Goal: Task Accomplishment & Management: Use online tool/utility

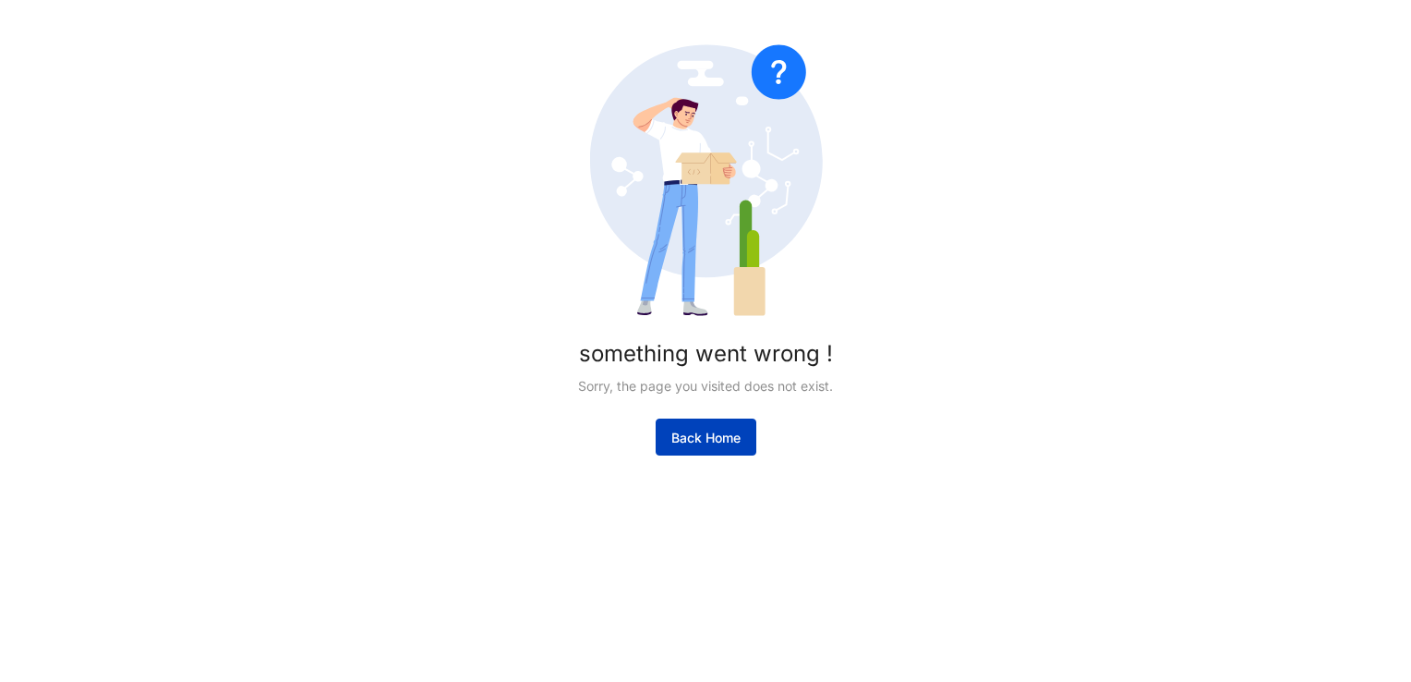
click at [709, 425] on button "Back Home" at bounding box center [706, 436] width 101 height 37
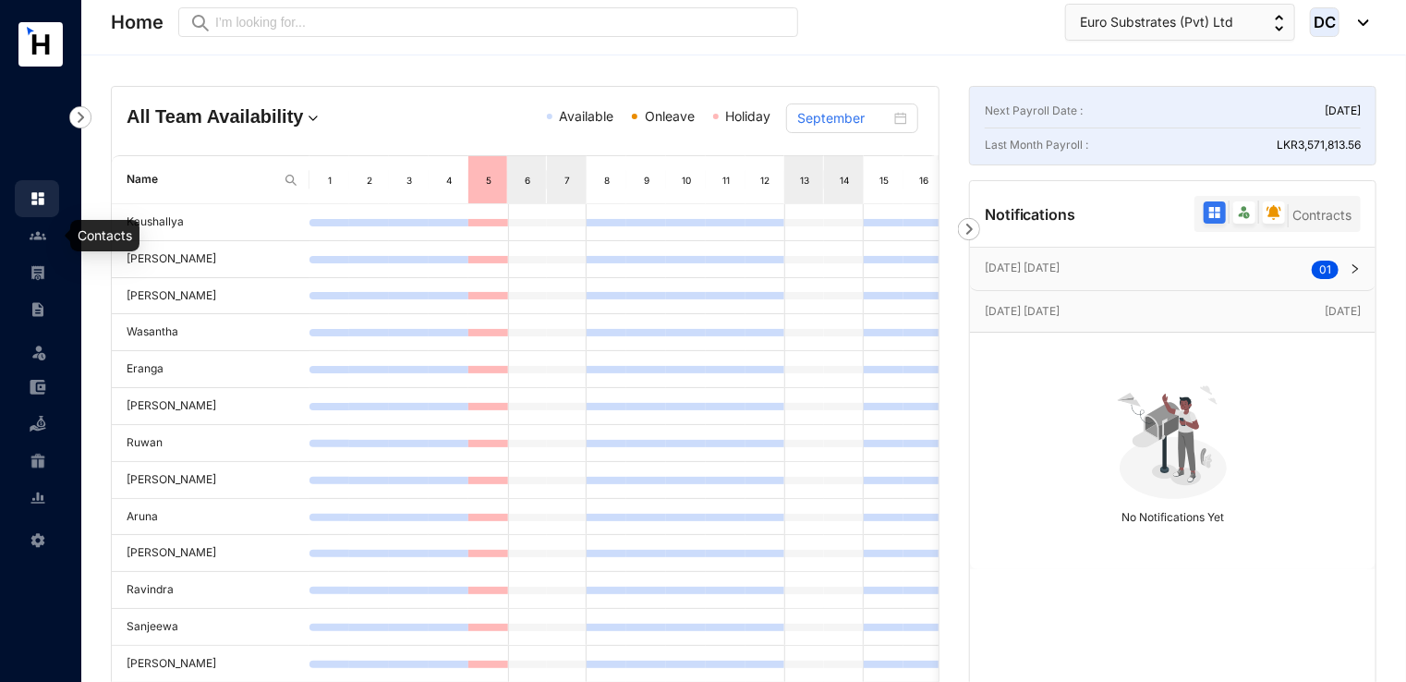
click at [45, 231] on img at bounding box center [38, 235] width 17 height 17
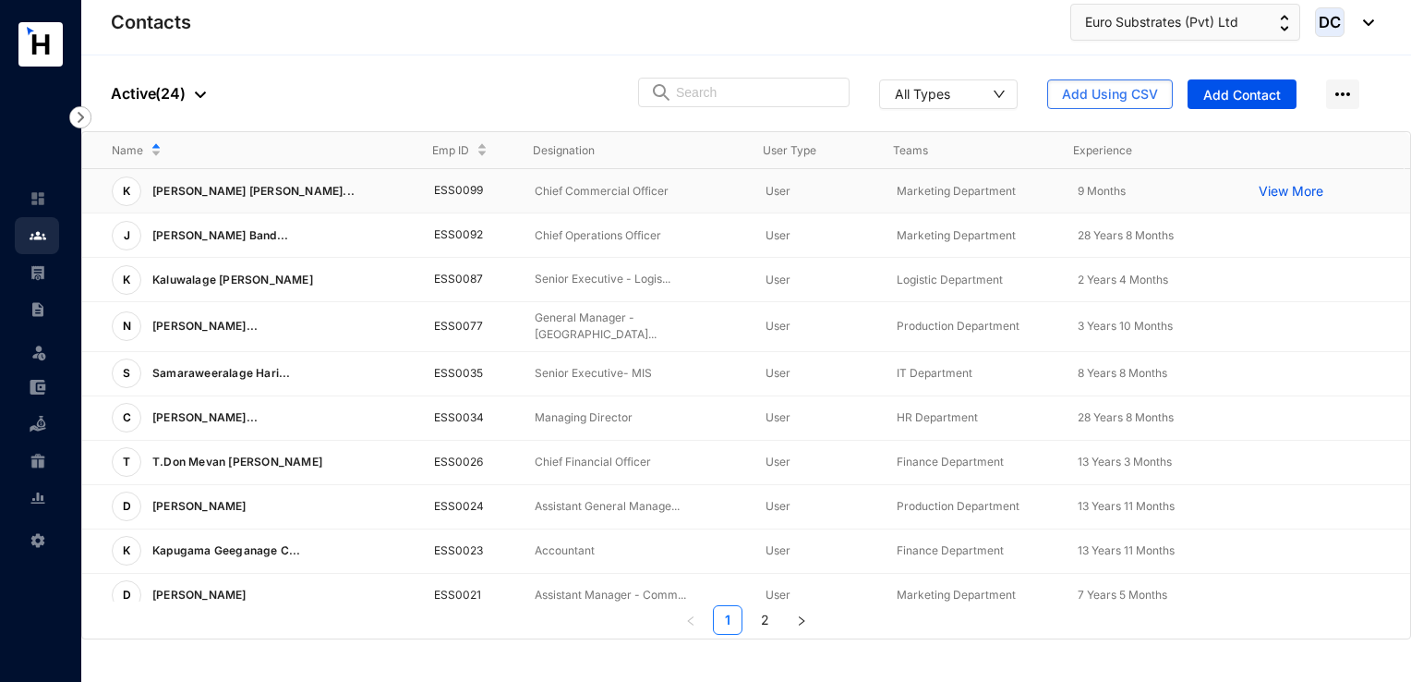
click at [1264, 189] on p "View More" at bounding box center [1296, 191] width 74 height 18
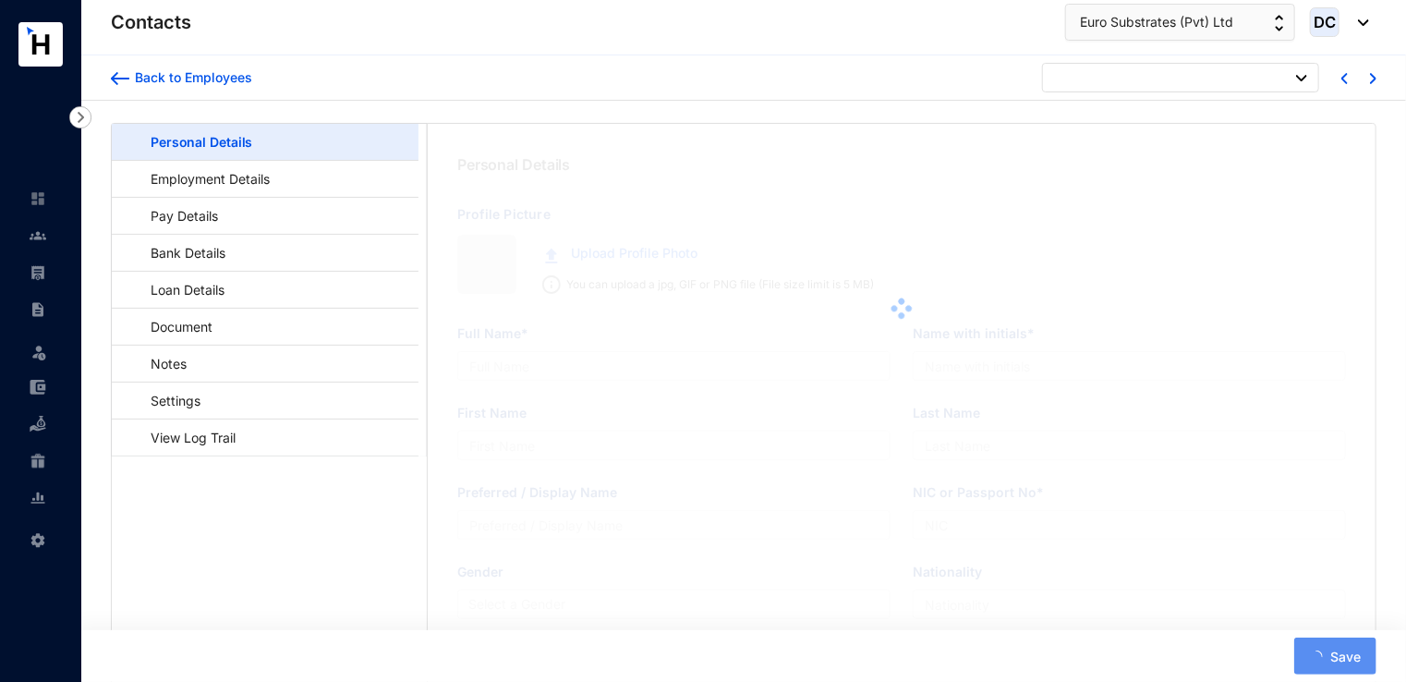
type input "[PERSON_NAME] [PERSON_NAME]"
type input "K F C D Zilva"
type input "Zilwa"
type input "[PERSON_NAME]"
type input "197015300098"
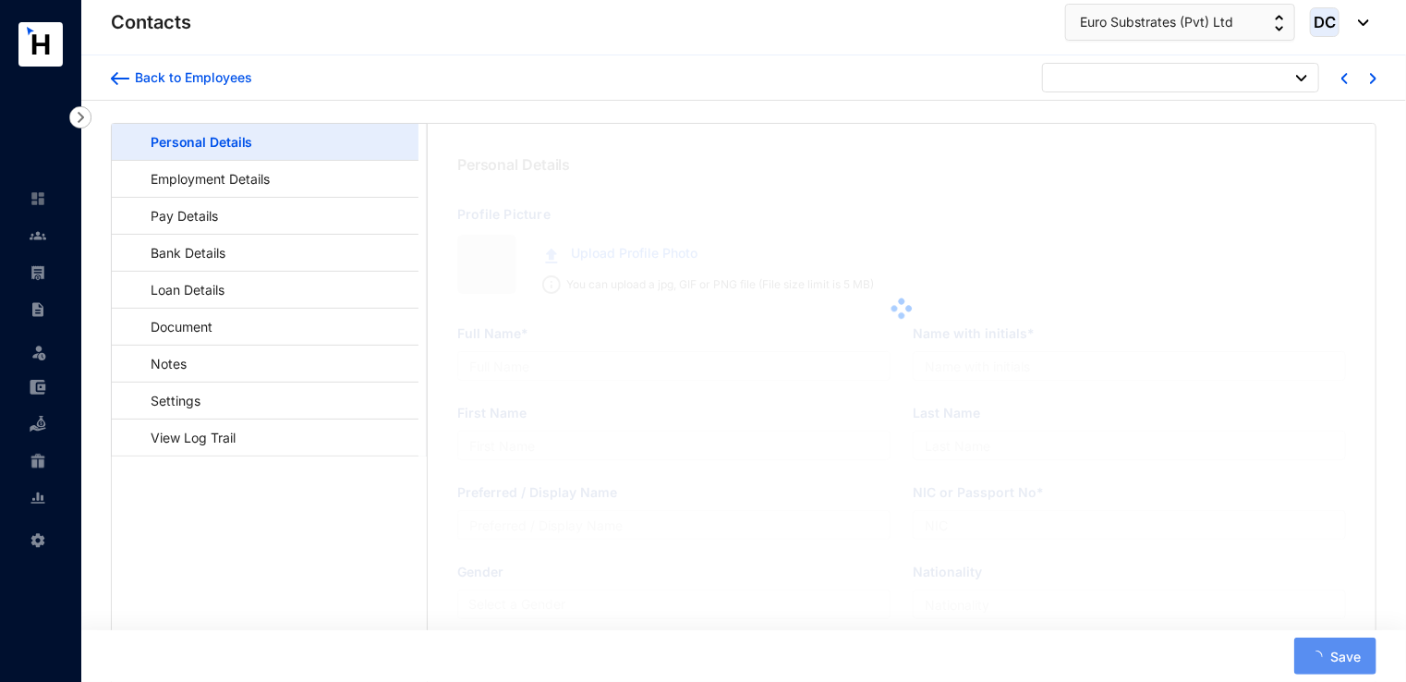
type input "[STREET_ADDRESS]."
type input "[DATE]"
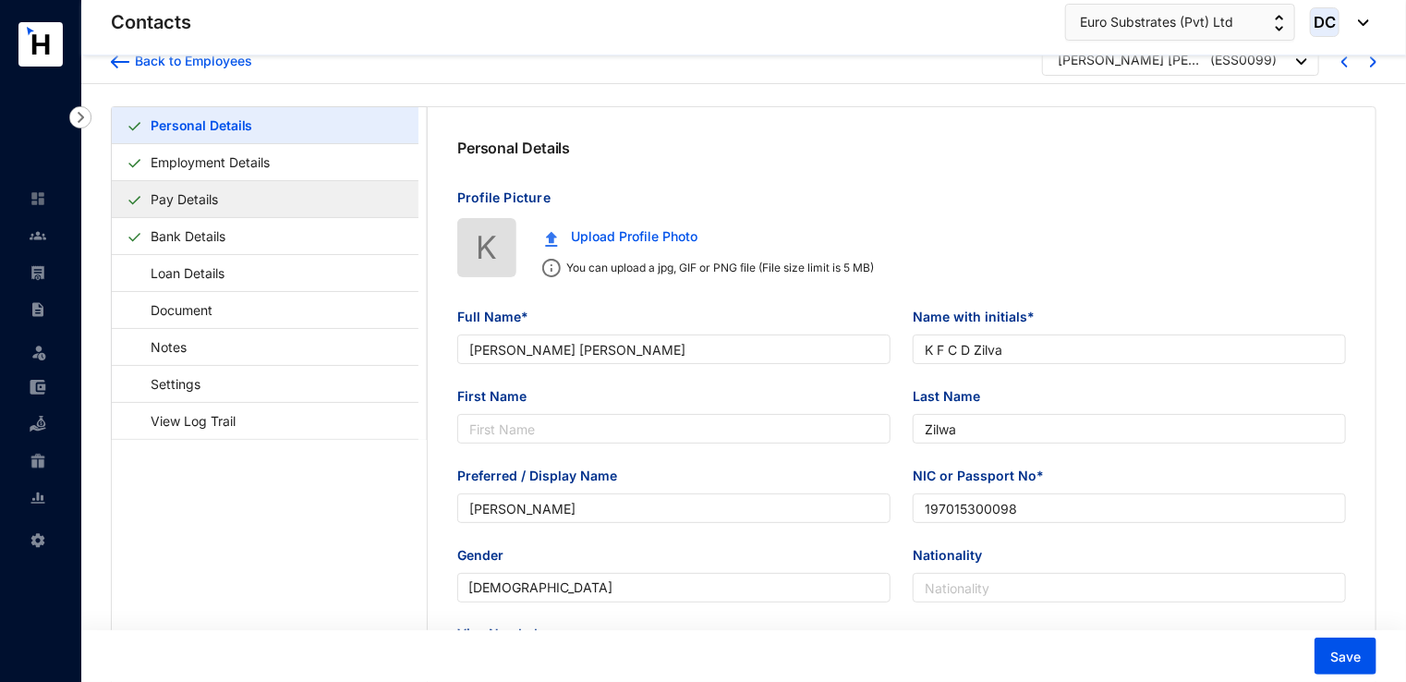
scroll to position [11, 0]
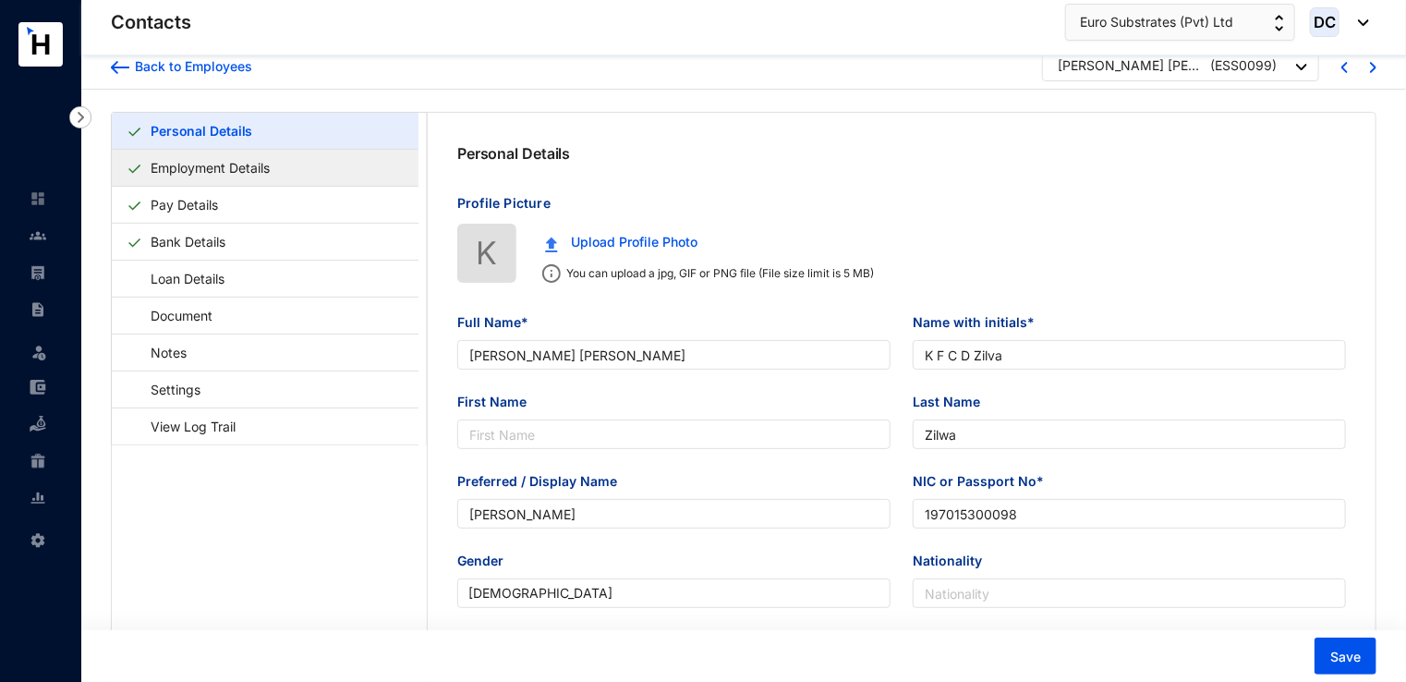
click at [268, 168] on link "Employment Details" at bounding box center [210, 168] width 134 height 38
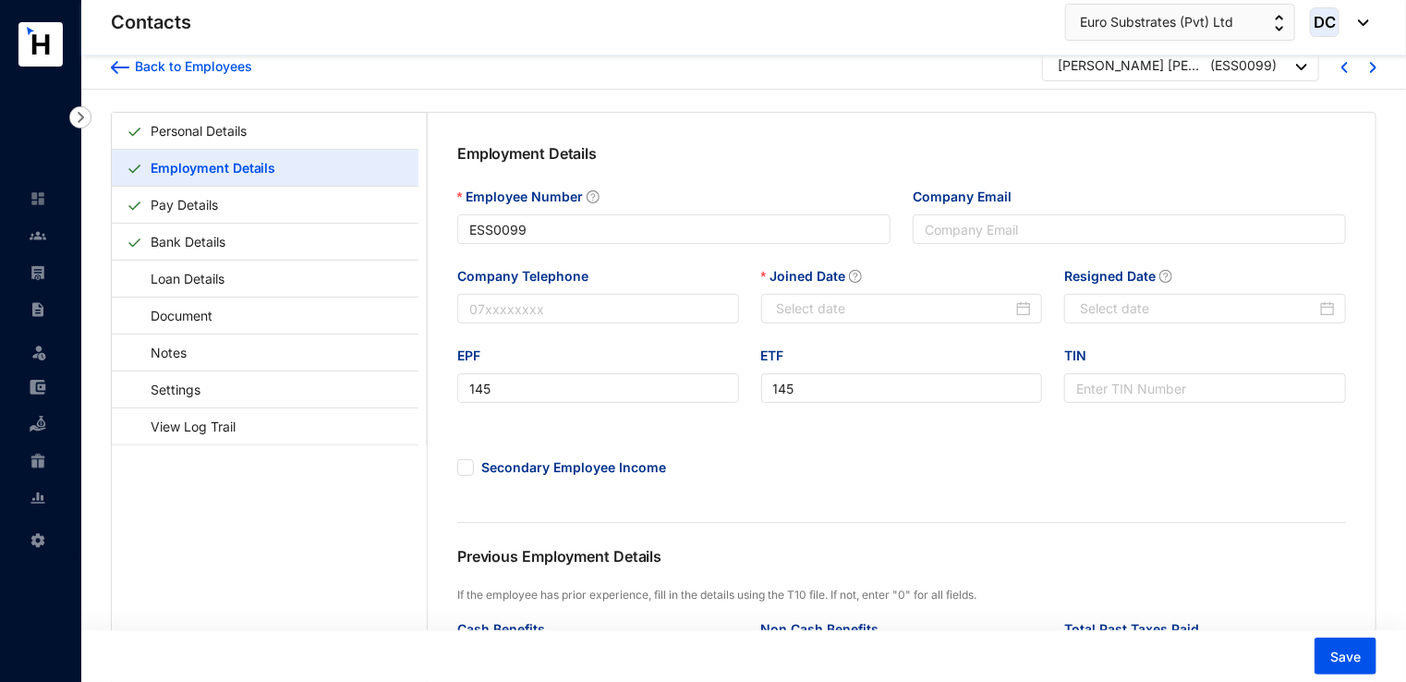
type input "[DATE]"
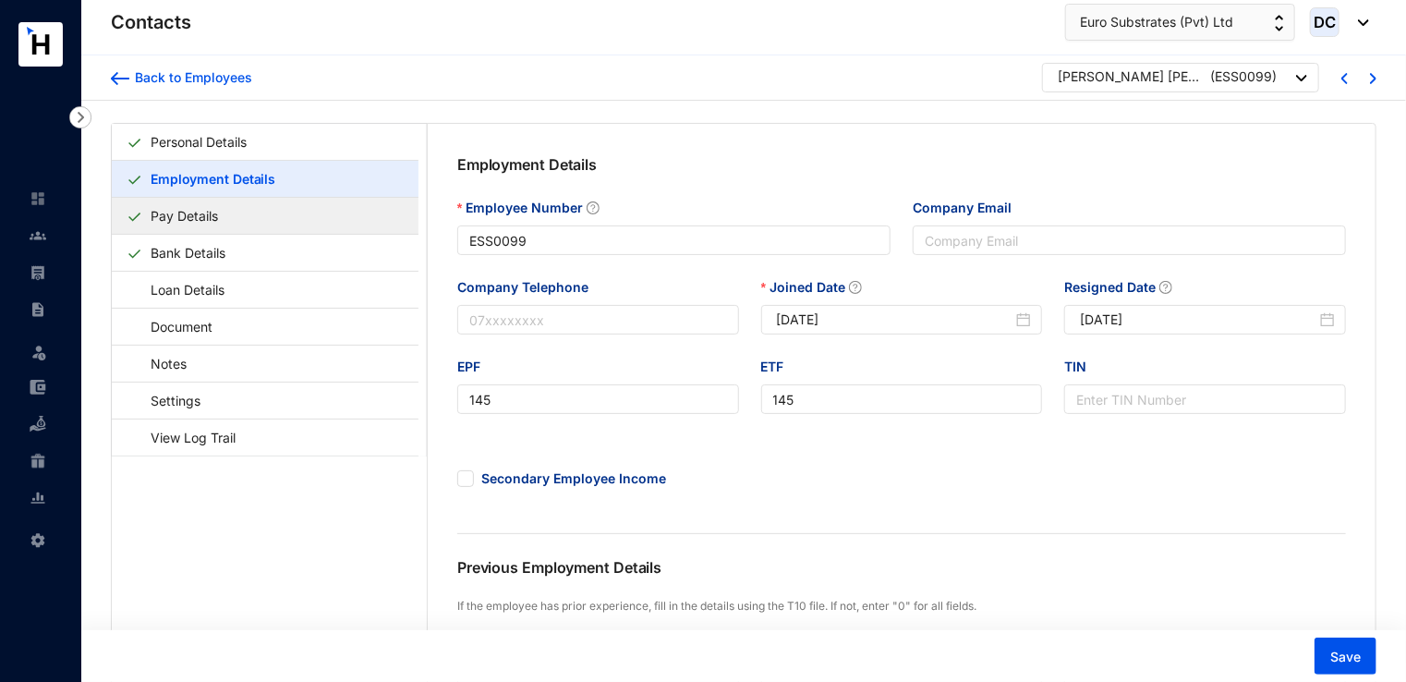
click at [218, 217] on link "Pay Details" at bounding box center [184, 216] width 82 height 38
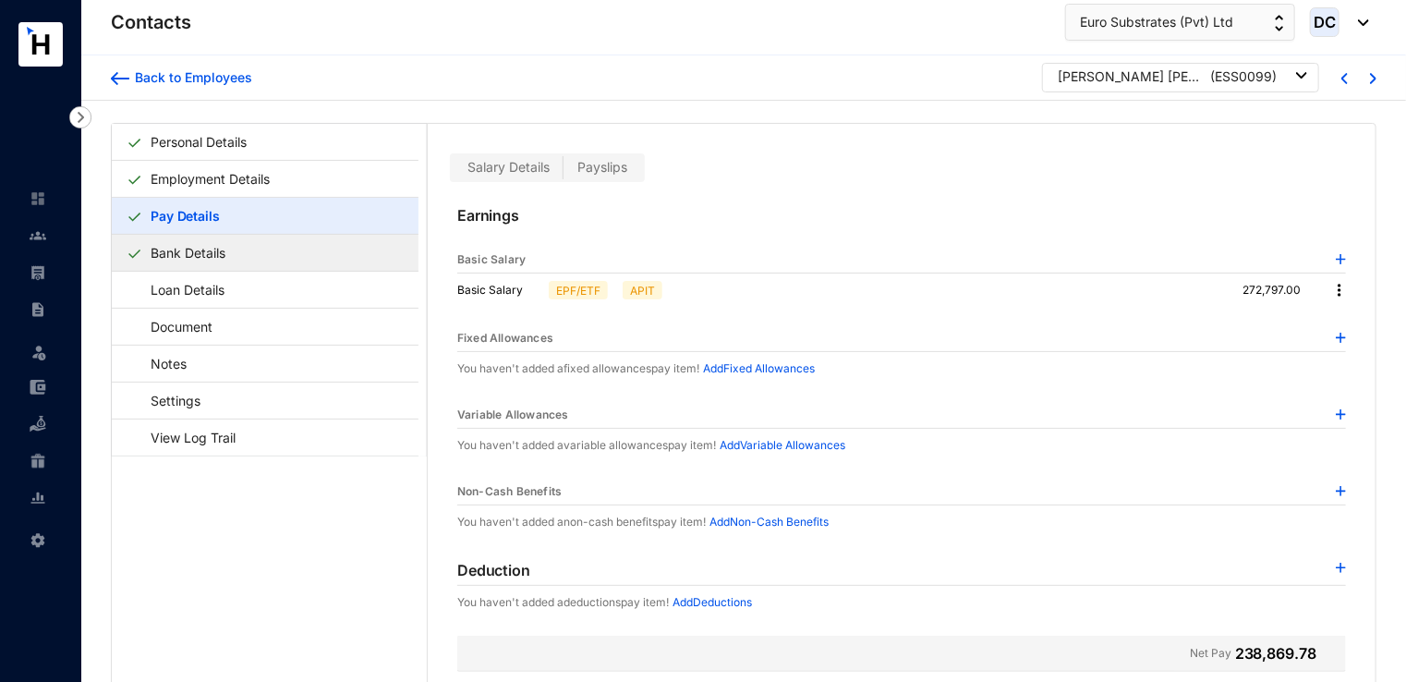
click at [233, 247] on link "Bank Details" at bounding box center [188, 253] width 90 height 38
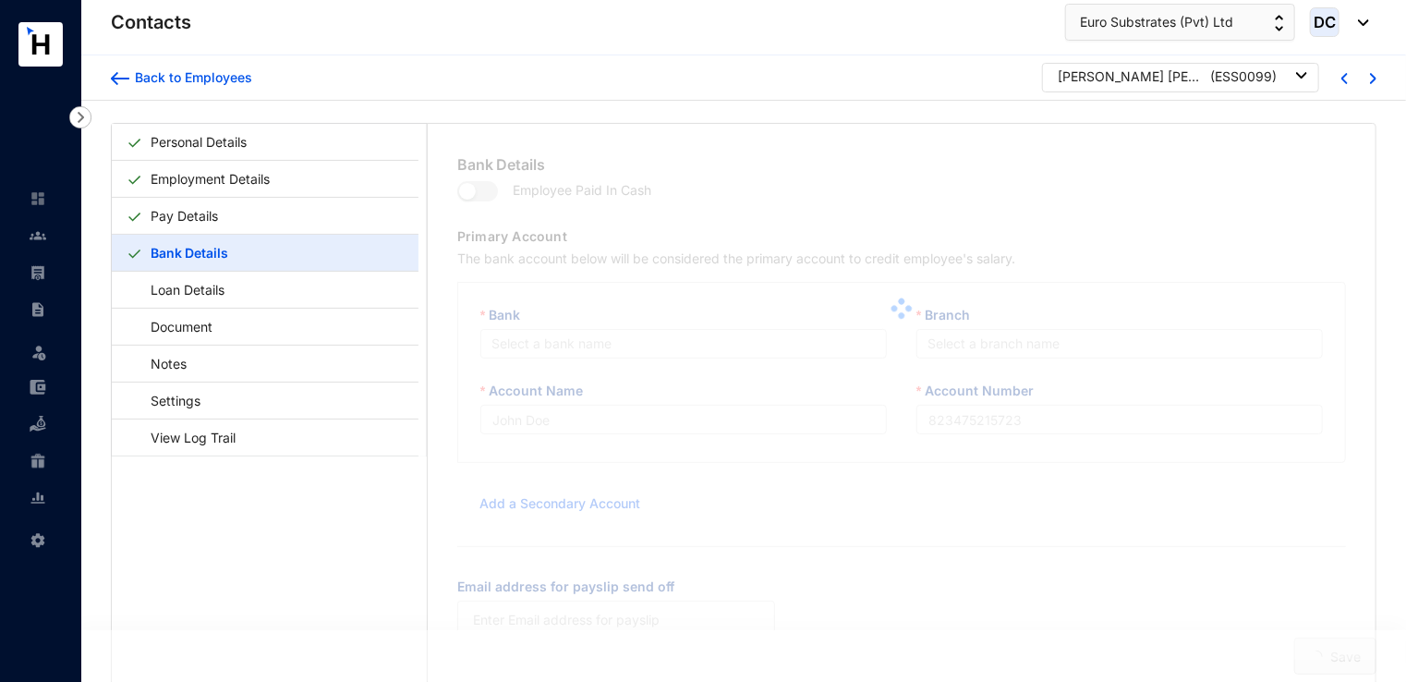
type input "K F C D Zilva"
type input "113454229913"
type input "[EMAIL_ADDRESS][DOMAIN_NAME]"
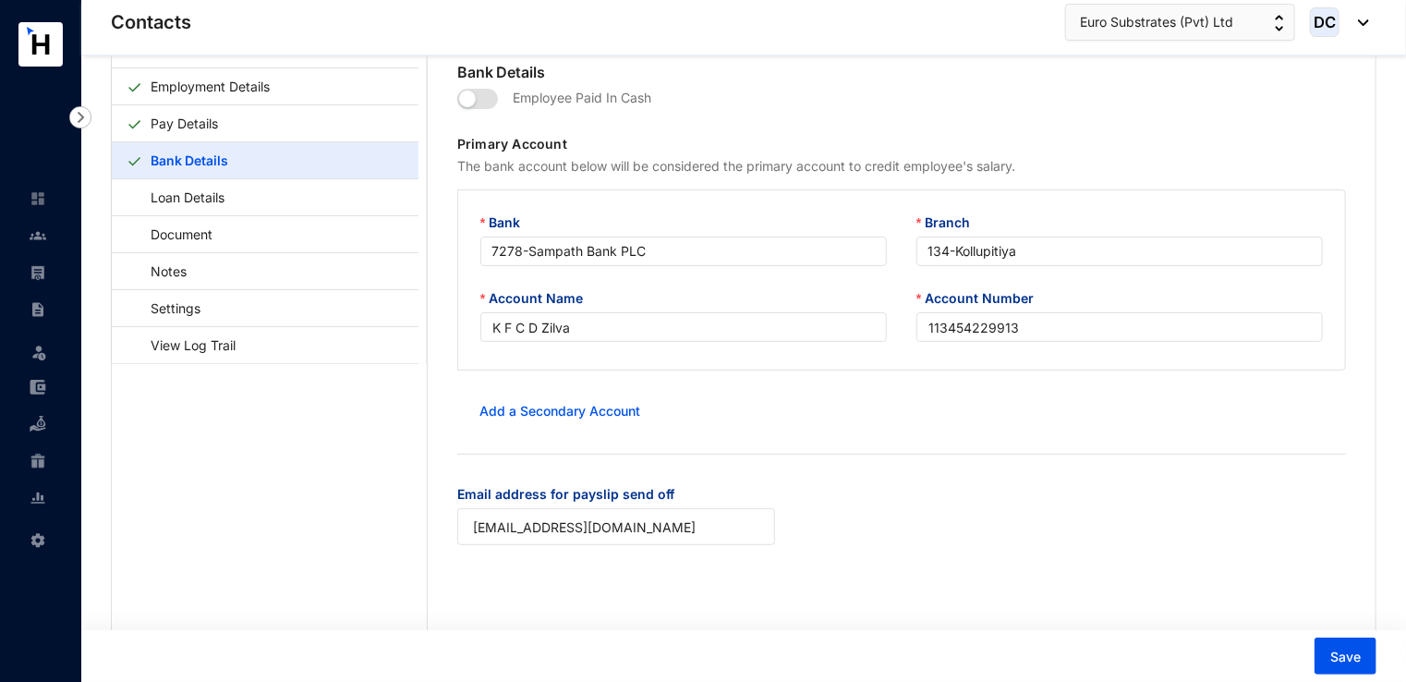
scroll to position [93, 0]
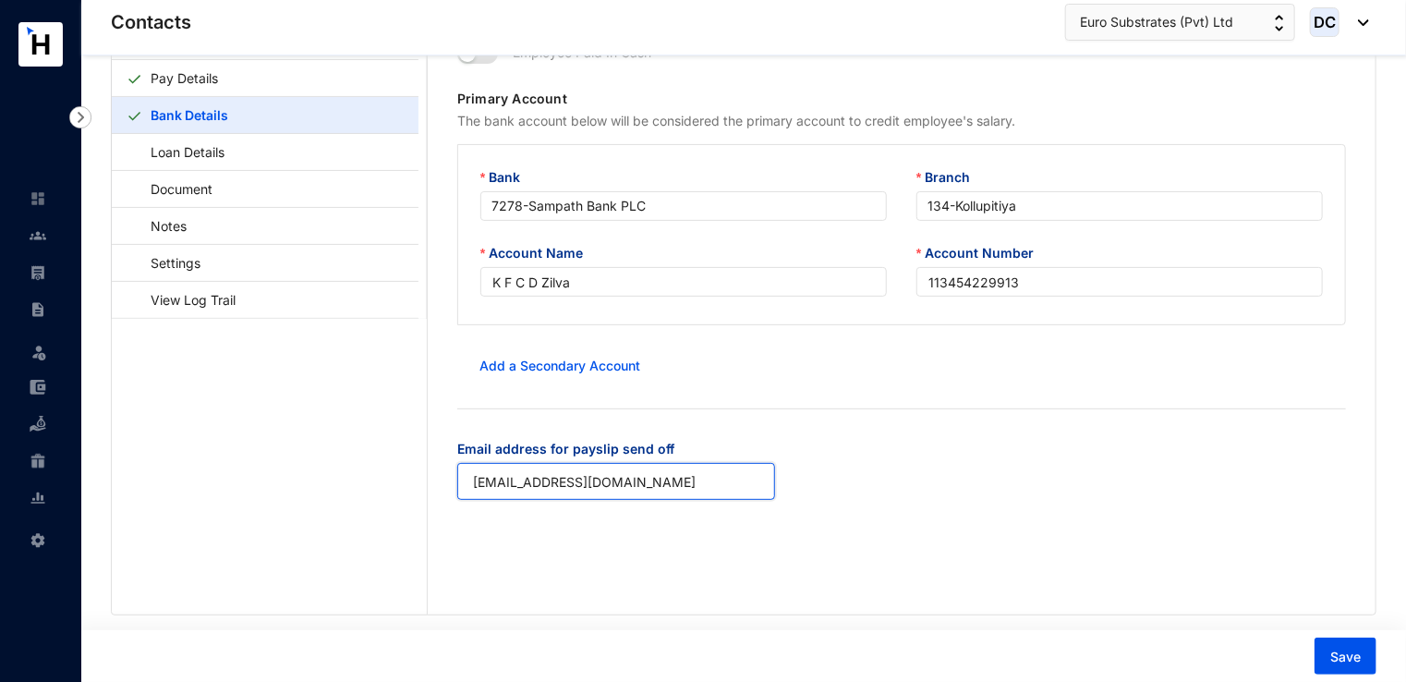
drag, startPoint x: 573, startPoint y: 491, endPoint x: 353, endPoint y: 504, distance: 220.2
click at [353, 504] on div "Personal Details Employment Details Pay Details Bank Details Loan Details Docum…" at bounding box center [744, 300] width 1264 height 628
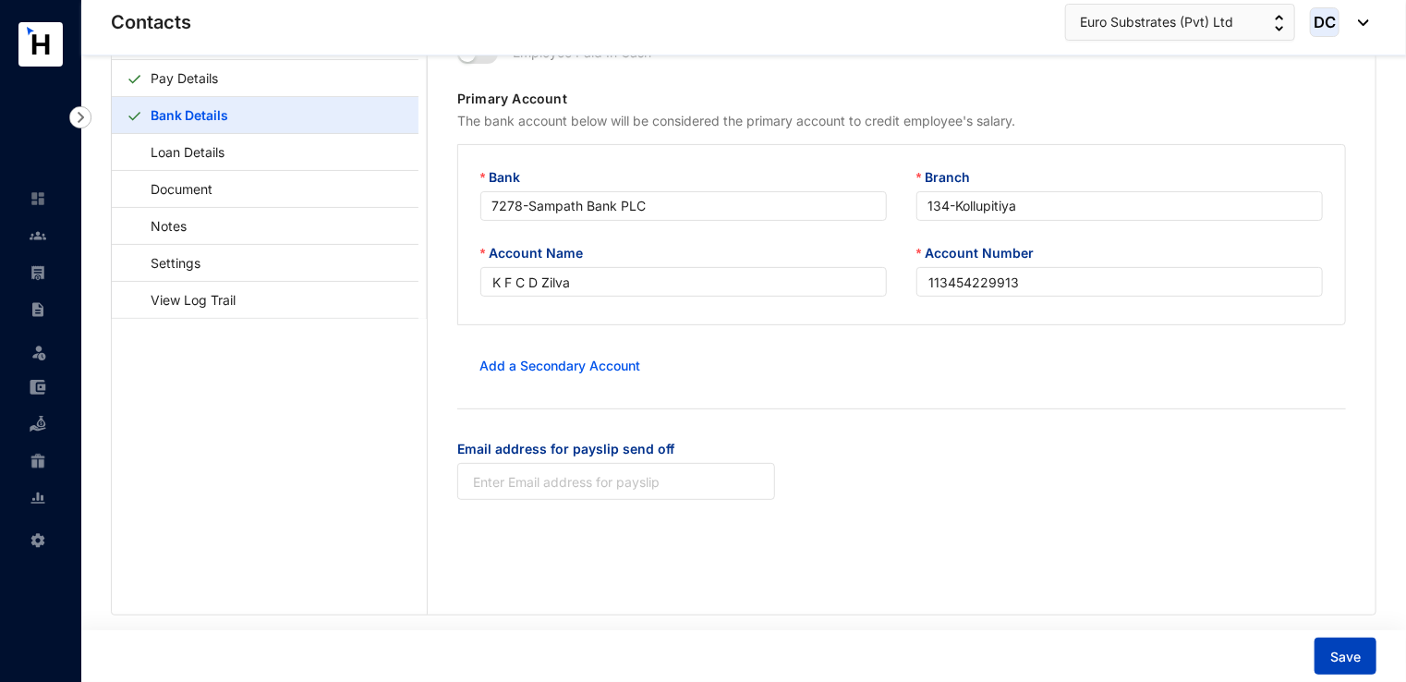
drag, startPoint x: 1352, startPoint y: 648, endPoint x: 1249, endPoint y: 624, distance: 106.2
click at [1352, 648] on span "Save" at bounding box center [1345, 657] width 30 height 18
type input "[EMAIL_ADDRESS][DOMAIN_NAME]"
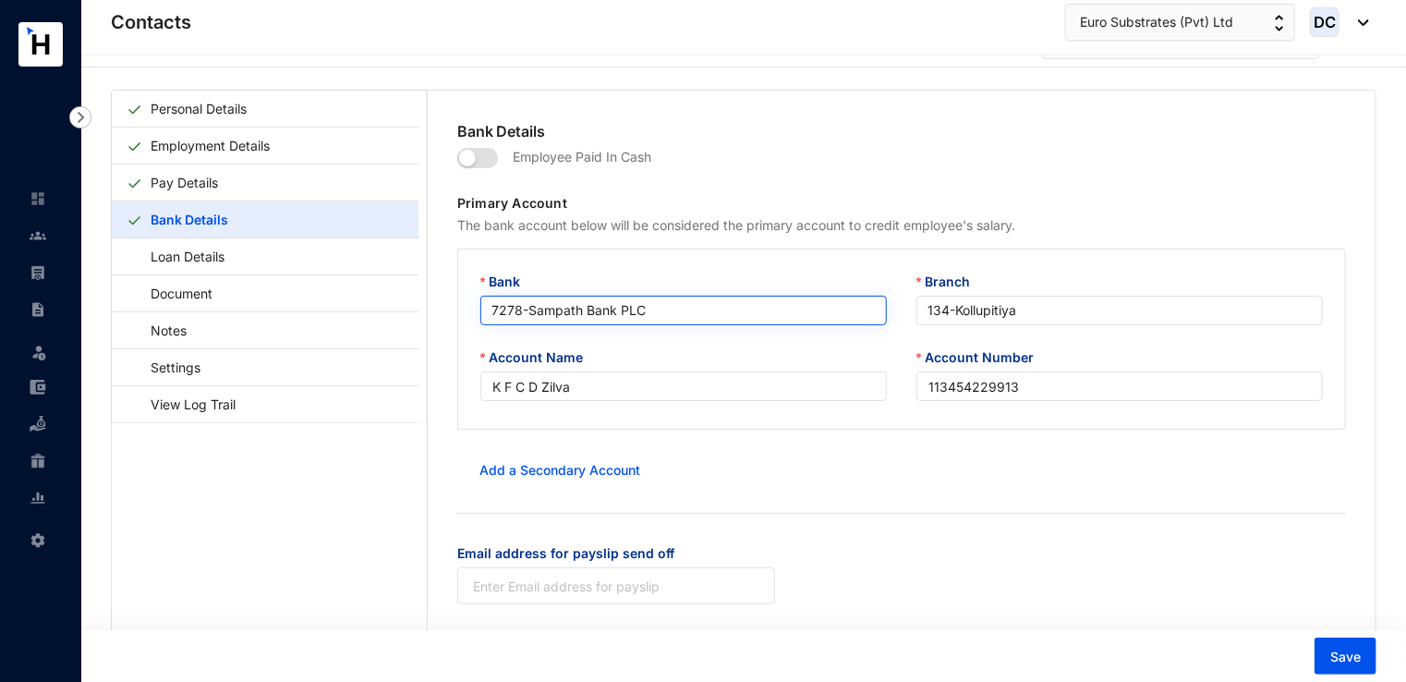
scroll to position [0, 0]
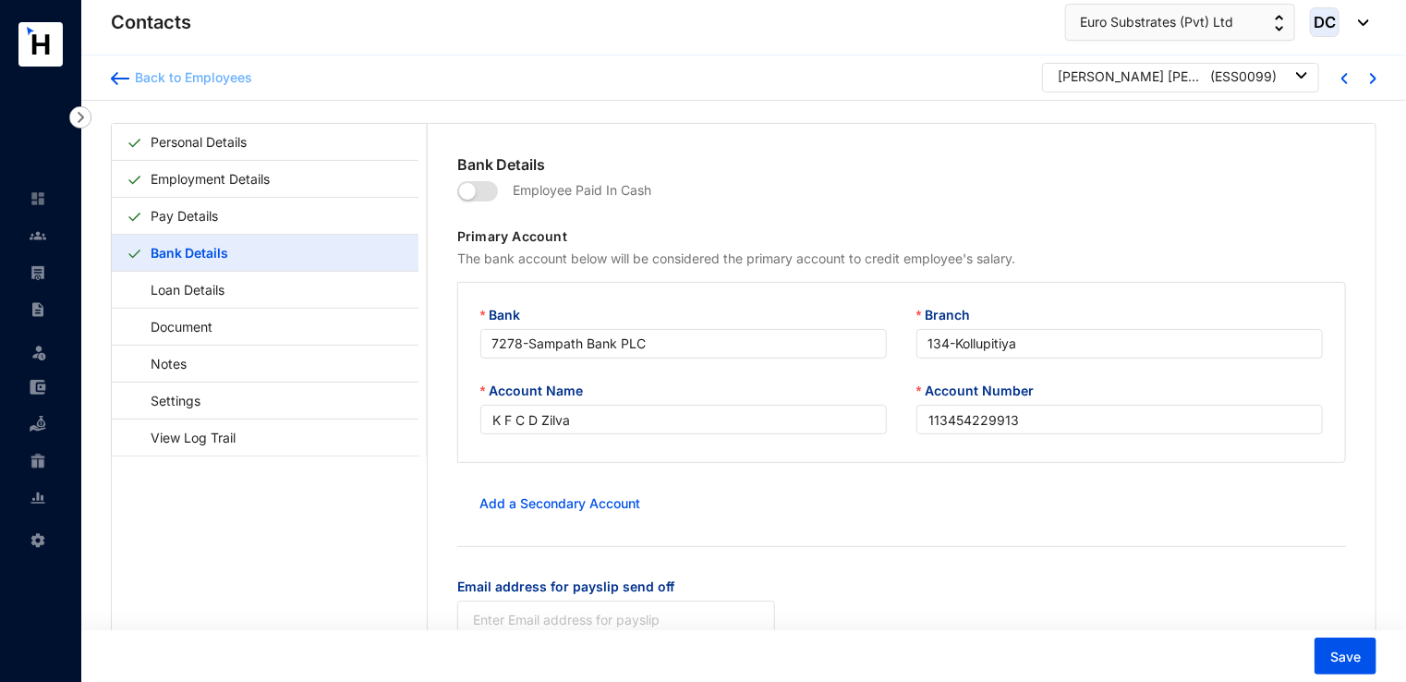
click at [125, 79] on img at bounding box center [120, 78] width 18 height 13
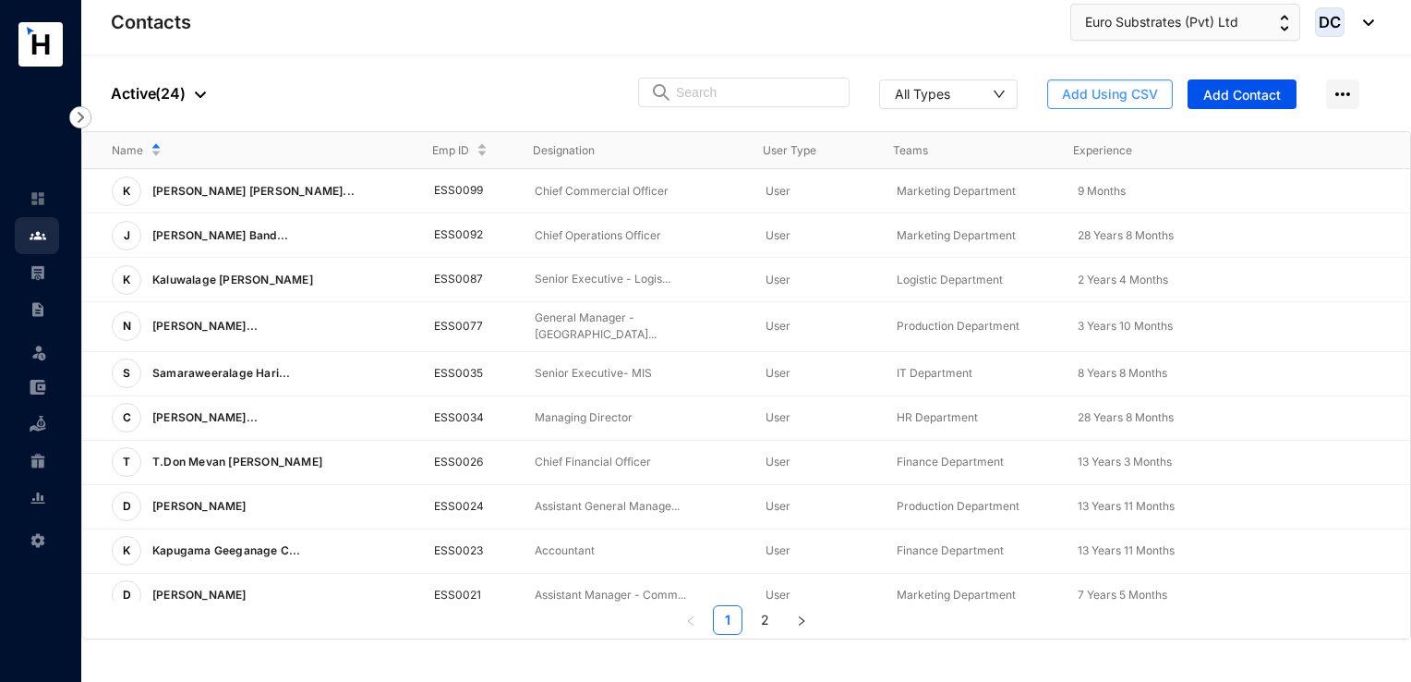
click at [1133, 95] on span "Add Using CSV" at bounding box center [1110, 94] width 96 height 18
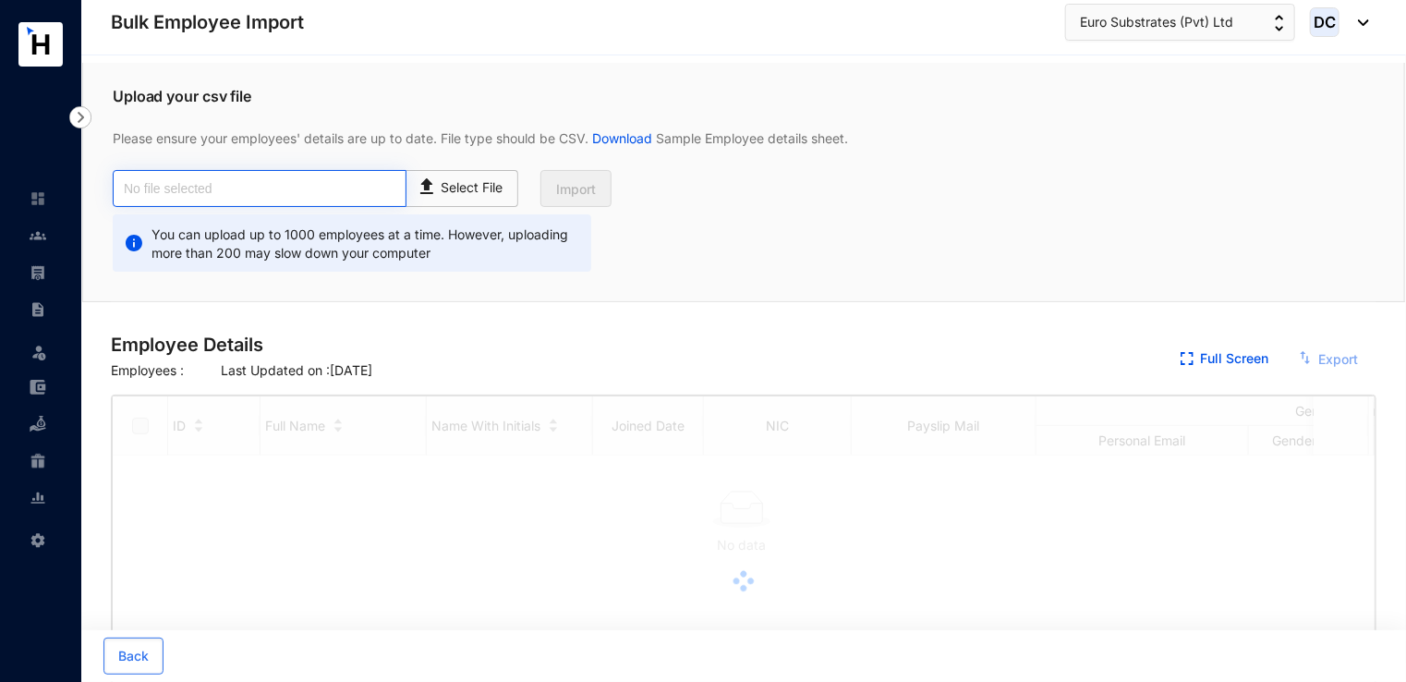
checkbox input "true"
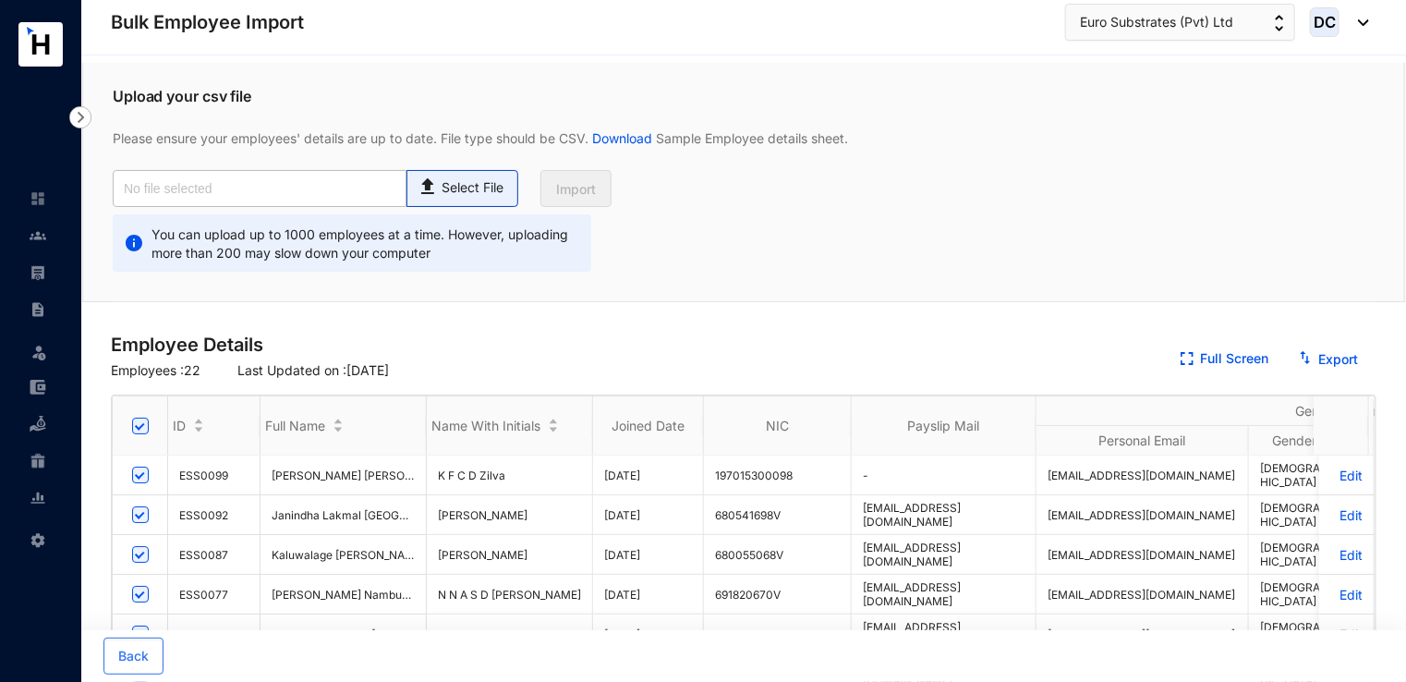
click at [434, 195] on img at bounding box center [429, 184] width 25 height 27
click at [0, 0] on input "Select File" at bounding box center [0, 0] width 0 height 0
type input "New Emp- ESLK- Sep 25.csv"
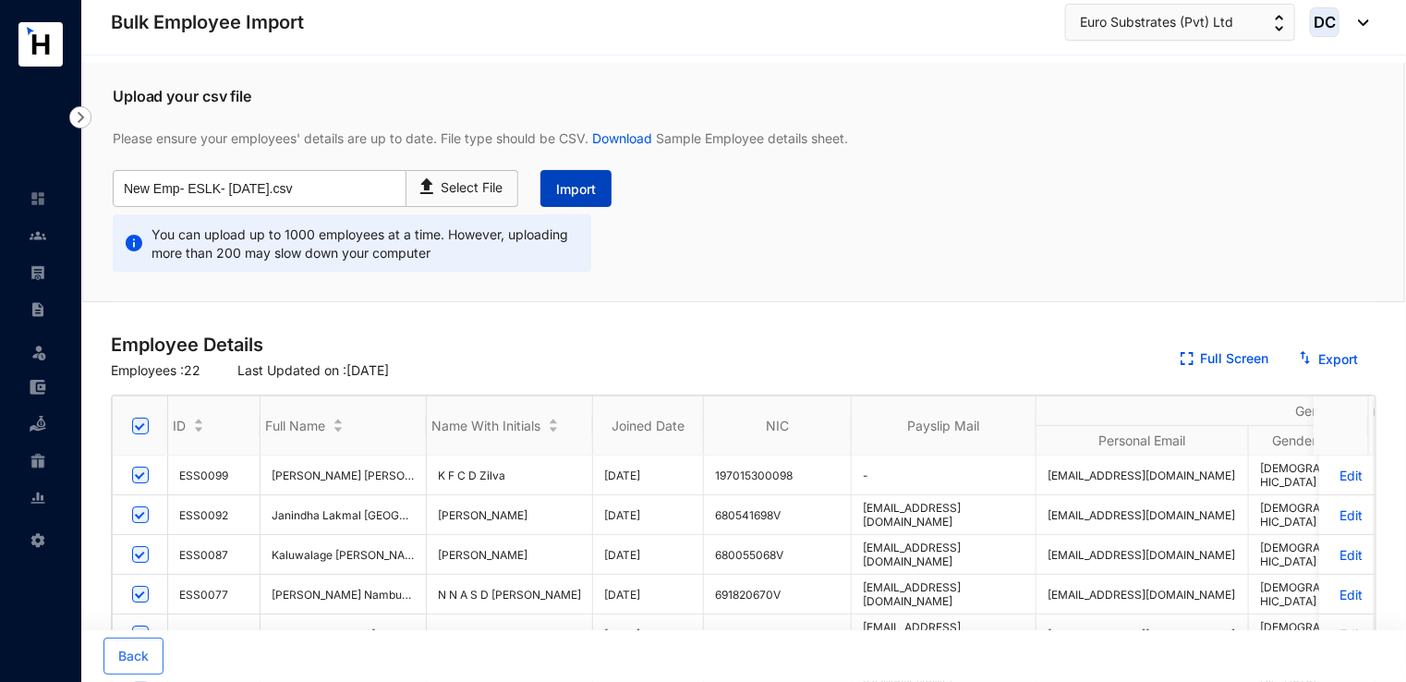
click at [591, 189] on span "Import" at bounding box center [576, 189] width 40 height 18
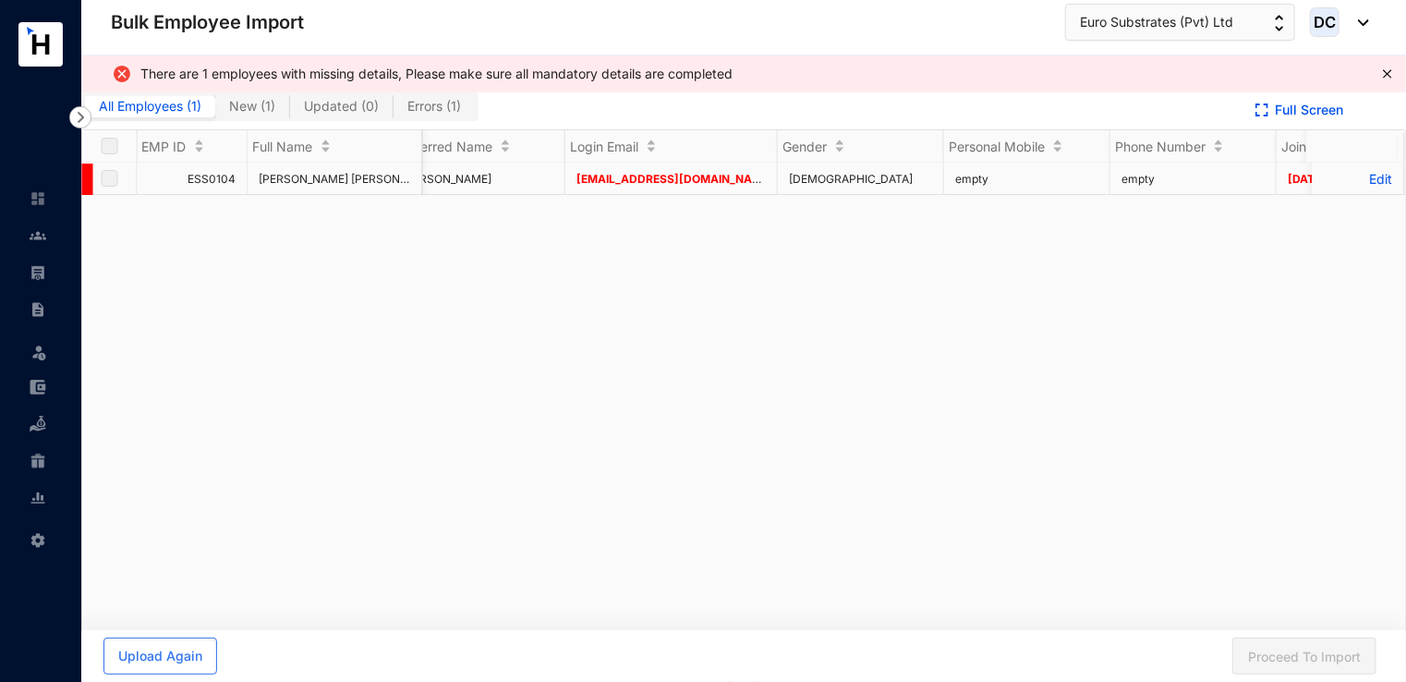
click at [1339, 179] on p "Edit" at bounding box center [1358, 179] width 69 height 16
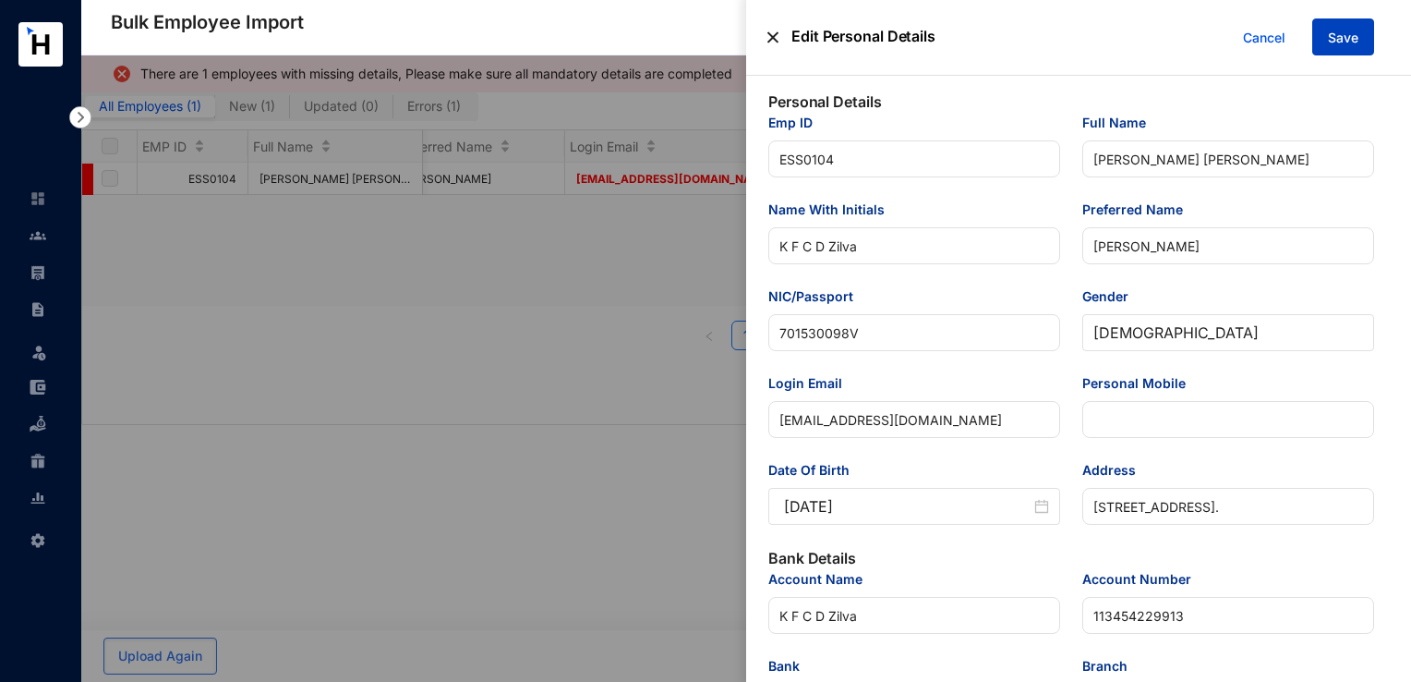
click at [1338, 44] on span "Save" at bounding box center [1343, 38] width 30 height 18
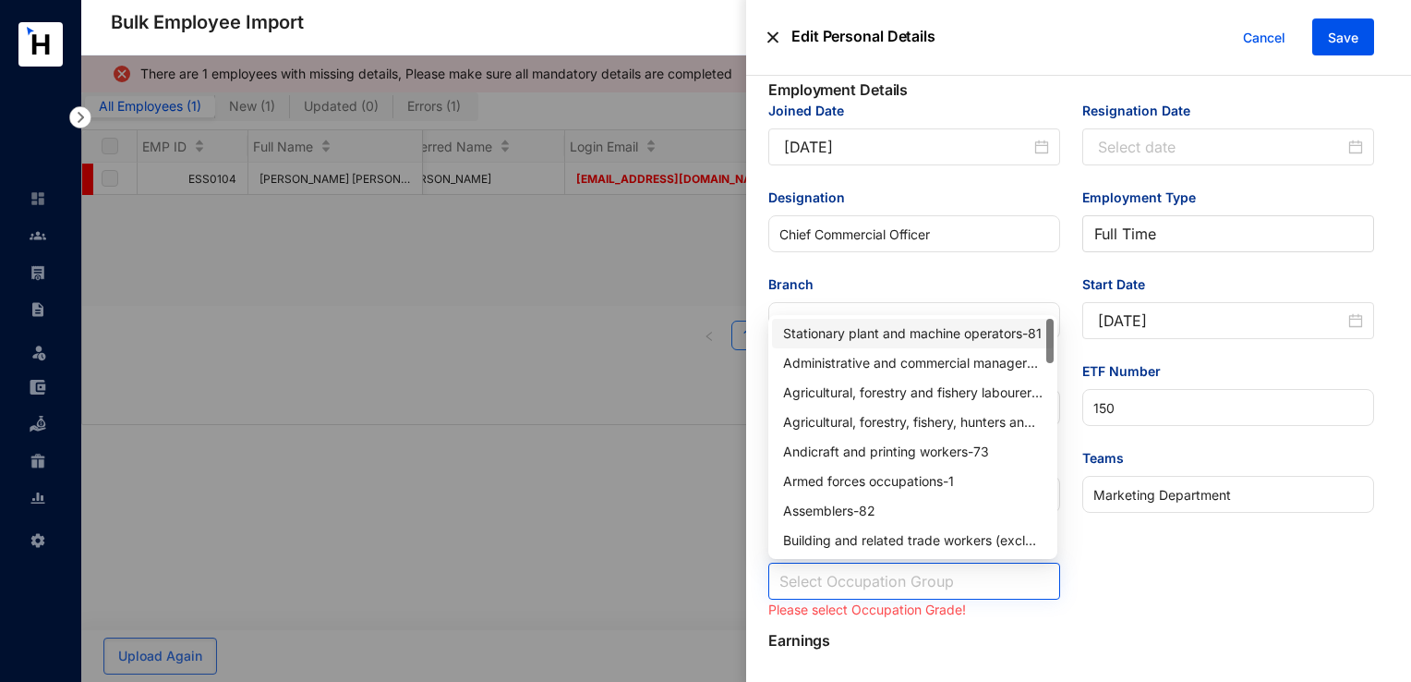
click at [907, 580] on input "Occupation Grade" at bounding box center [915, 580] width 270 height 35
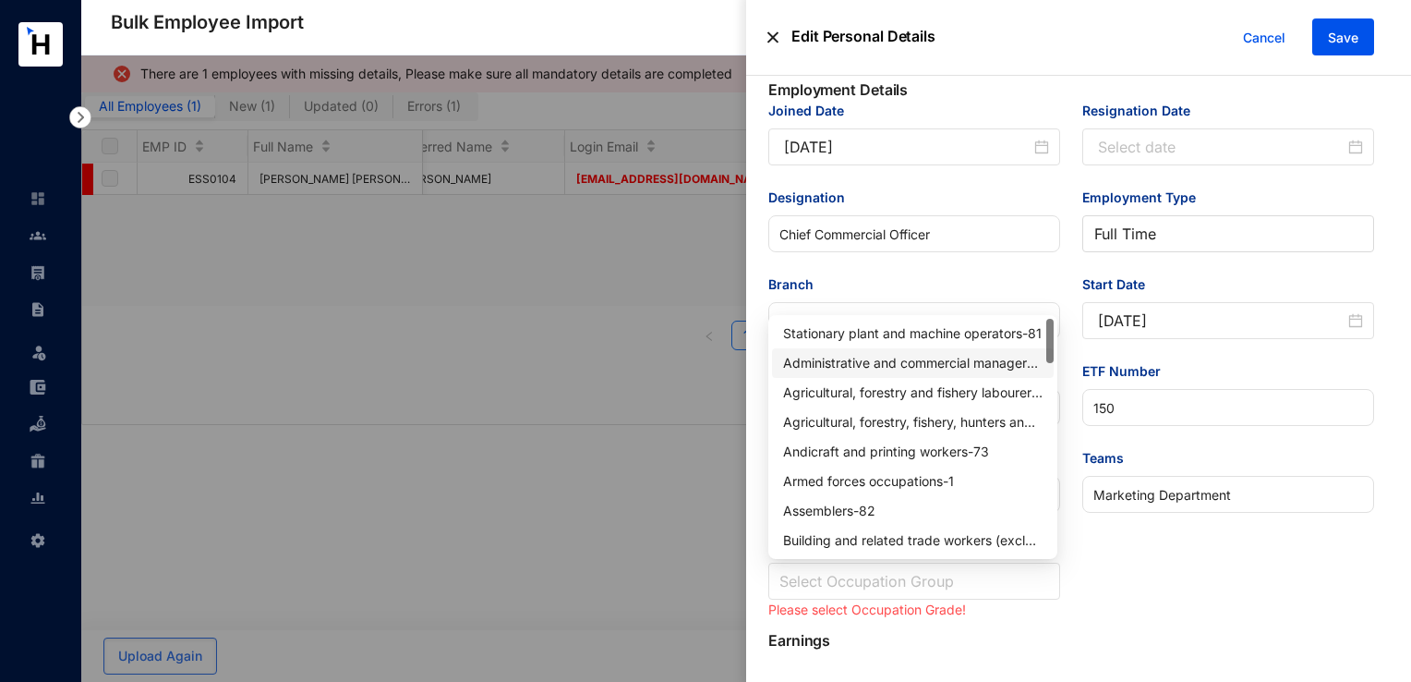
click at [885, 369] on div "Administrative and commercial managers - 12" at bounding box center [913, 363] width 260 height 20
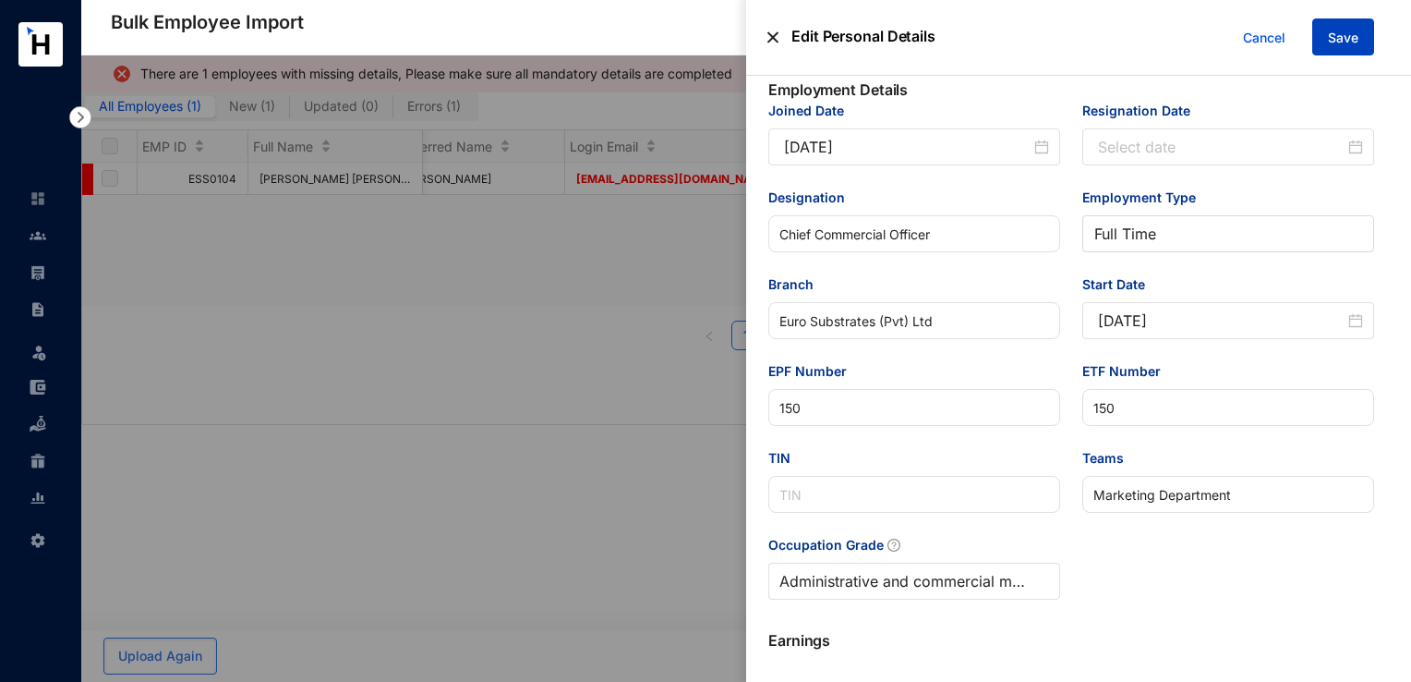
click at [1356, 35] on span "Save" at bounding box center [1343, 38] width 30 height 18
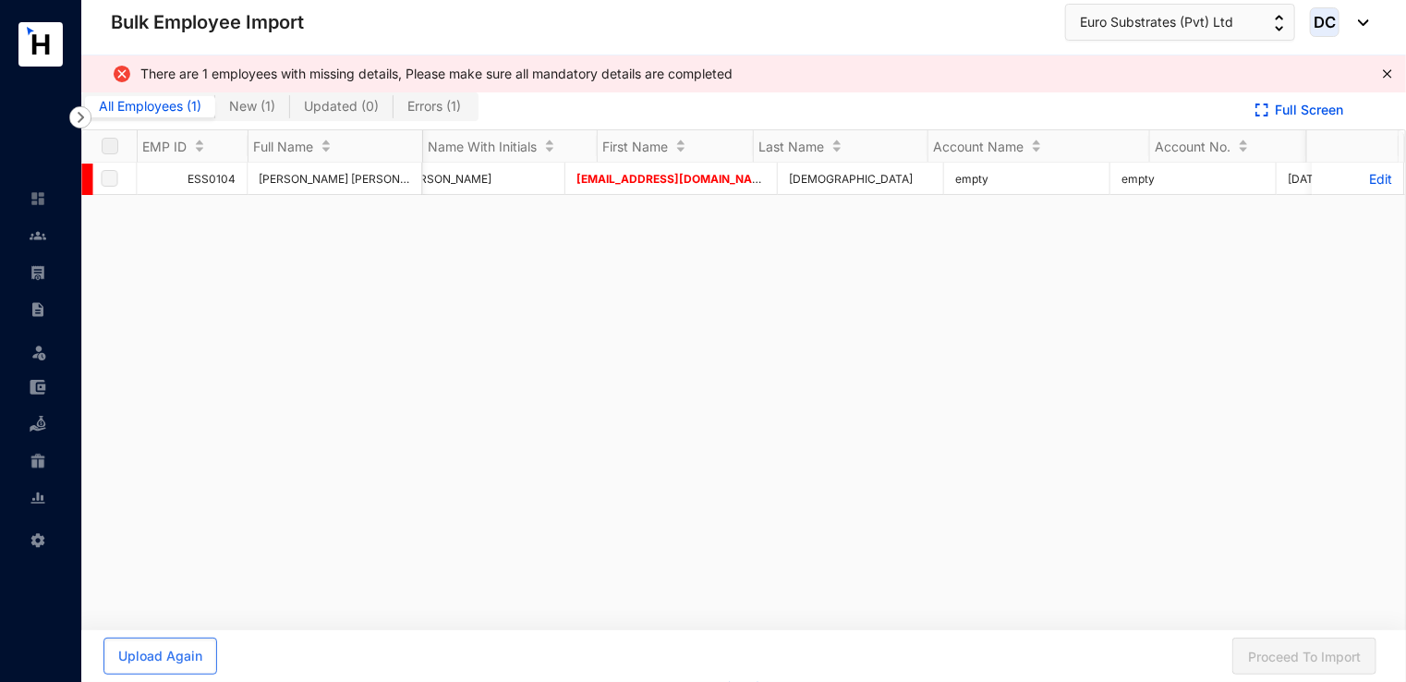
click at [451, 106] on span "Errors ( 1 )" at bounding box center [434, 106] width 54 height 16
click at [394, 111] on input "Errors ( 1 )" at bounding box center [394, 111] width 0 height 0
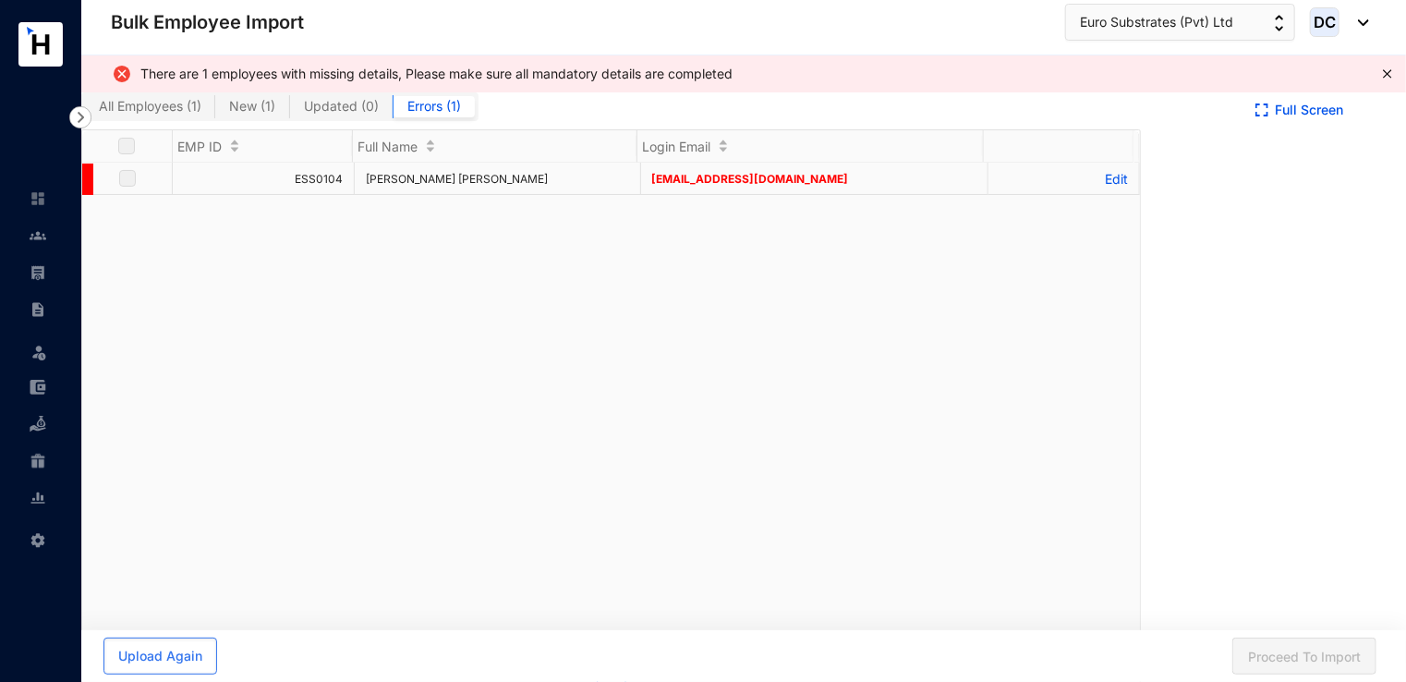
click at [709, 189] on td "[EMAIL_ADDRESS][DOMAIN_NAME]" at bounding box center [815, 179] width 348 height 32
click at [709, 183] on span "[EMAIL_ADDRESS][DOMAIN_NAME]" at bounding box center [750, 179] width 197 height 14
click at [1103, 176] on p "Edit" at bounding box center [1063, 179] width 128 height 16
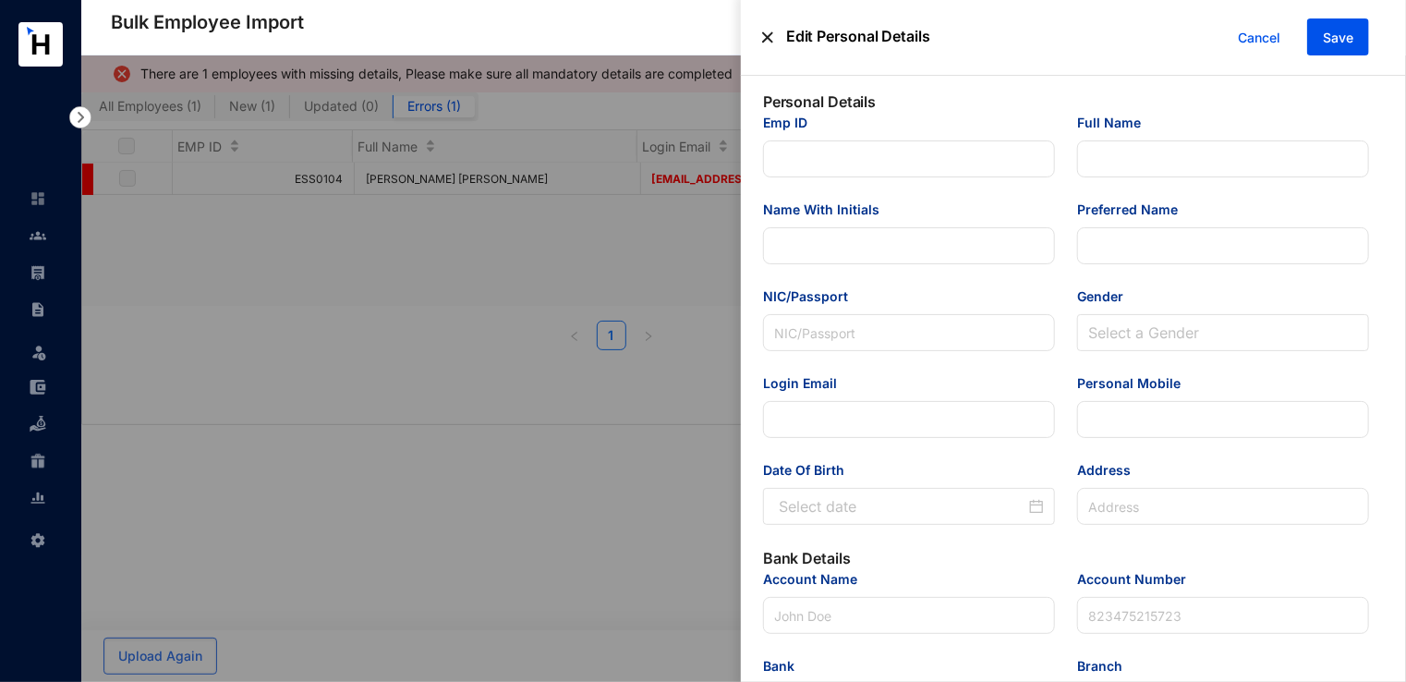
type input "ESS0104"
type input "[PERSON_NAME] [PERSON_NAME]"
type input "K F C D Zilva"
type input "[PERSON_NAME]"
type input "701530098V"
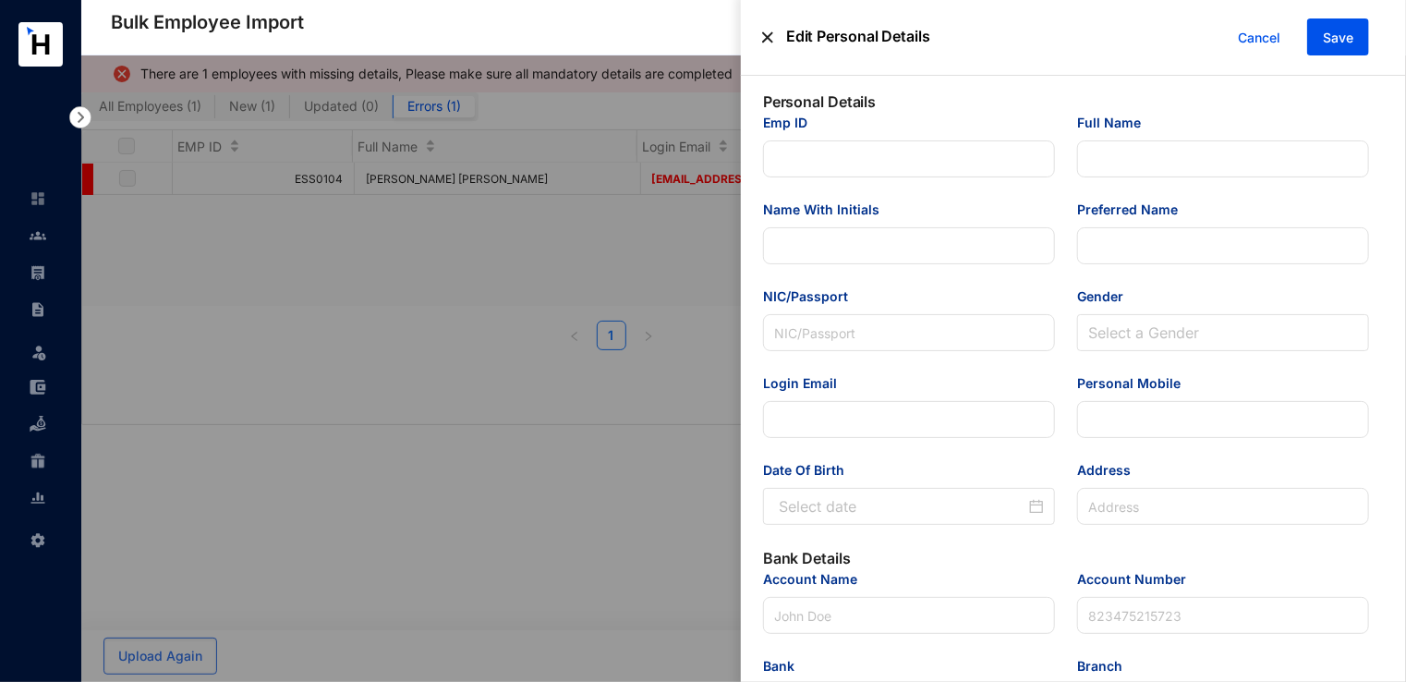
type input "[EMAIL_ADDRESS][DOMAIN_NAME]"
type input "[STREET_ADDRESS]."
type input "K F C D Zilva"
type input "113454229913"
type input "[EMAIL_ADDRESS][DOMAIN_NAME]"
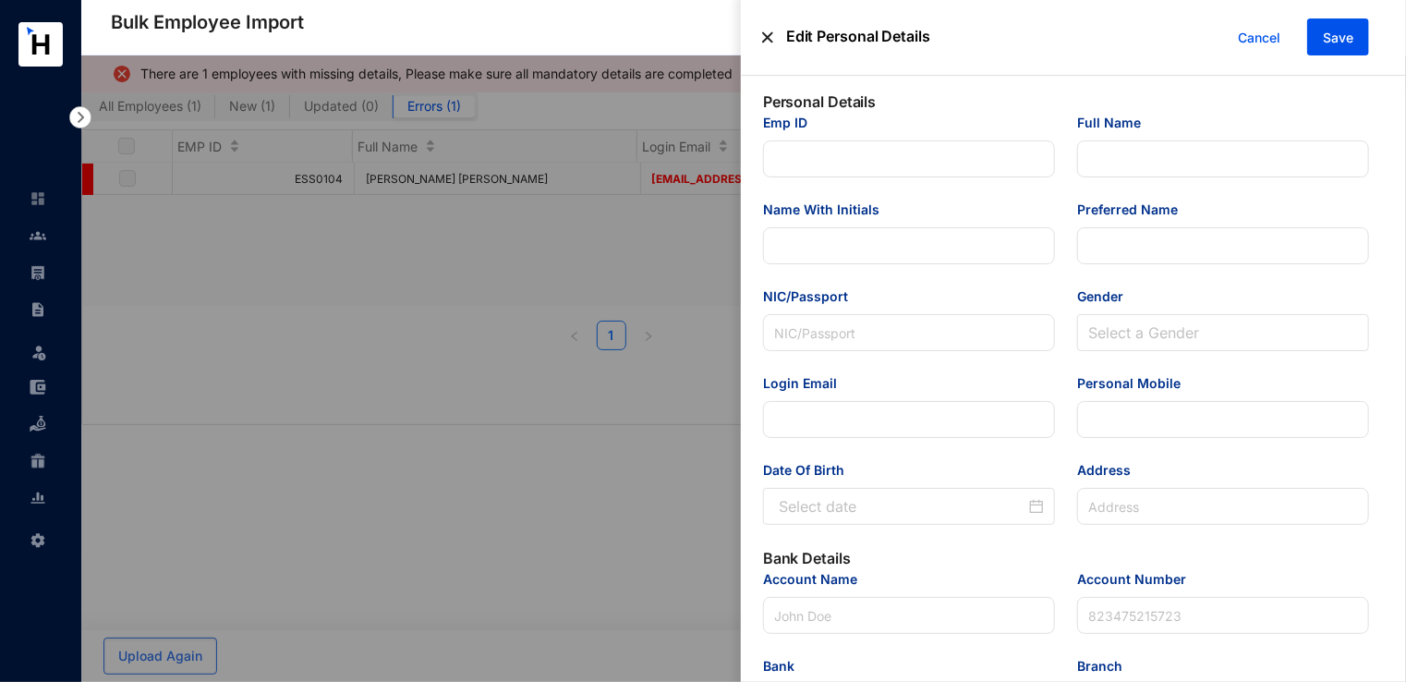
type input "Chief Commercial Officer"
type input "Euro Substrates (Pvt) Ltd"
type input "150"
type input "Marketing Department"
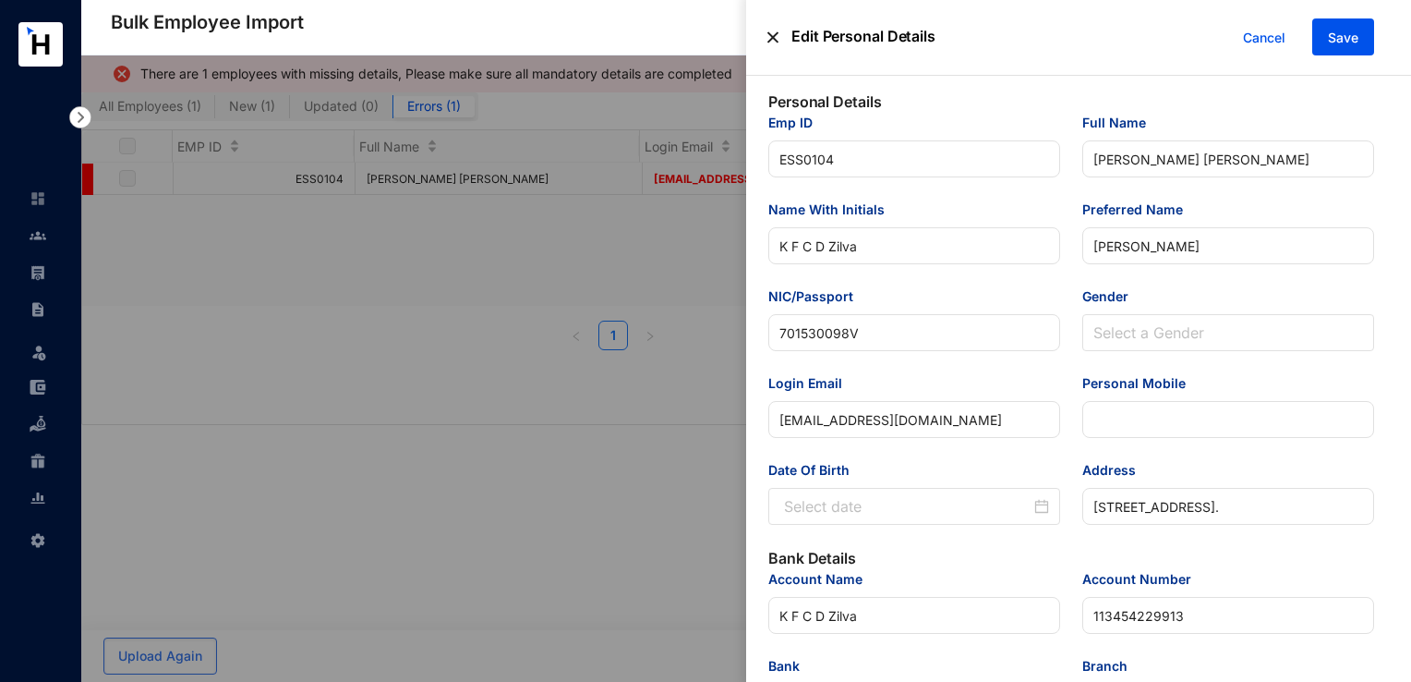
type input "[DATE]"
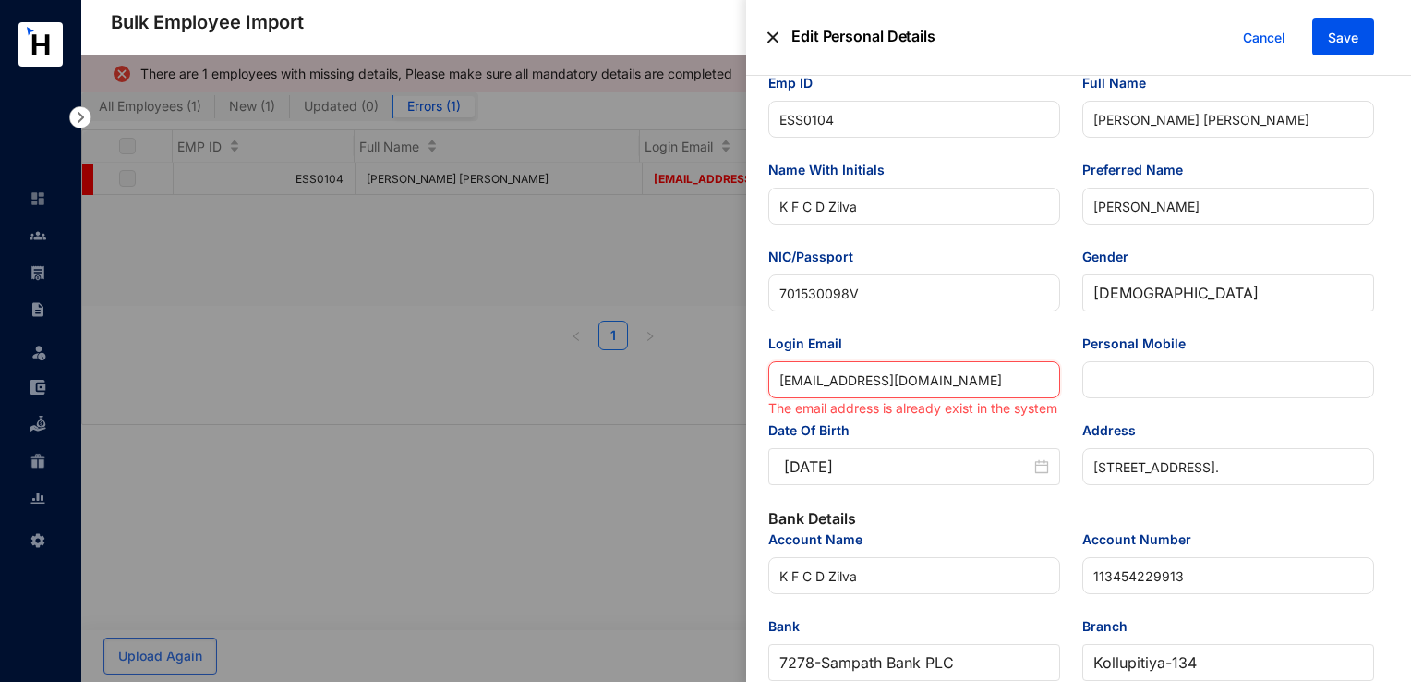
click at [910, 387] on input "[EMAIL_ADDRESS][DOMAIN_NAME]" at bounding box center [915, 379] width 292 height 37
click at [1334, 42] on span "Save" at bounding box center [1343, 38] width 30 height 18
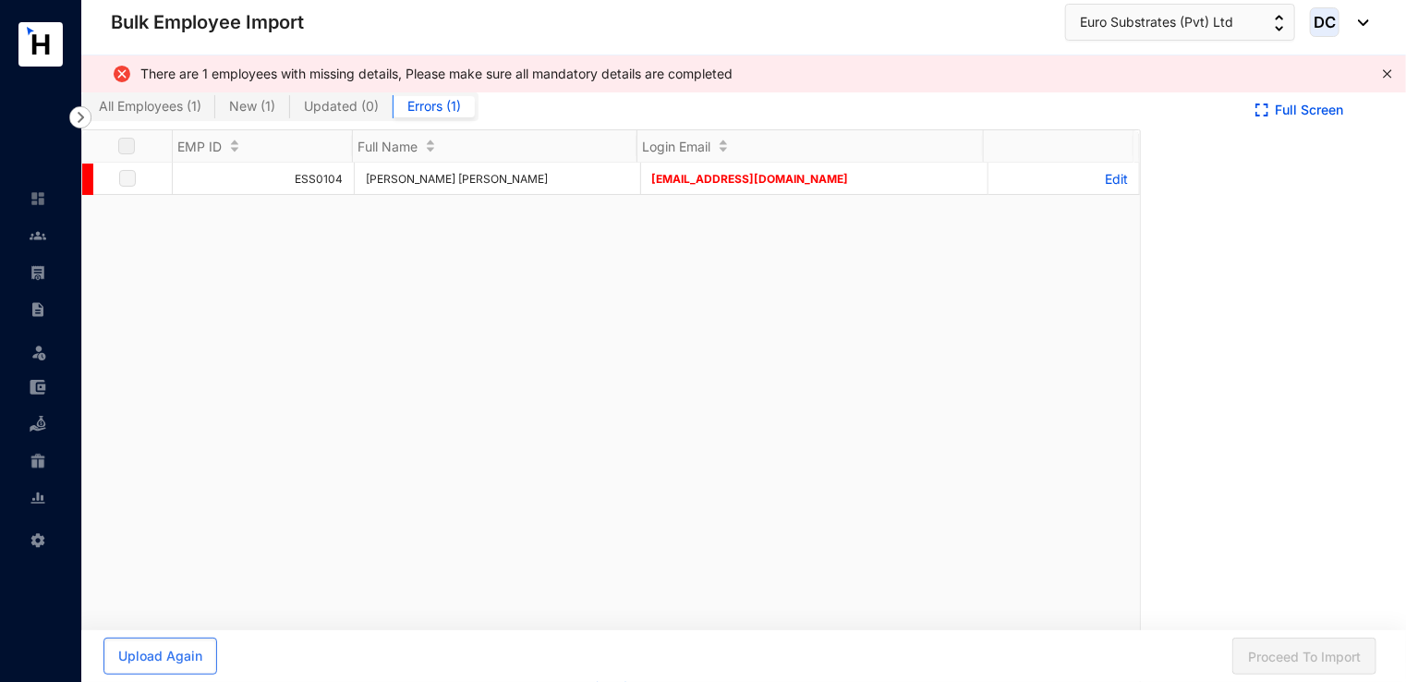
click at [1384, 76] on icon "close" at bounding box center [1387, 73] width 11 height 11
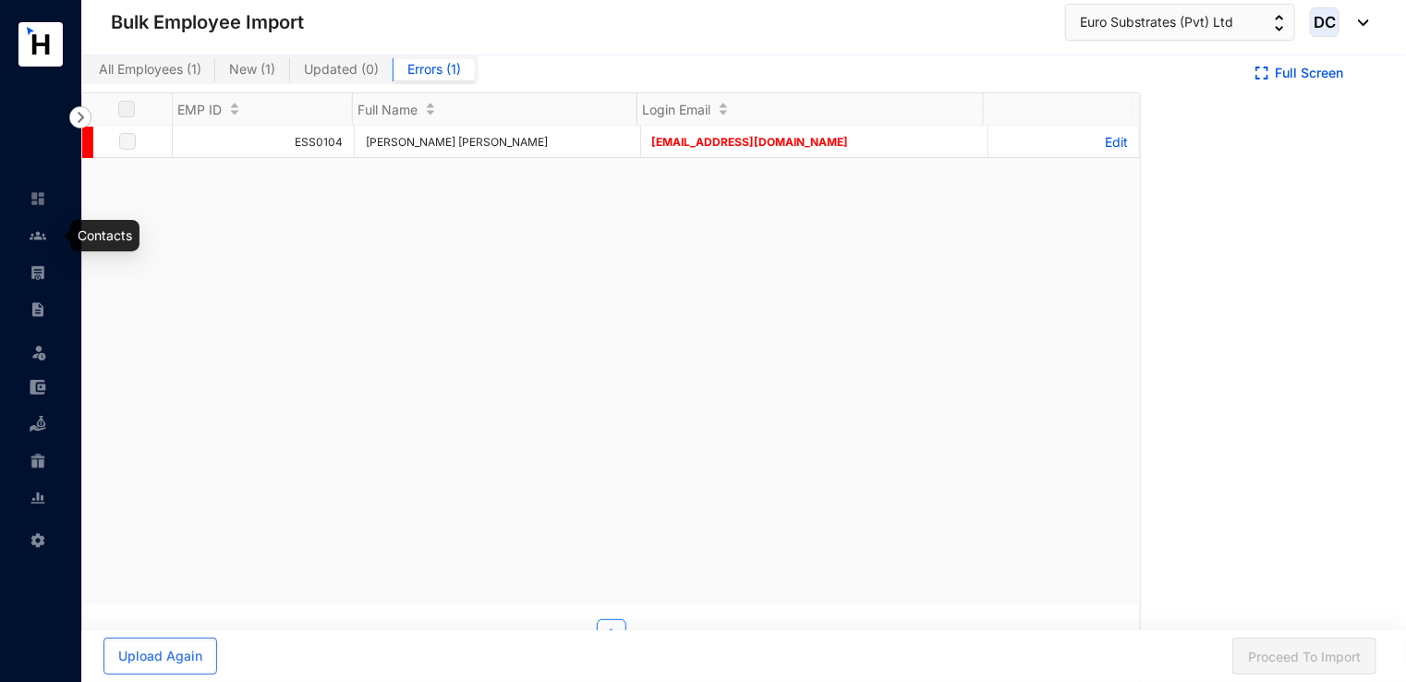
click at [38, 231] on img at bounding box center [38, 235] width 17 height 17
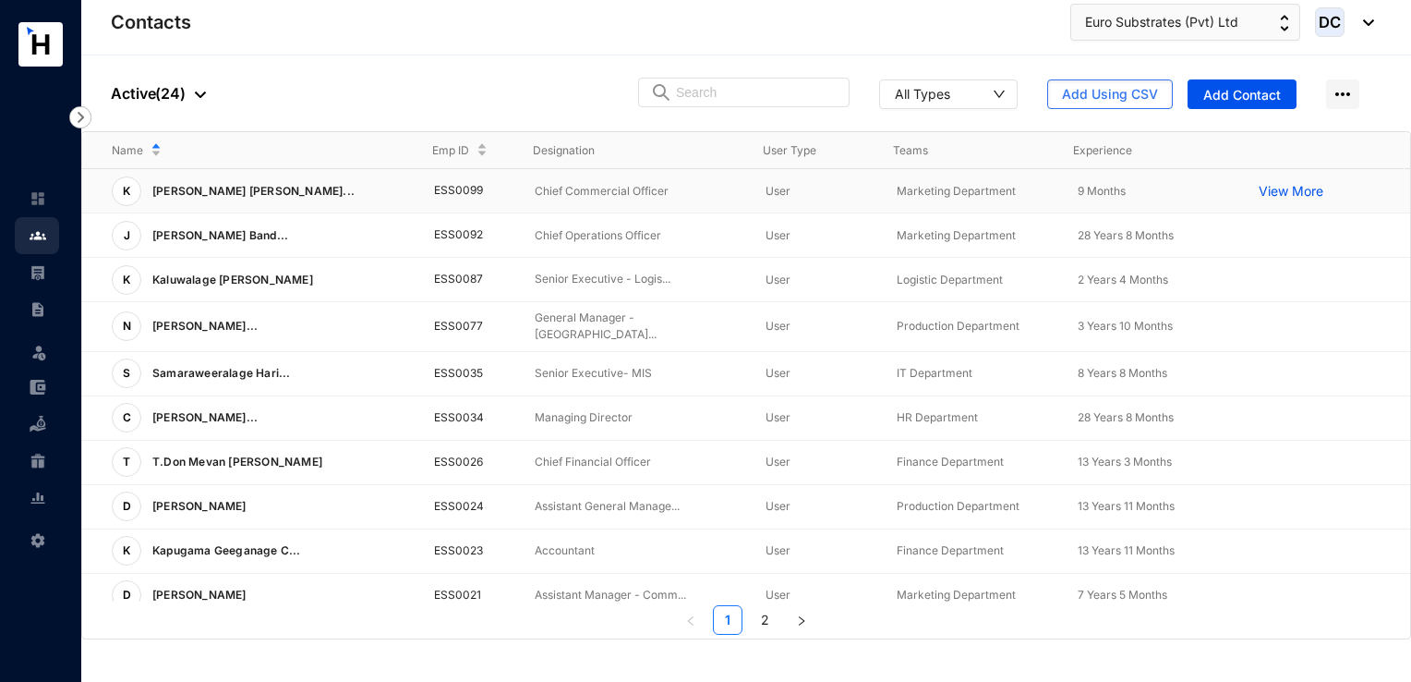
click at [1279, 193] on p "View More" at bounding box center [1296, 191] width 74 height 18
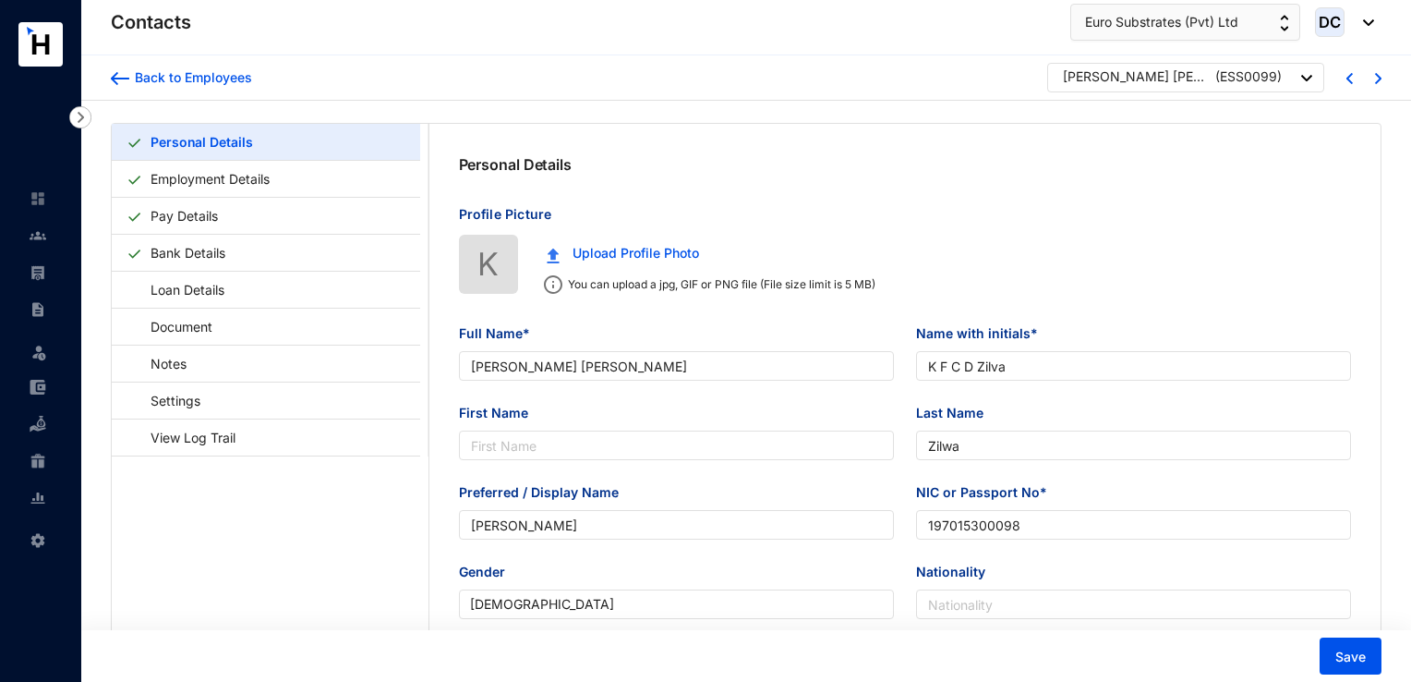
type input "[DATE]"
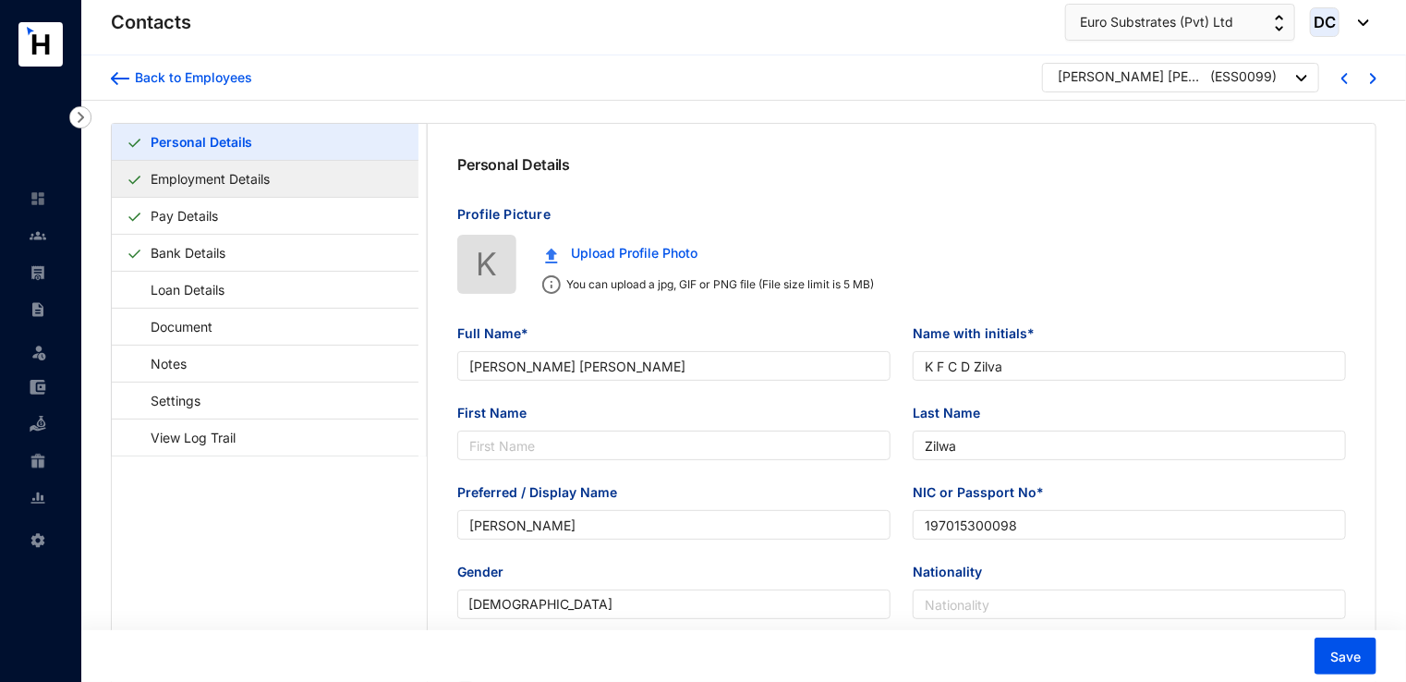
click at [222, 183] on link "Employment Details" at bounding box center [210, 179] width 134 height 38
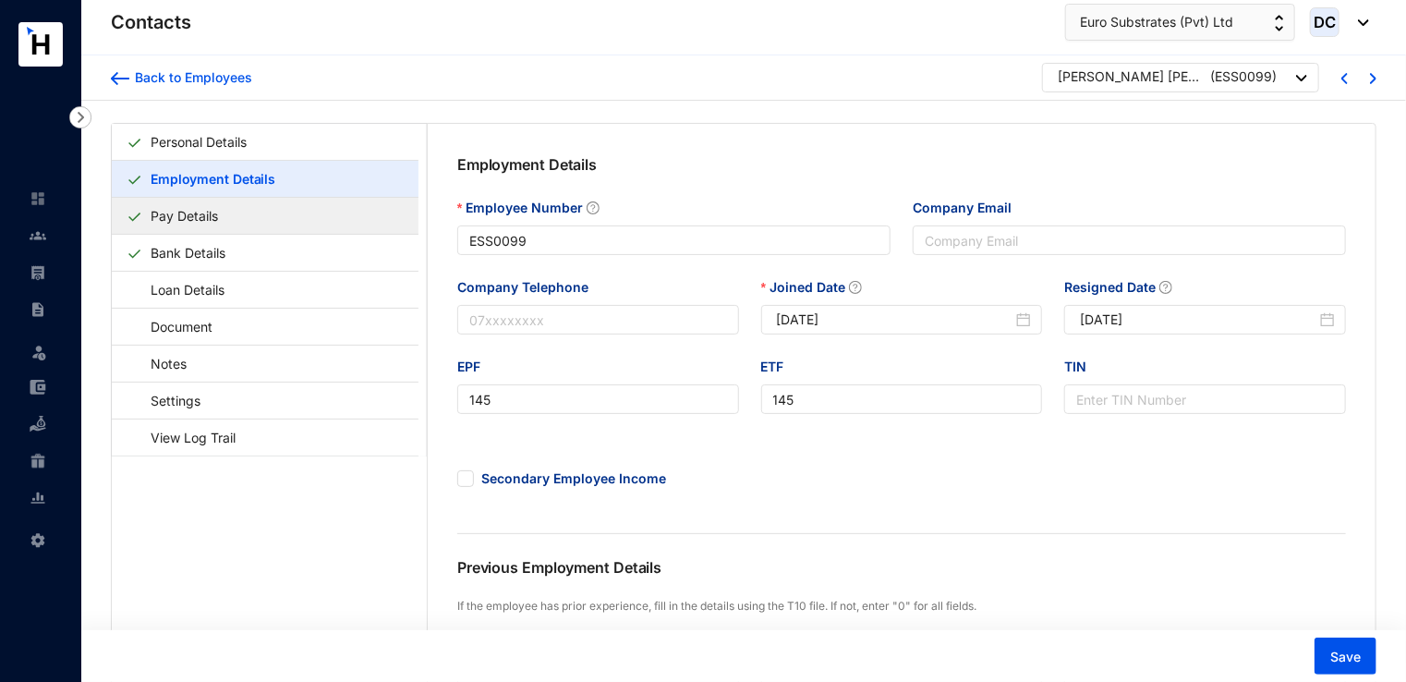
click at [225, 223] on link "Pay Details" at bounding box center [184, 216] width 82 height 38
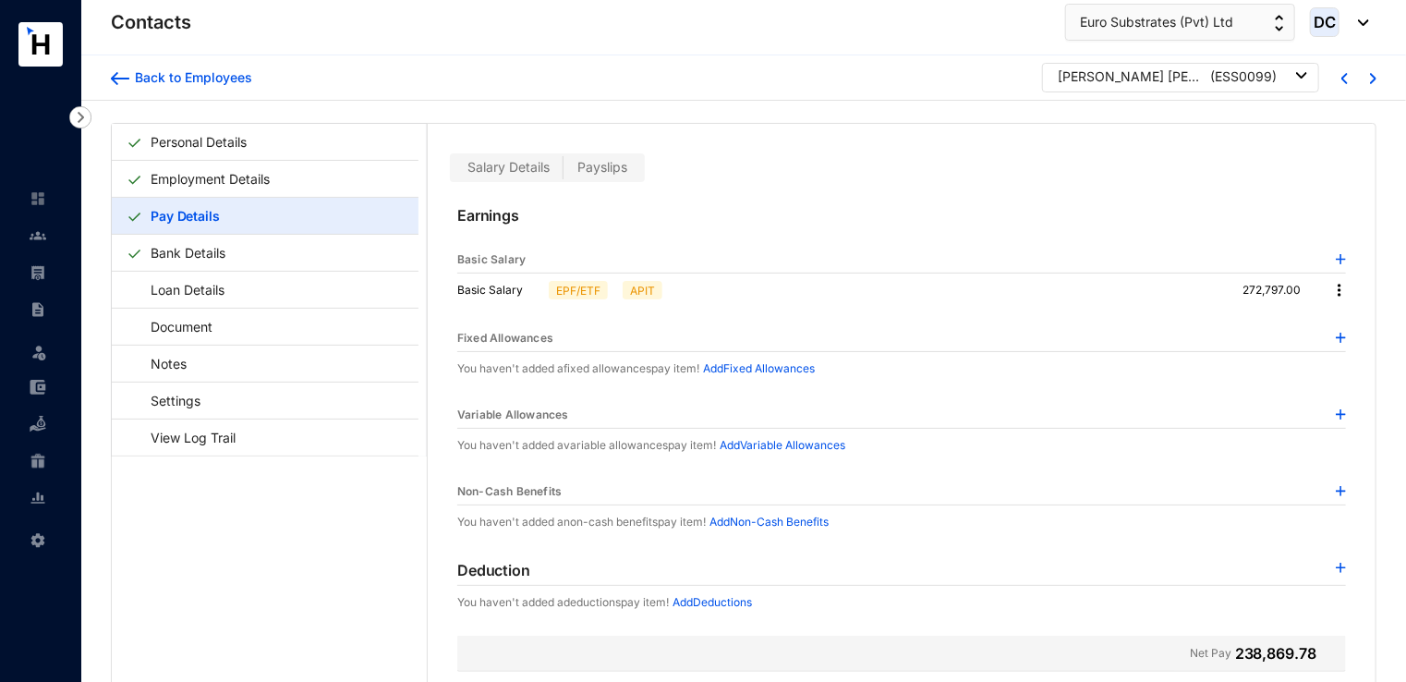
click at [612, 161] on span "Payslips" at bounding box center [602, 167] width 50 height 16
click at [563, 172] on input "Payslips" at bounding box center [563, 172] width 0 height 0
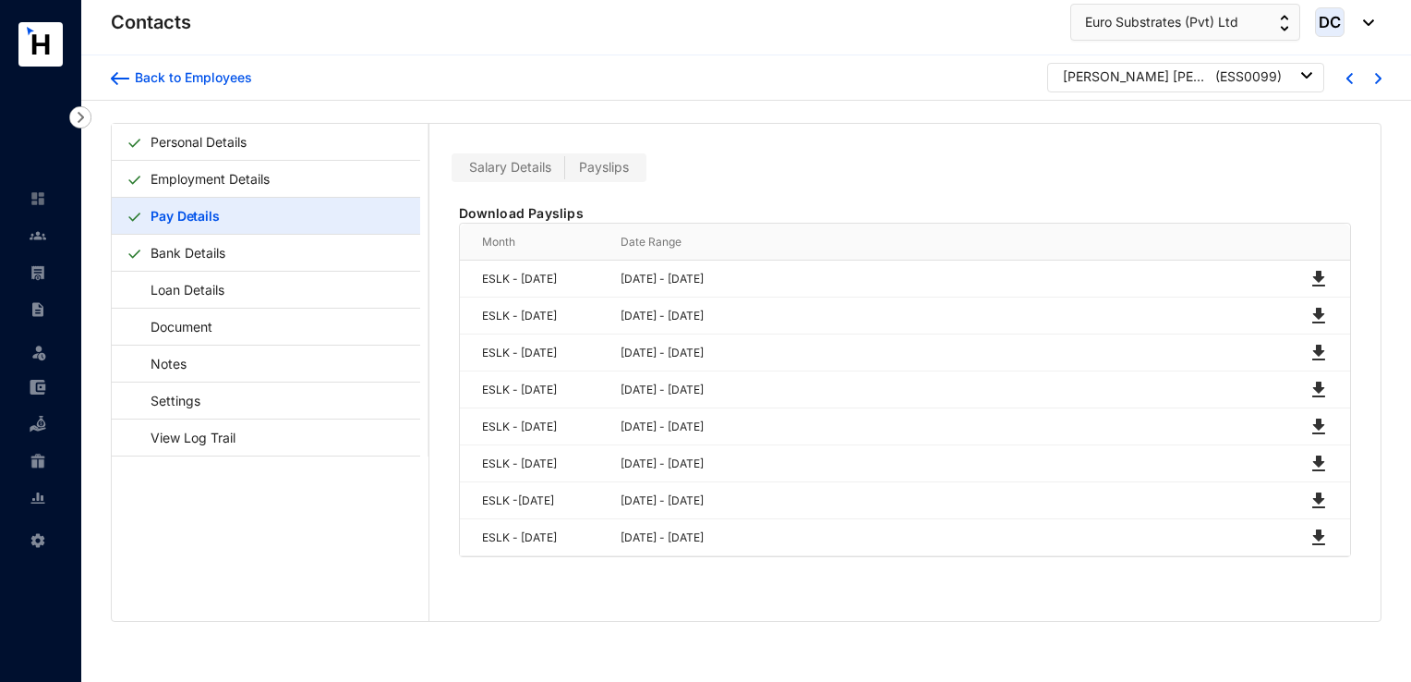
click at [537, 171] on span "Salary Details" at bounding box center [510, 167] width 82 height 16
click at [455, 172] on input "Salary Details" at bounding box center [455, 172] width 0 height 0
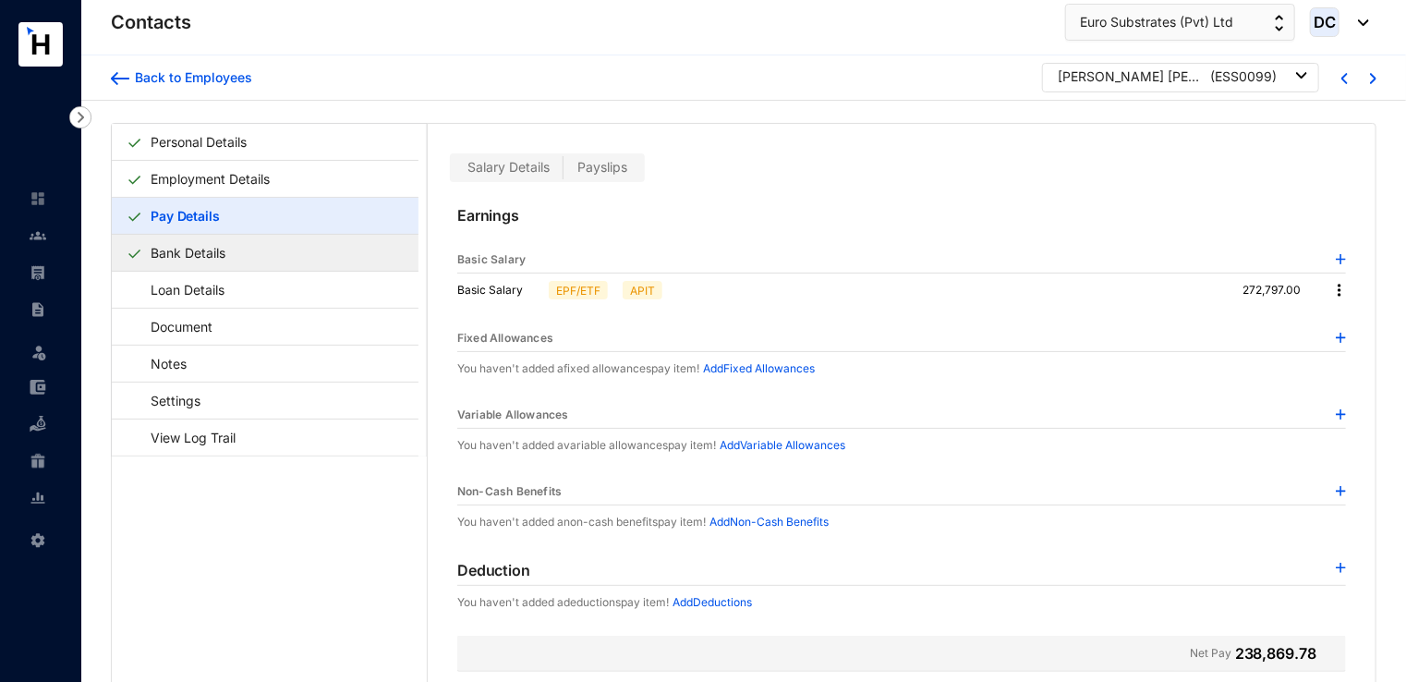
click at [222, 248] on link "Bank Details" at bounding box center [188, 253] width 90 height 38
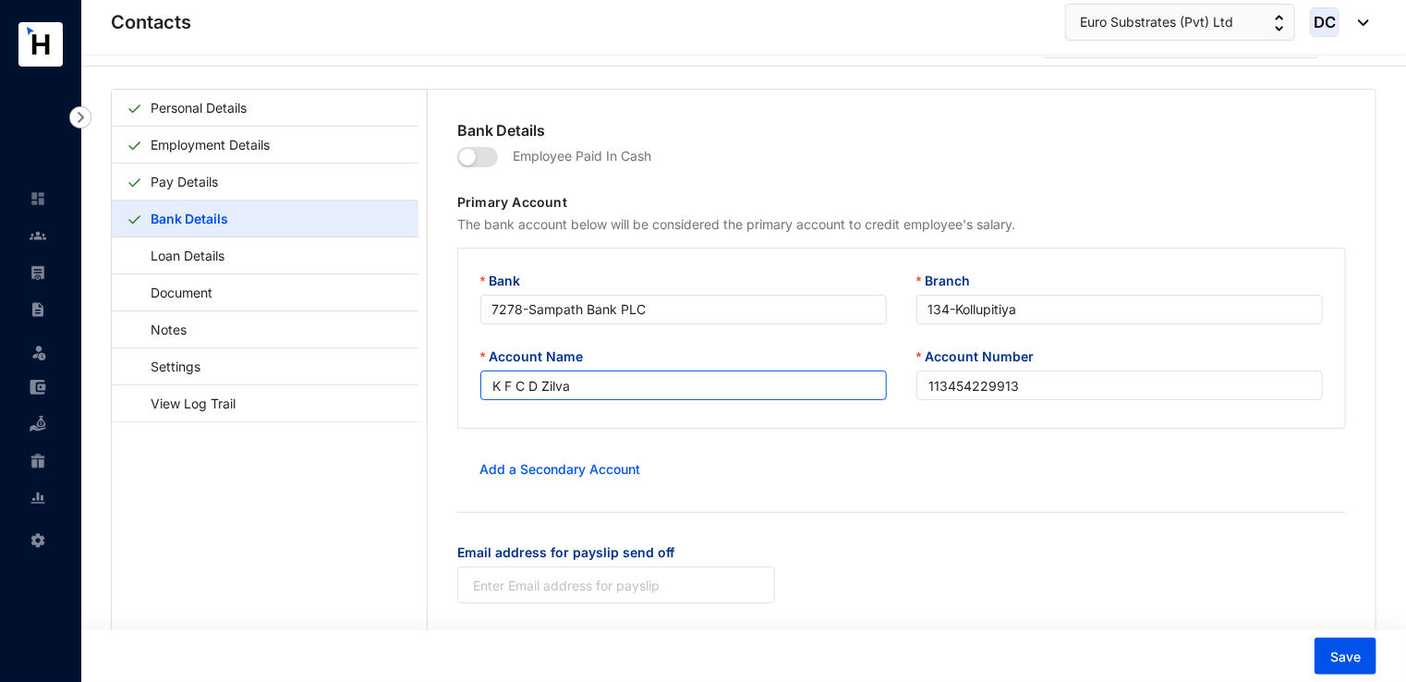
scroll to position [44, 0]
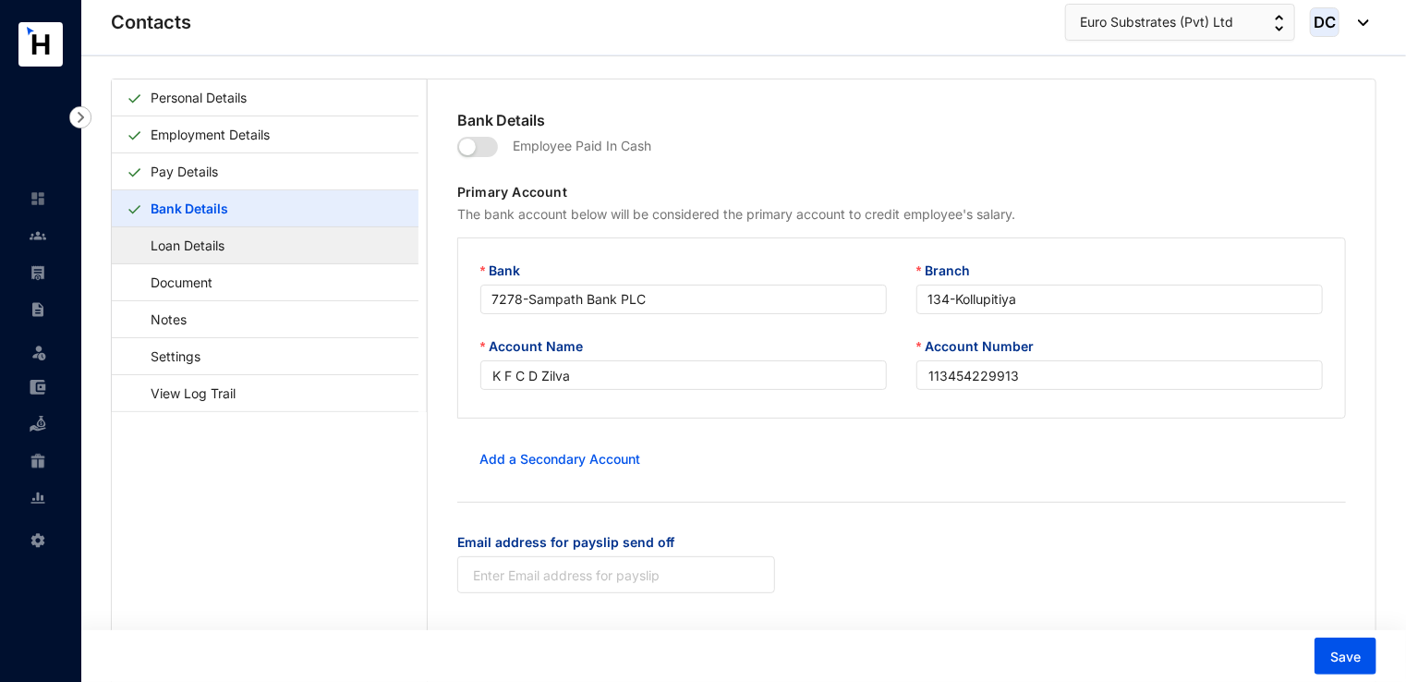
click at [231, 254] on link "Loan Details" at bounding box center [179, 245] width 104 height 38
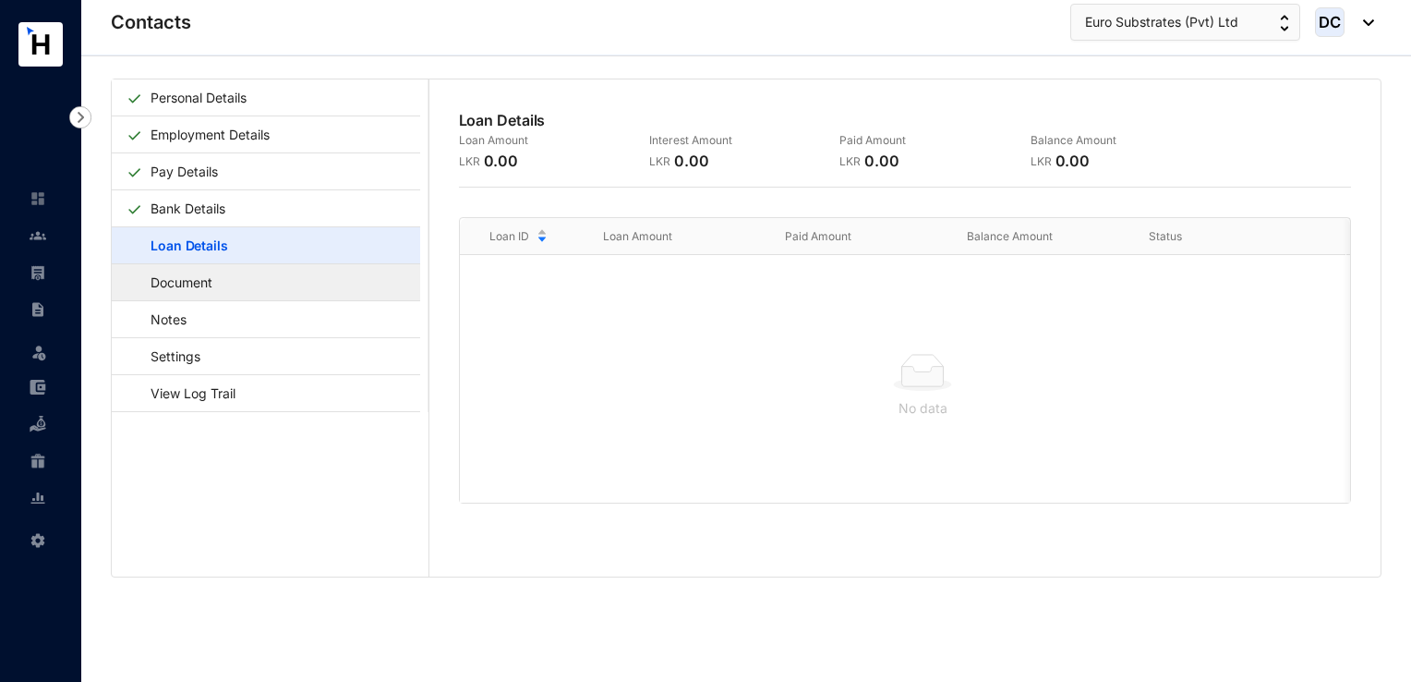
click at [219, 290] on link "Document" at bounding box center [173, 282] width 92 height 38
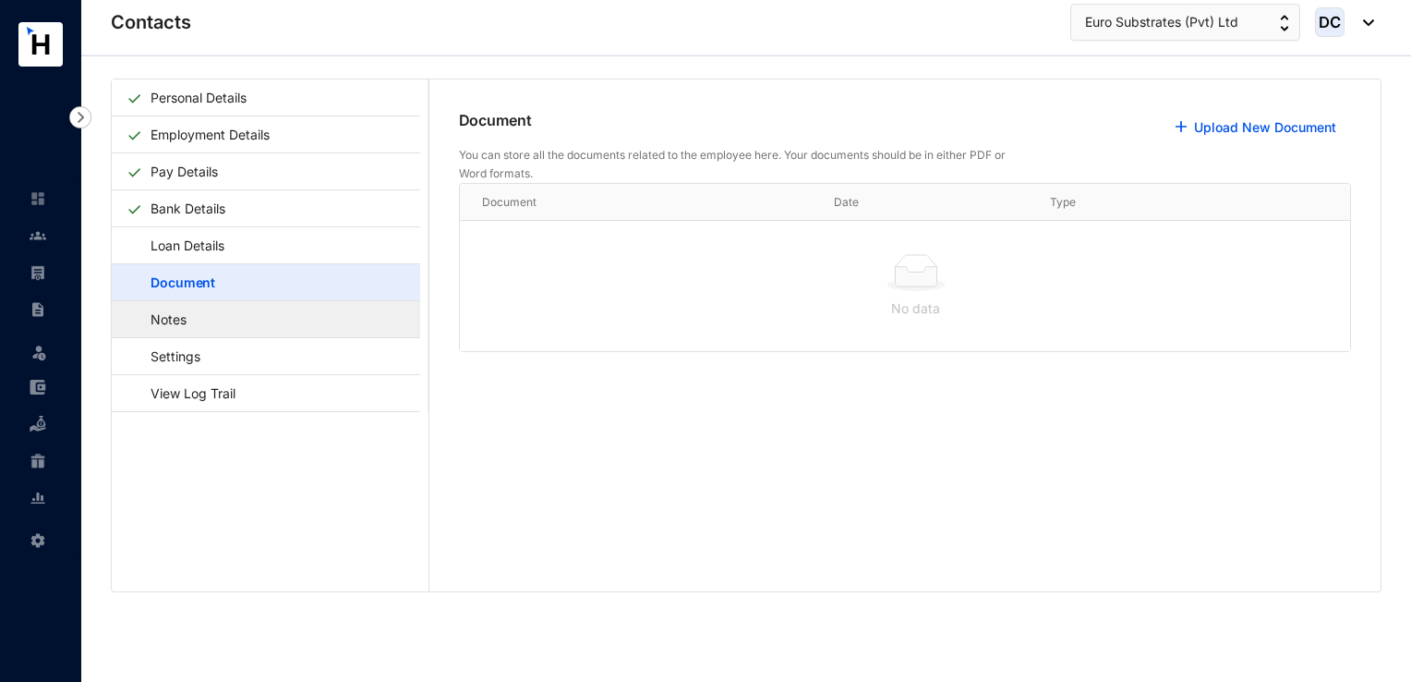
click at [193, 324] on link "Notes" at bounding box center [160, 319] width 67 height 38
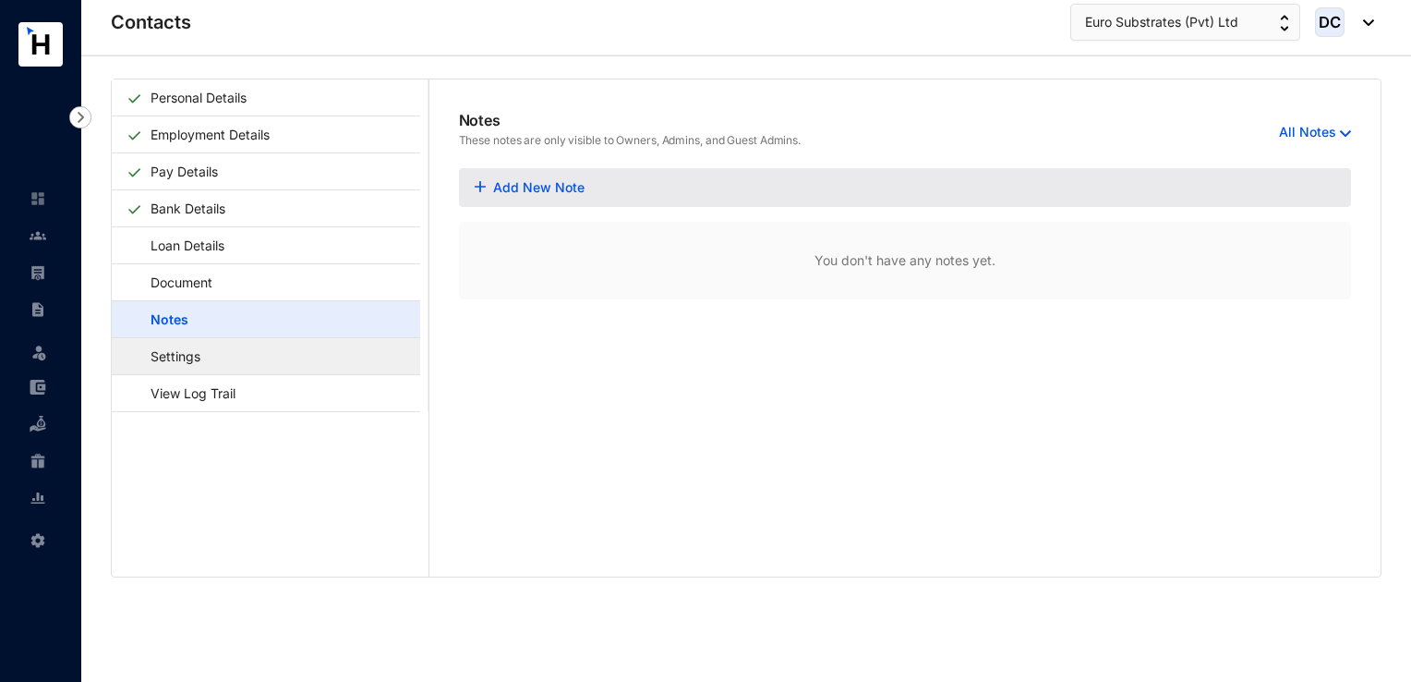
click at [207, 368] on link "Settings" at bounding box center [167, 356] width 80 height 38
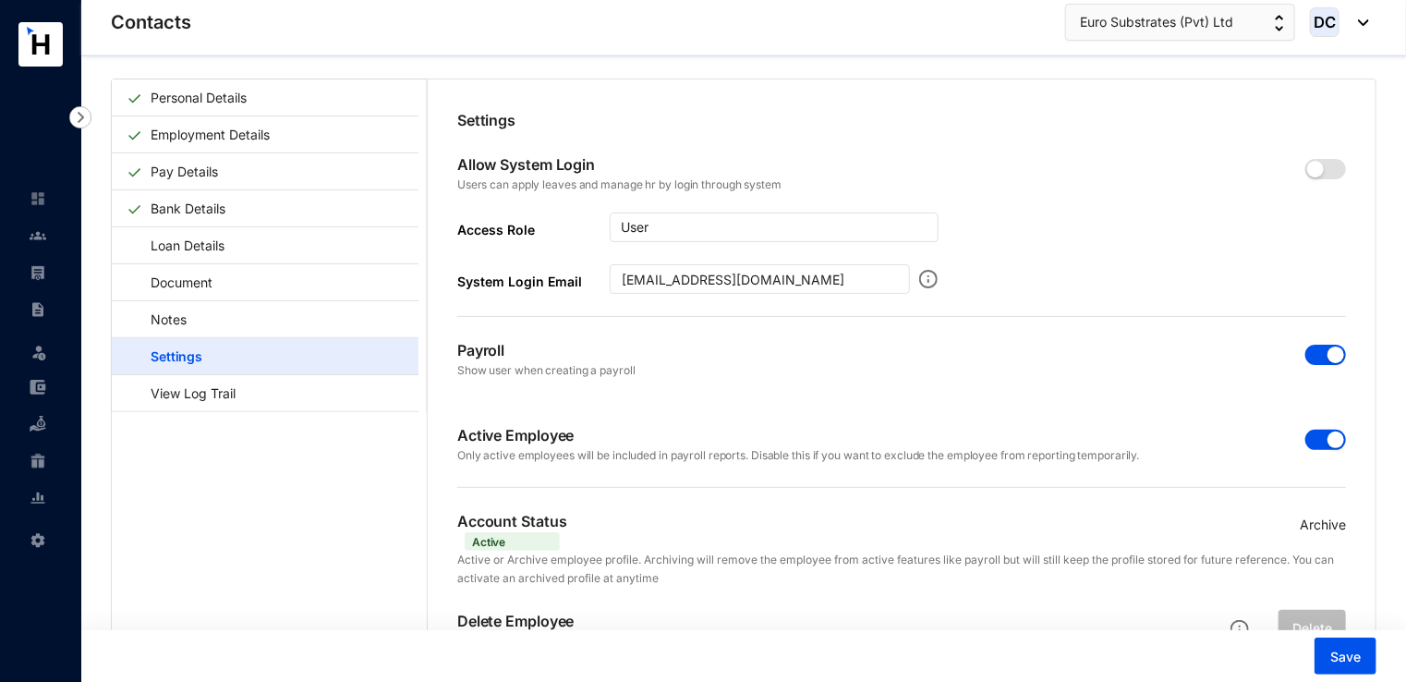
scroll to position [92, 0]
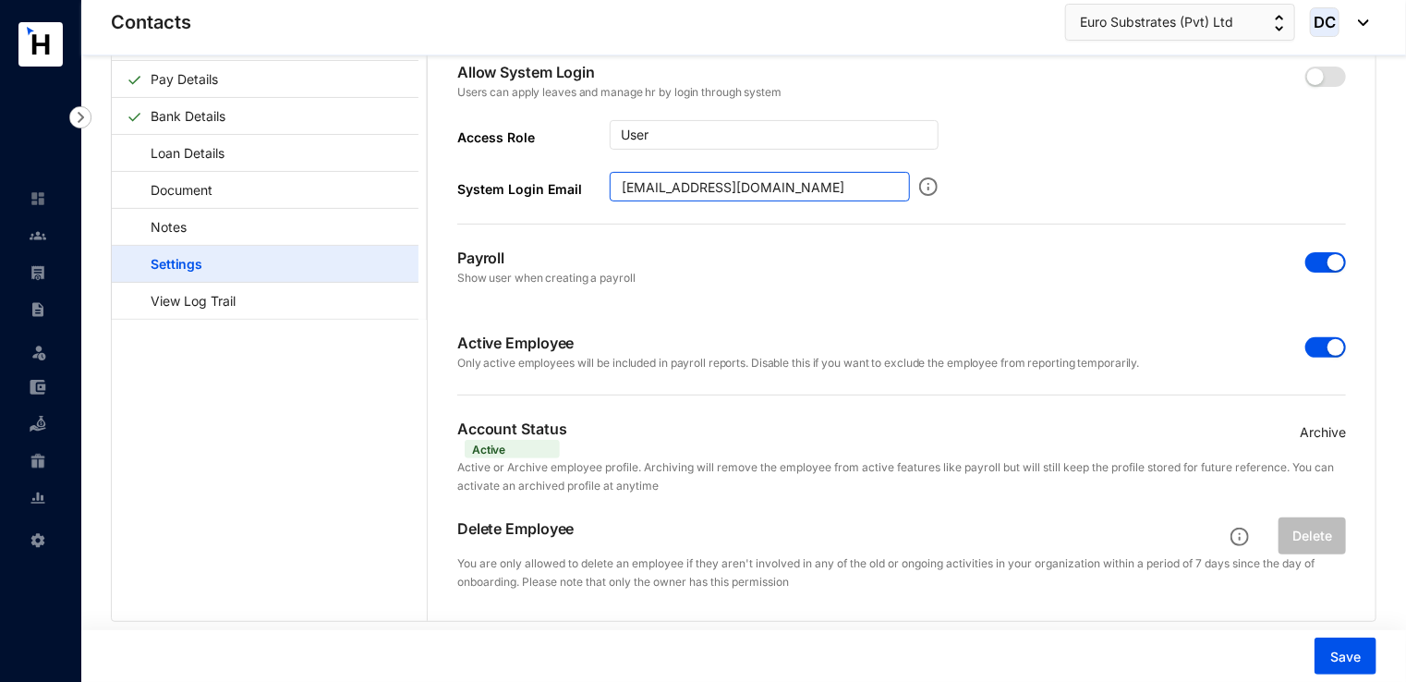
drag, startPoint x: 777, startPoint y: 184, endPoint x: 439, endPoint y: 242, distance: 343.0
click at [439, 242] on div "Settings Allow System Login Users can apply leaves and manage hr by login throu…" at bounding box center [902, 304] width 948 height 634
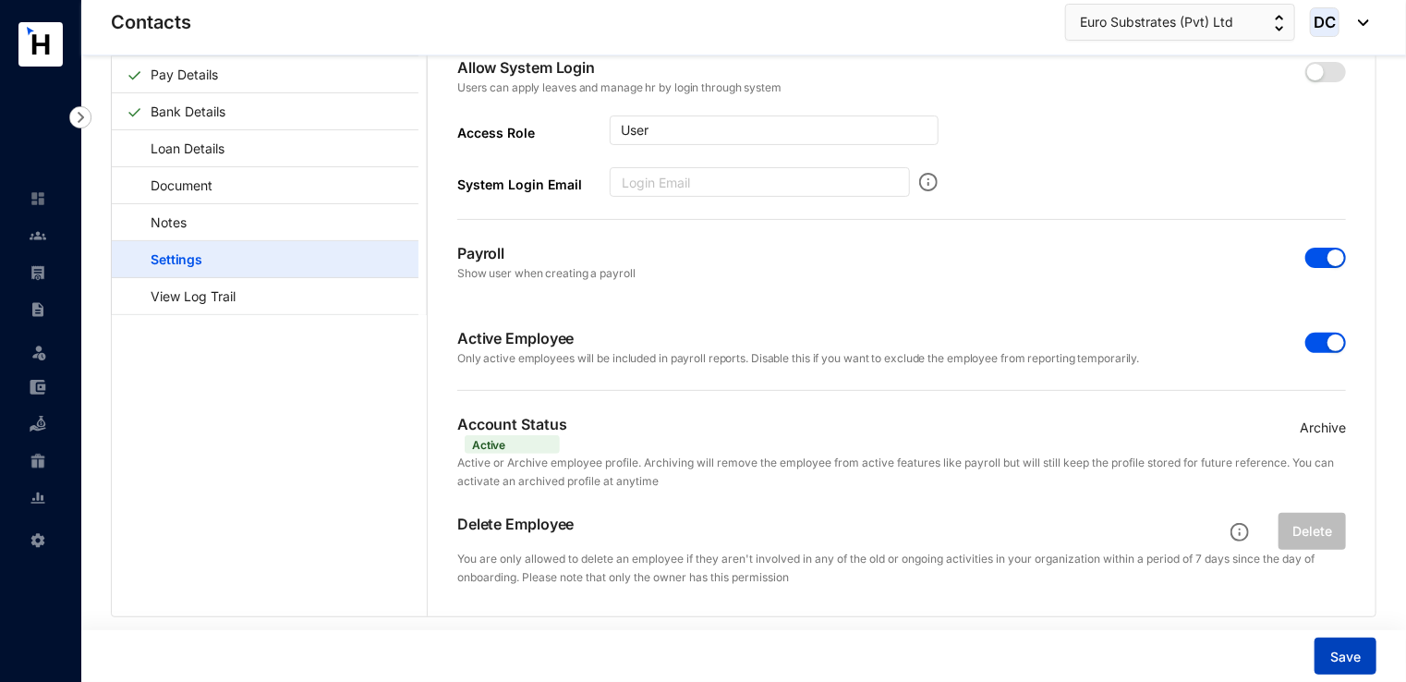
click at [1372, 664] on button "Save" at bounding box center [1345, 655] width 62 height 37
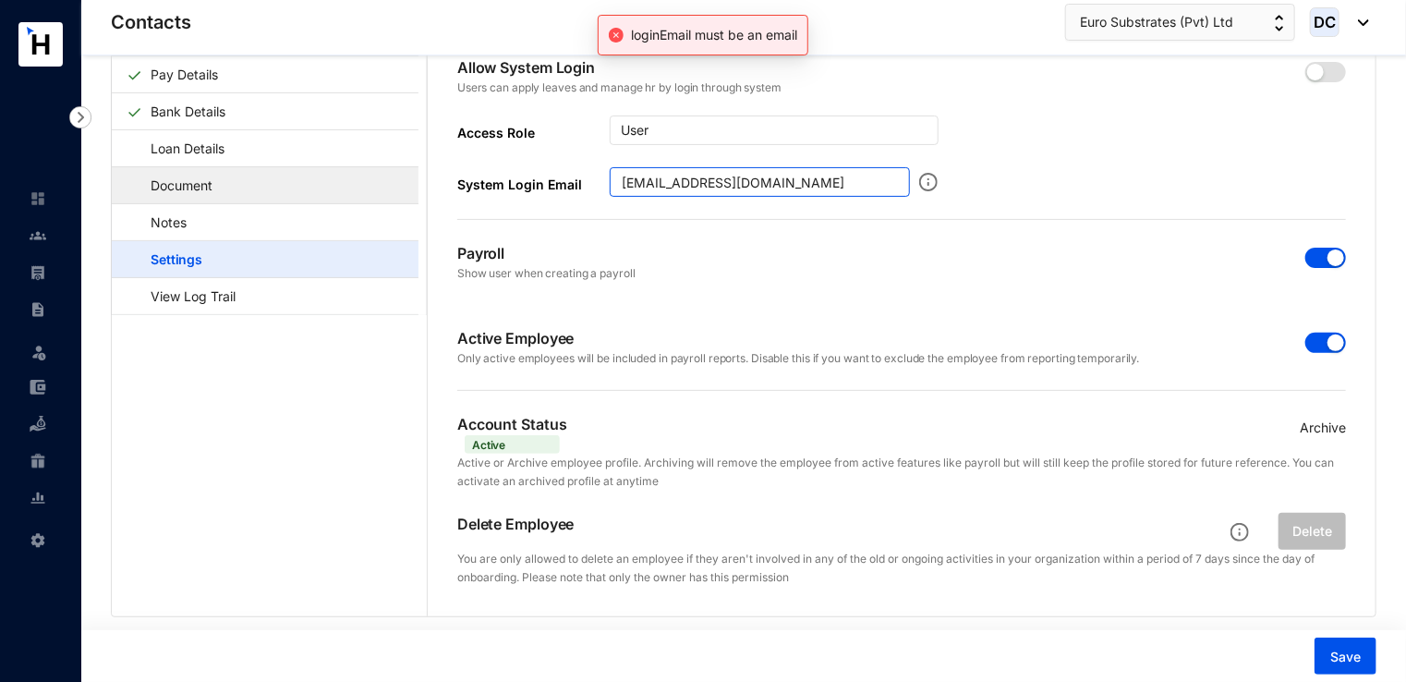
drag, startPoint x: 775, startPoint y: 178, endPoint x: 369, endPoint y: 185, distance: 405.6
click at [369, 185] on div "Personal Details Employment Details Pay Details Bank Details Loan Details Docum…" at bounding box center [744, 299] width 1264 height 634
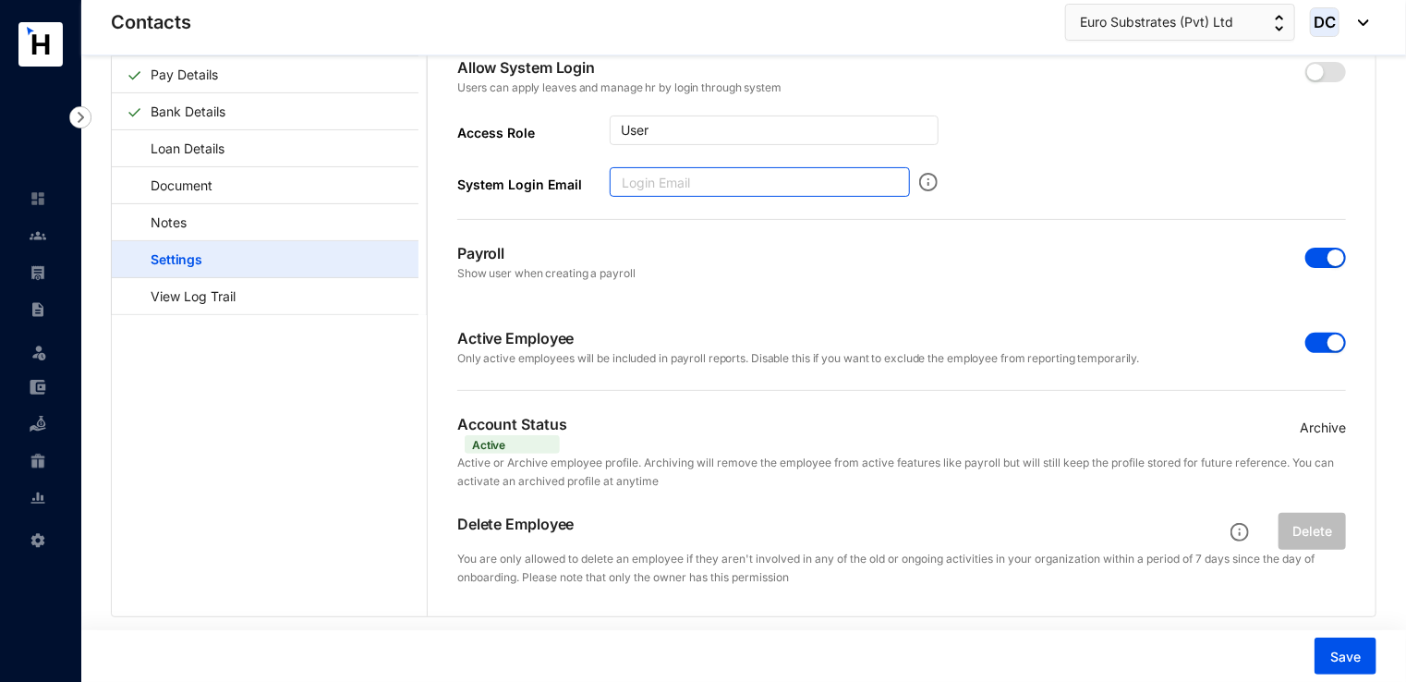
click at [837, 181] on input "System Login Email" at bounding box center [760, 182] width 300 height 30
type input "[EMAIL_ADDRESS][DOMAIN_NAME]"
click at [1350, 662] on span "Save" at bounding box center [1345, 657] width 30 height 18
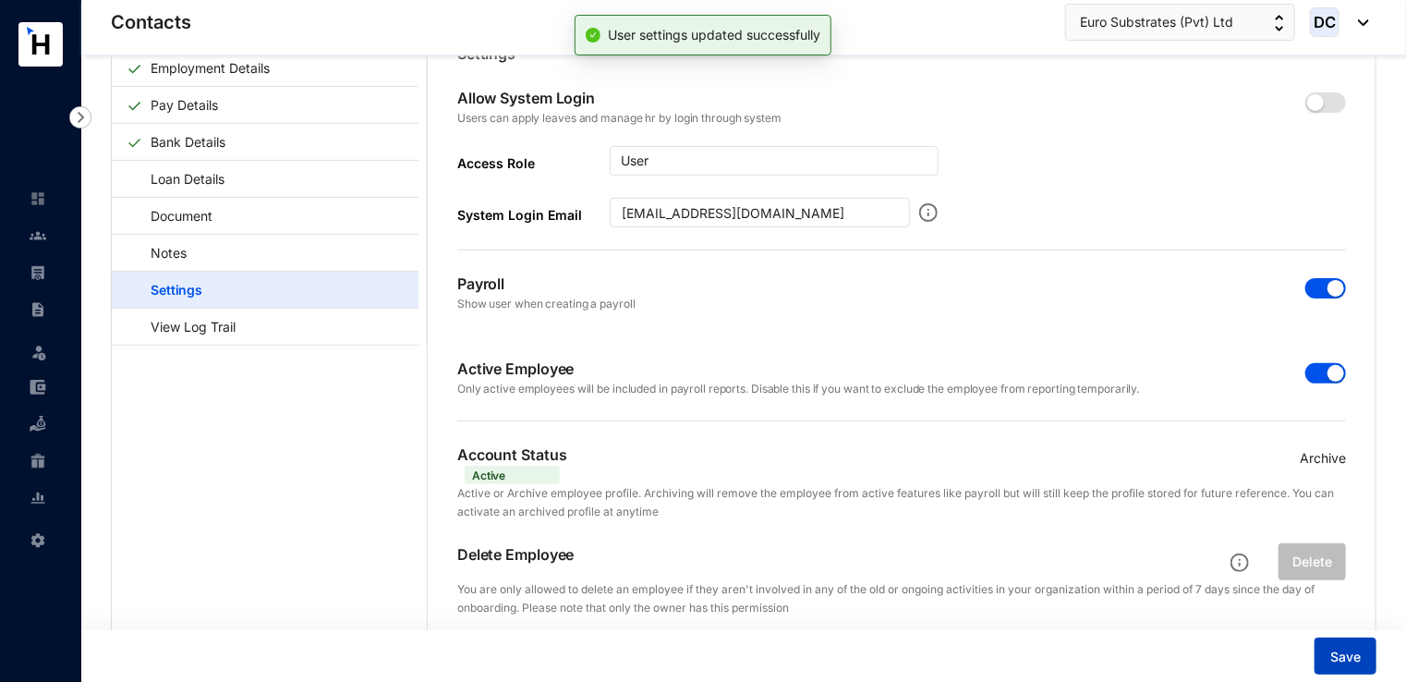
scroll to position [0, 0]
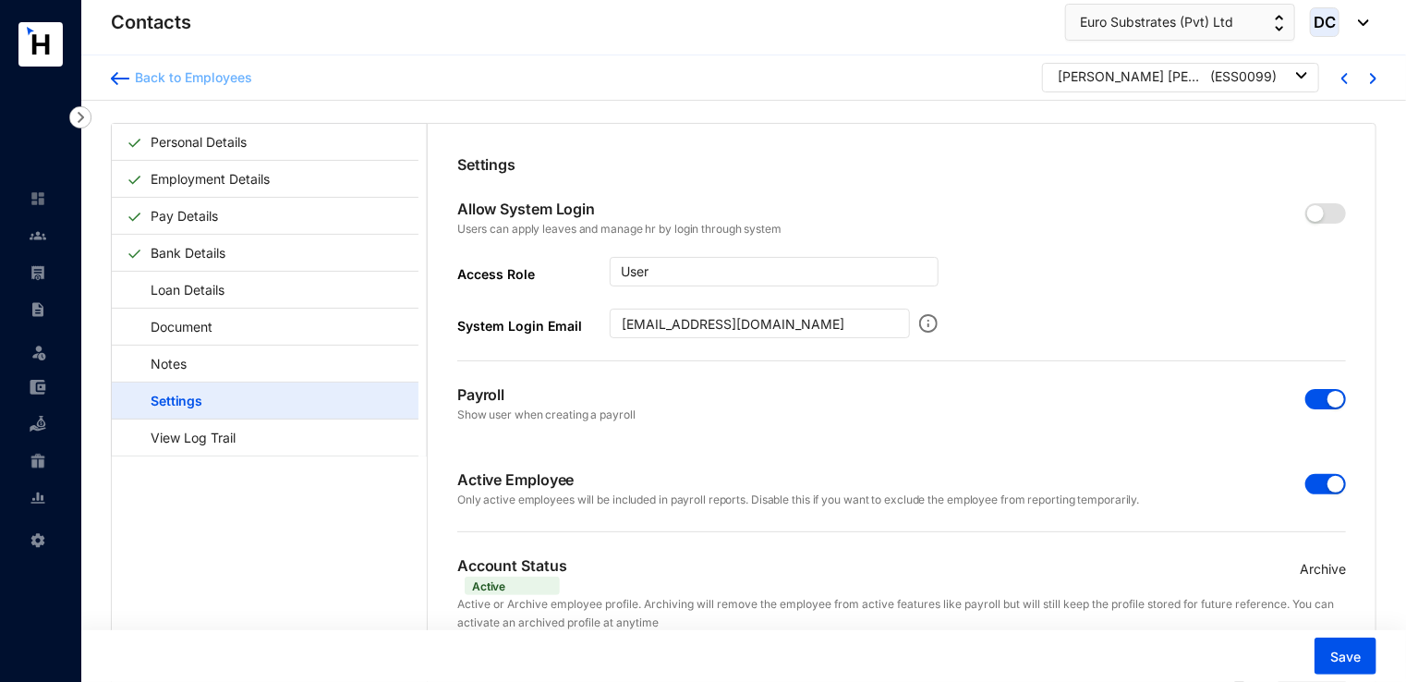
click at [166, 75] on div "Back to Employees" at bounding box center [190, 77] width 123 height 18
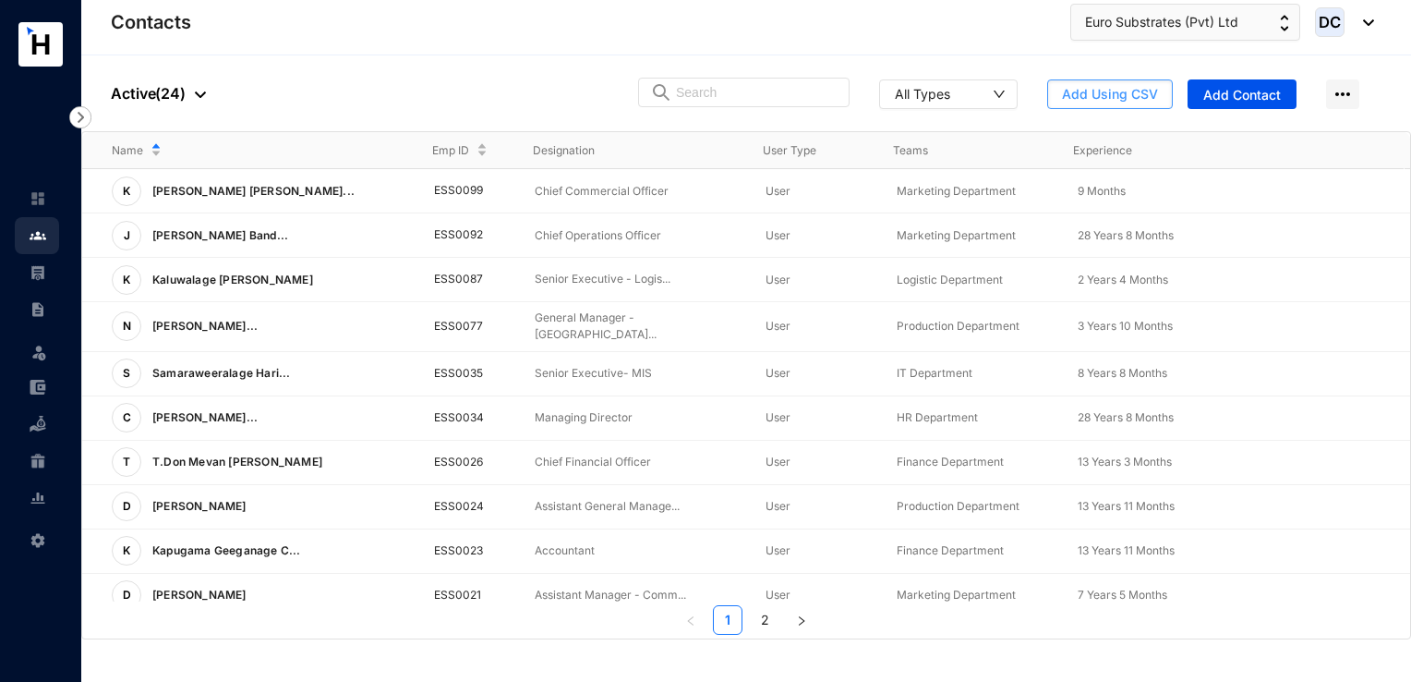
click at [1088, 101] on span "Add Using CSV" at bounding box center [1110, 94] width 96 height 18
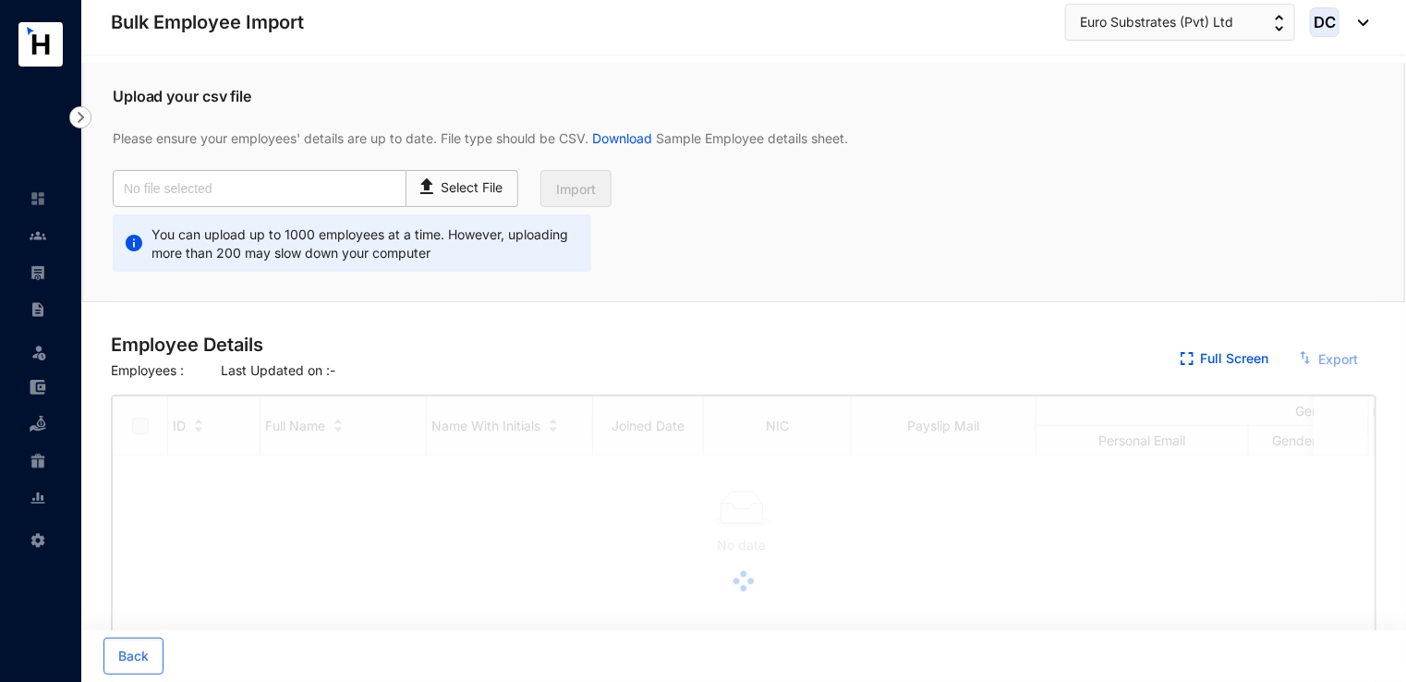
checkbox input "true"
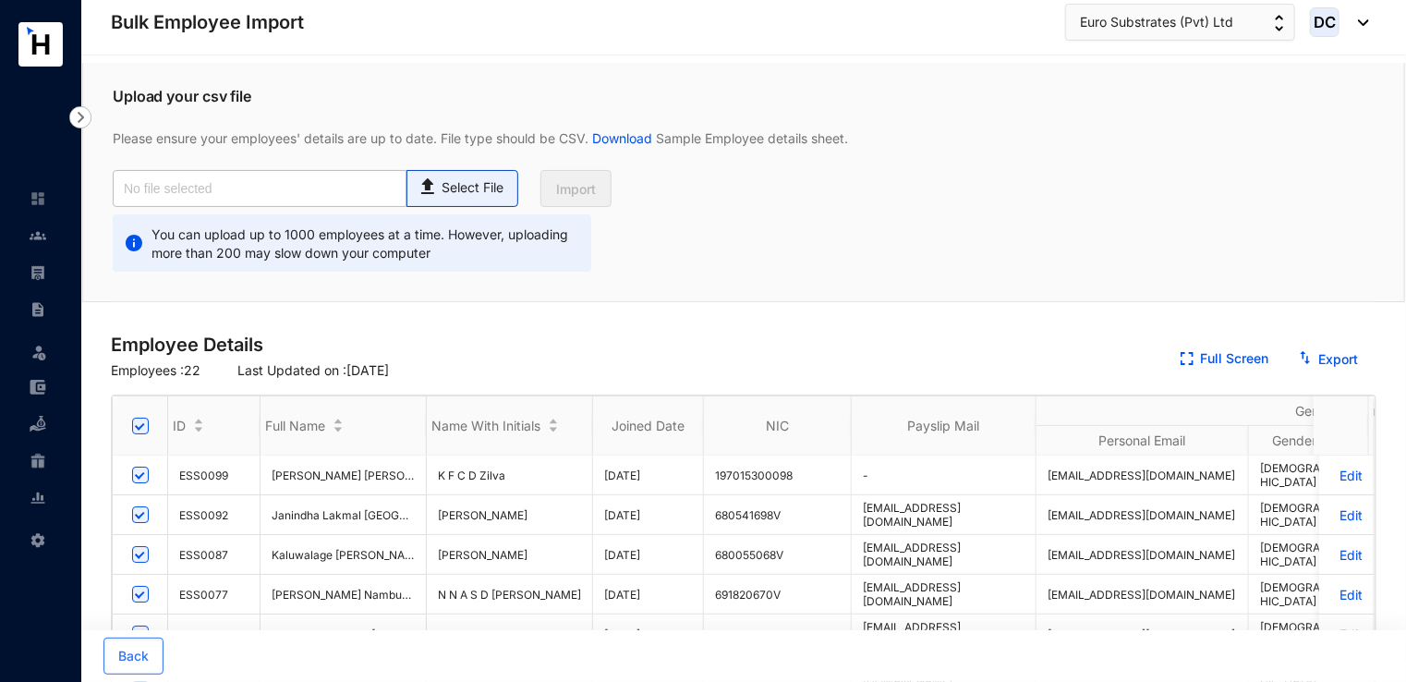
click at [506, 187] on div "Select File" at bounding box center [462, 184] width 91 height 27
click at [0, 0] on input "Select File" at bounding box center [0, 0] width 0 height 0
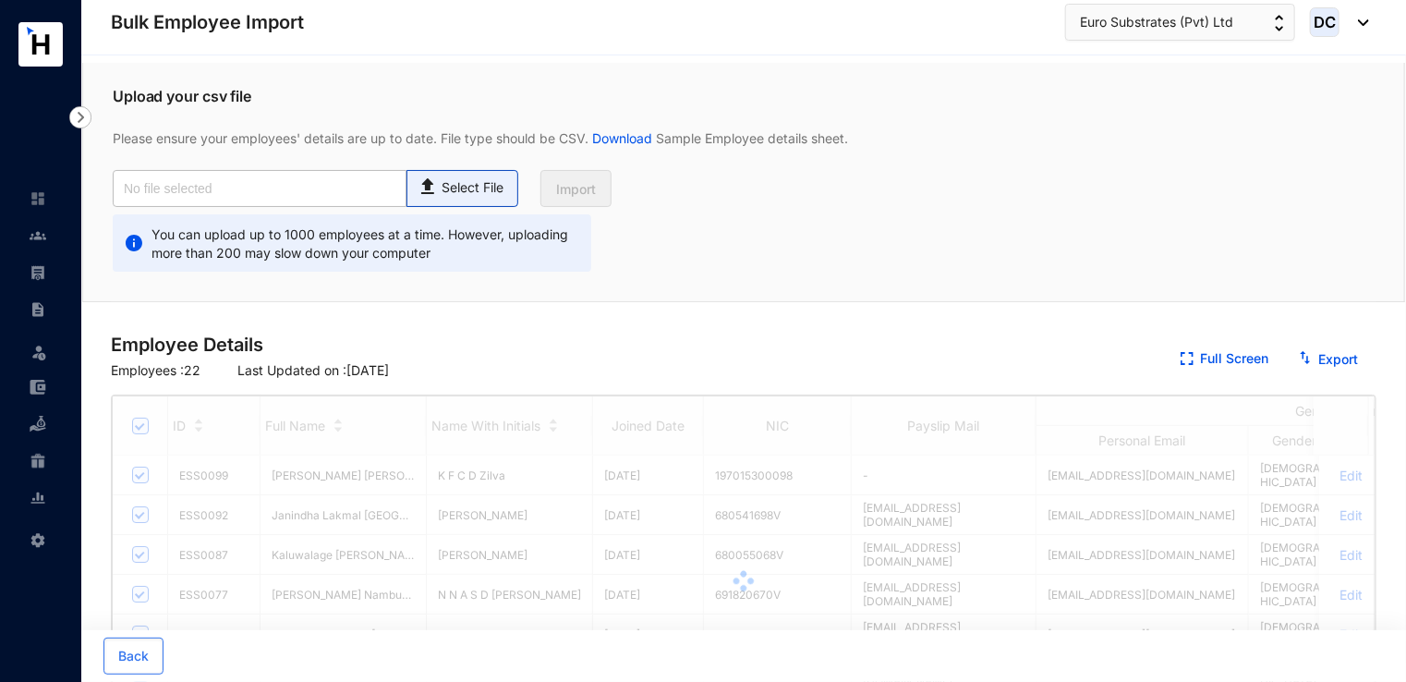
type input "New Emp- ESLK- Sep 25.csv"
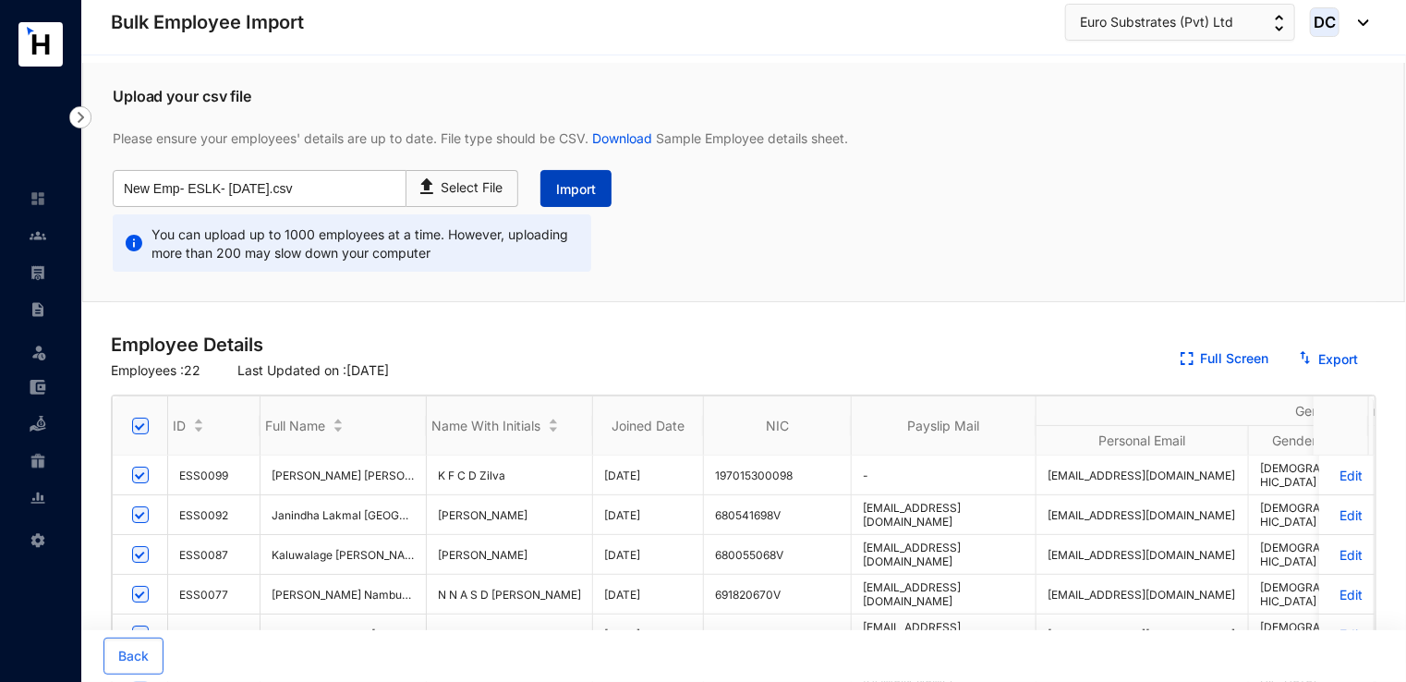
click at [591, 183] on span "Import" at bounding box center [576, 189] width 40 height 18
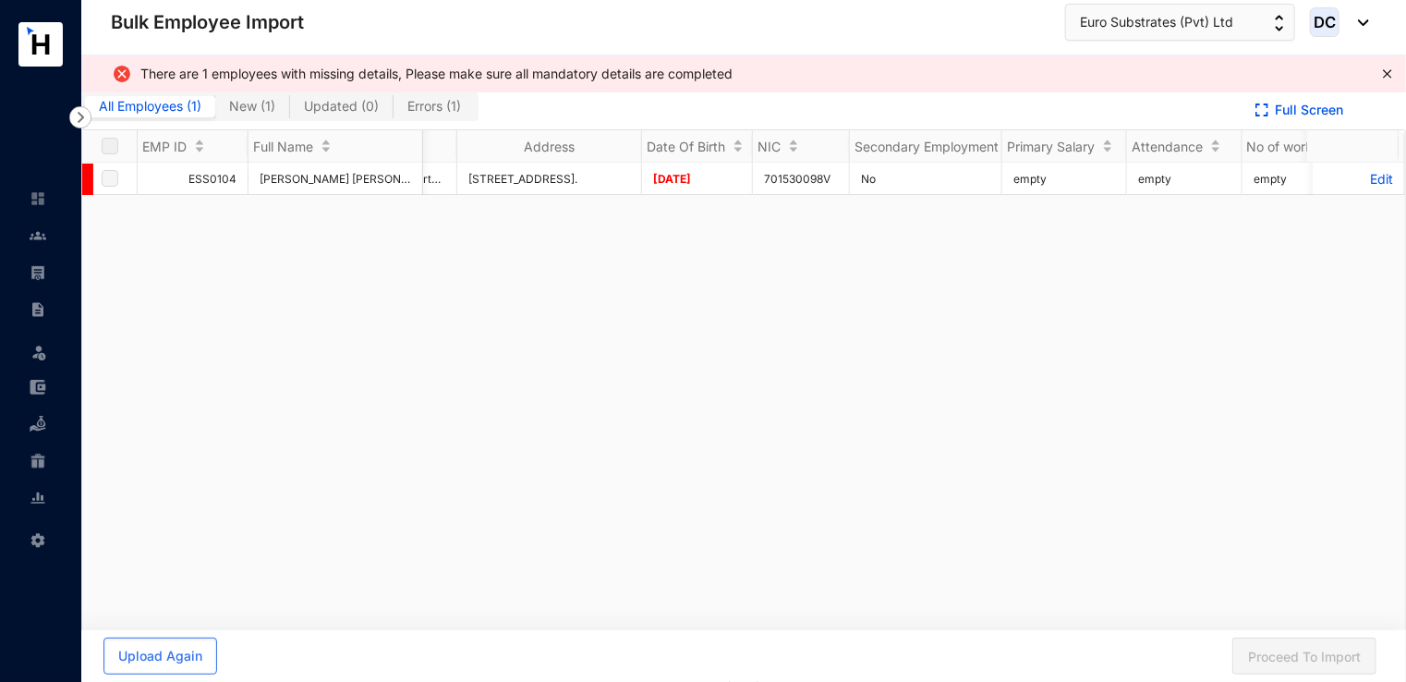
scroll to position [0, 3860]
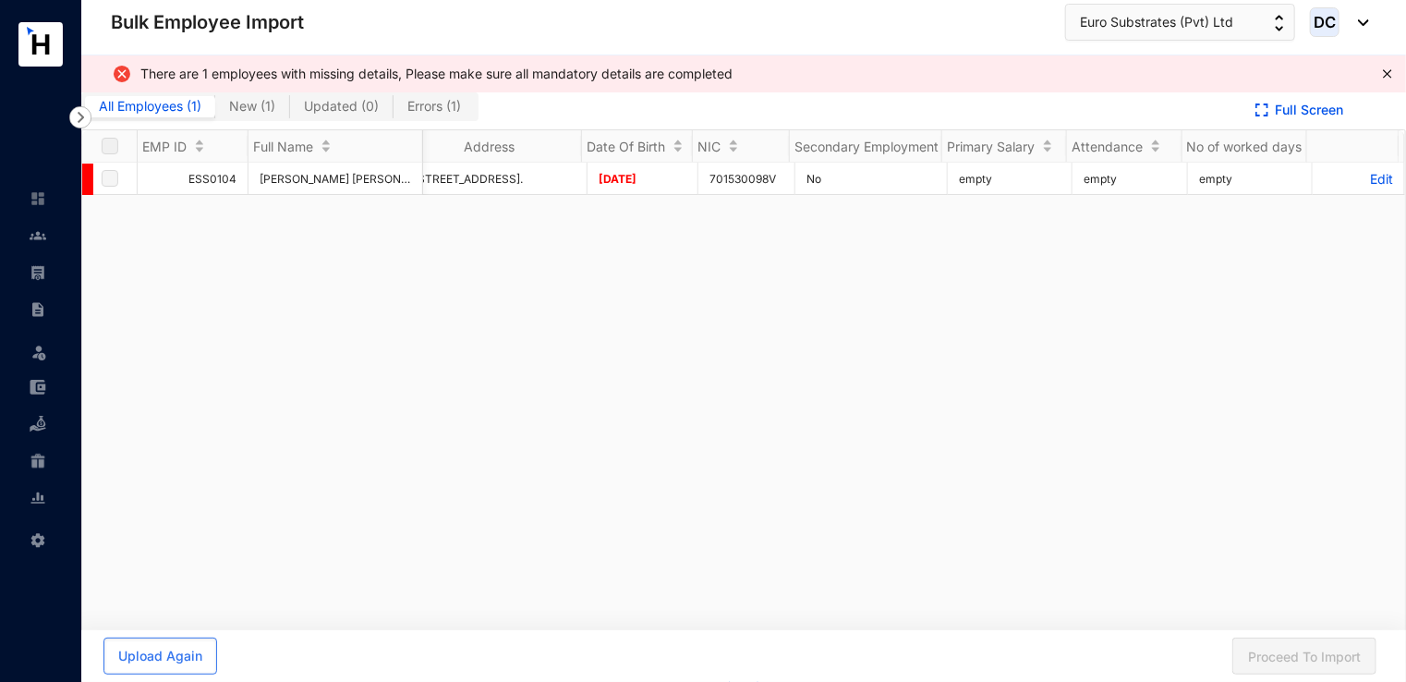
click at [454, 105] on span "Errors ( 1 )" at bounding box center [434, 106] width 54 height 16
click at [394, 111] on input "Errors ( 1 )" at bounding box center [394, 111] width 0 height 0
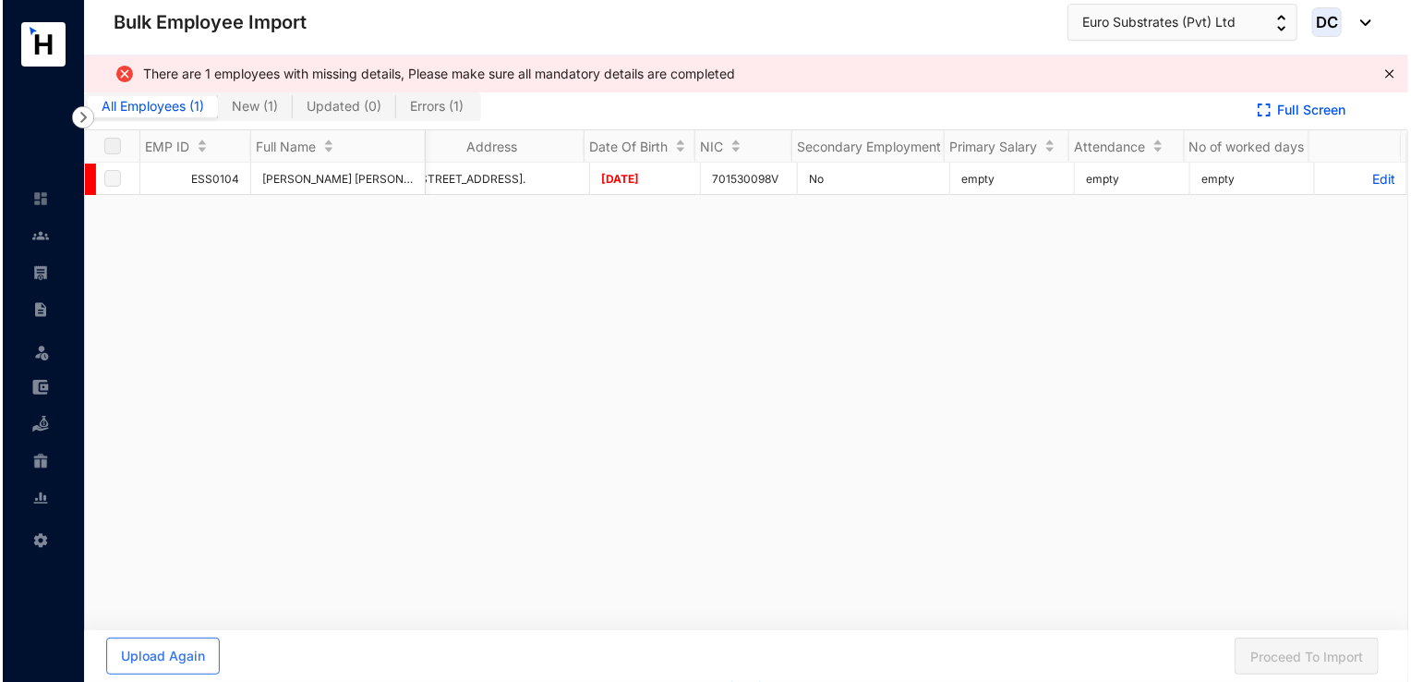
scroll to position [0, 0]
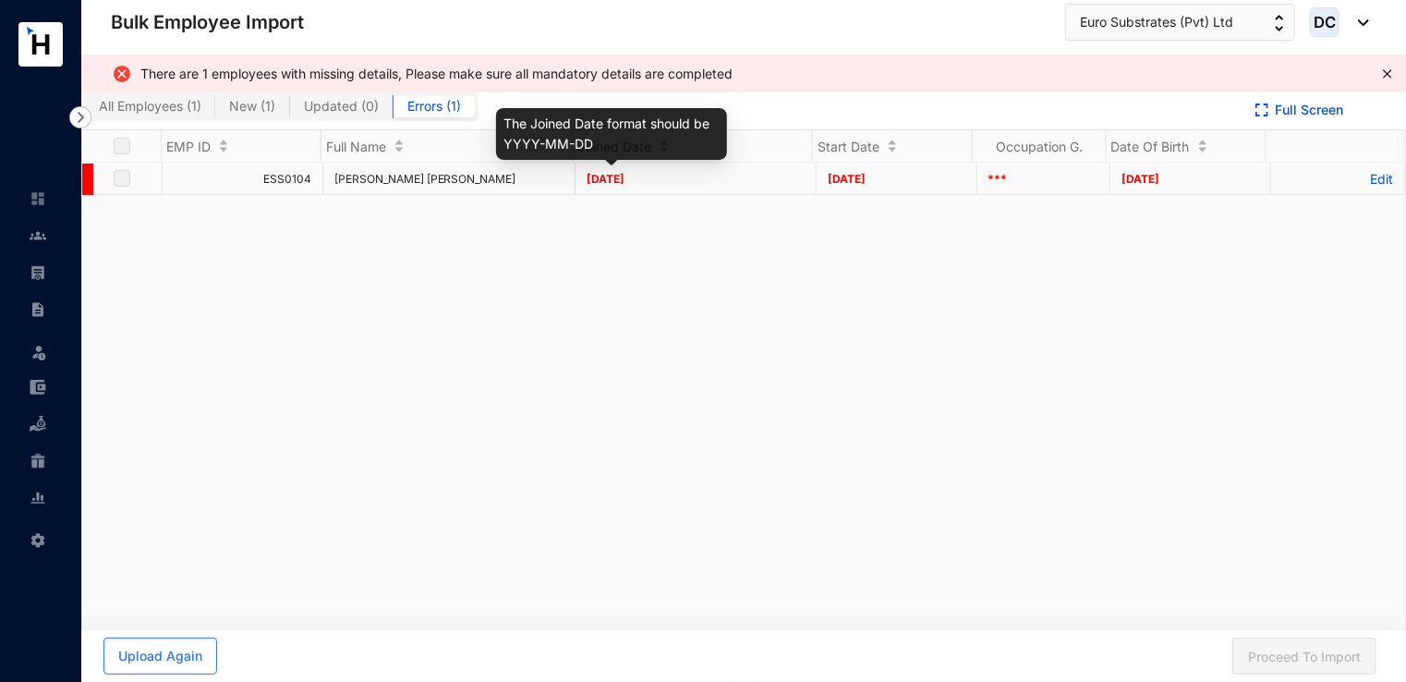
click at [624, 172] on span "09/01/2025" at bounding box center [606, 179] width 38 height 14
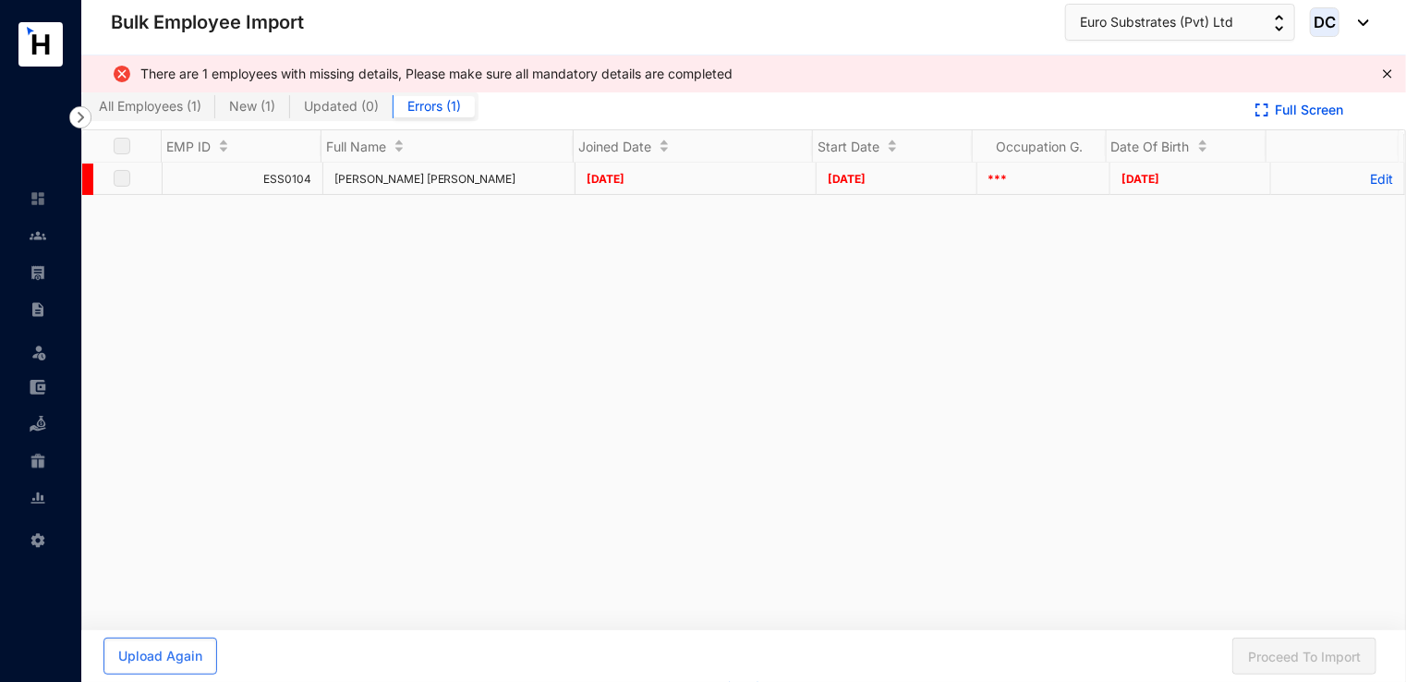
click at [1356, 185] on p "Edit" at bounding box center [1337, 179] width 111 height 16
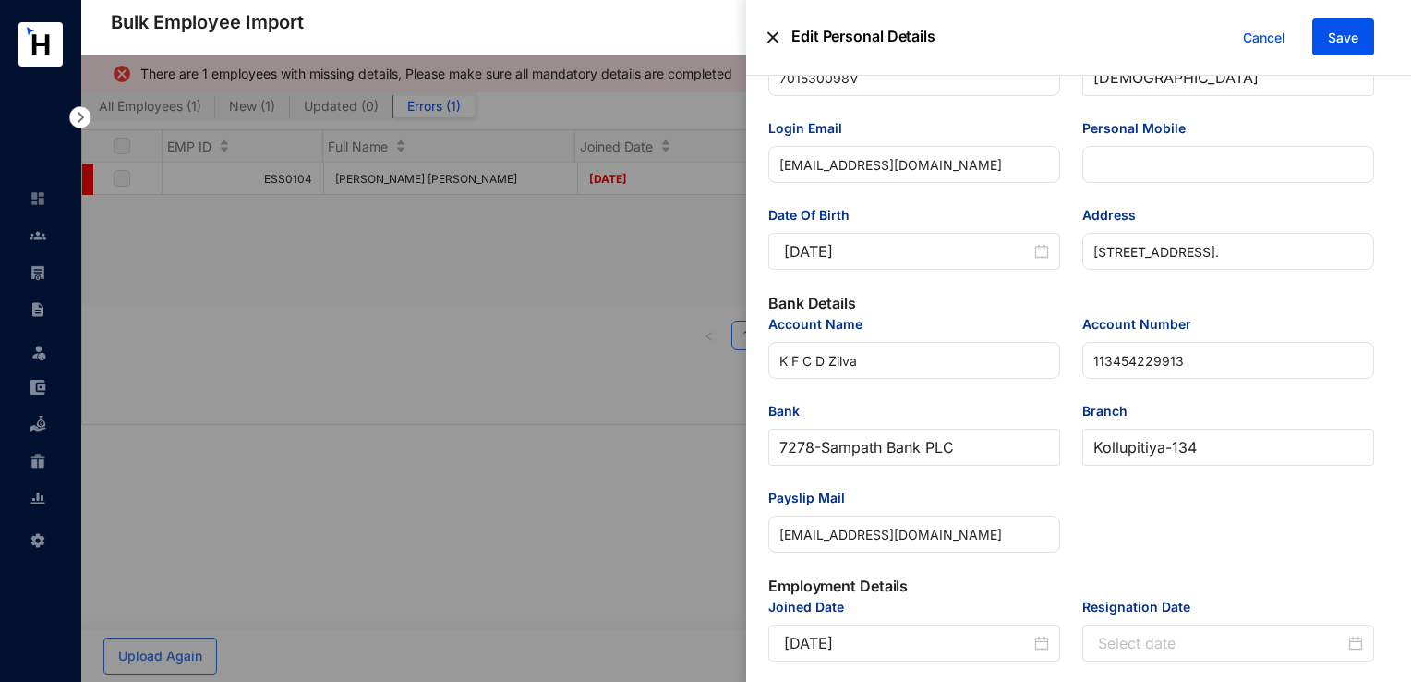
scroll to position [277, 0]
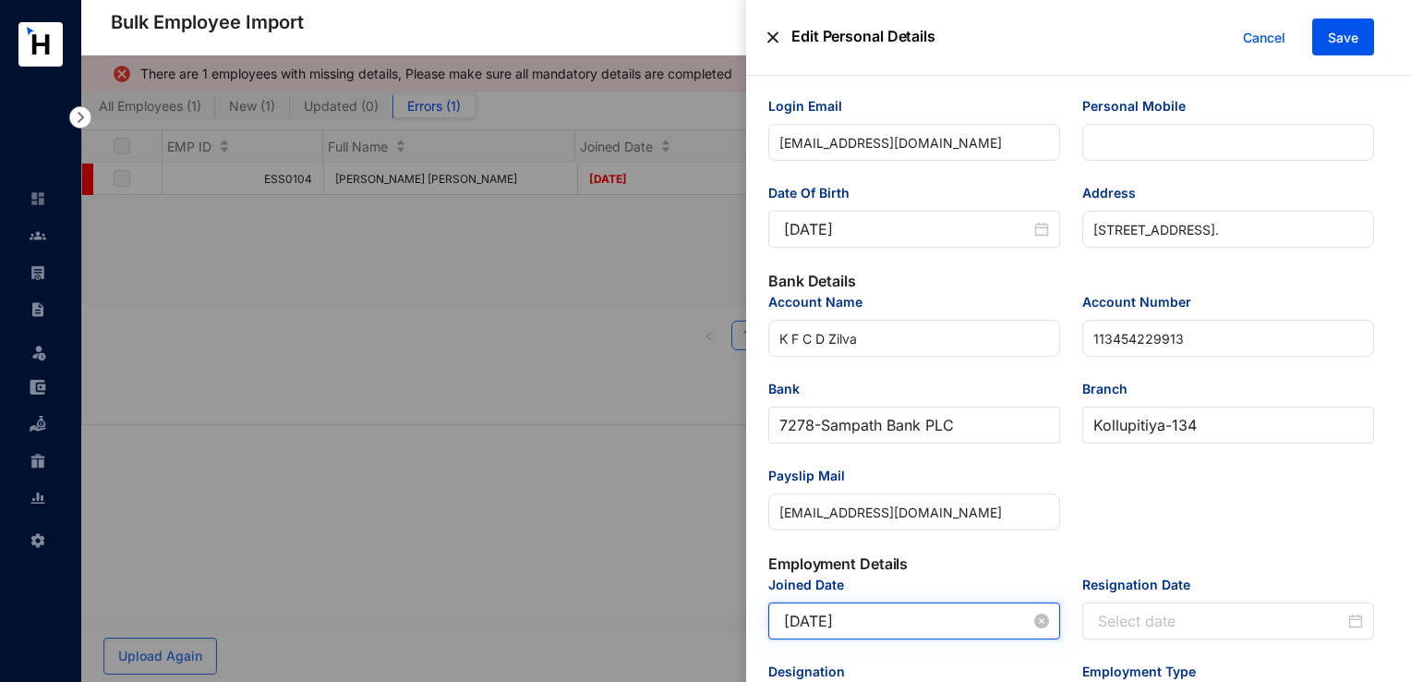
click at [889, 623] on input "[DATE]" at bounding box center [907, 621] width 247 height 22
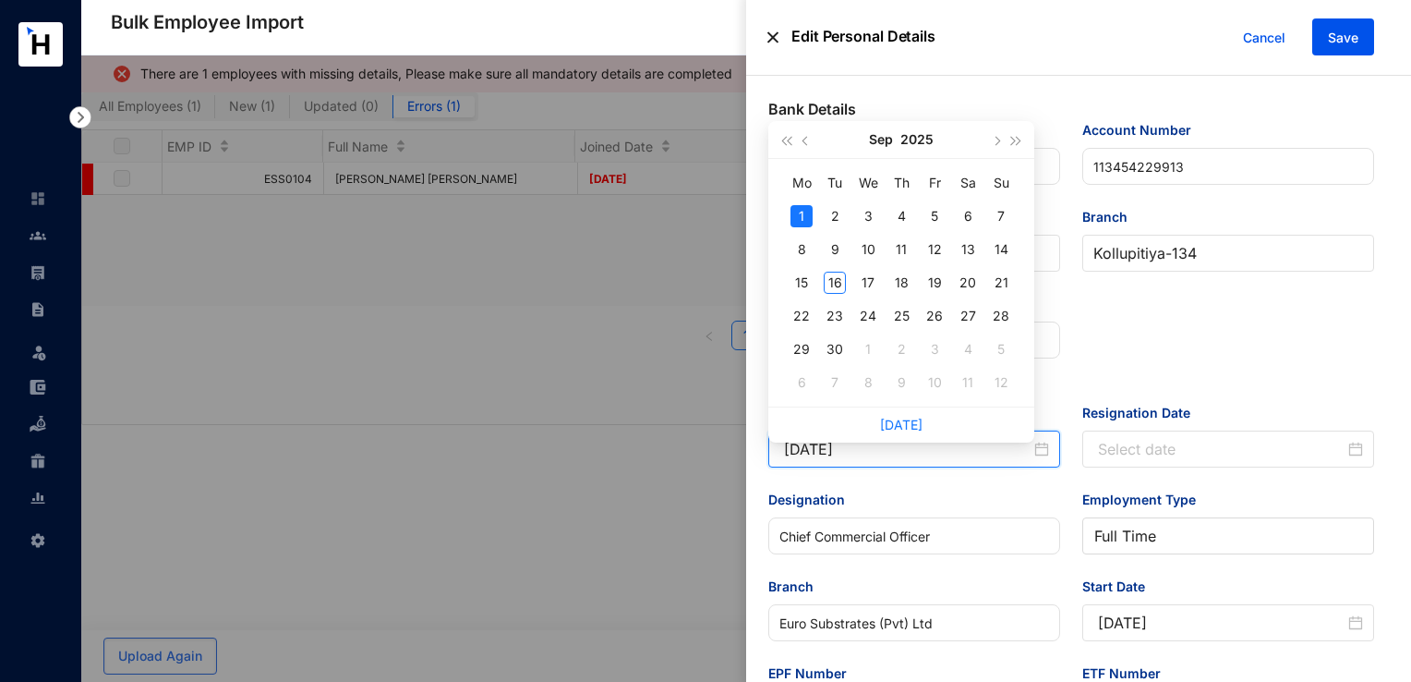
scroll to position [462, 0]
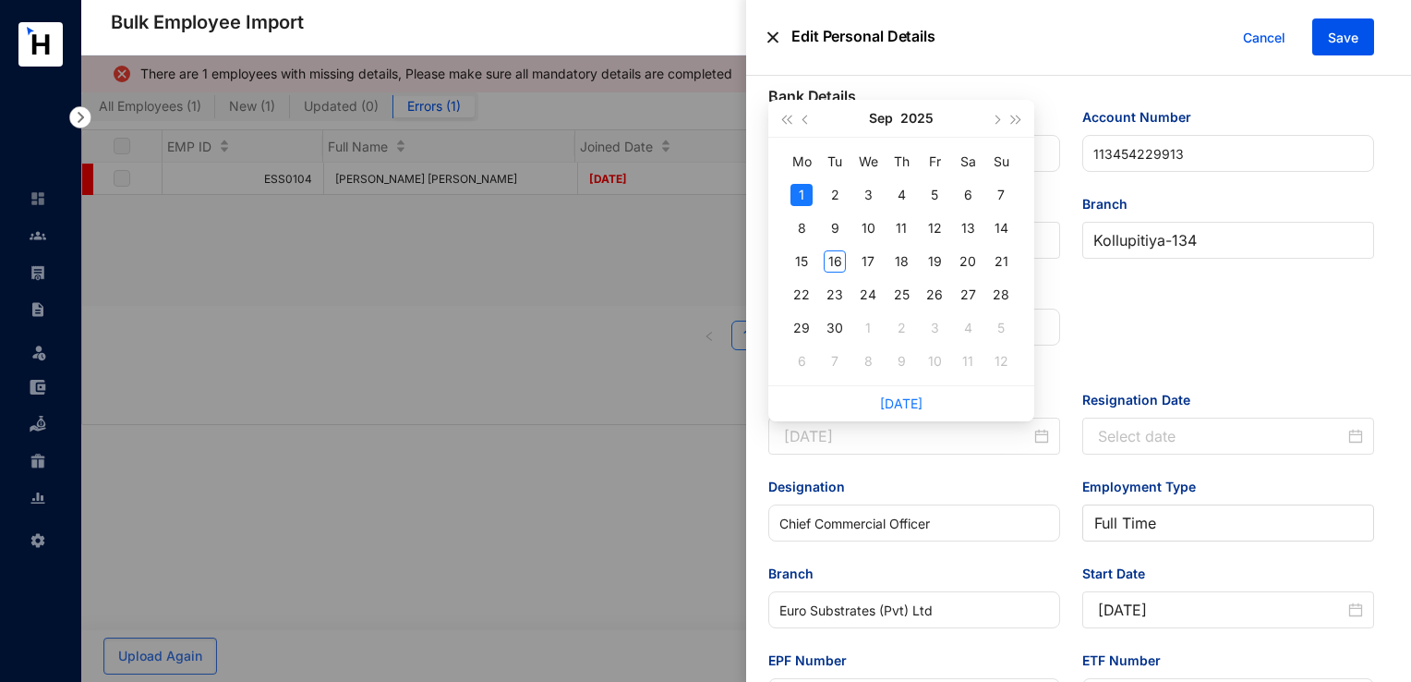
click at [806, 196] on div "1" at bounding box center [802, 195] width 22 height 22
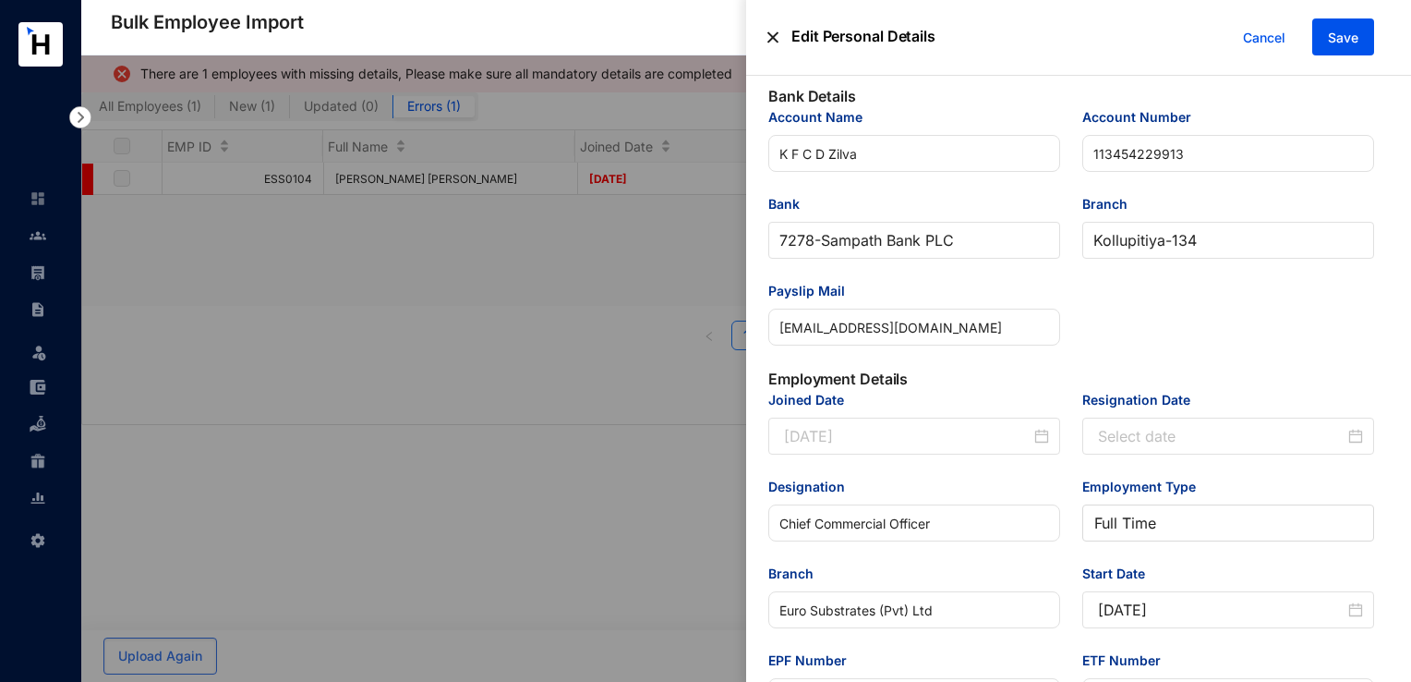
type input "[DATE]"
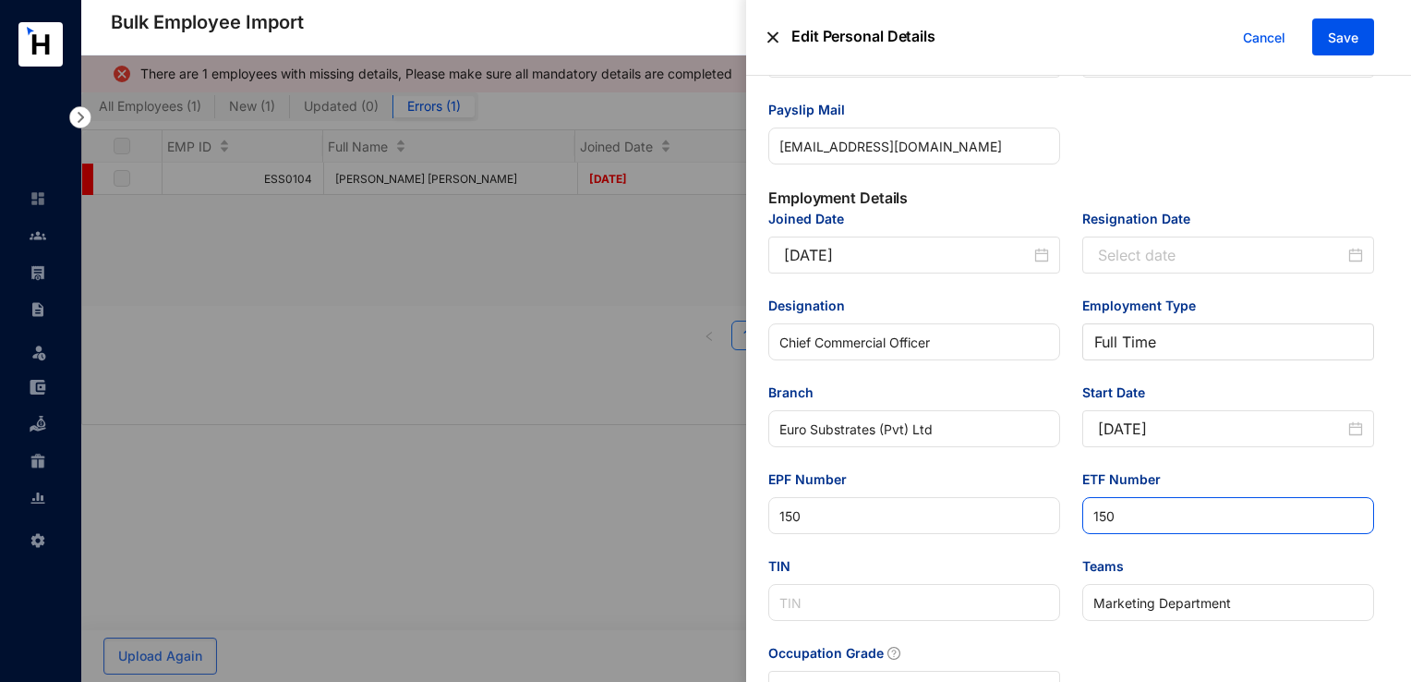
scroll to position [647, 0]
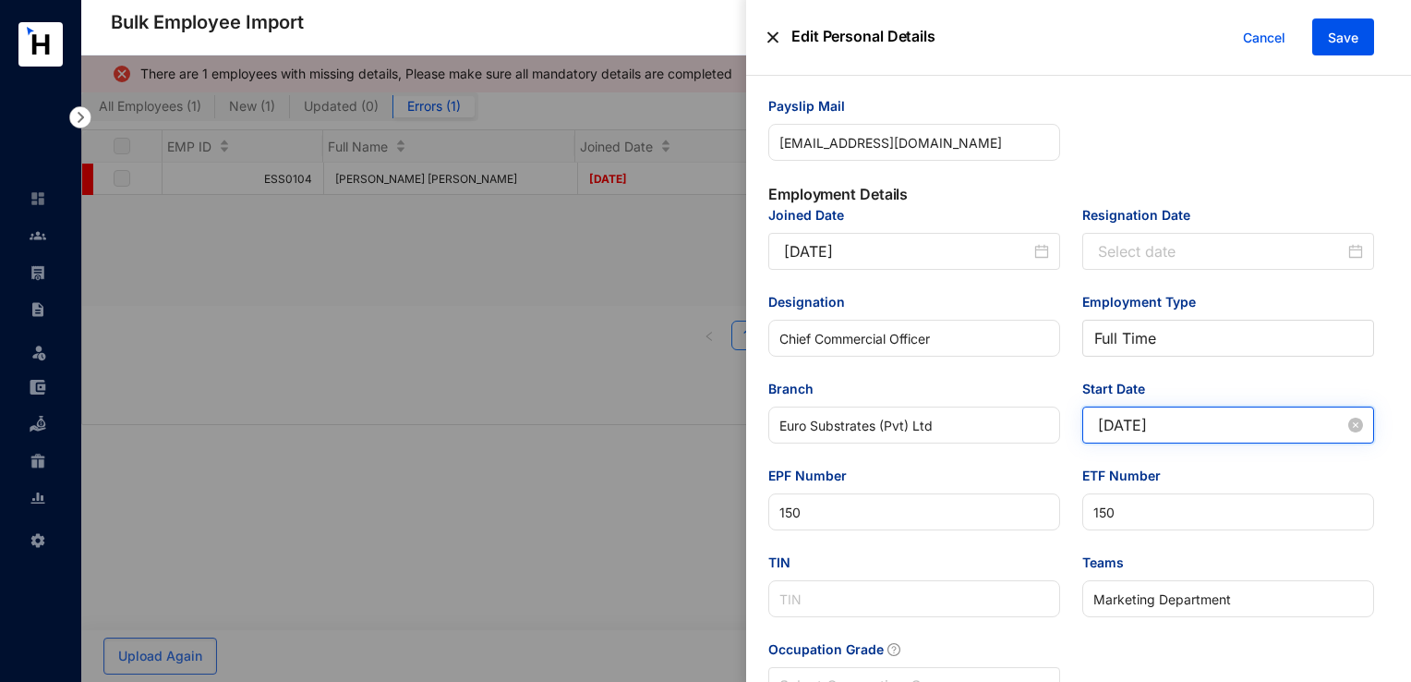
click at [1198, 434] on input "[DATE]" at bounding box center [1221, 425] width 247 height 22
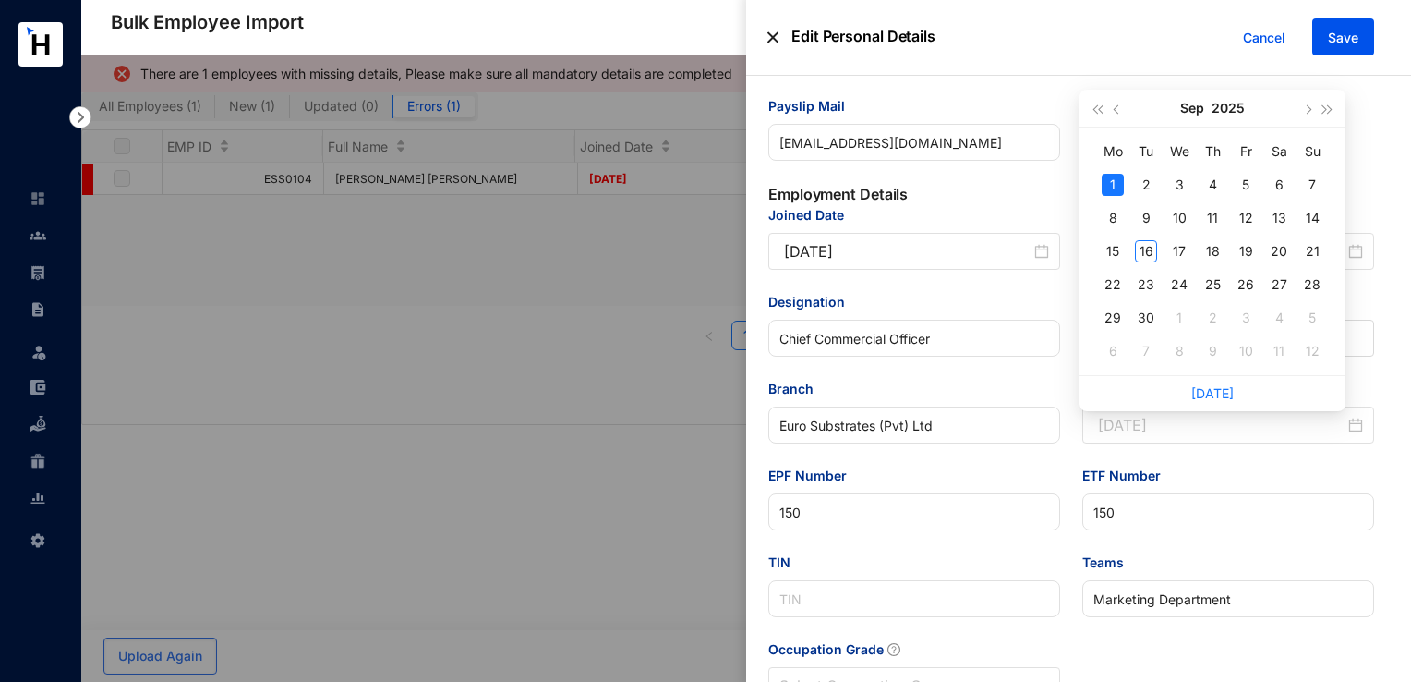
click at [1122, 181] on div "1" at bounding box center [1113, 185] width 22 height 22
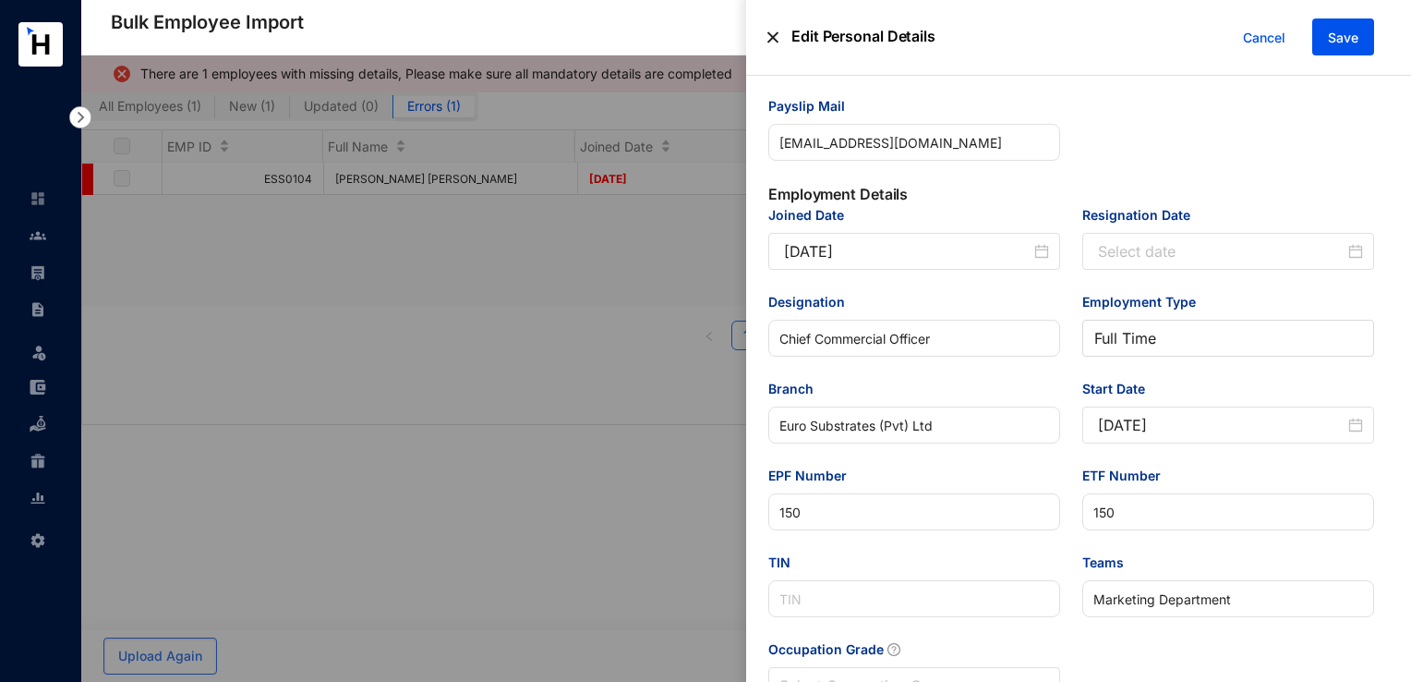
type input "[DATE]"
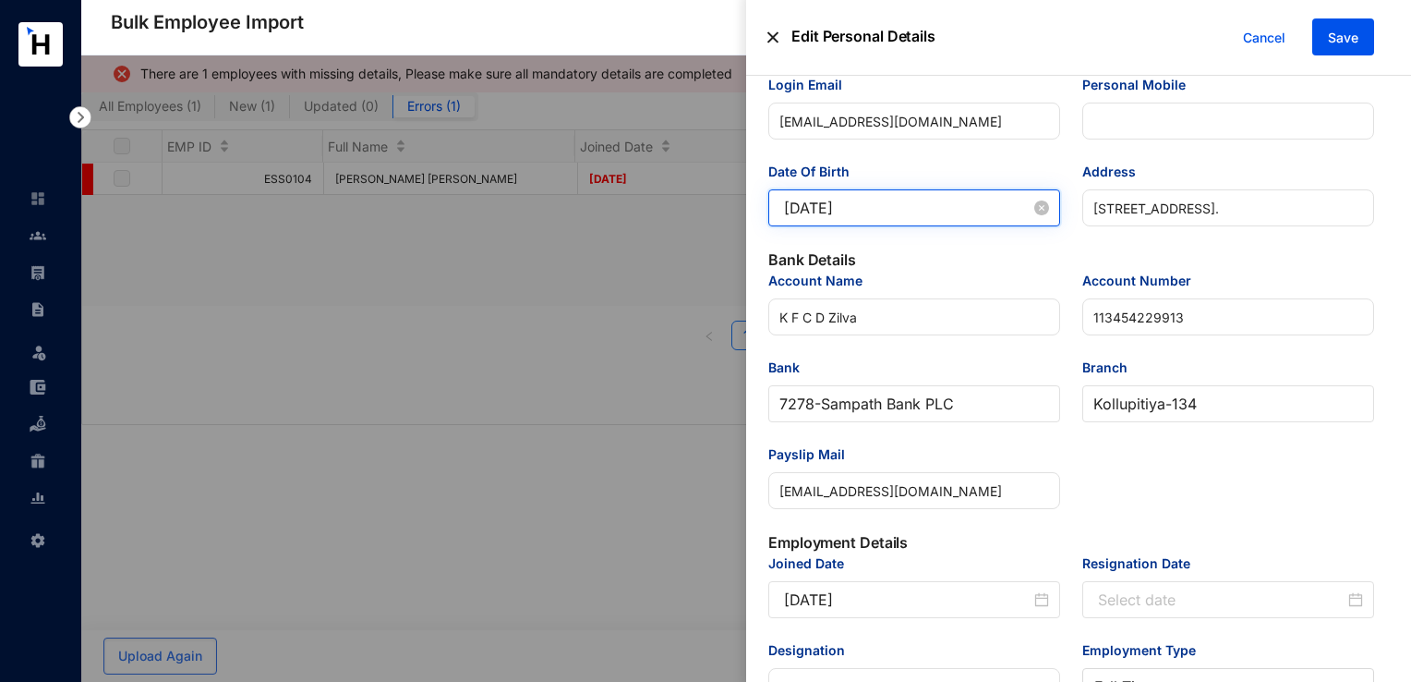
click at [885, 212] on input "[DATE]" at bounding box center [907, 208] width 247 height 22
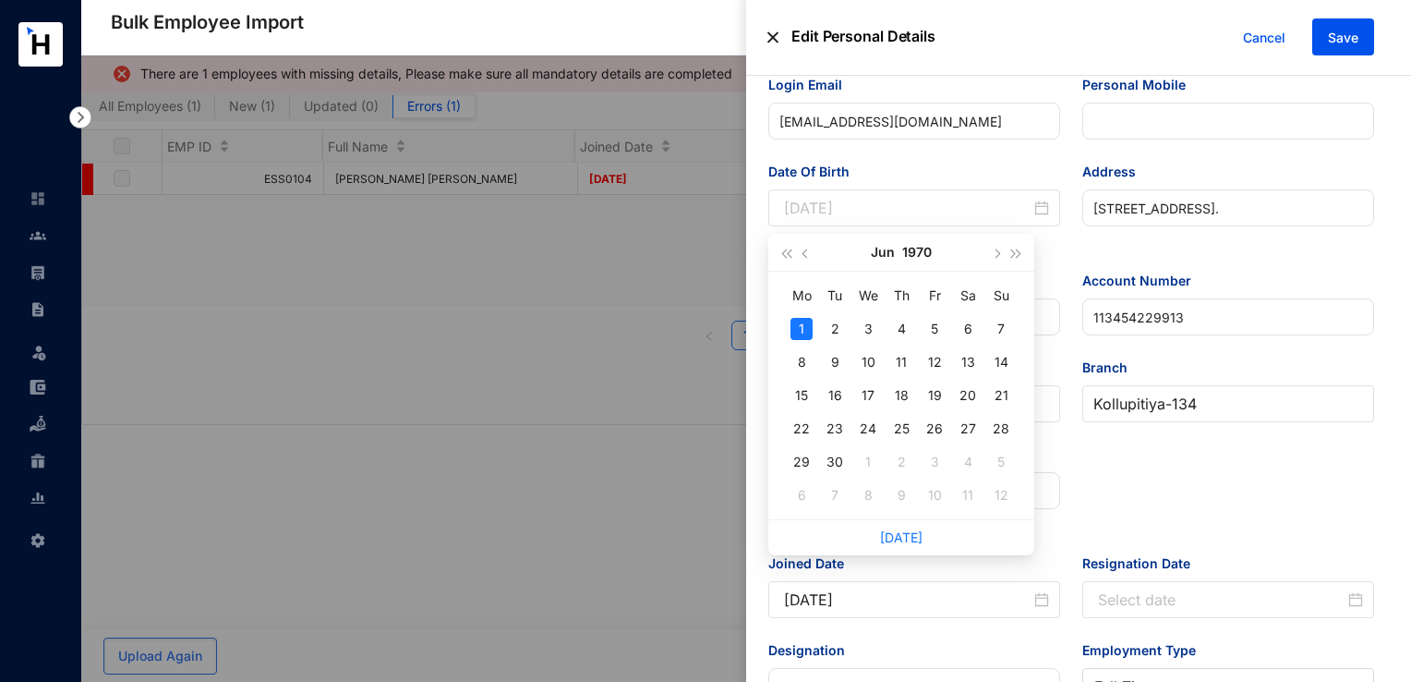
click at [813, 320] on td "1" at bounding box center [801, 328] width 33 height 33
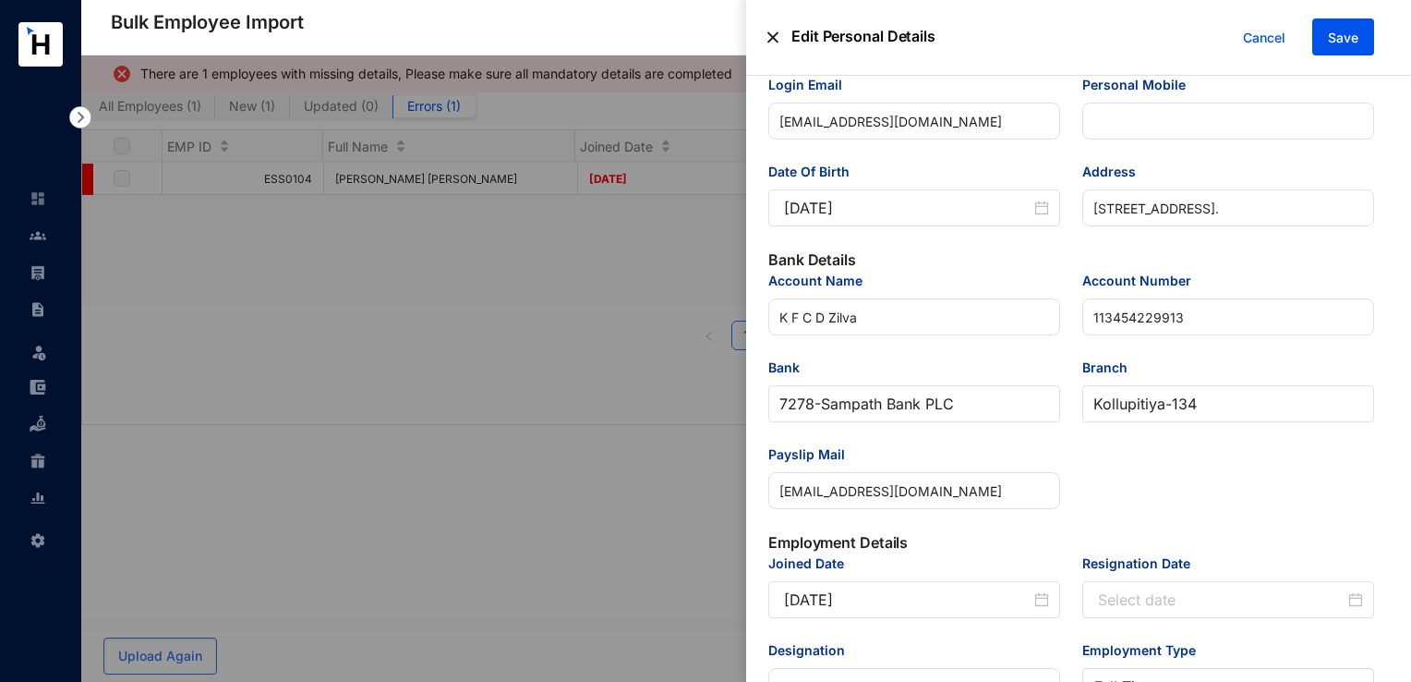
type input "[DATE]"
click at [1334, 38] on span "Save" at bounding box center [1343, 38] width 30 height 18
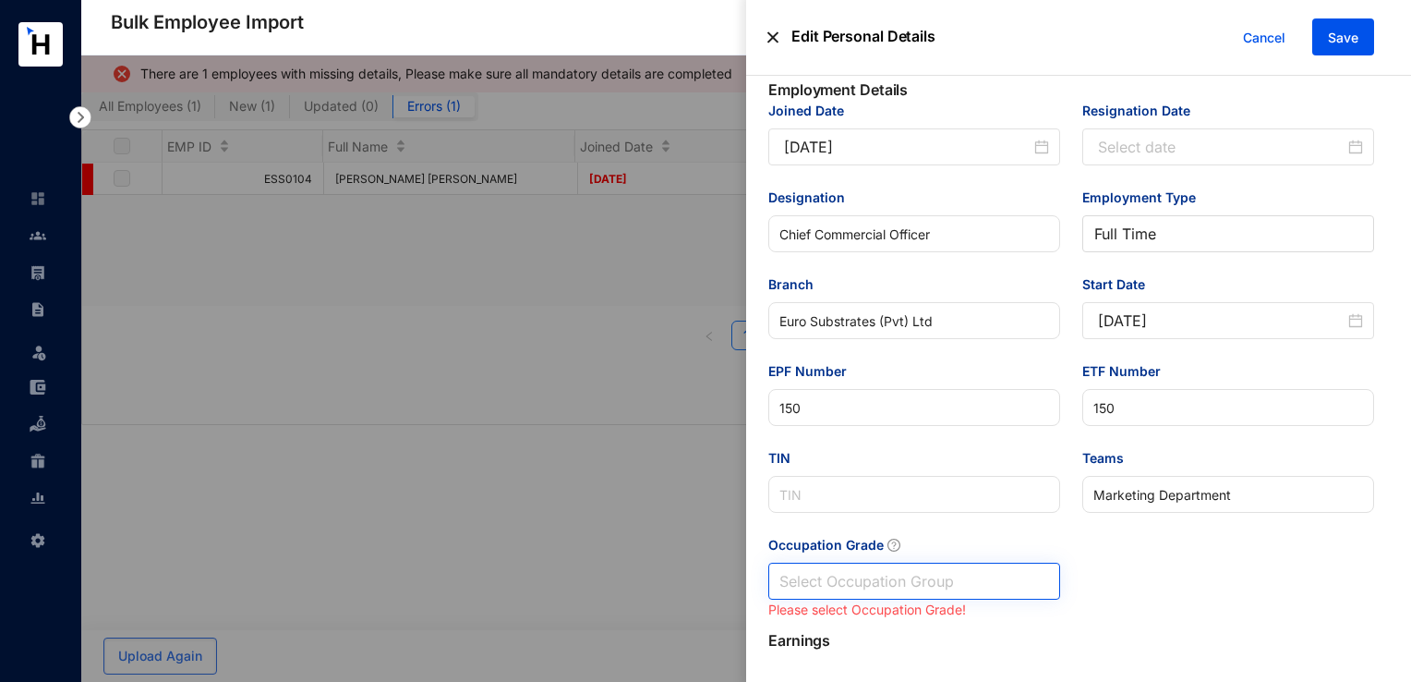
click at [909, 586] on input "Occupation Grade" at bounding box center [915, 580] width 270 height 35
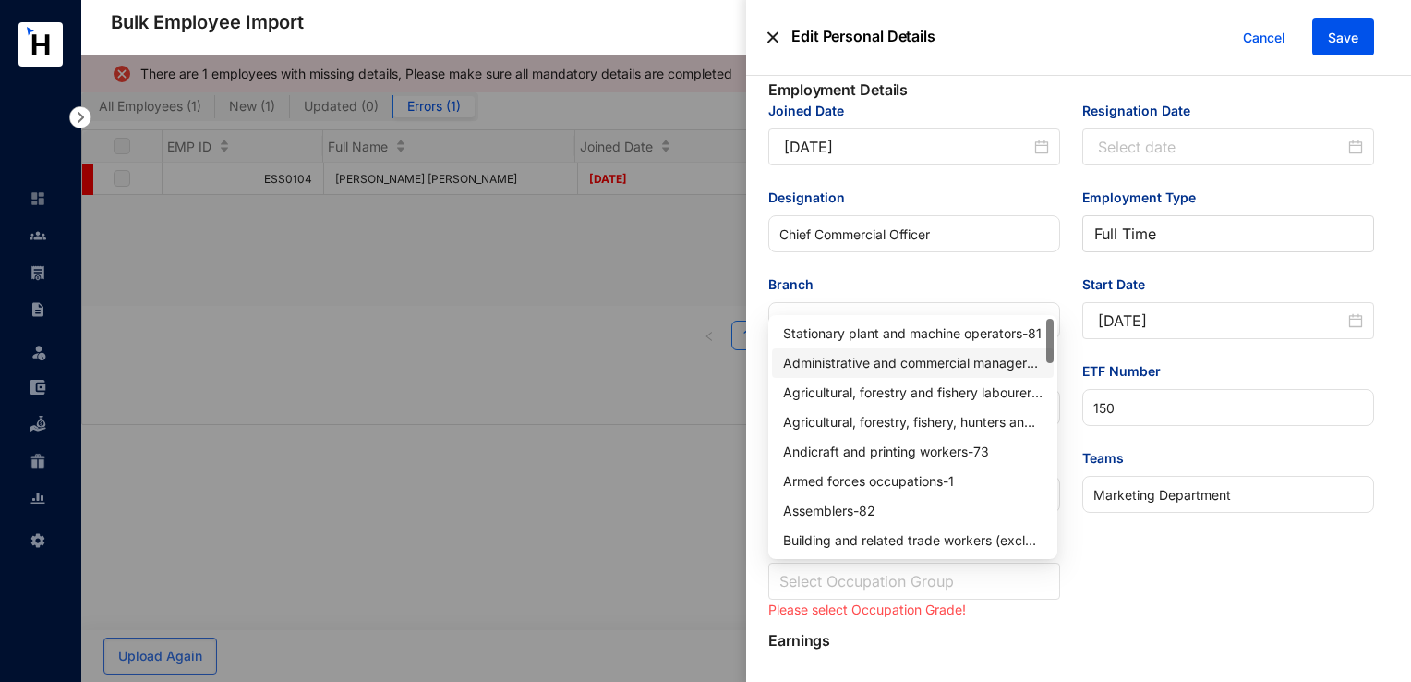
click at [883, 365] on div "Administrative and commercial managers - 12" at bounding box center [913, 363] width 260 height 20
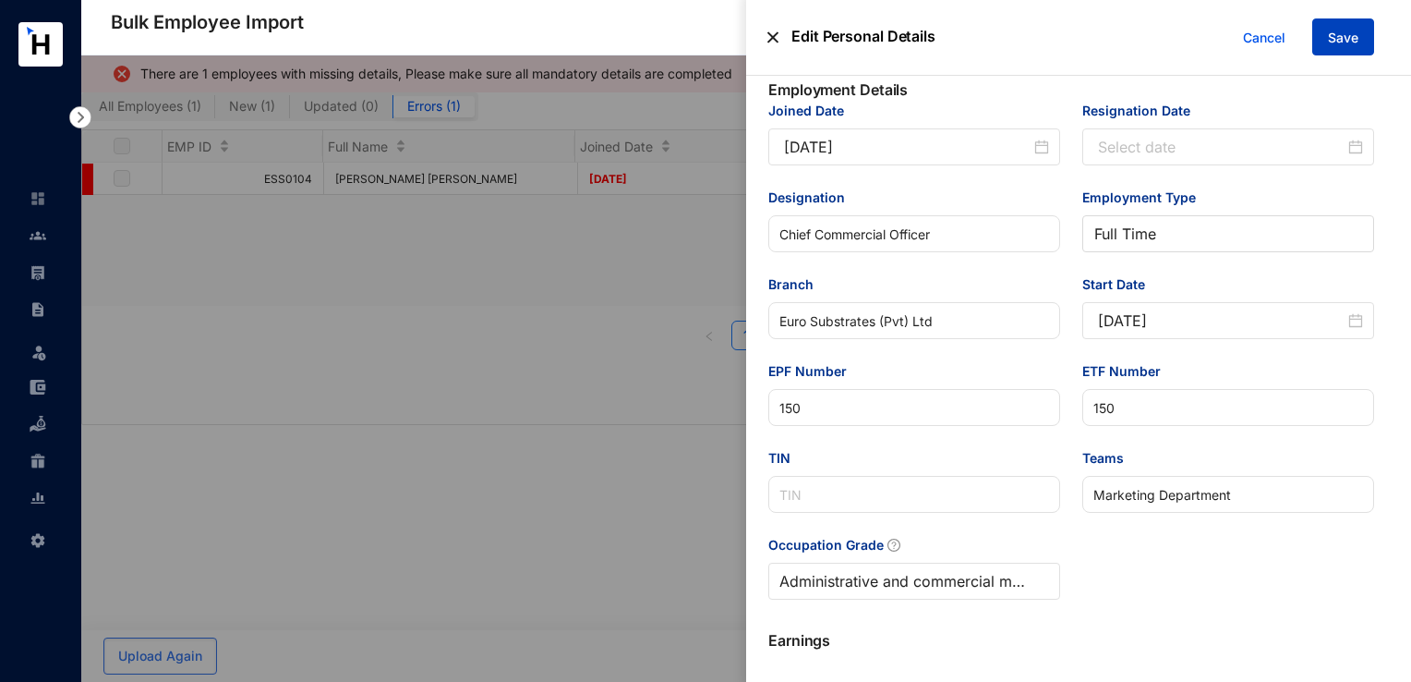
click at [1344, 29] on span "Save" at bounding box center [1343, 38] width 30 height 18
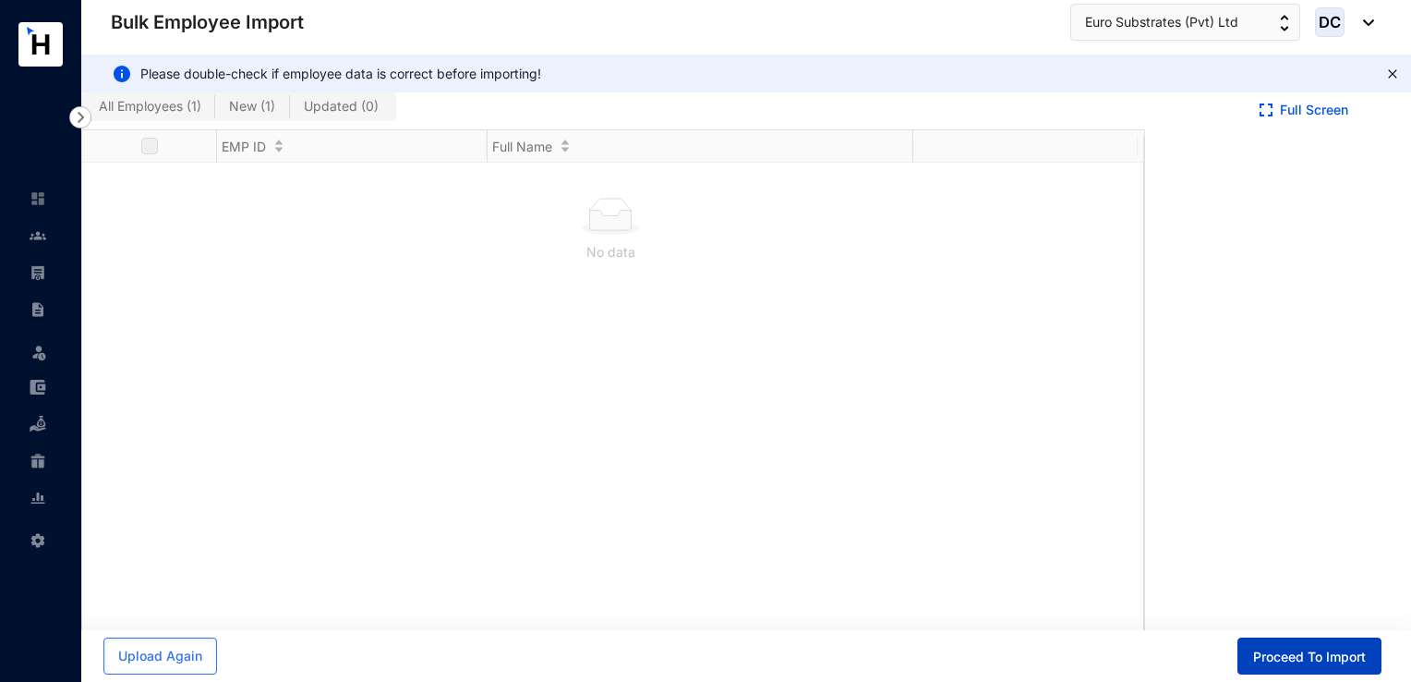
click at [1282, 660] on span "Proceed To Import" at bounding box center [1309, 657] width 113 height 18
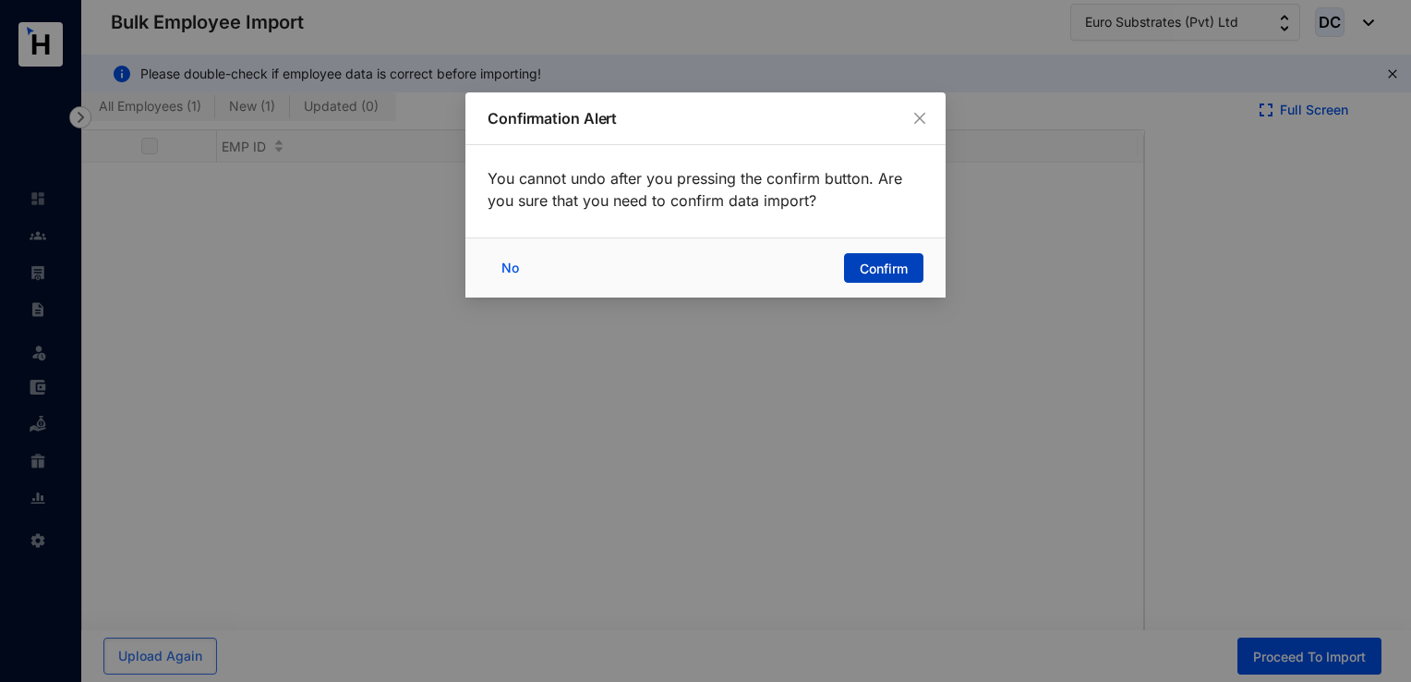
click at [904, 271] on span "Confirm" at bounding box center [884, 269] width 48 height 18
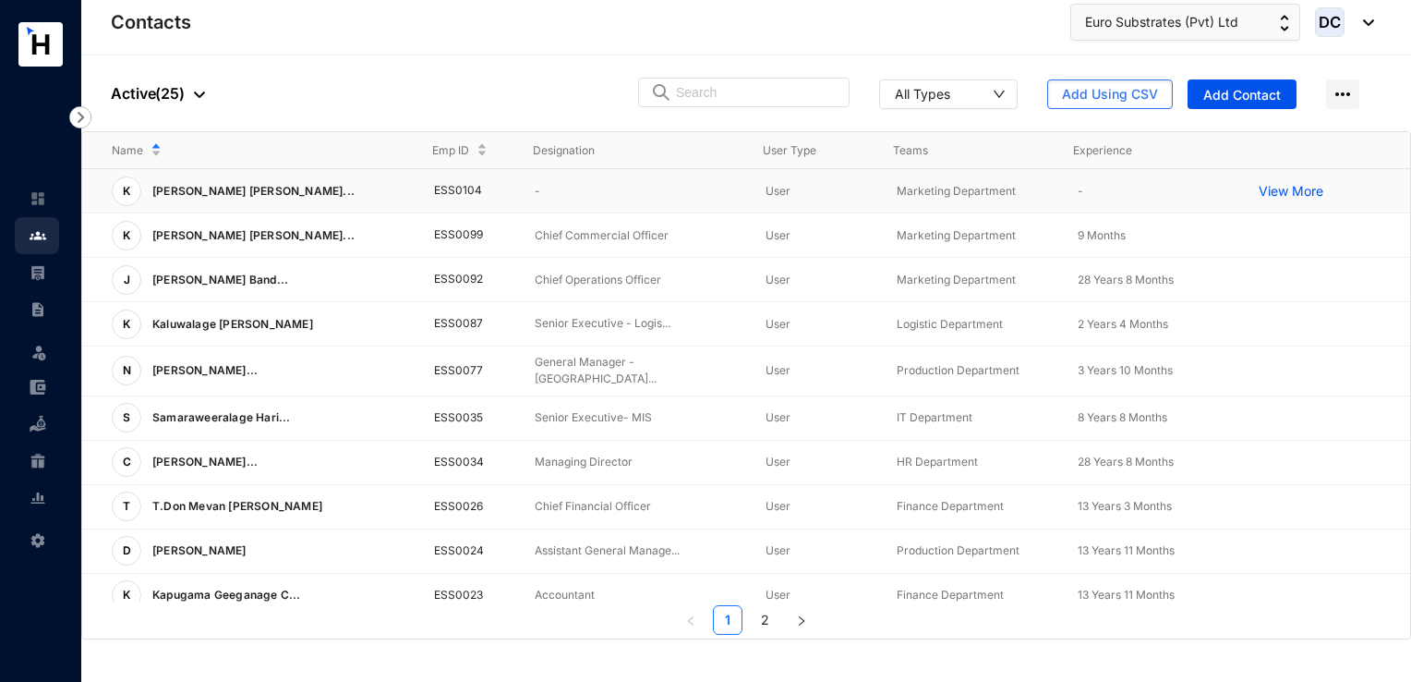
click at [535, 194] on p "-" at bounding box center [636, 191] width 202 height 18
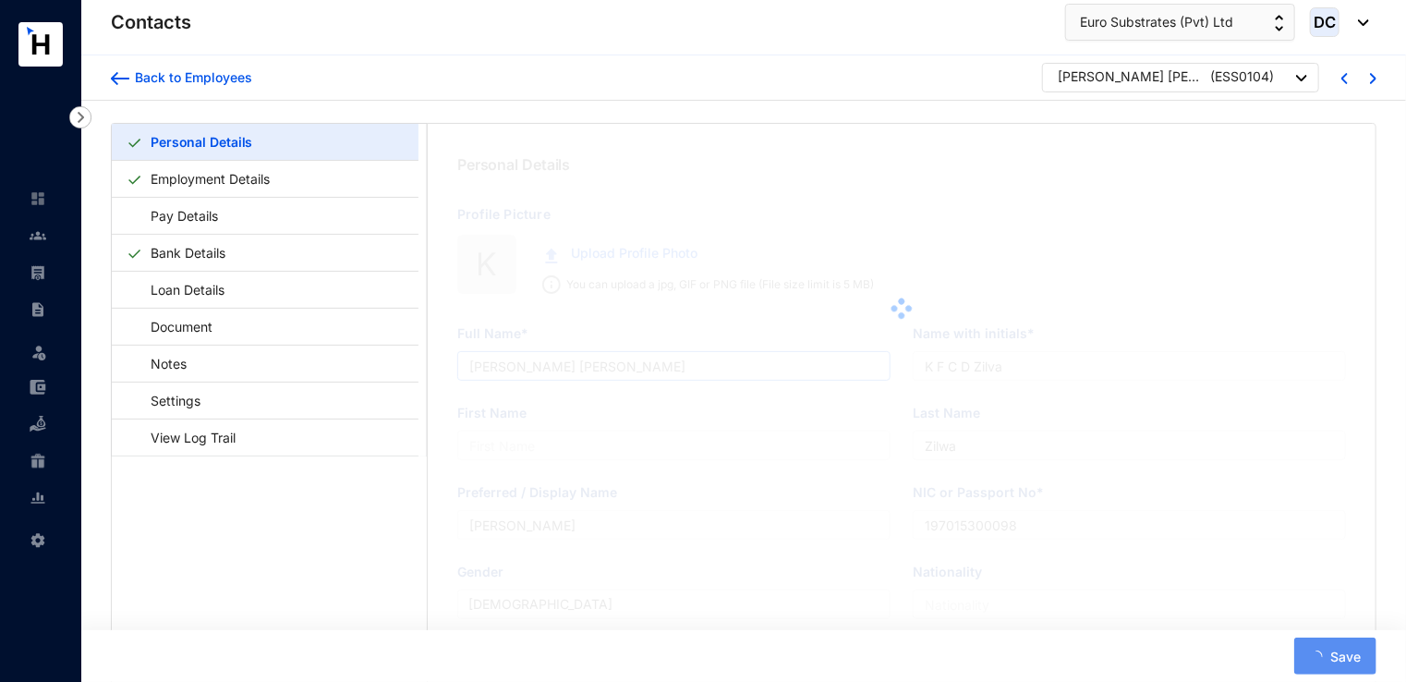
type input "701530098V"
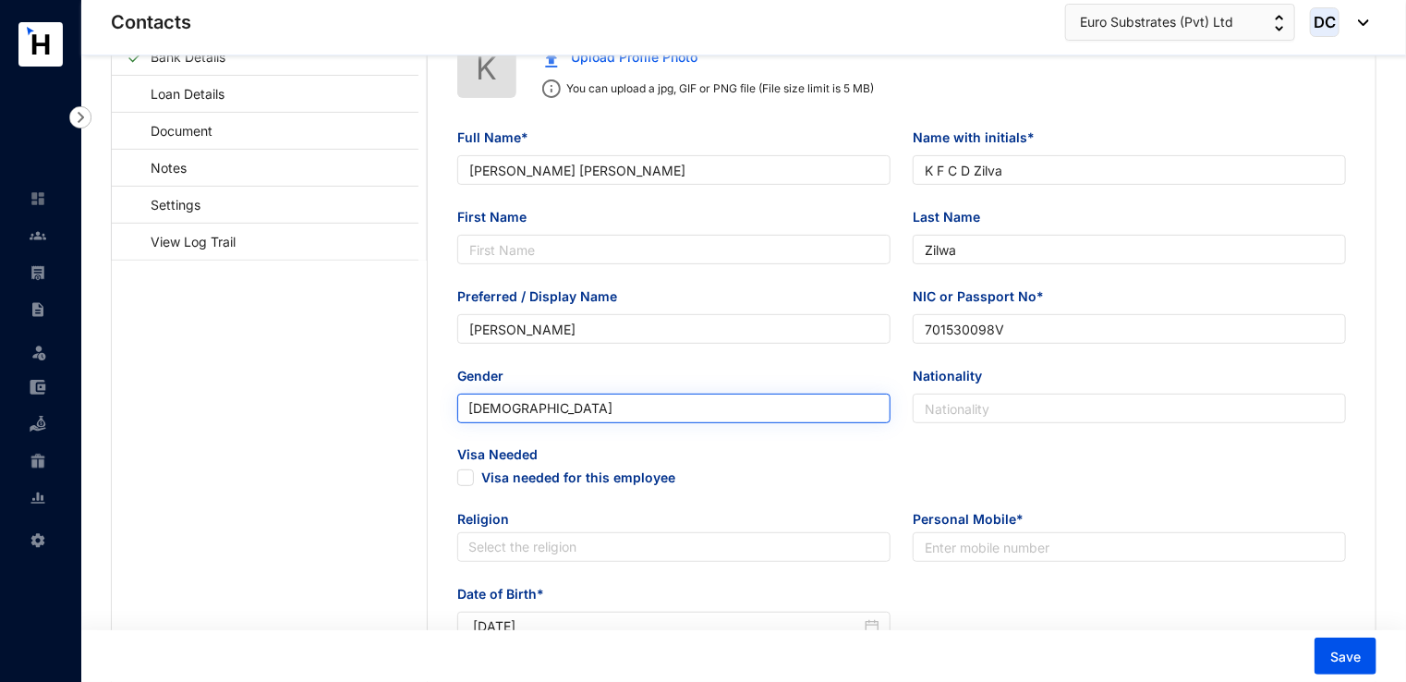
scroll to position [103, 0]
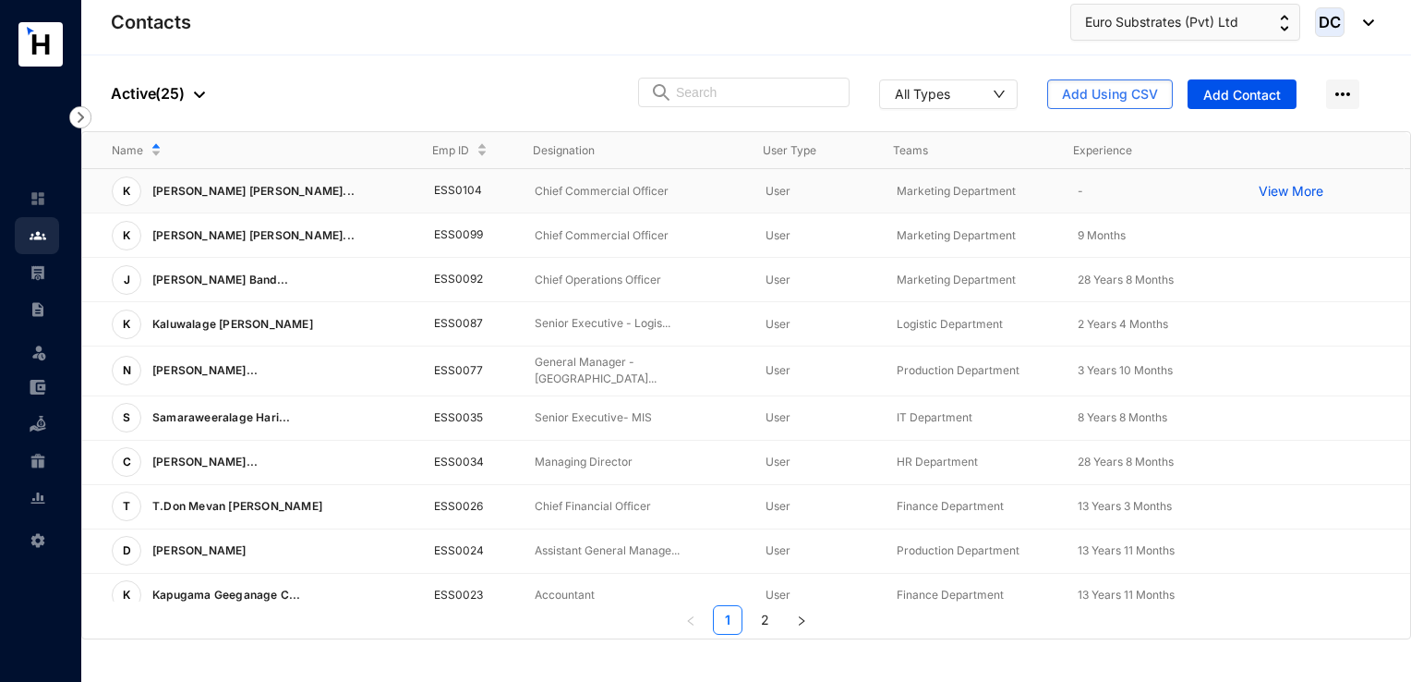
click at [574, 186] on p "Chief Commercial Officer" at bounding box center [636, 191] width 202 height 18
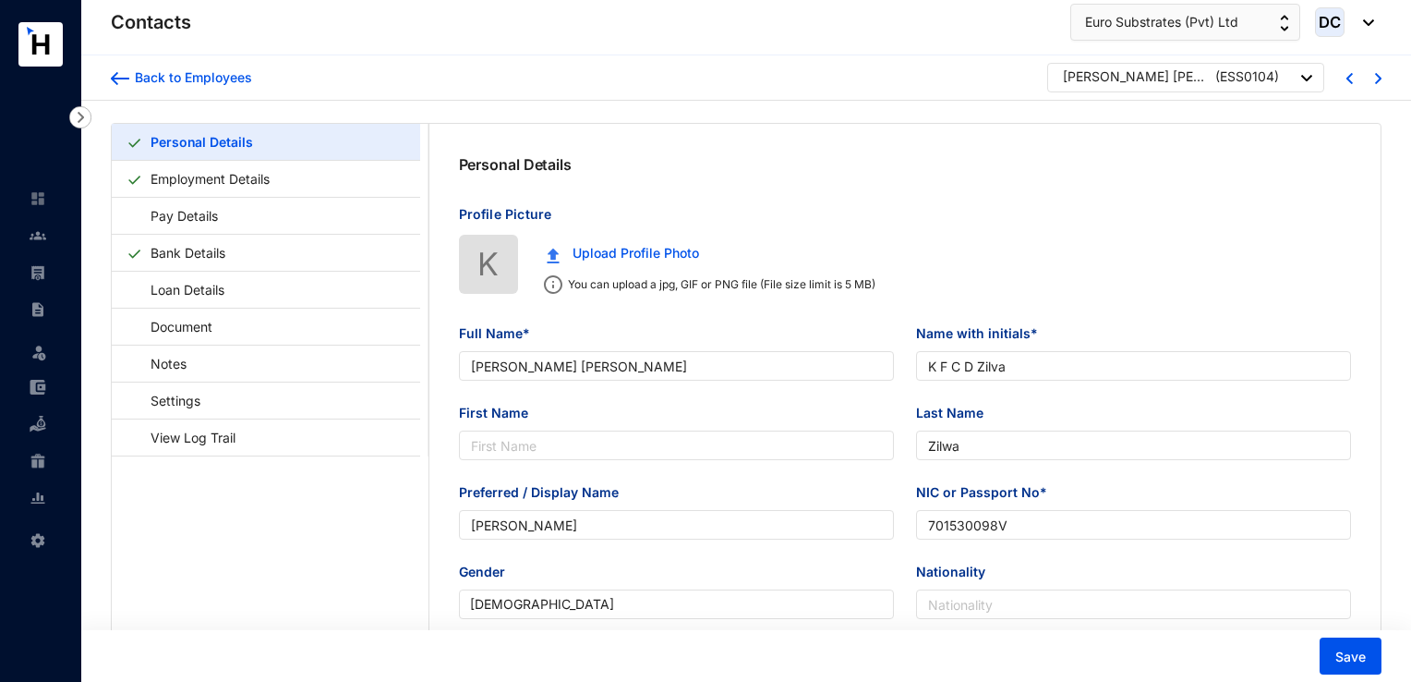
type input "[DATE]"
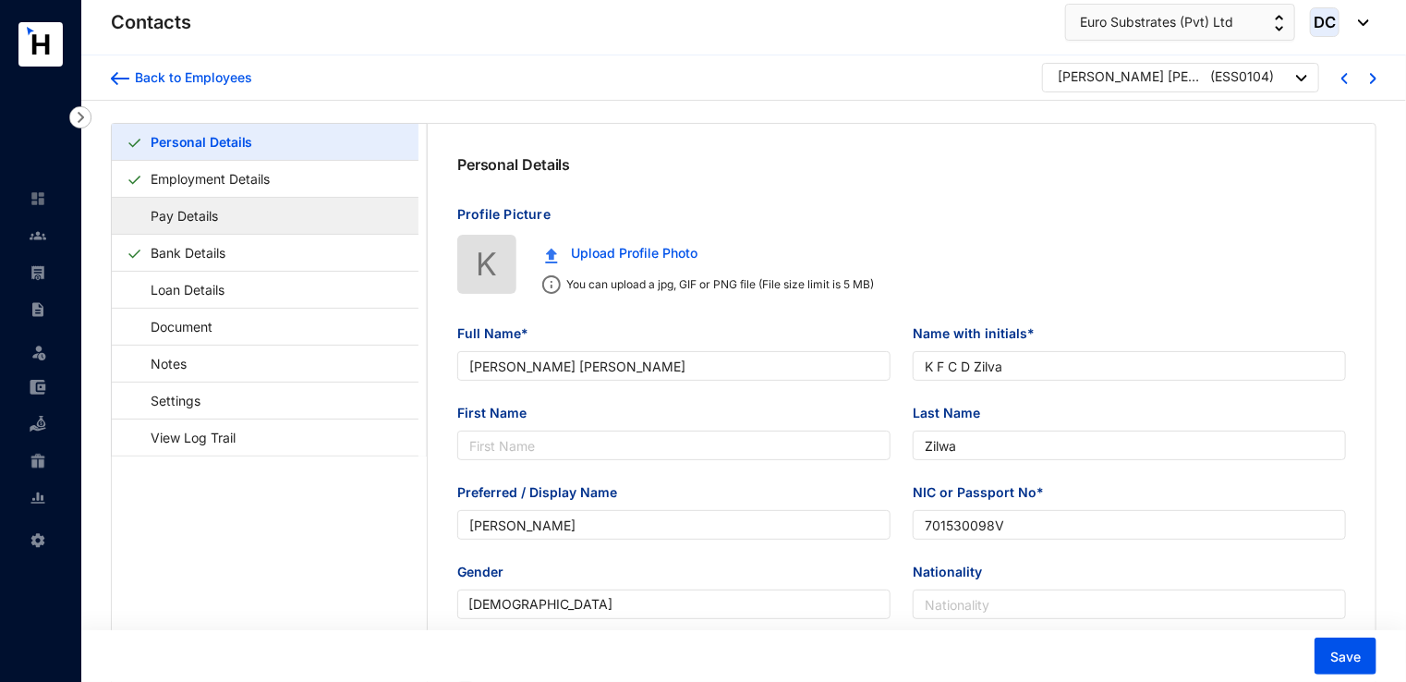
click at [141, 215] on link "Pay Details" at bounding box center [176, 216] width 98 height 38
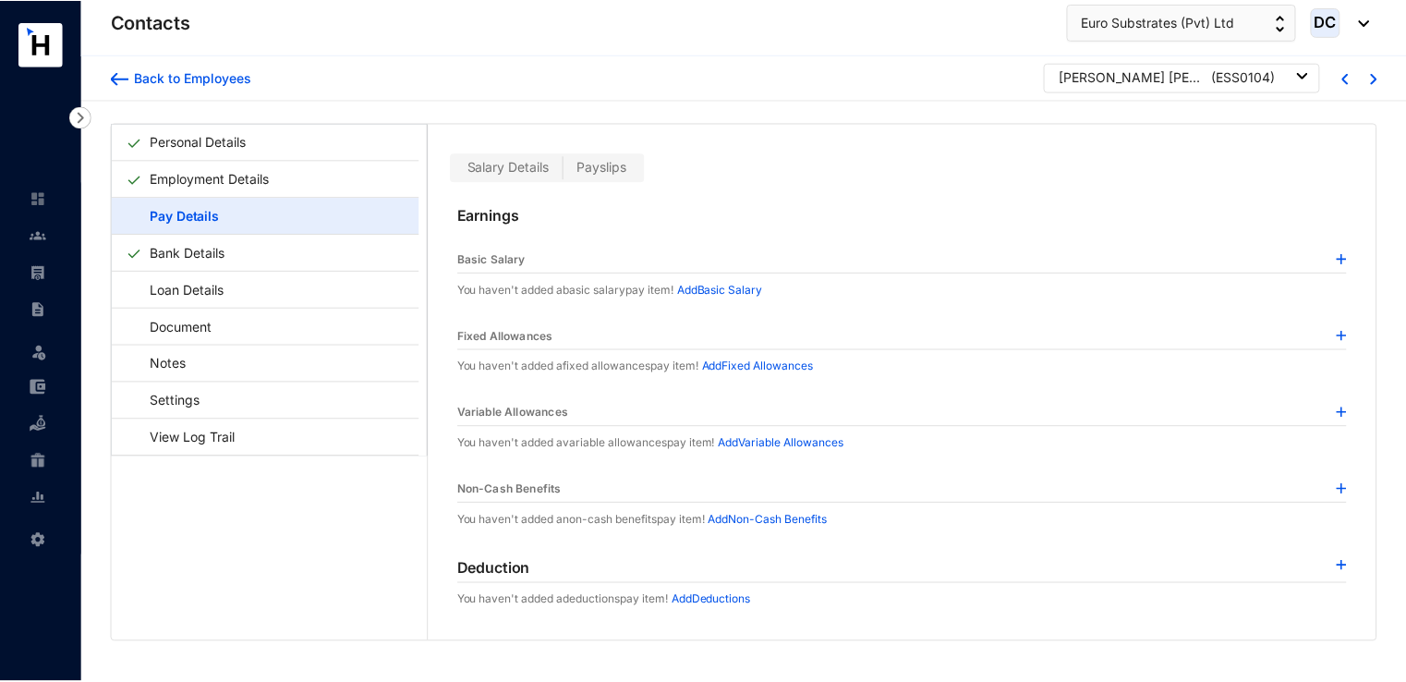
scroll to position [44, 0]
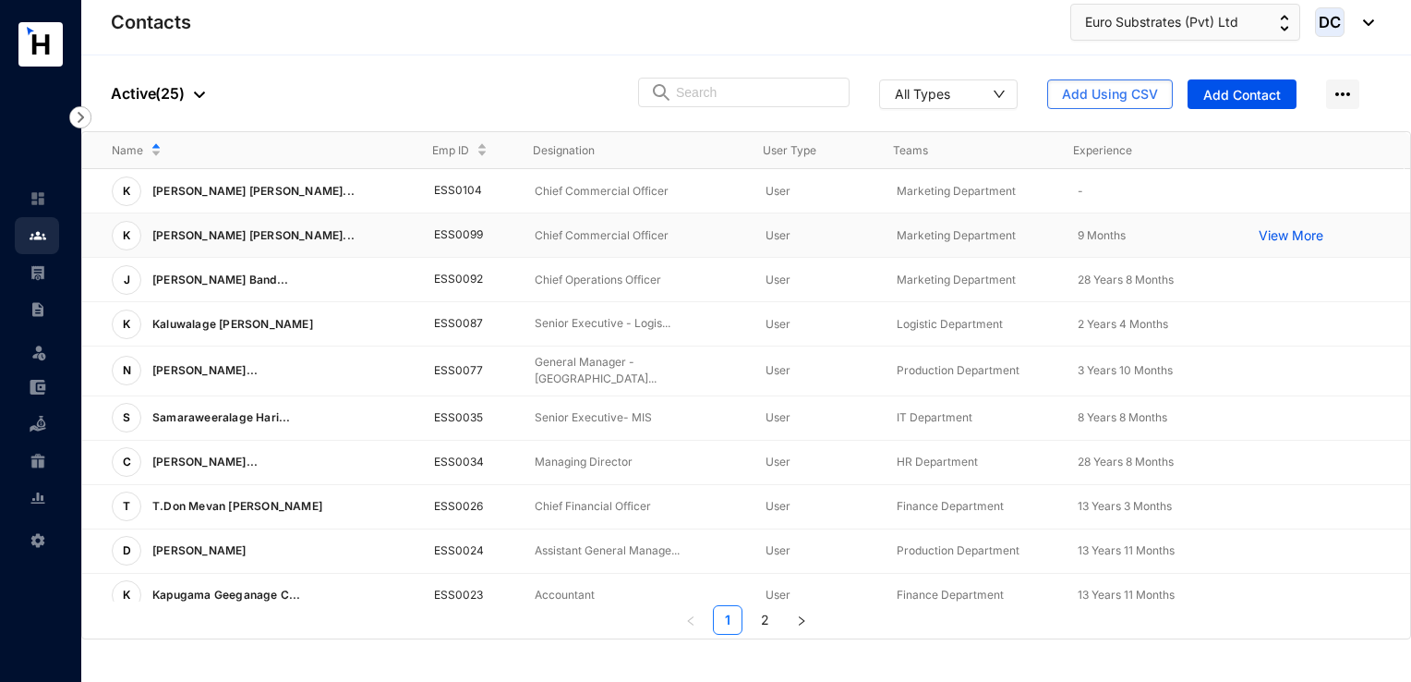
click at [457, 238] on td "ESS0099" at bounding box center [455, 235] width 101 height 44
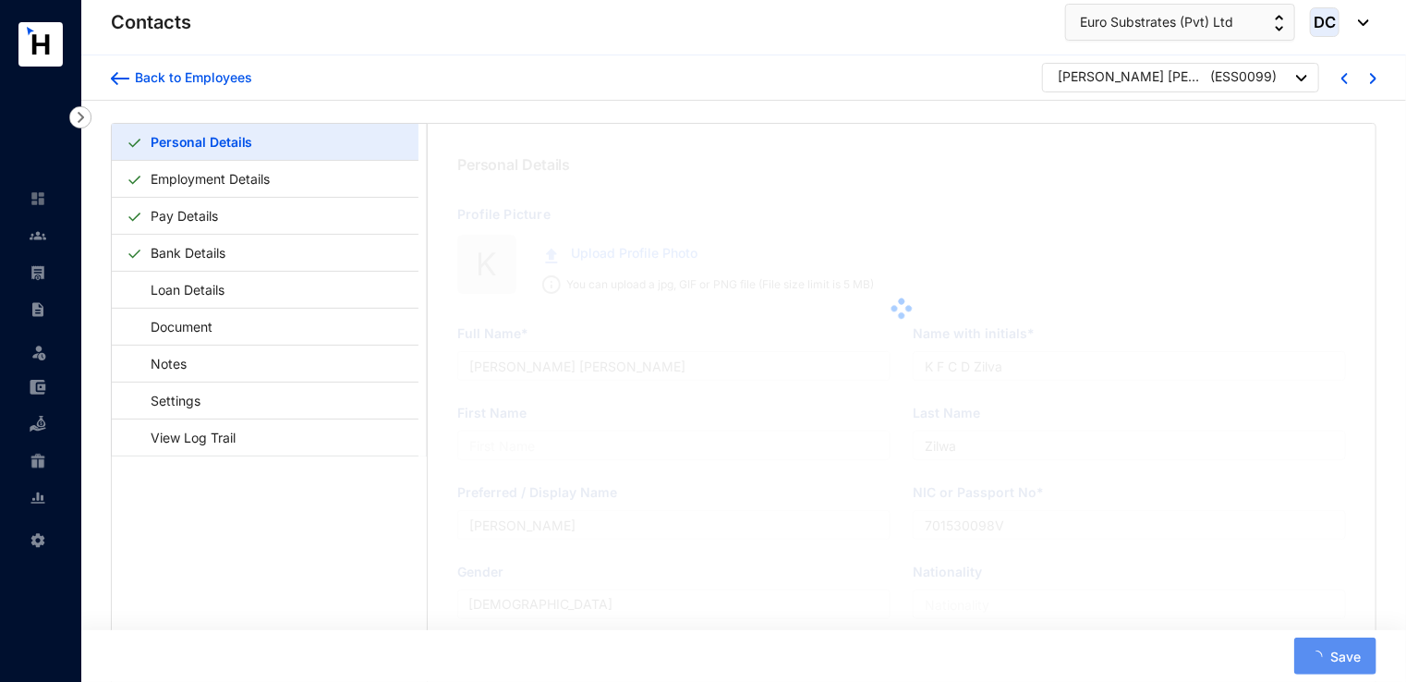
type input "197015300098"
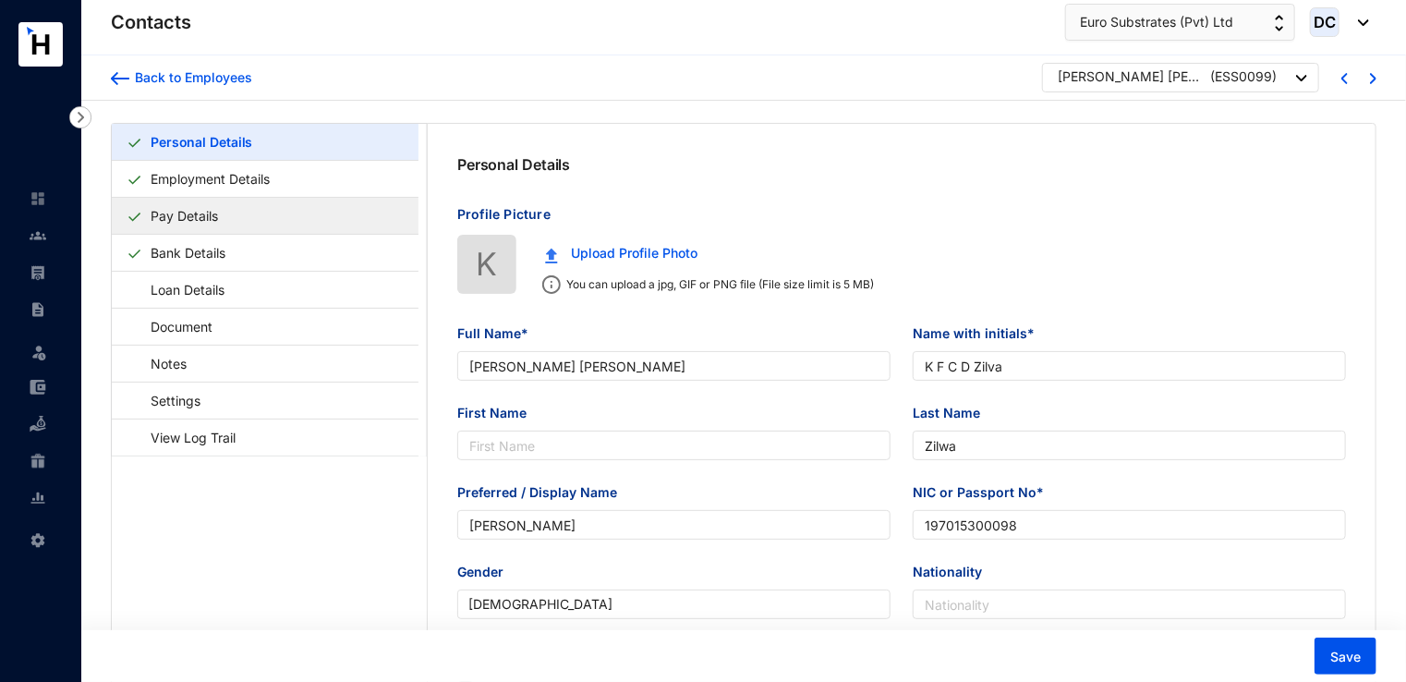
click at [212, 215] on link "Pay Details" at bounding box center [184, 216] width 82 height 38
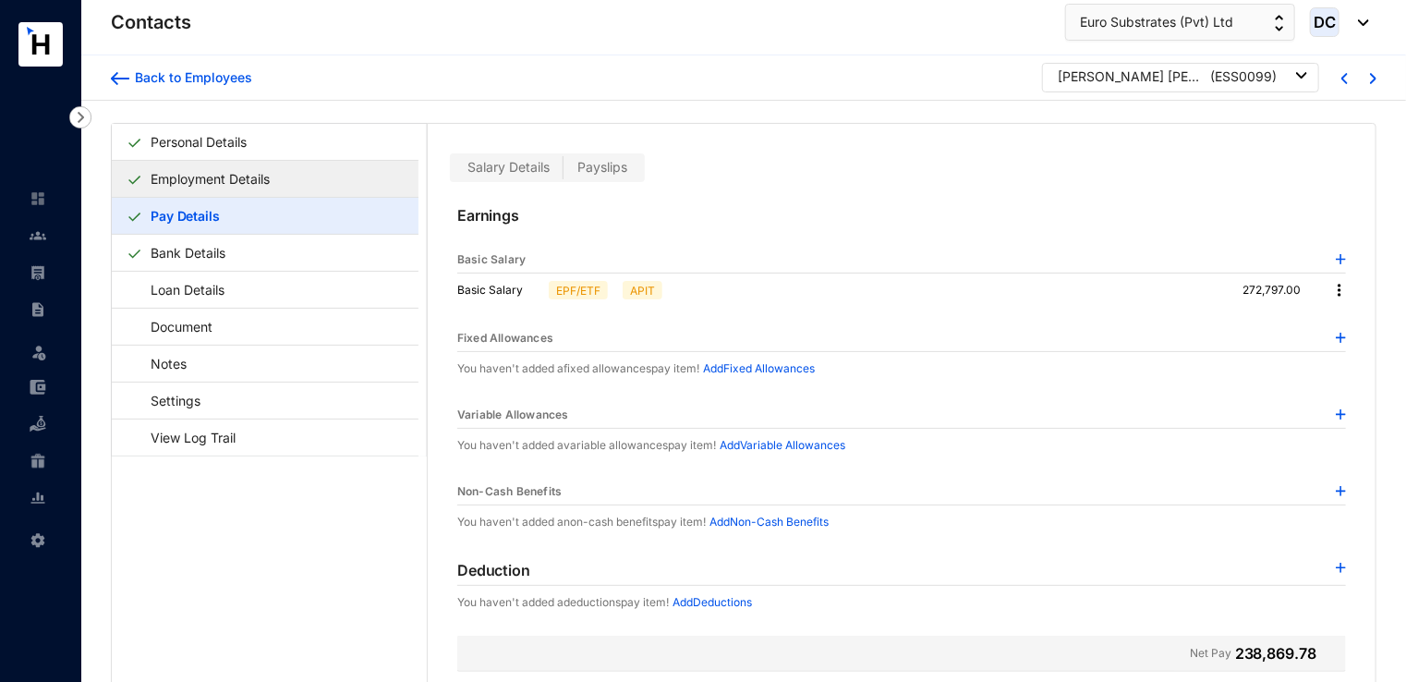
click at [226, 183] on link "Employment Details" at bounding box center [210, 179] width 134 height 38
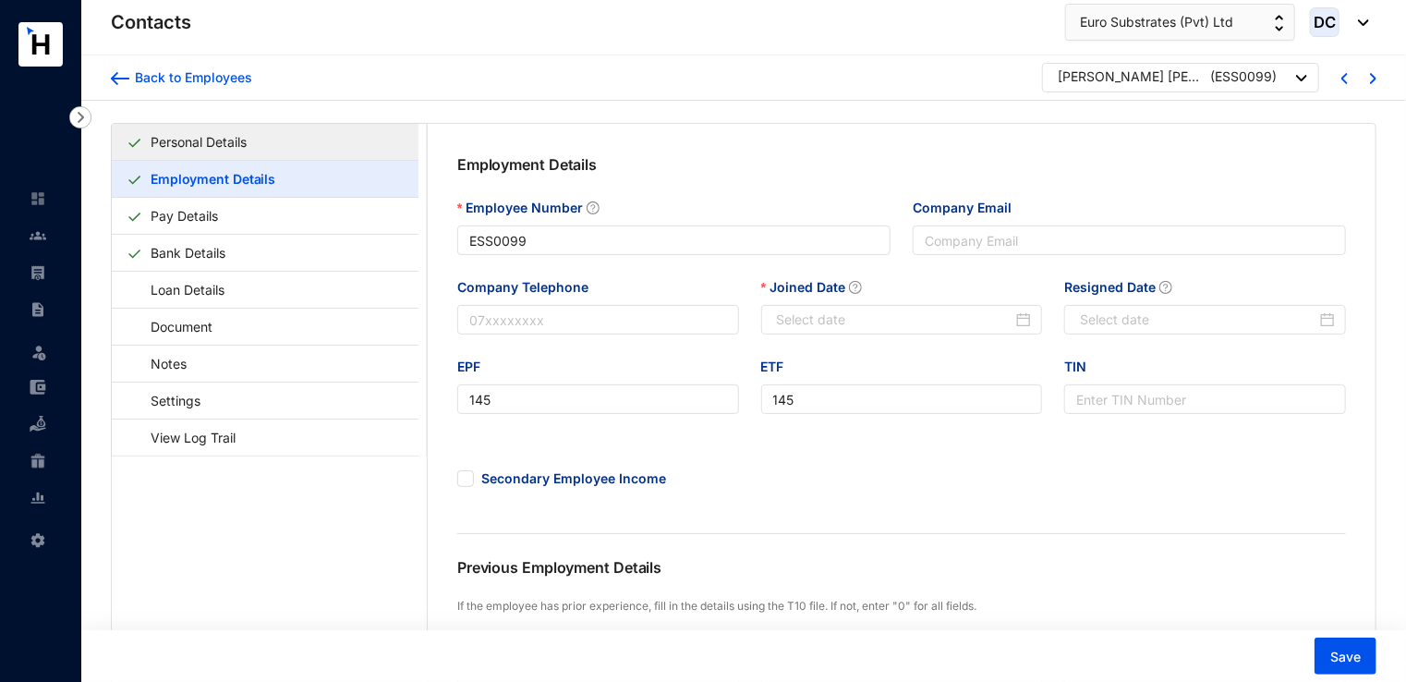
type input "[DATE]"
click at [134, 83] on div "Back to Employees" at bounding box center [190, 77] width 123 height 18
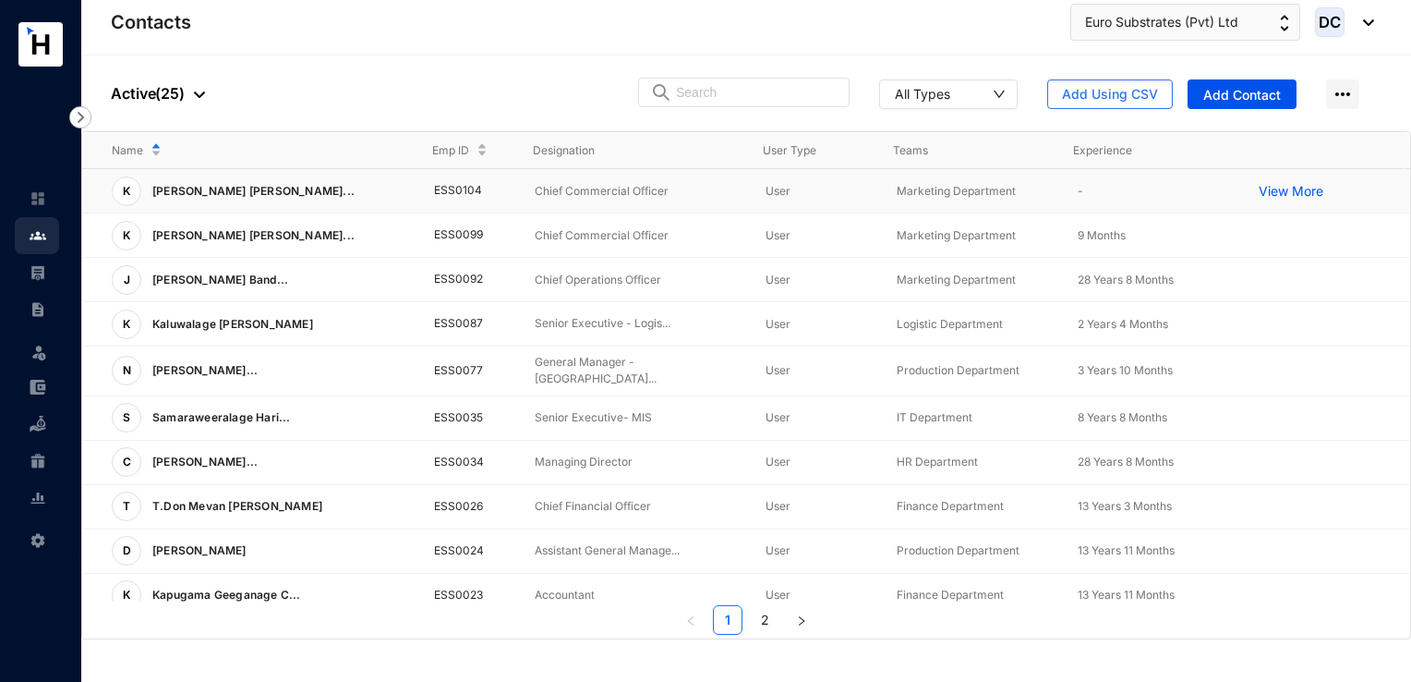
click at [1245, 192] on td "View More" at bounding box center [1319, 191] width 181 height 44
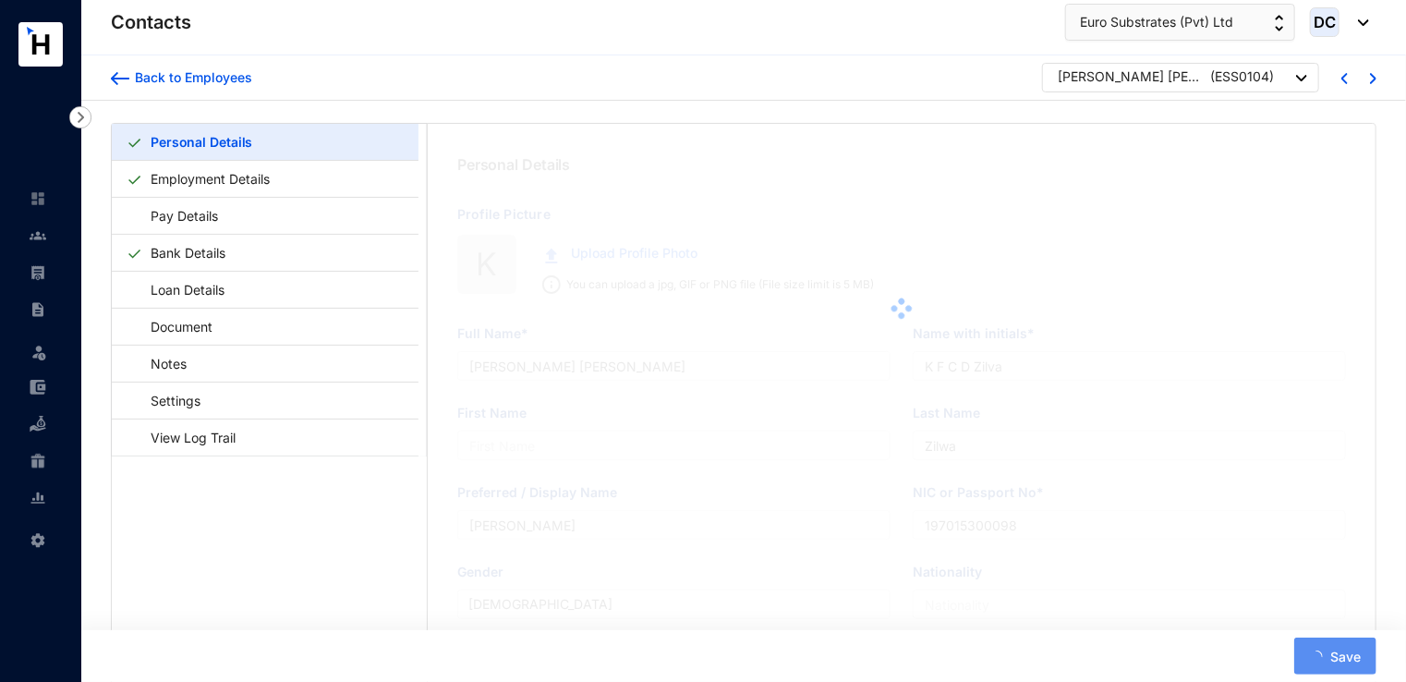
type input "701530098V"
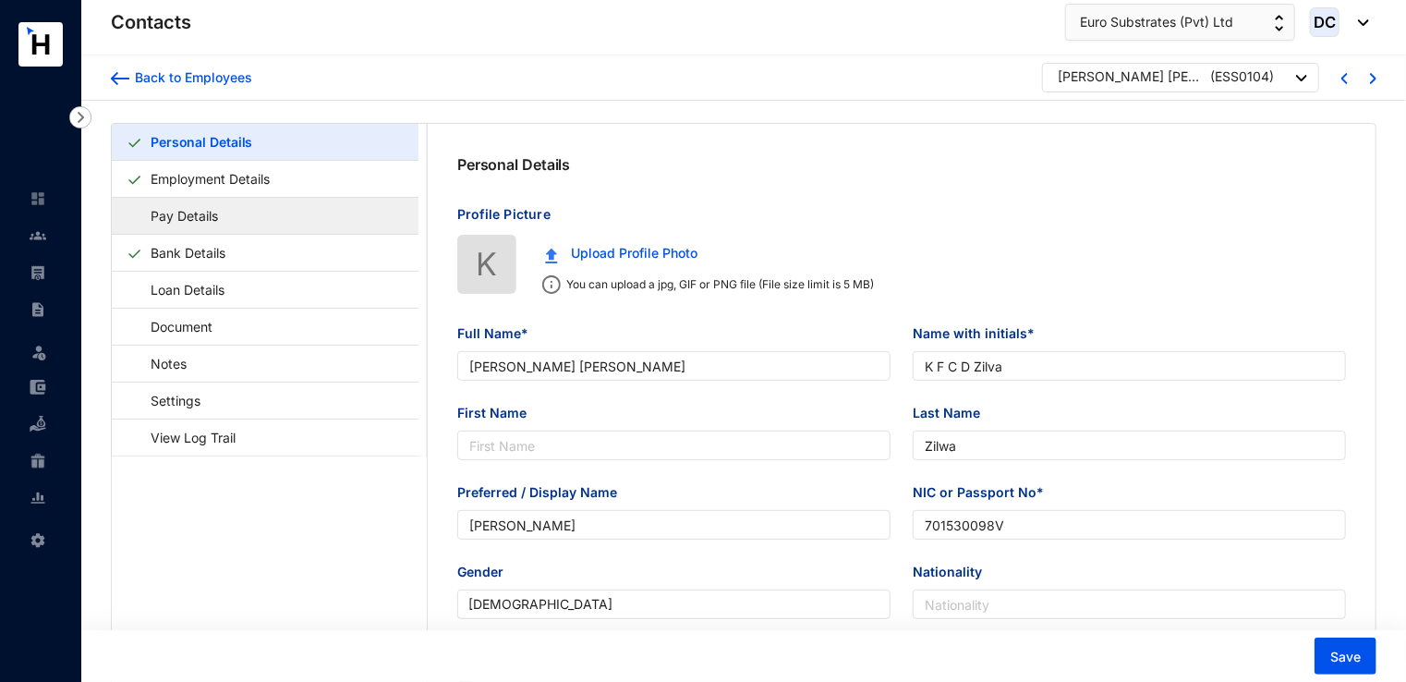
click at [164, 212] on link "Pay Details" at bounding box center [176, 216] width 98 height 38
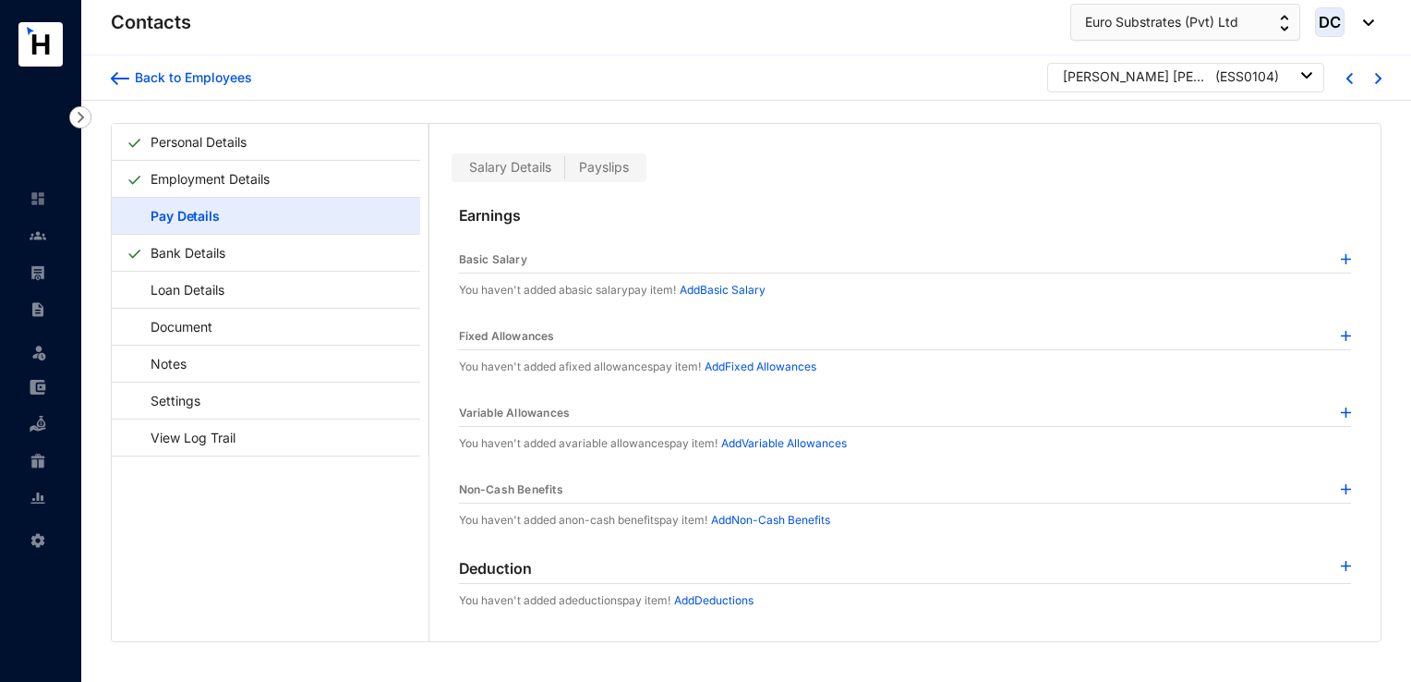
click at [738, 290] on p "Add Basic Salary" at bounding box center [723, 290] width 86 height 18
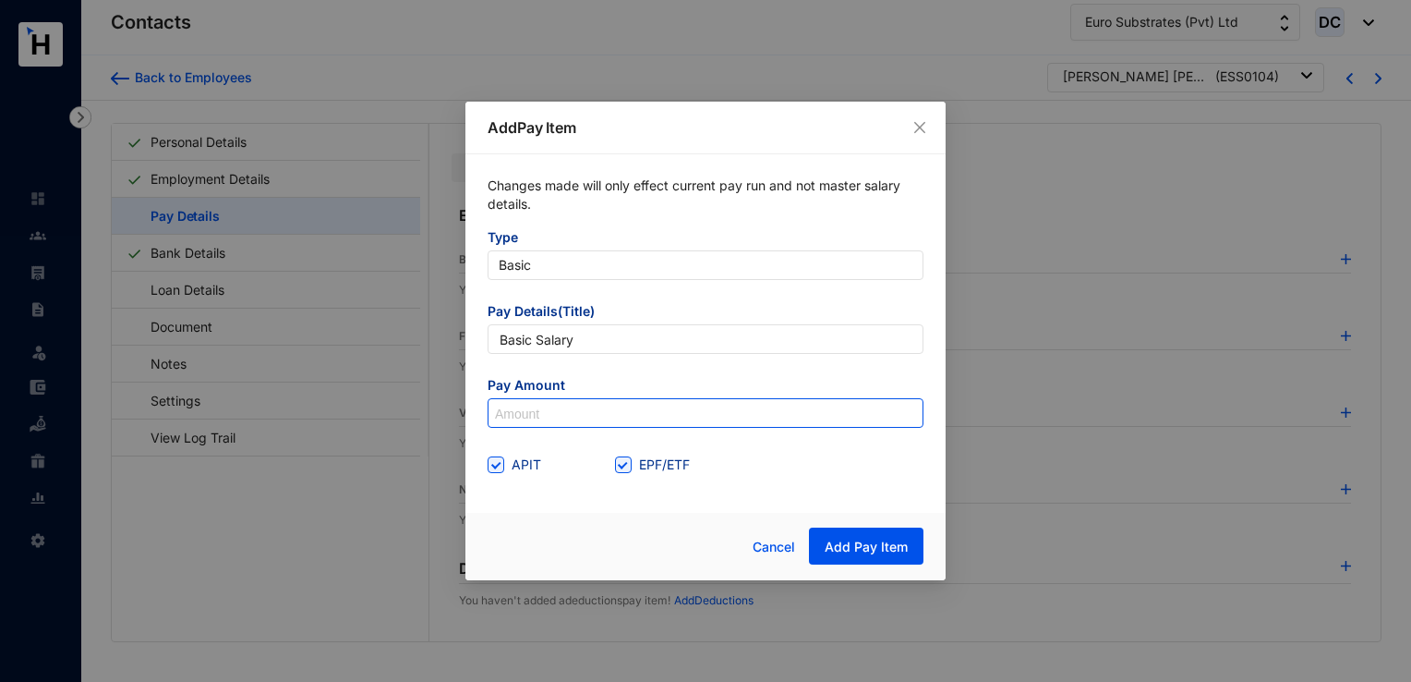
click at [565, 414] on input at bounding box center [706, 414] width 434 height 30
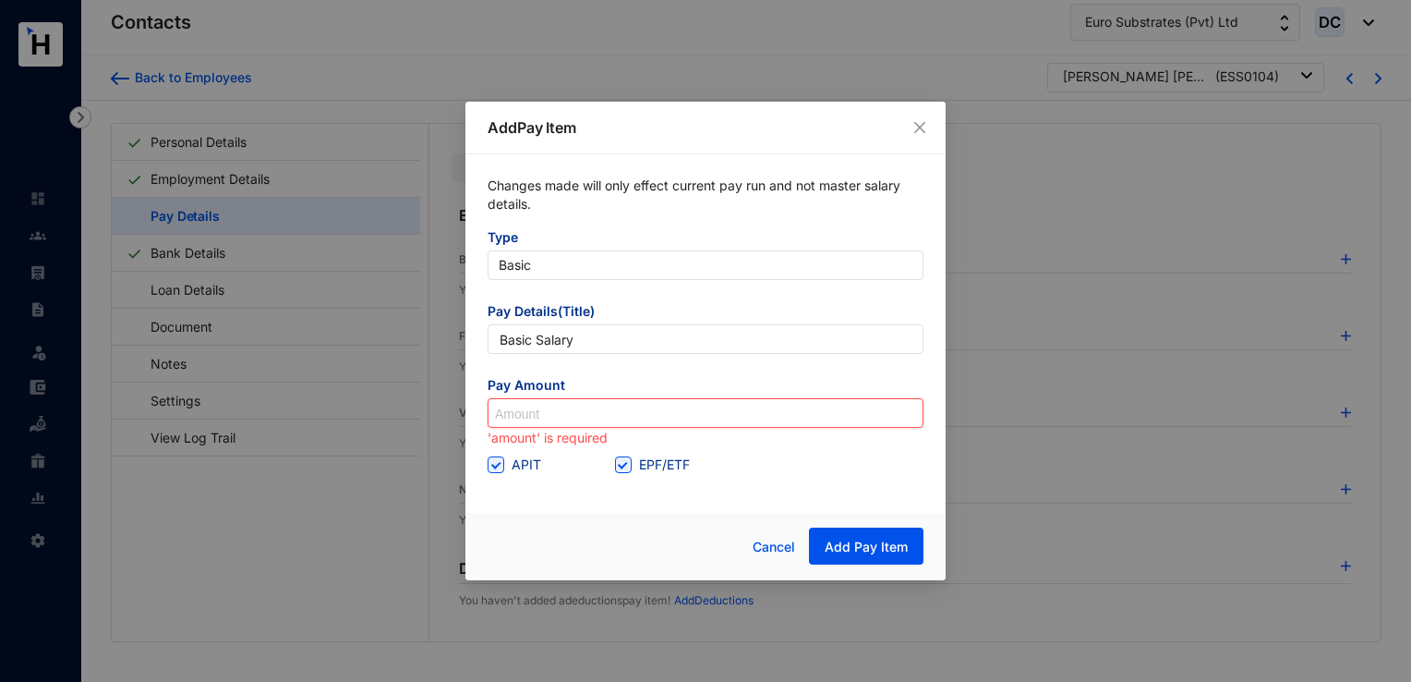
click at [561, 416] on input at bounding box center [706, 414] width 434 height 30
paste input "294,618.28"
type input "294,618.28"
click at [857, 542] on span "Add Pay Item" at bounding box center [866, 547] width 83 height 18
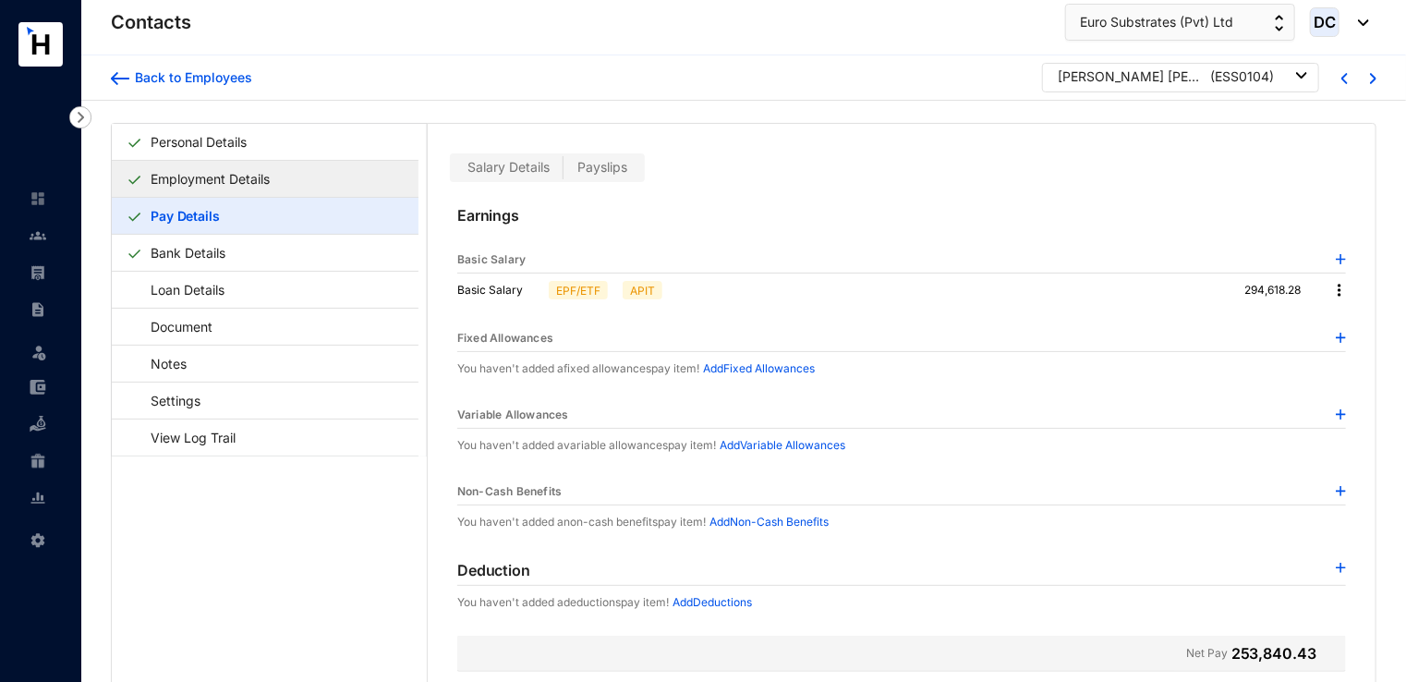
click at [214, 172] on link "Employment Details" at bounding box center [210, 179] width 134 height 38
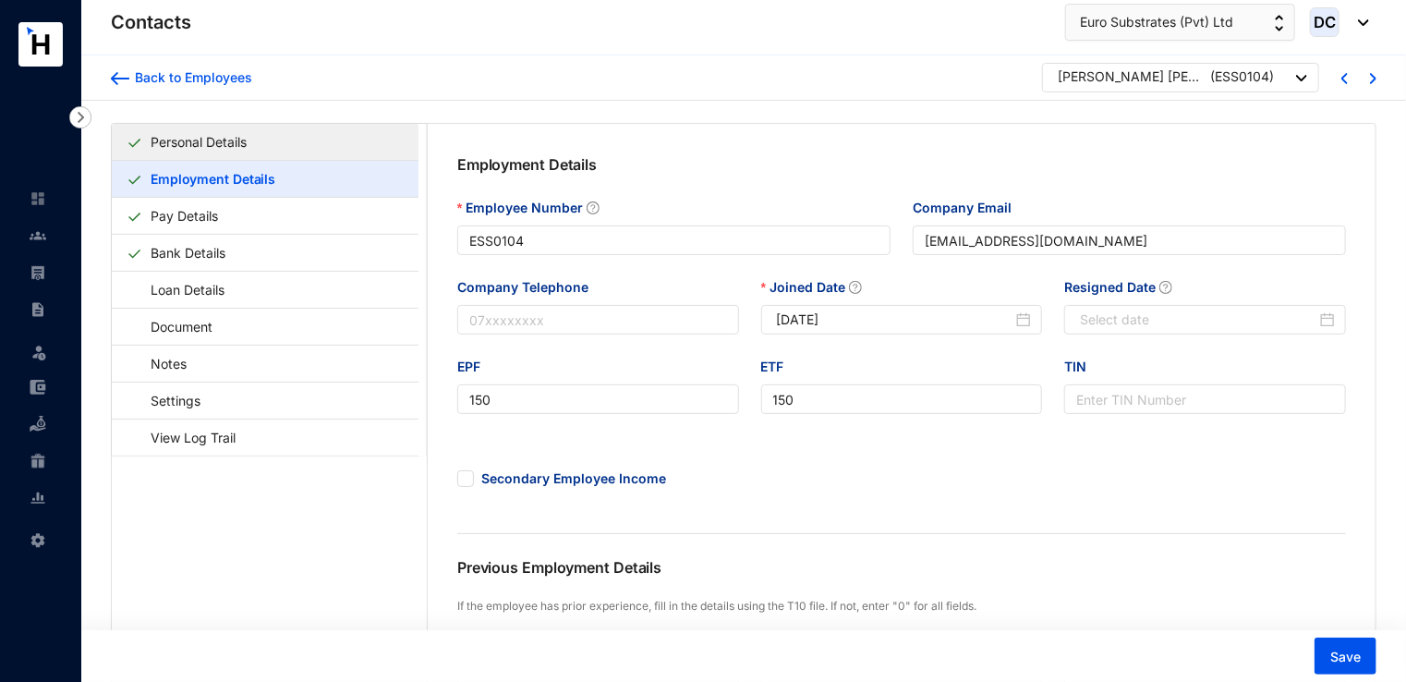
click at [254, 152] on link "Personal Details" at bounding box center [198, 142] width 111 height 38
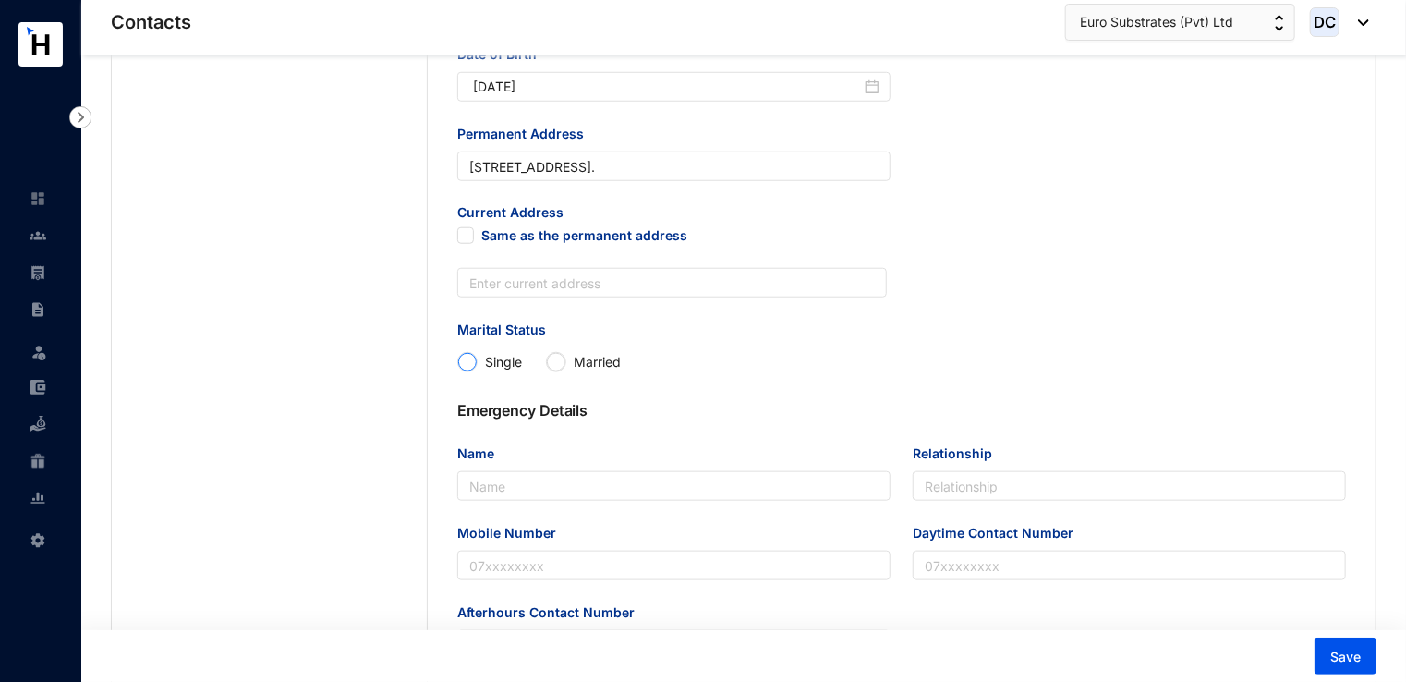
scroll to position [842, 0]
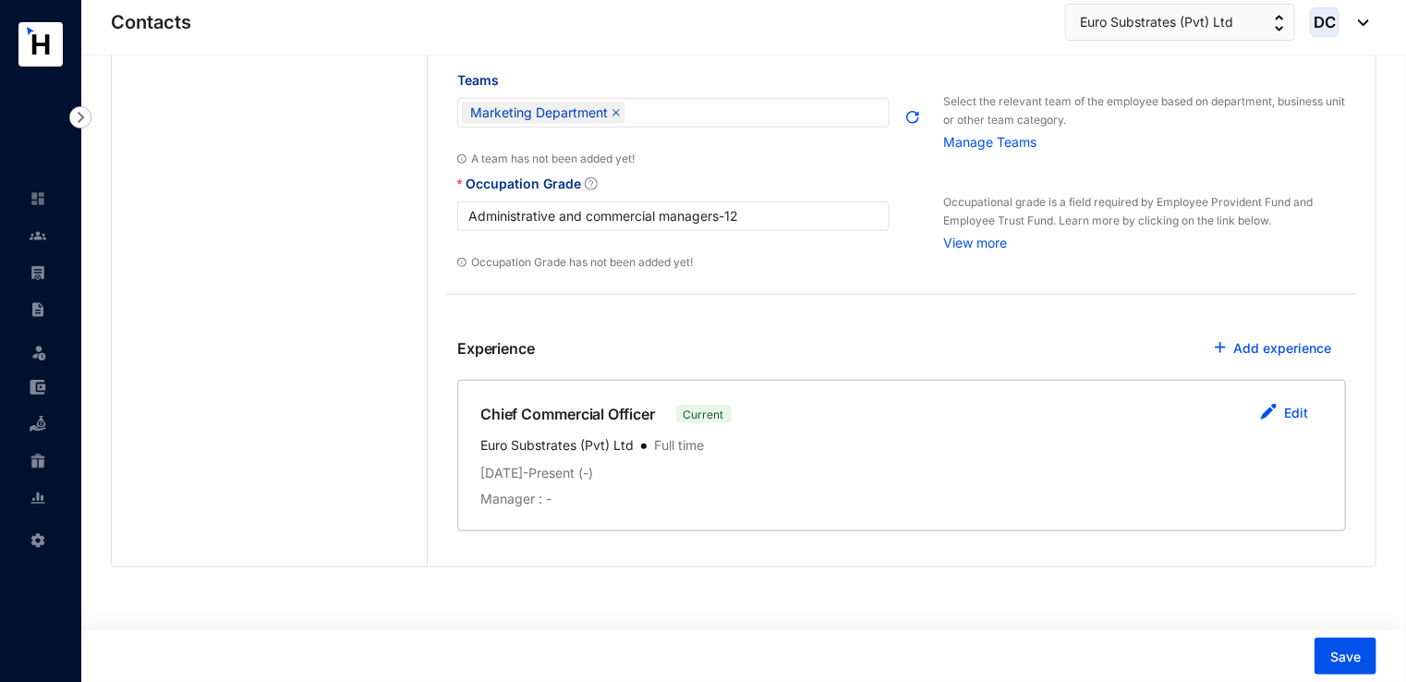
type input "[DATE]"
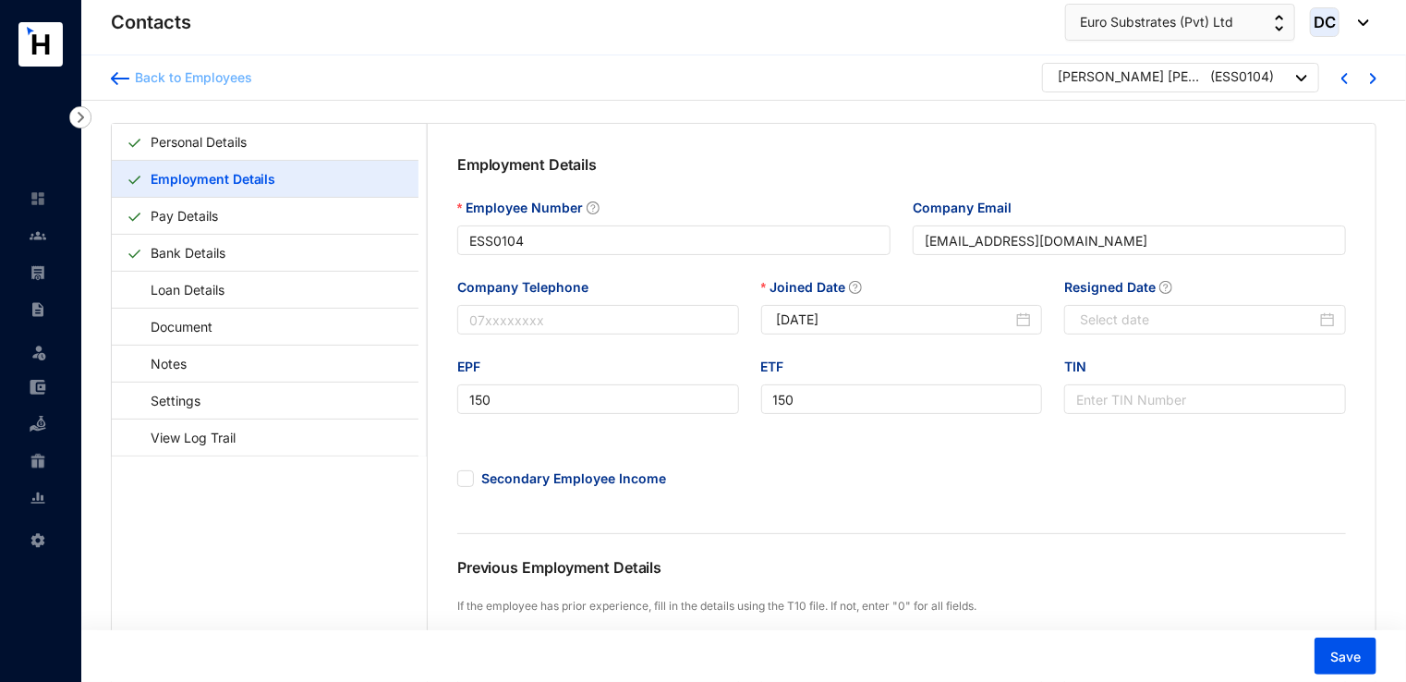
click at [138, 76] on div "Back to Employees" at bounding box center [190, 77] width 123 height 18
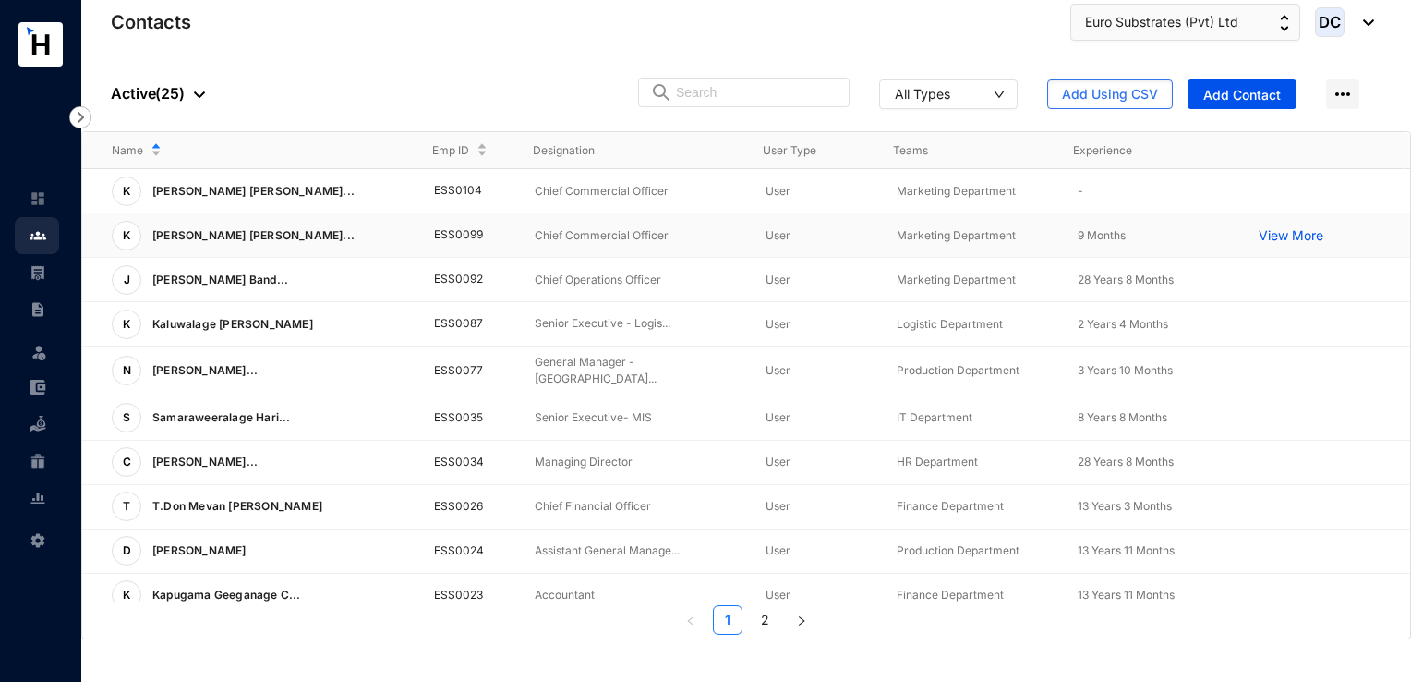
click at [1265, 240] on p "View More" at bounding box center [1296, 235] width 74 height 18
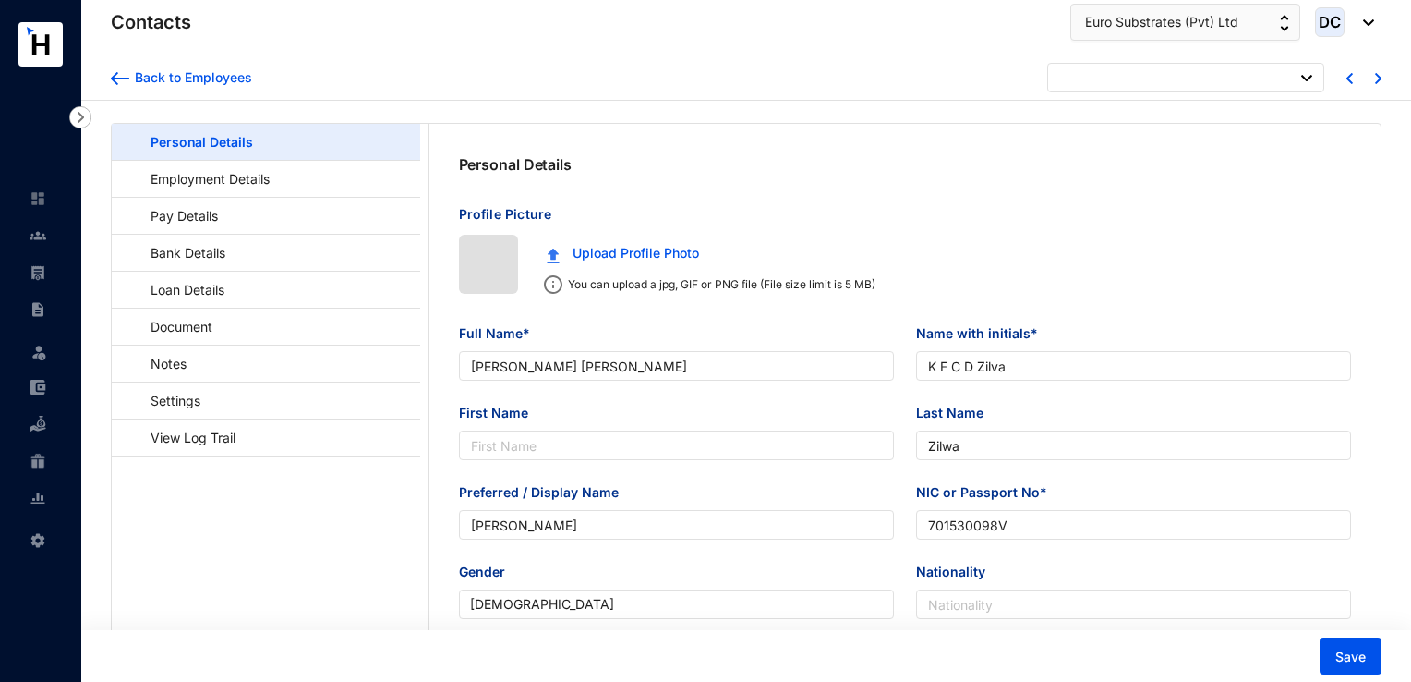
type input "[DATE]"
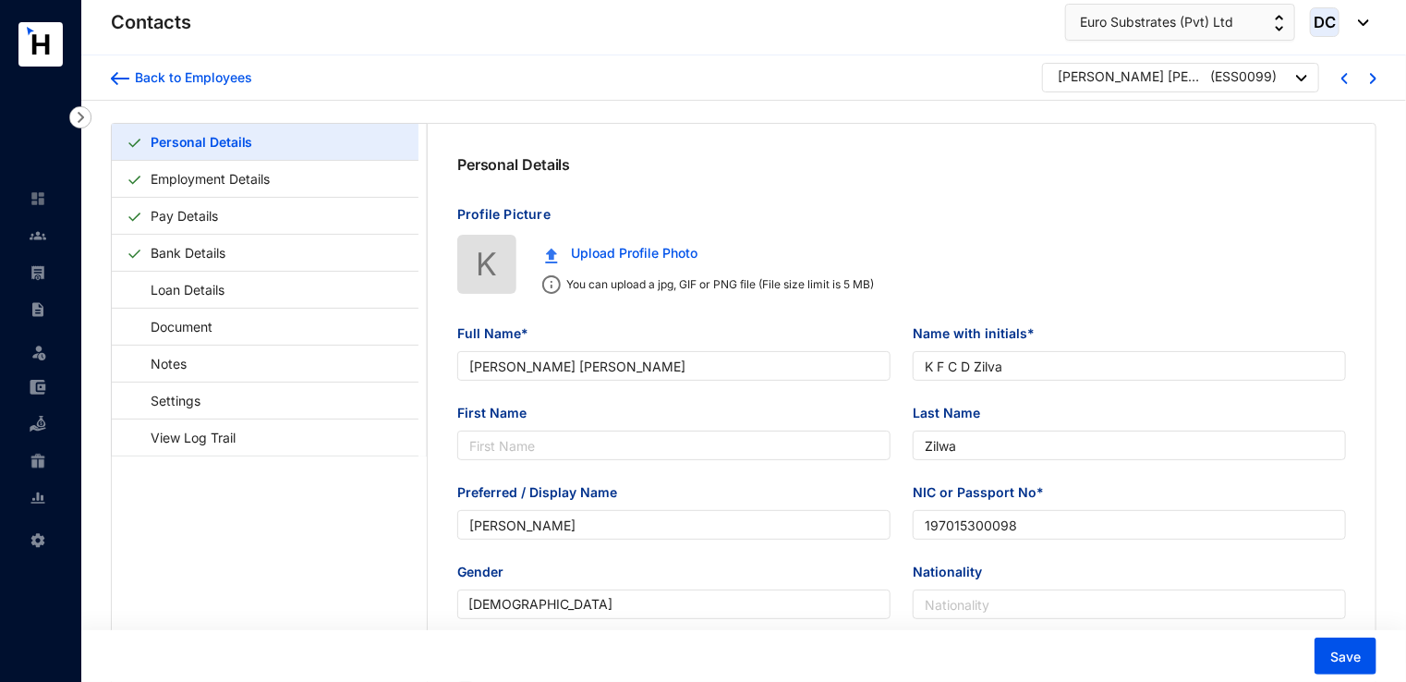
type input "197015300098"
click at [206, 287] on link "Loan Details" at bounding box center [179, 290] width 104 height 38
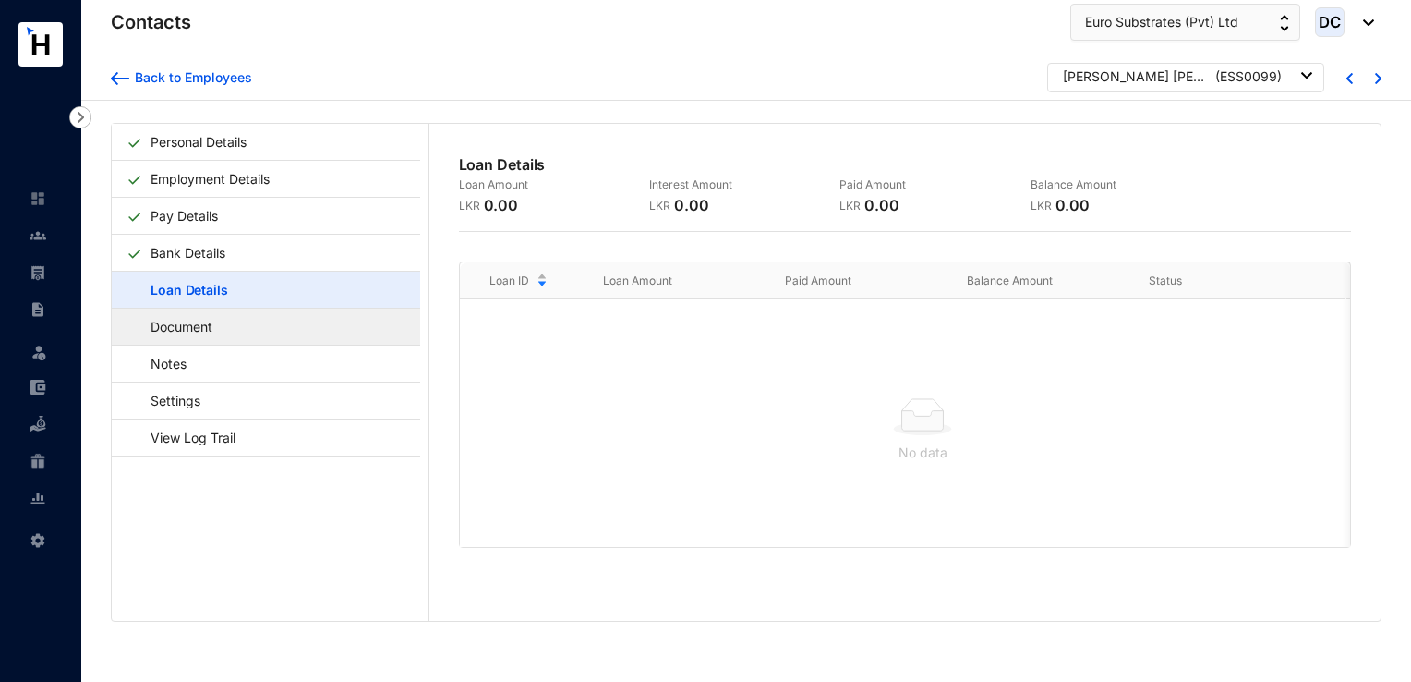
click at [184, 318] on link "Document" at bounding box center [173, 327] width 92 height 38
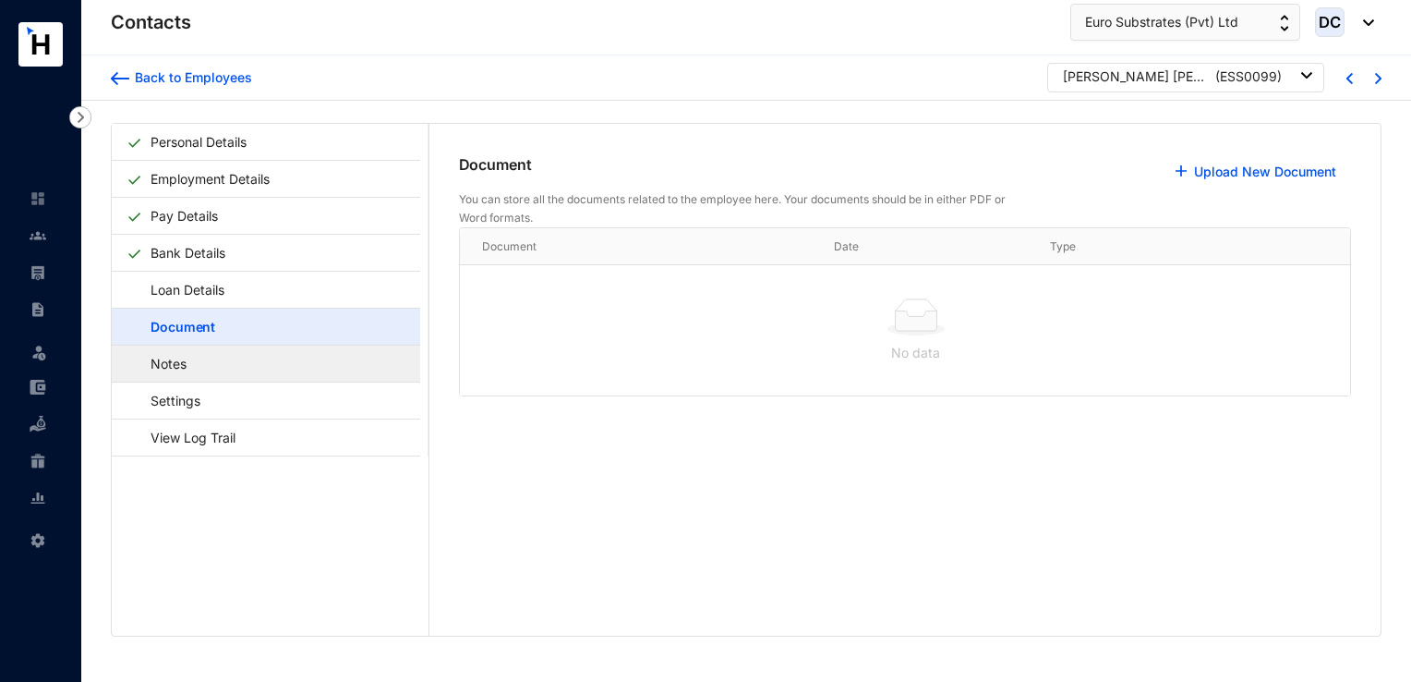
click at [182, 366] on link "Notes" at bounding box center [160, 364] width 67 height 38
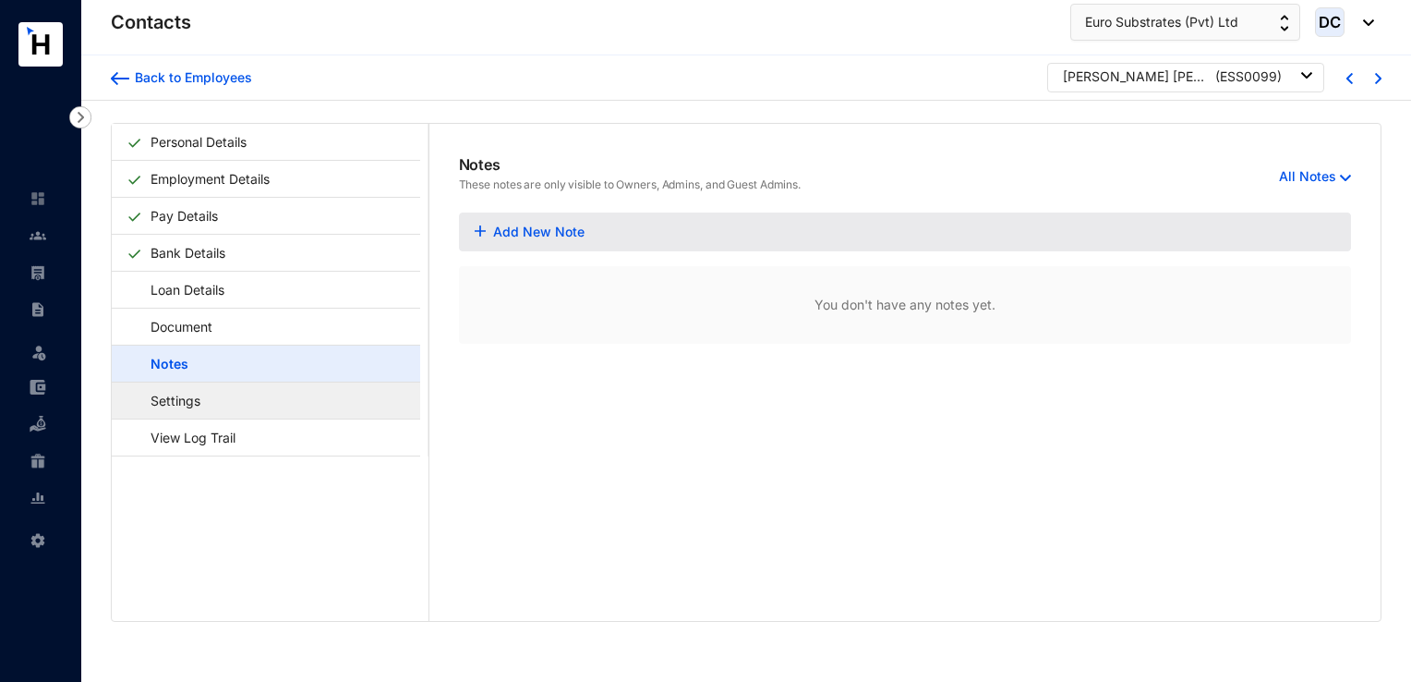
click at [188, 400] on link "Settings" at bounding box center [167, 400] width 80 height 38
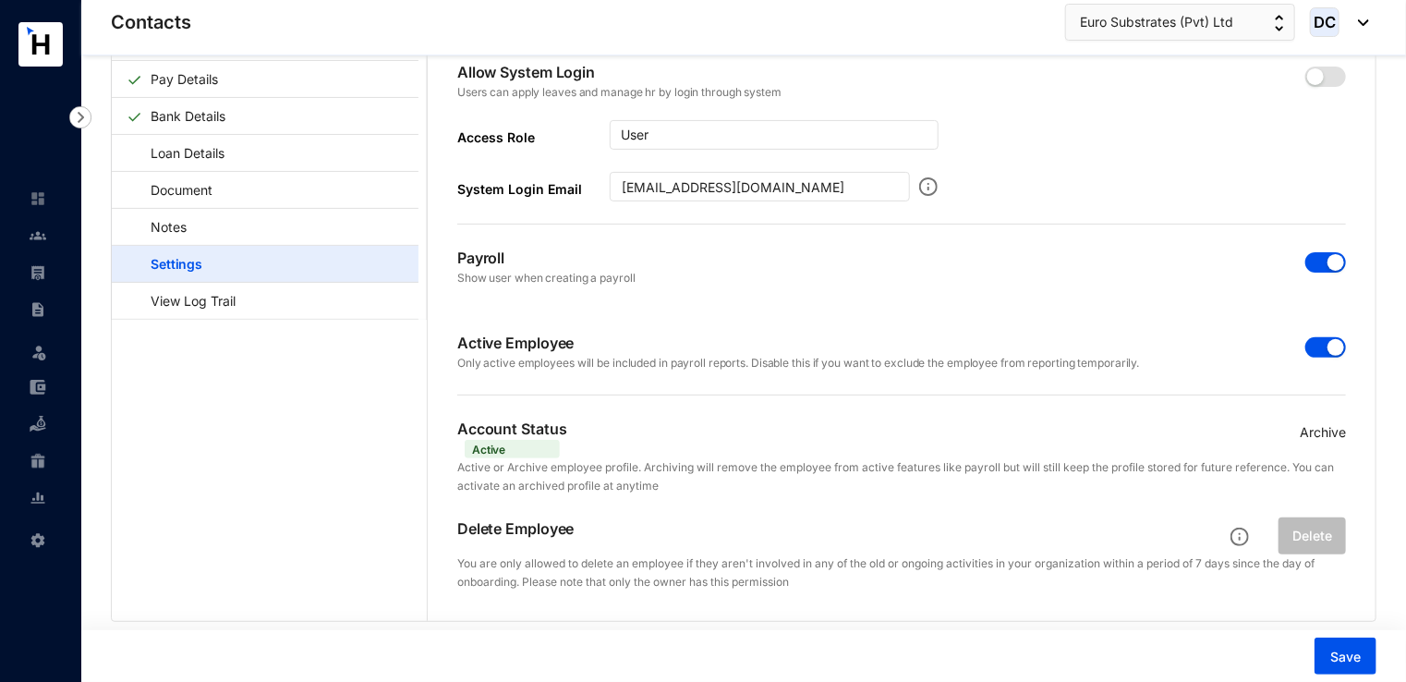
scroll to position [97, 0]
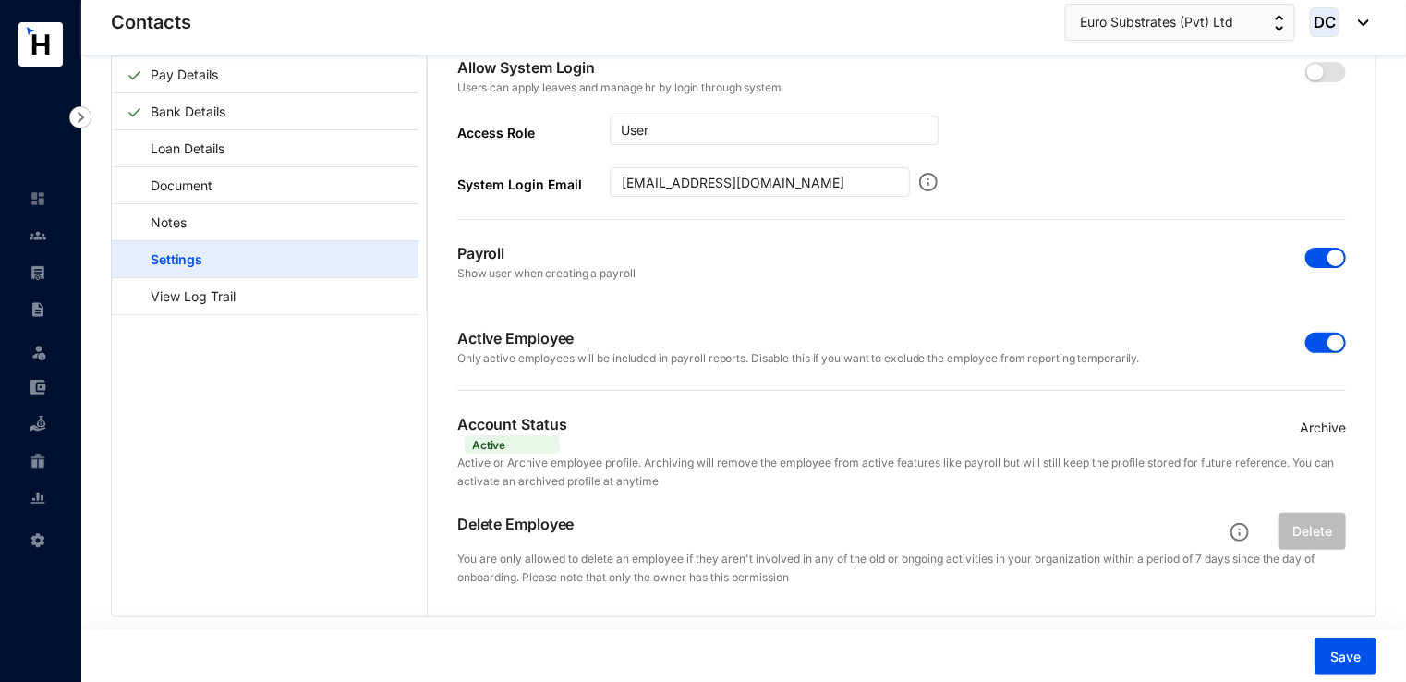
click at [521, 442] on span "Active" at bounding box center [512, 444] width 95 height 18
click at [222, 297] on link "View Log Trail" at bounding box center [184, 296] width 115 height 38
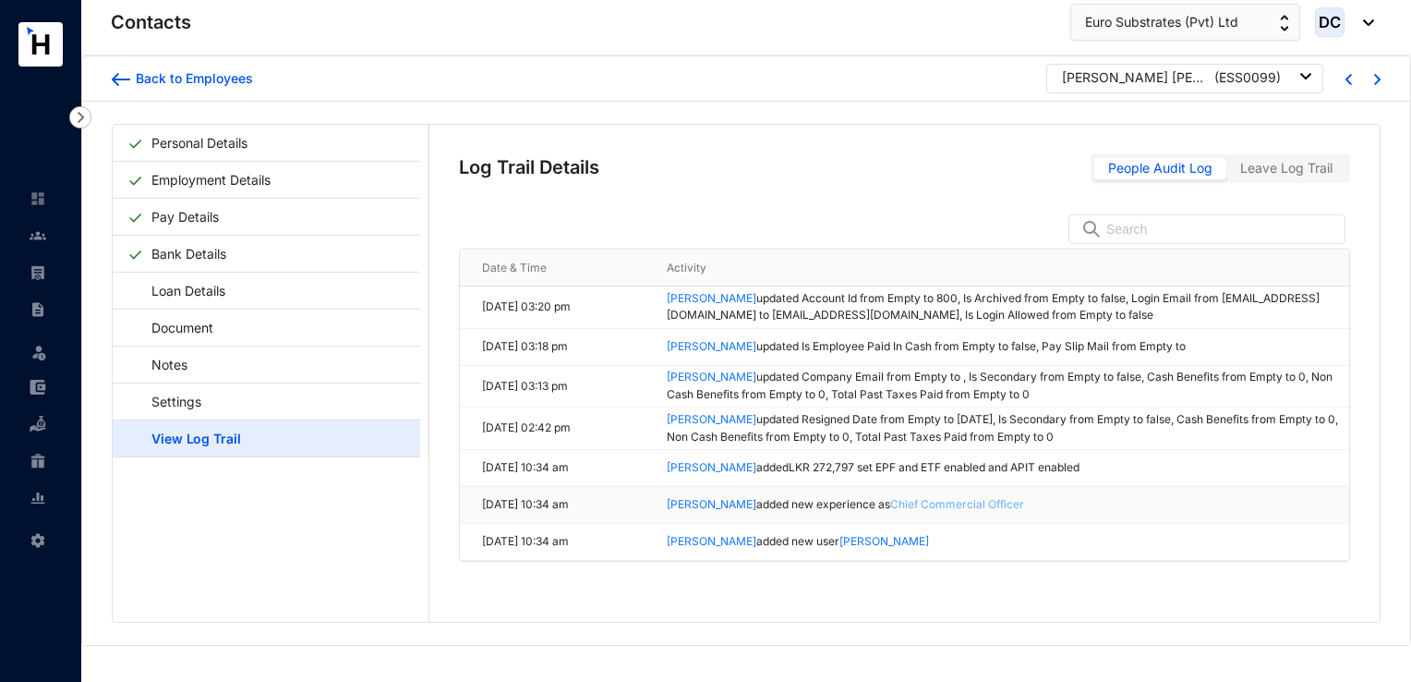
click at [899, 502] on link "Chief Commercial Officer" at bounding box center [957, 504] width 134 height 14
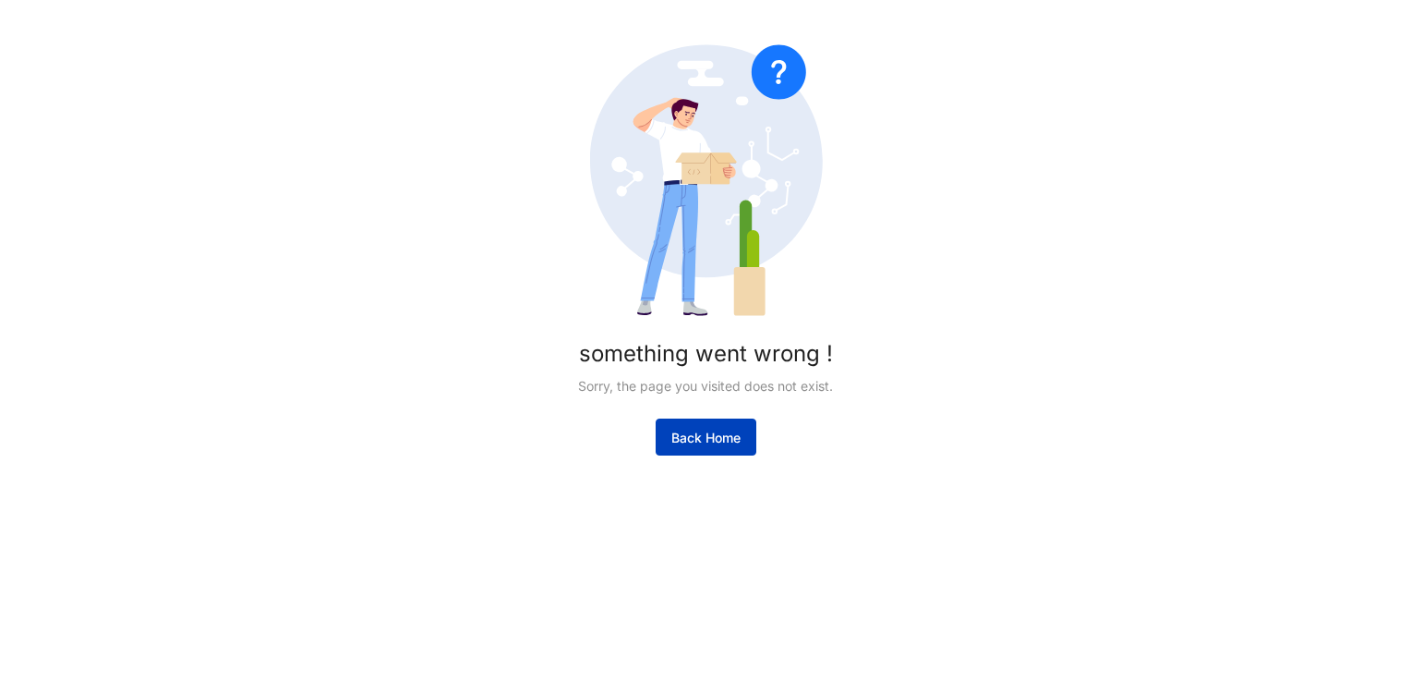
click at [694, 452] on button "Back Home" at bounding box center [706, 436] width 101 height 37
click at [687, 439] on span "Back Home" at bounding box center [706, 438] width 69 height 18
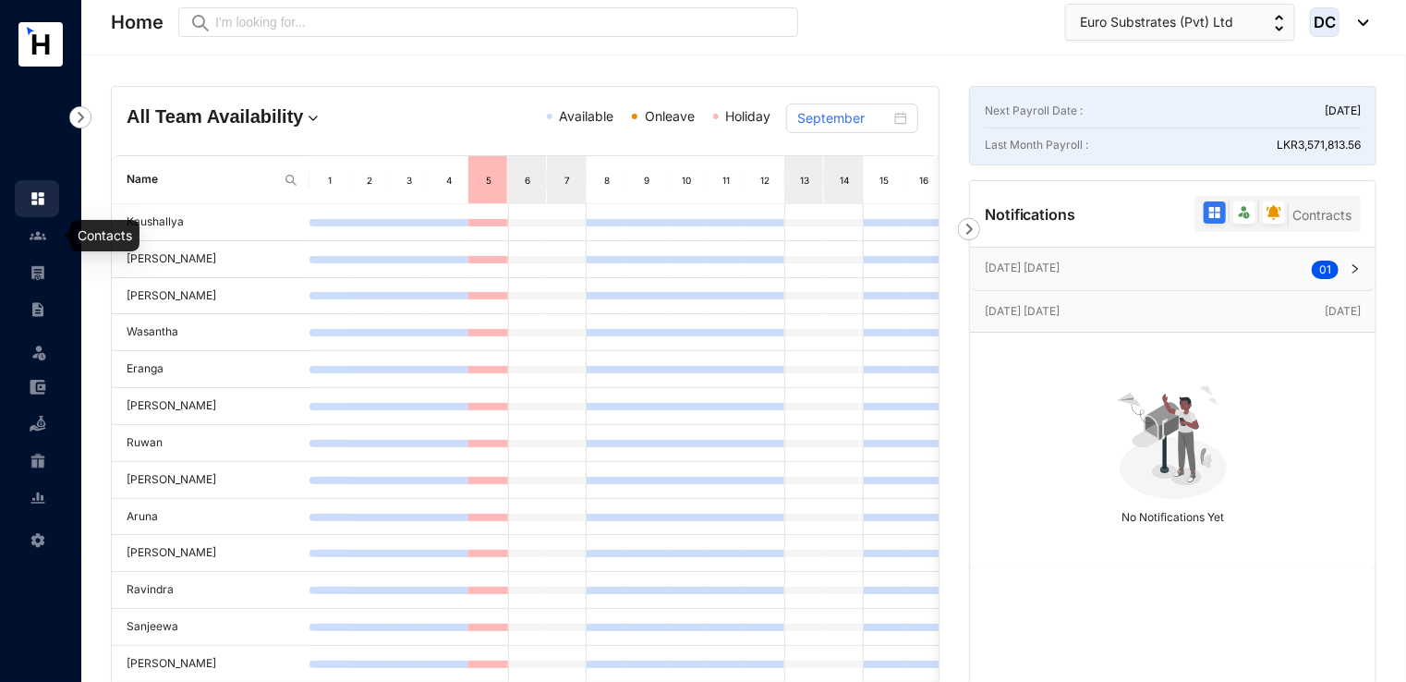
click at [30, 227] on link at bounding box center [53, 235] width 46 height 18
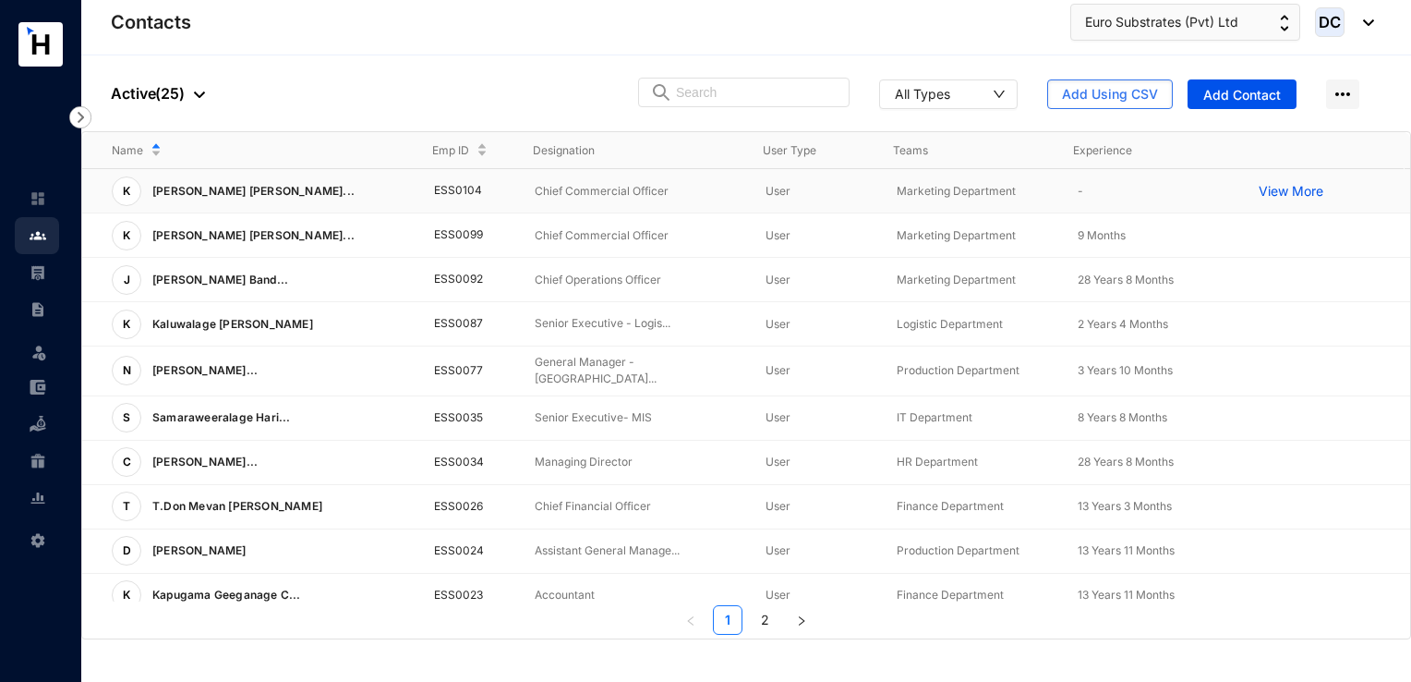
click at [578, 187] on p "Chief Commercial Officer" at bounding box center [636, 191] width 202 height 18
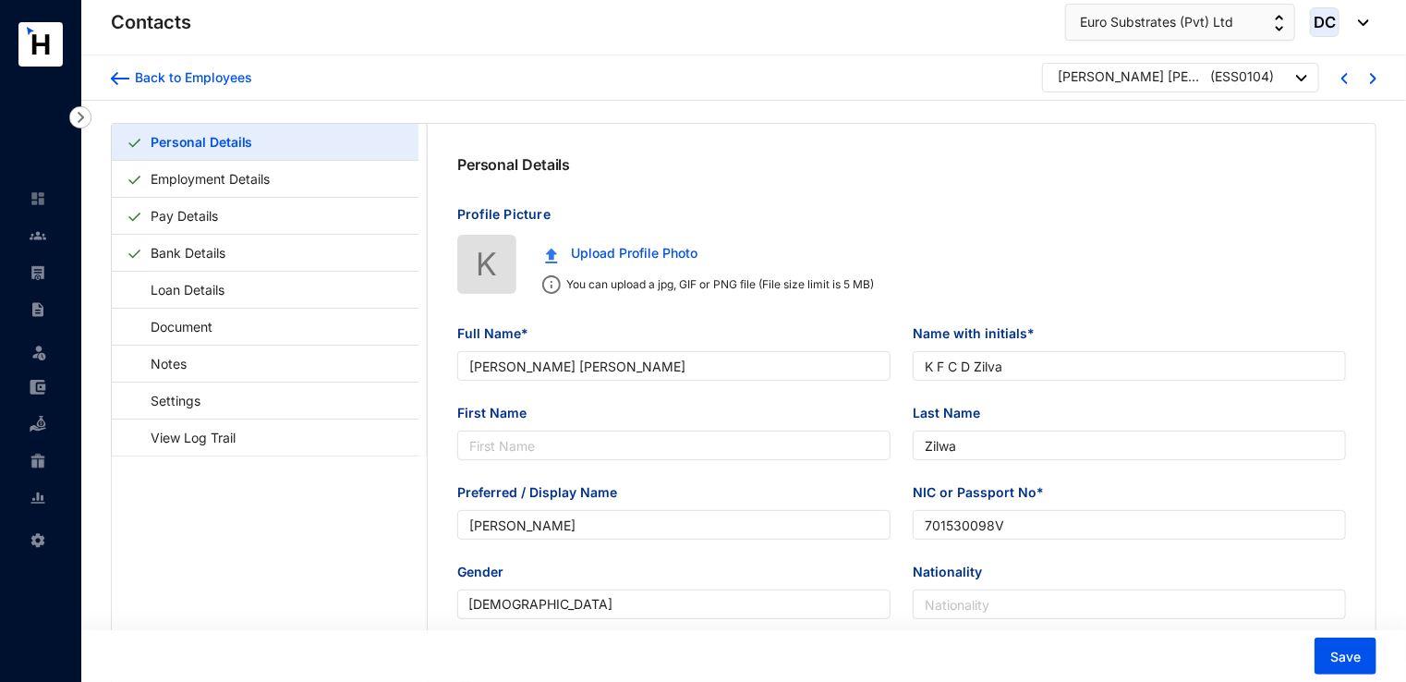
type input "[PERSON_NAME] [PERSON_NAME]"
type input "K F C D Zilva"
type input "Zilwa"
type input "[PERSON_NAME]"
type input "701530098V"
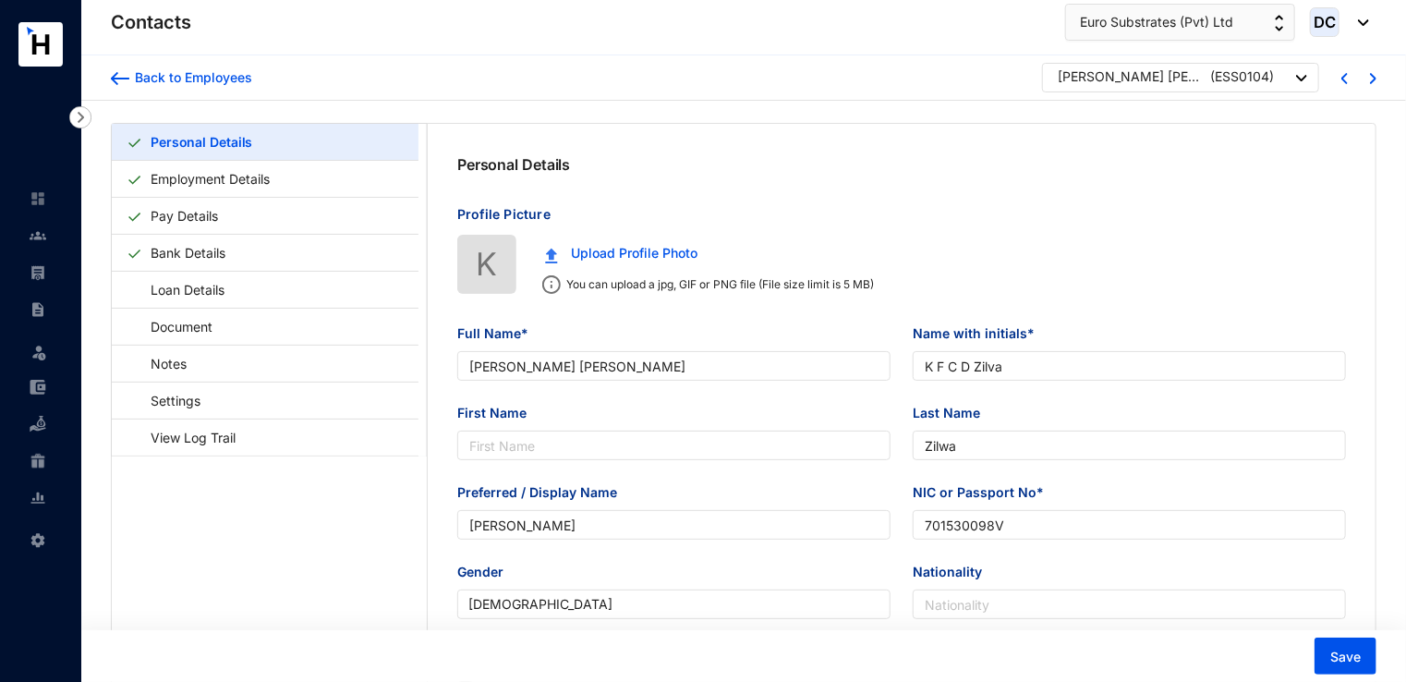
type input "[STREET_ADDRESS]."
type input "[DATE]"
click at [177, 185] on link "Employment Details" at bounding box center [210, 179] width 134 height 38
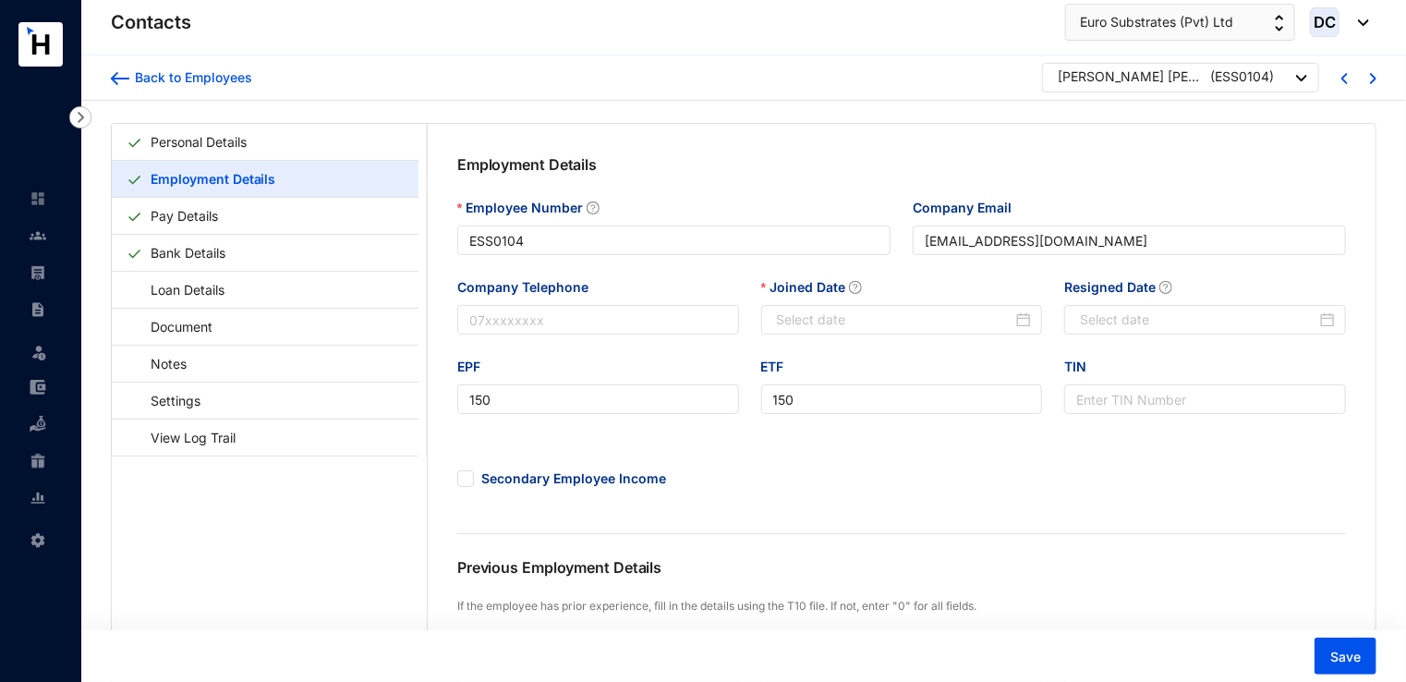
type input "[DATE]"
click at [254, 159] on link "Personal Details" at bounding box center [198, 142] width 111 height 38
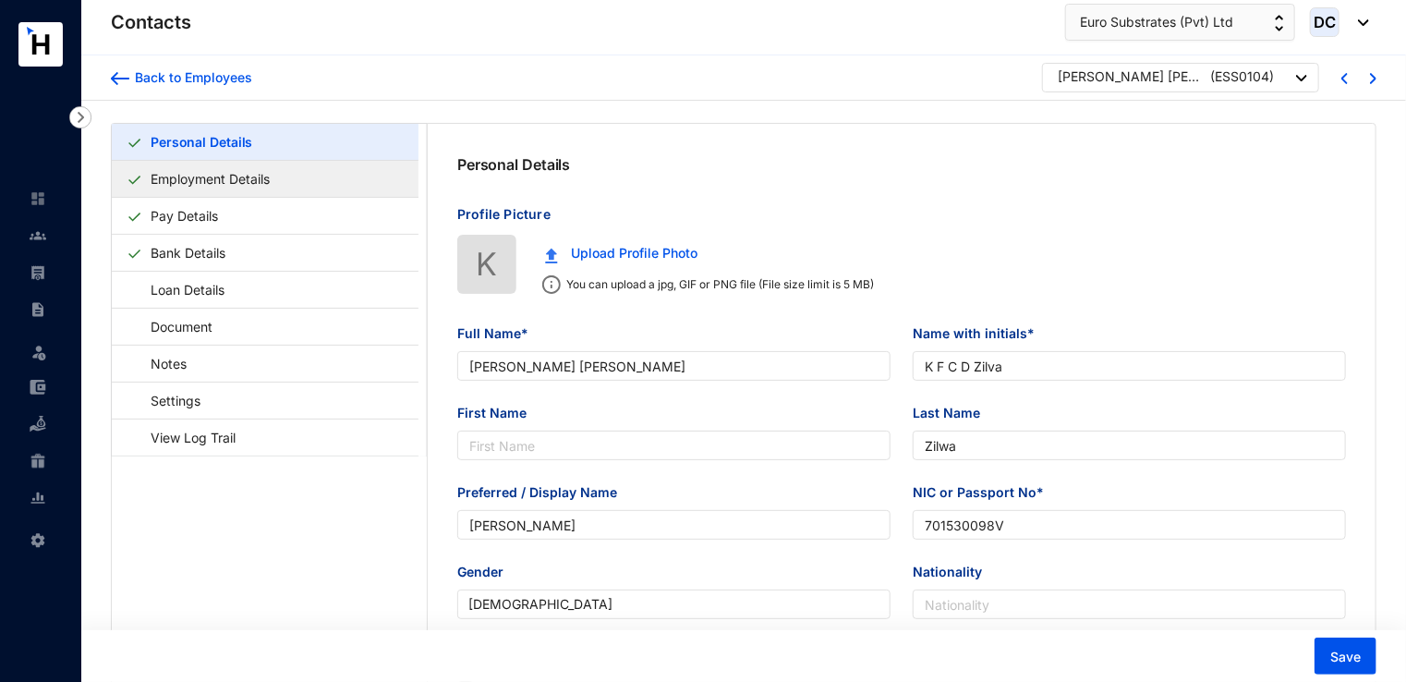
type input "[DATE]"
click at [147, 83] on div "Back to Employees" at bounding box center [190, 77] width 123 height 18
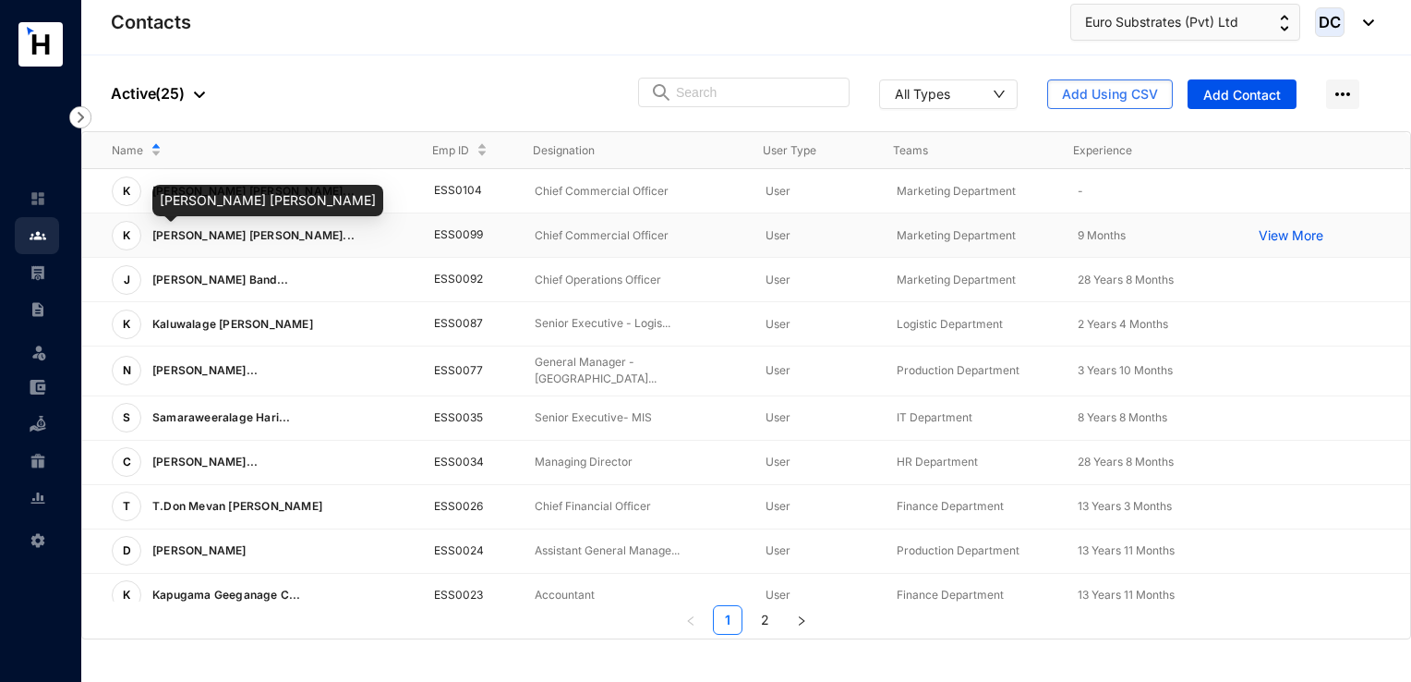
click at [236, 236] on span "[PERSON_NAME] [PERSON_NAME]..." at bounding box center [253, 235] width 202 height 14
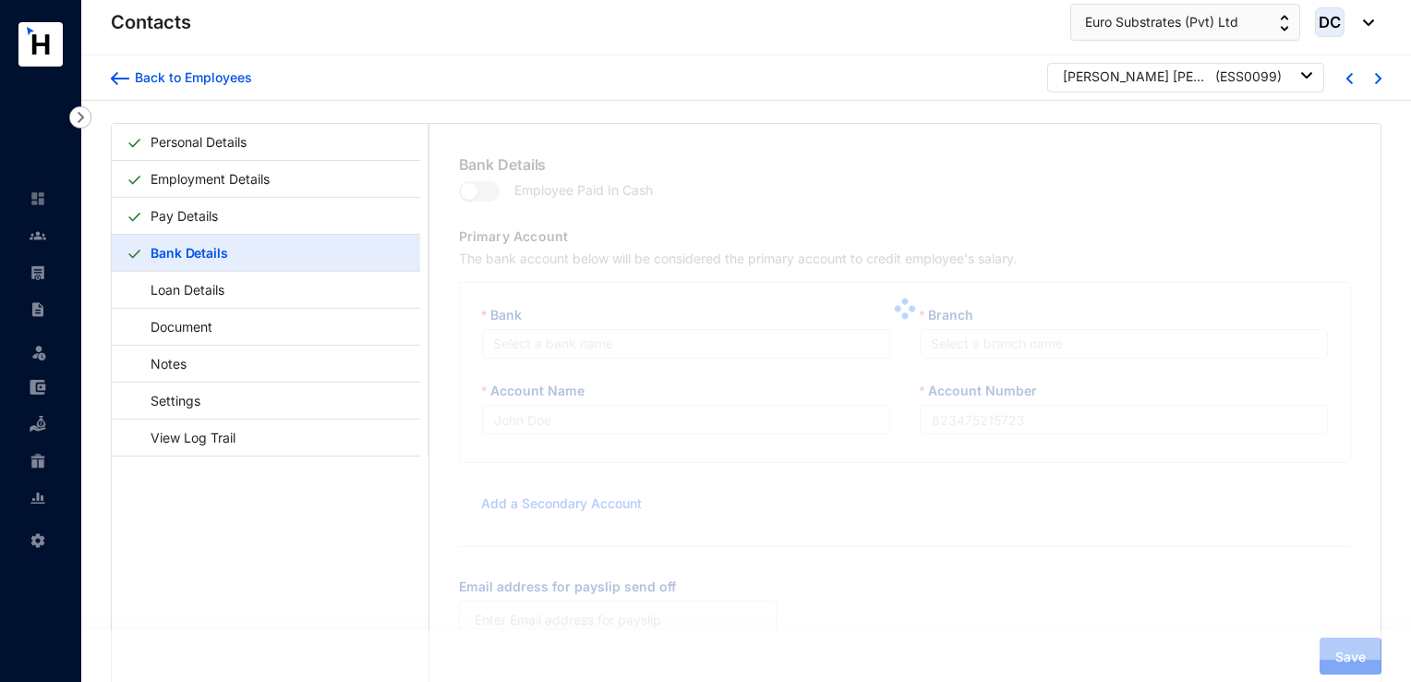
type input "K F C D Zilva"
type input "113454229913"
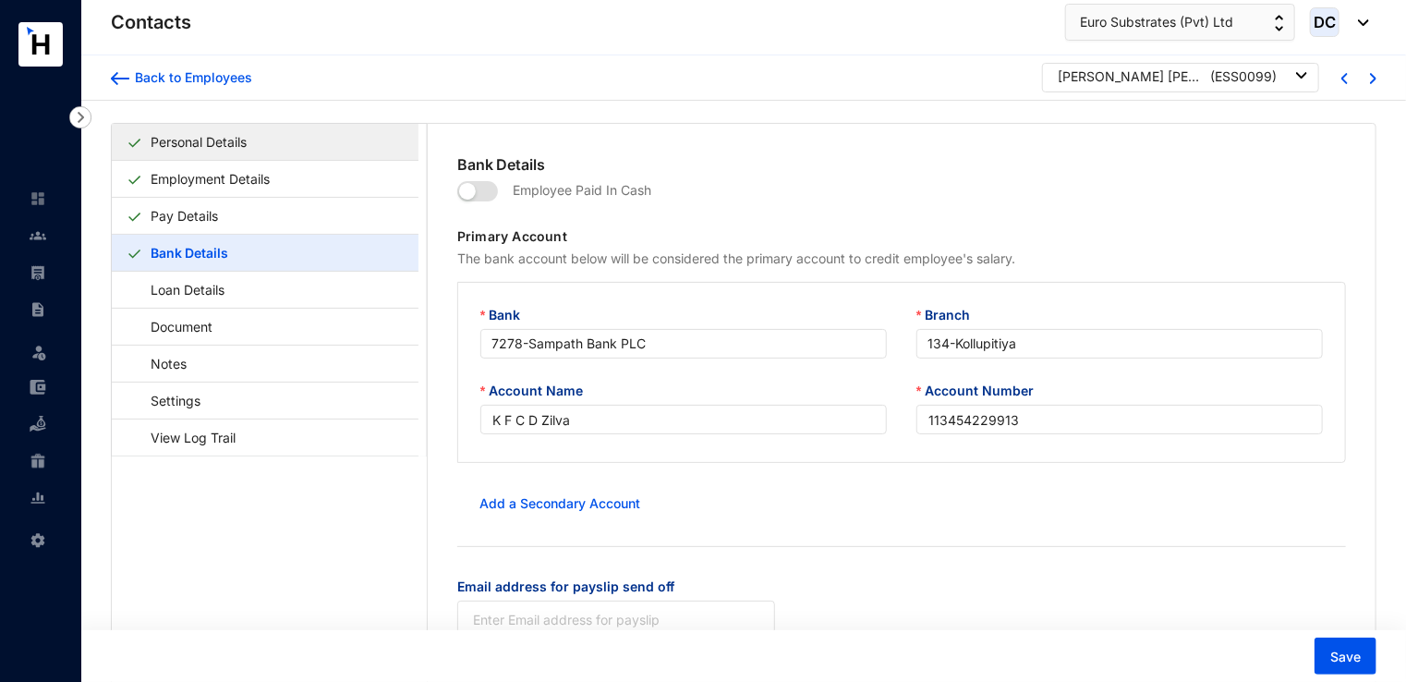
click at [188, 149] on link "Personal Details" at bounding box center [198, 142] width 111 height 38
click at [196, 73] on div "Back to Employees" at bounding box center [190, 77] width 123 height 18
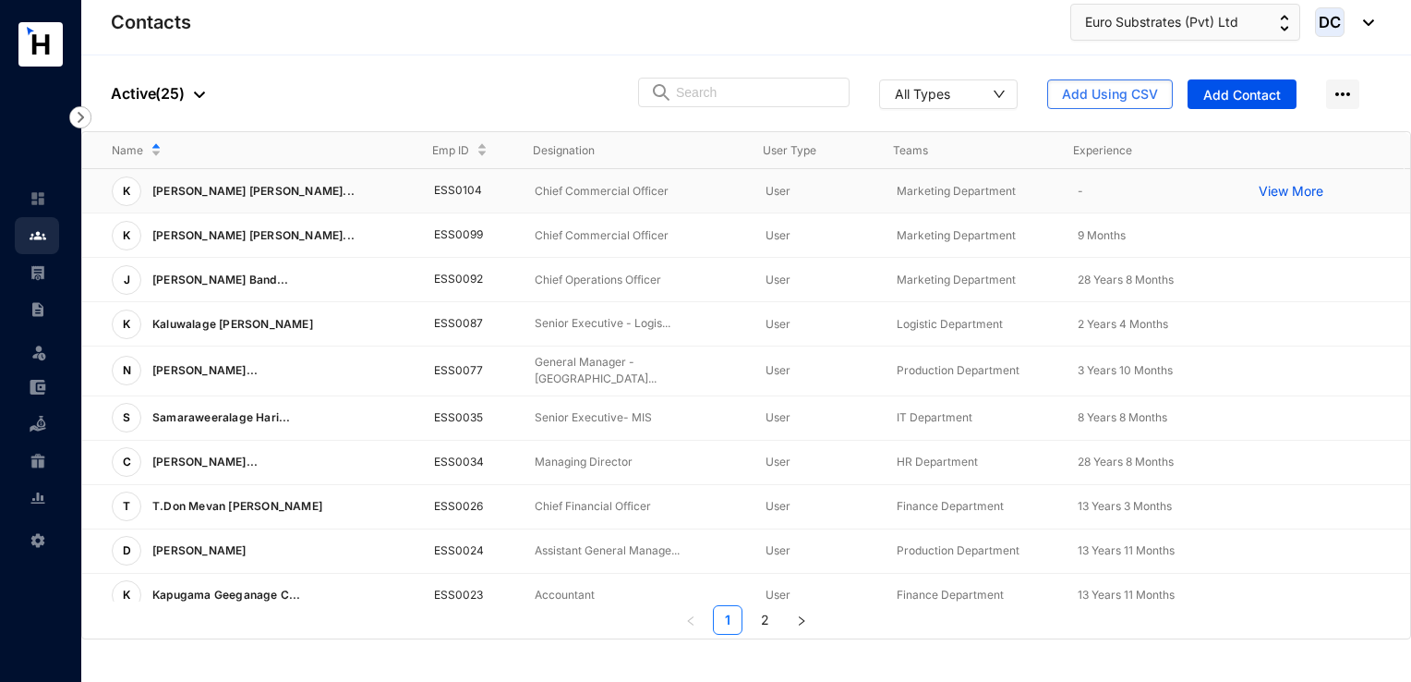
click at [1078, 188] on p "-" at bounding box center [1153, 191] width 151 height 18
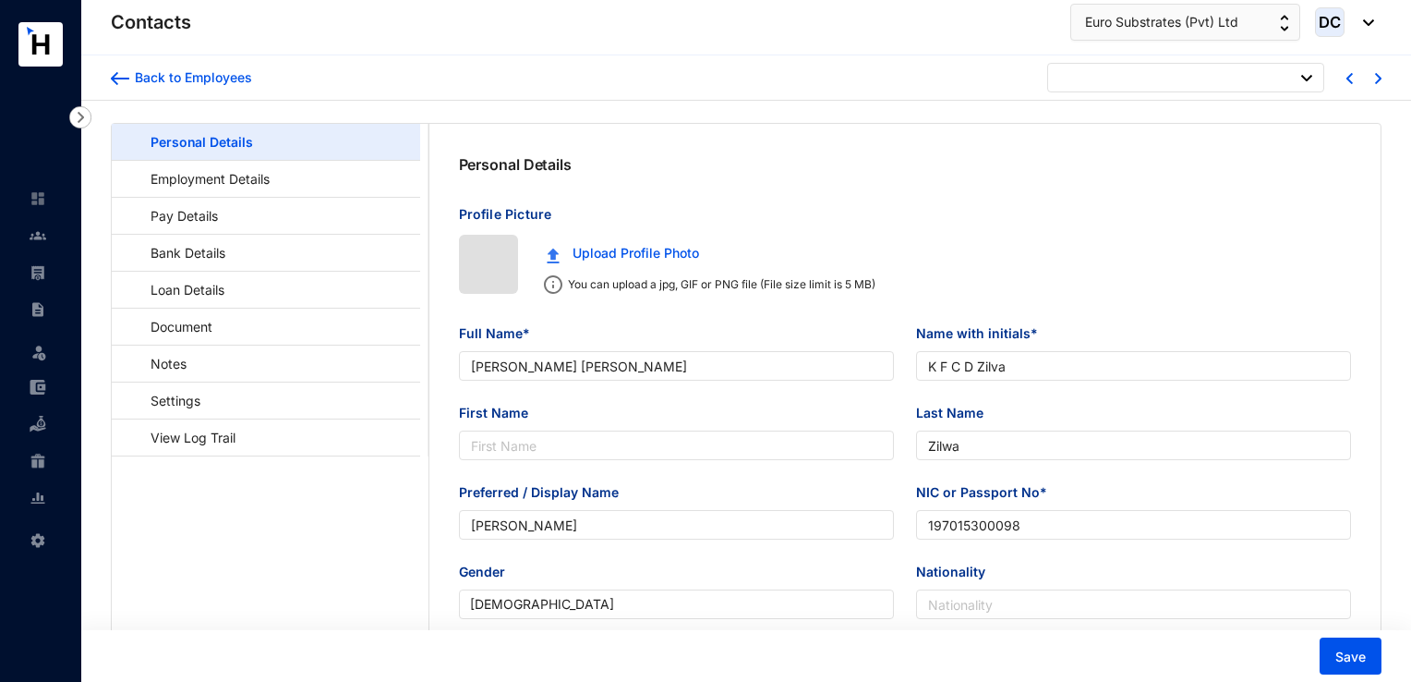
type input "[DATE]"
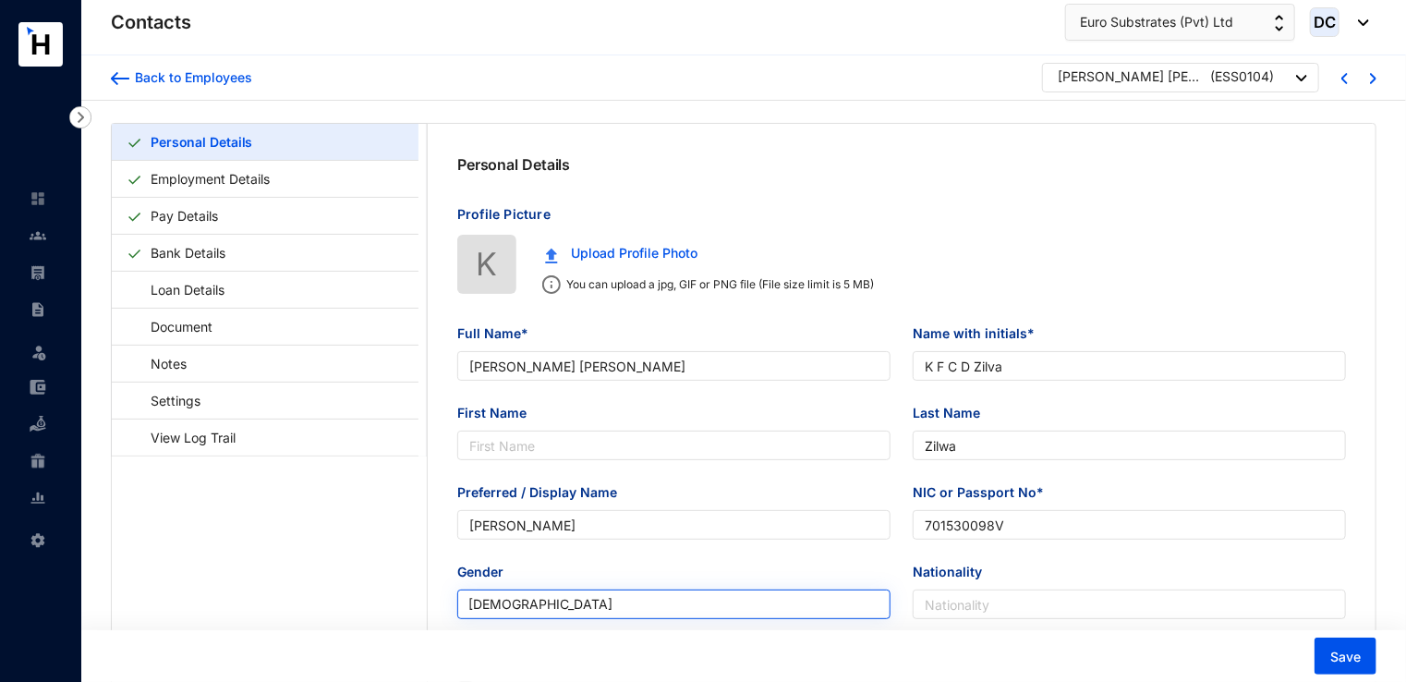
type input "701530098V"
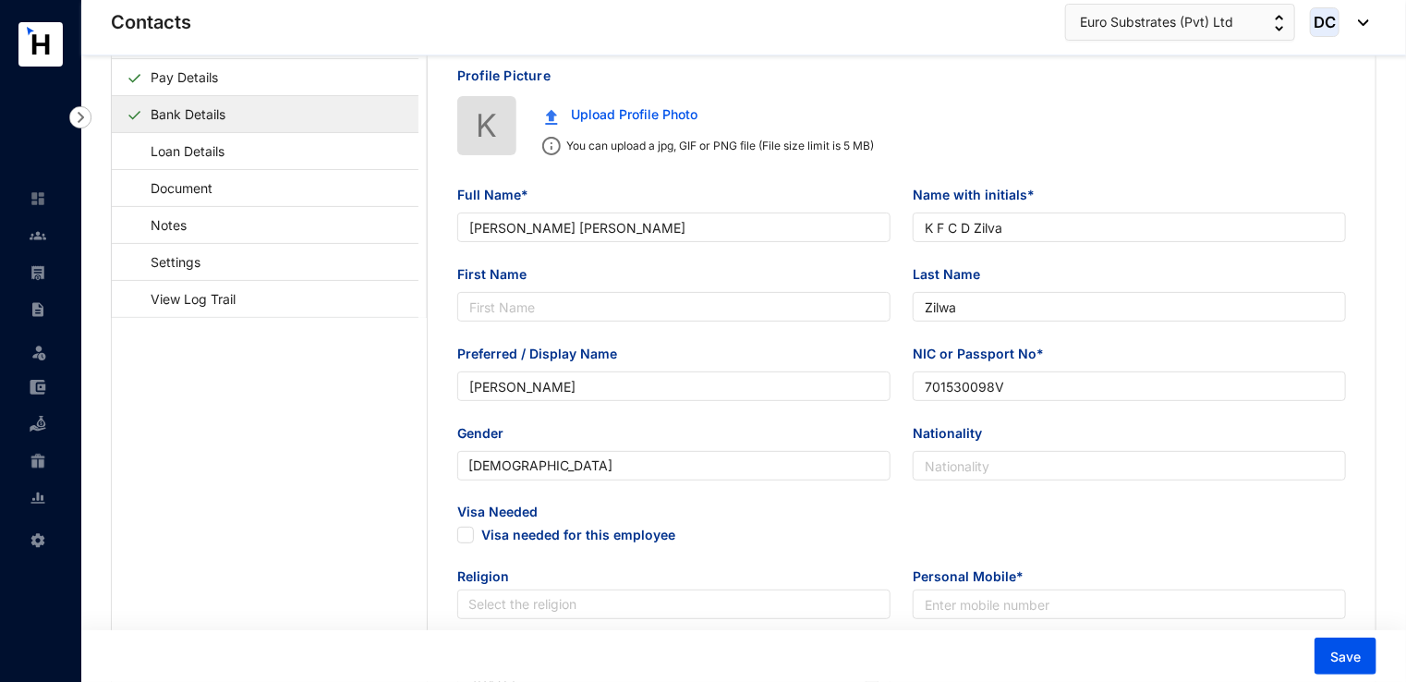
scroll to position [11, 0]
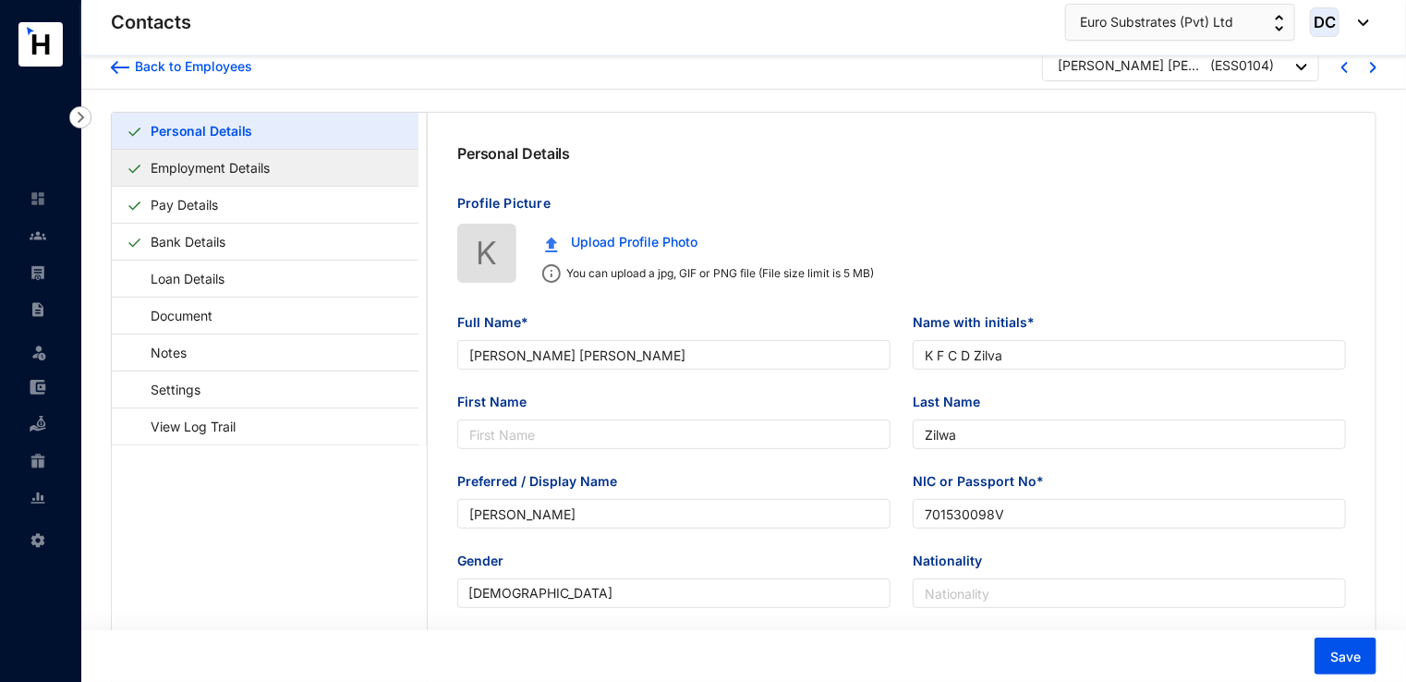
click at [172, 166] on link "Employment Details" at bounding box center [210, 168] width 134 height 38
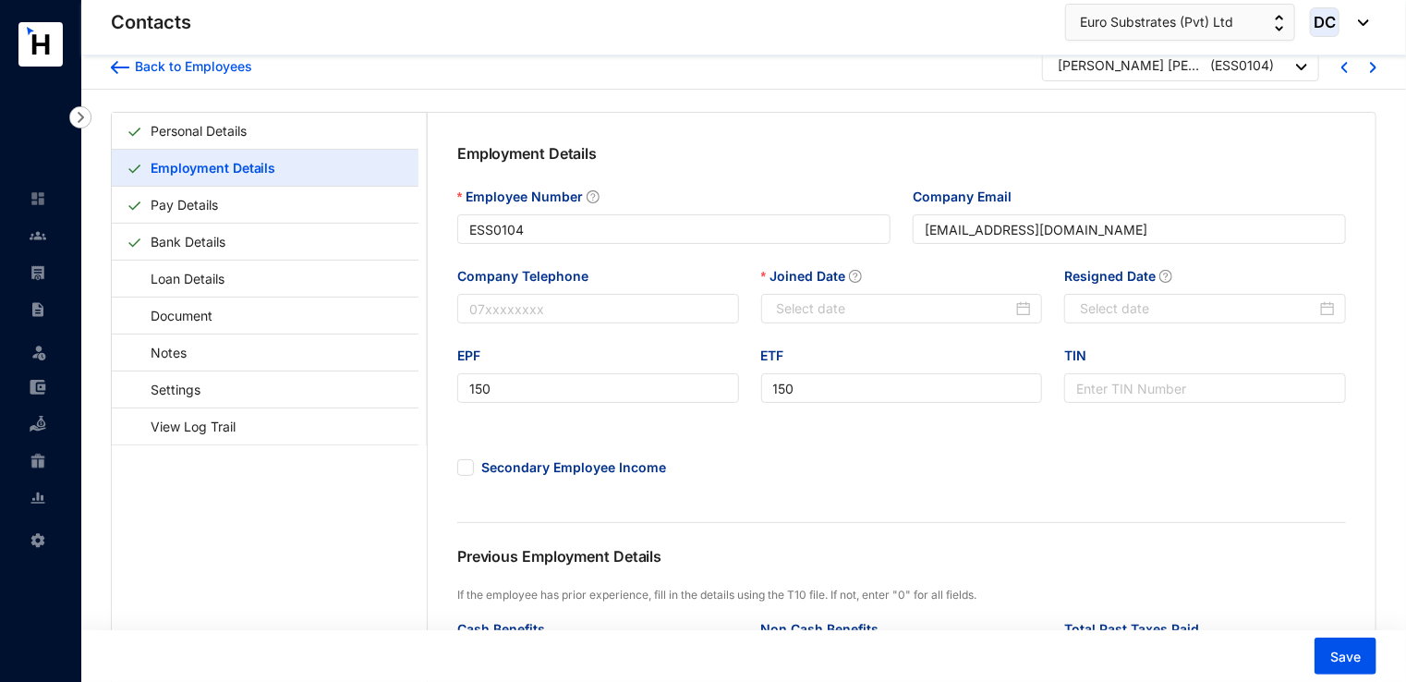
type input "[DATE]"
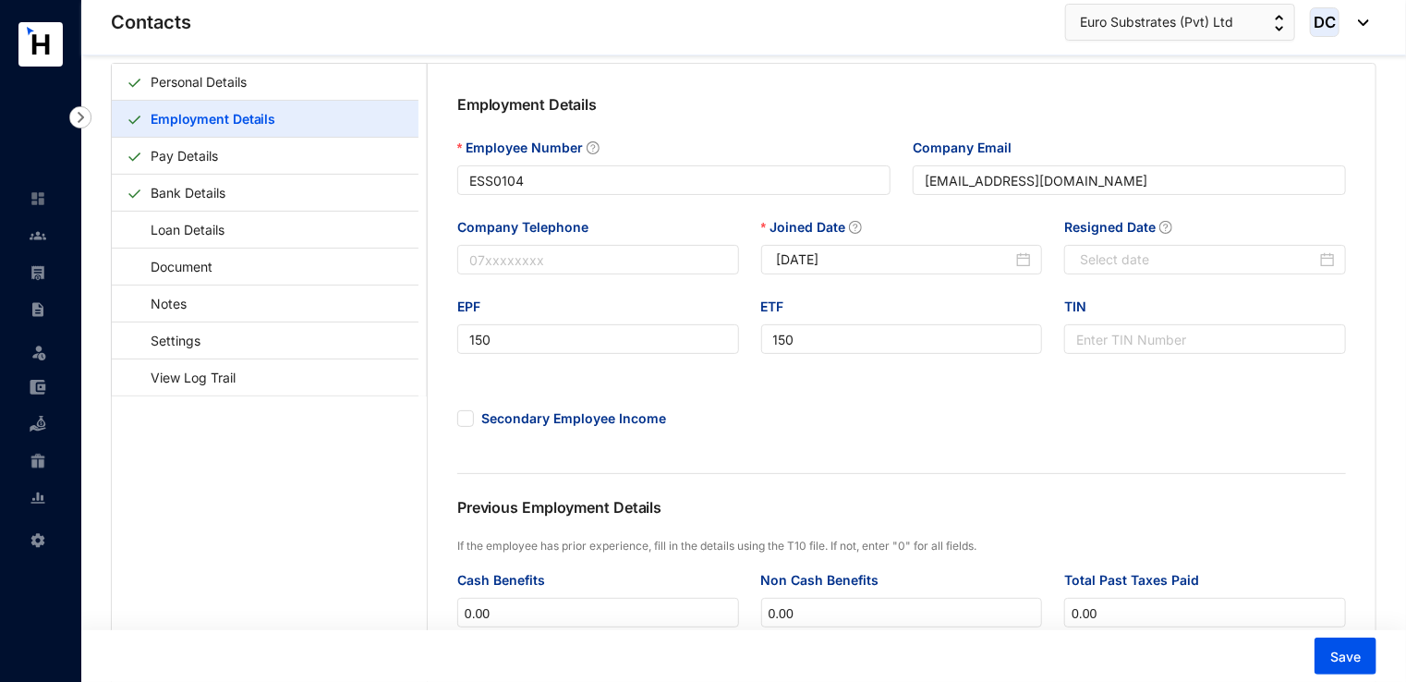
scroll to position [41, 0]
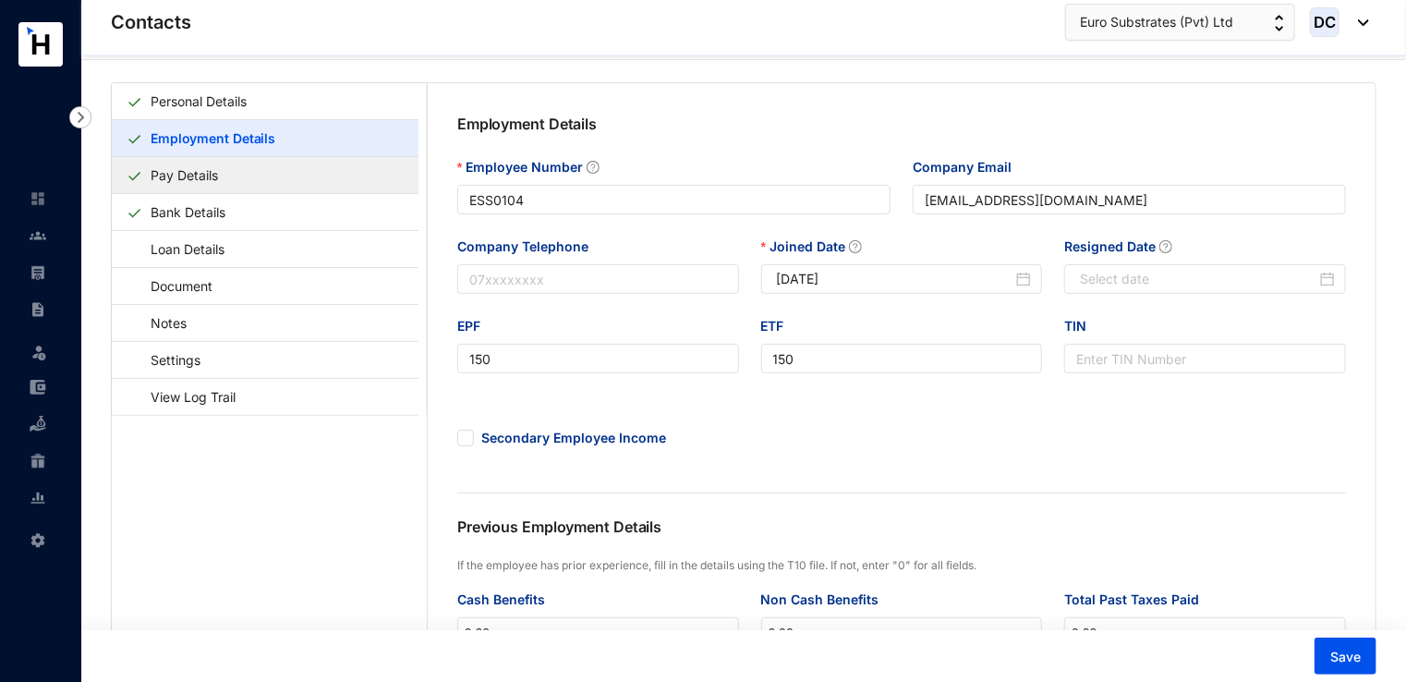
click at [203, 169] on link "Pay Details" at bounding box center [184, 175] width 82 height 38
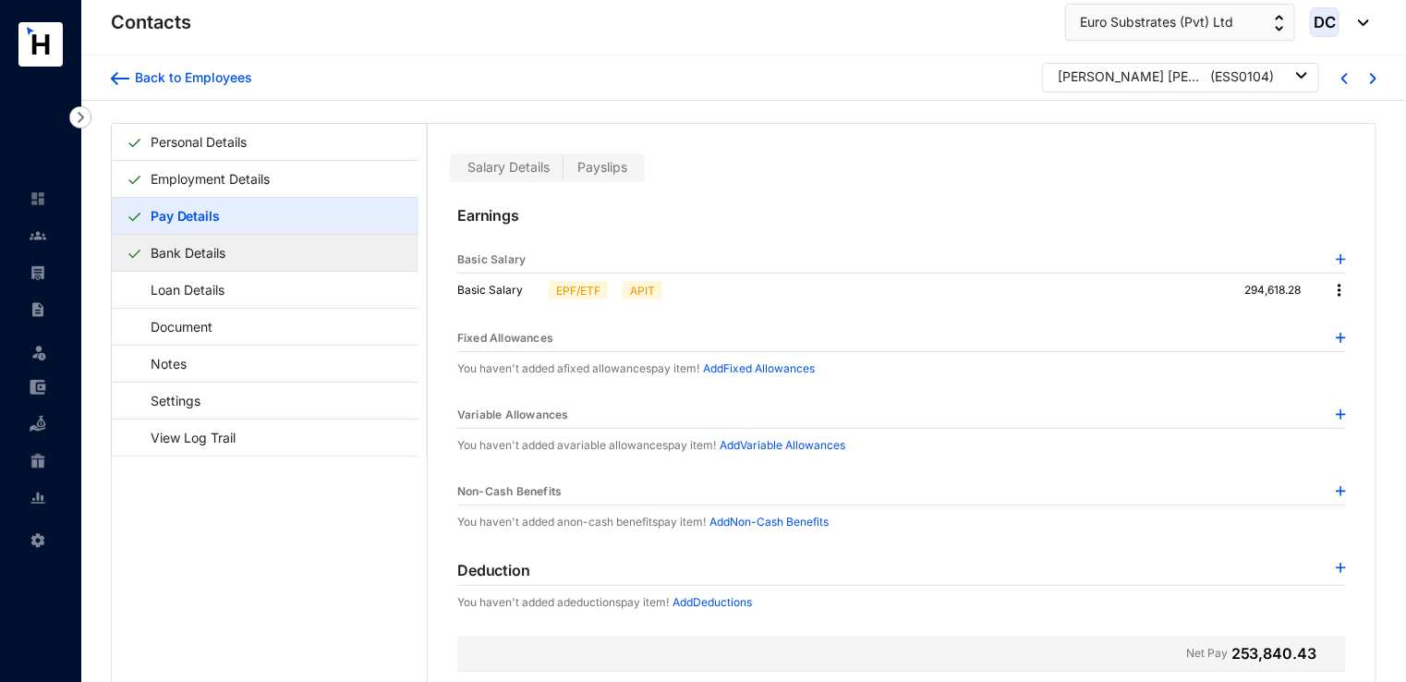
click at [233, 262] on link "Bank Details" at bounding box center [188, 253] width 90 height 38
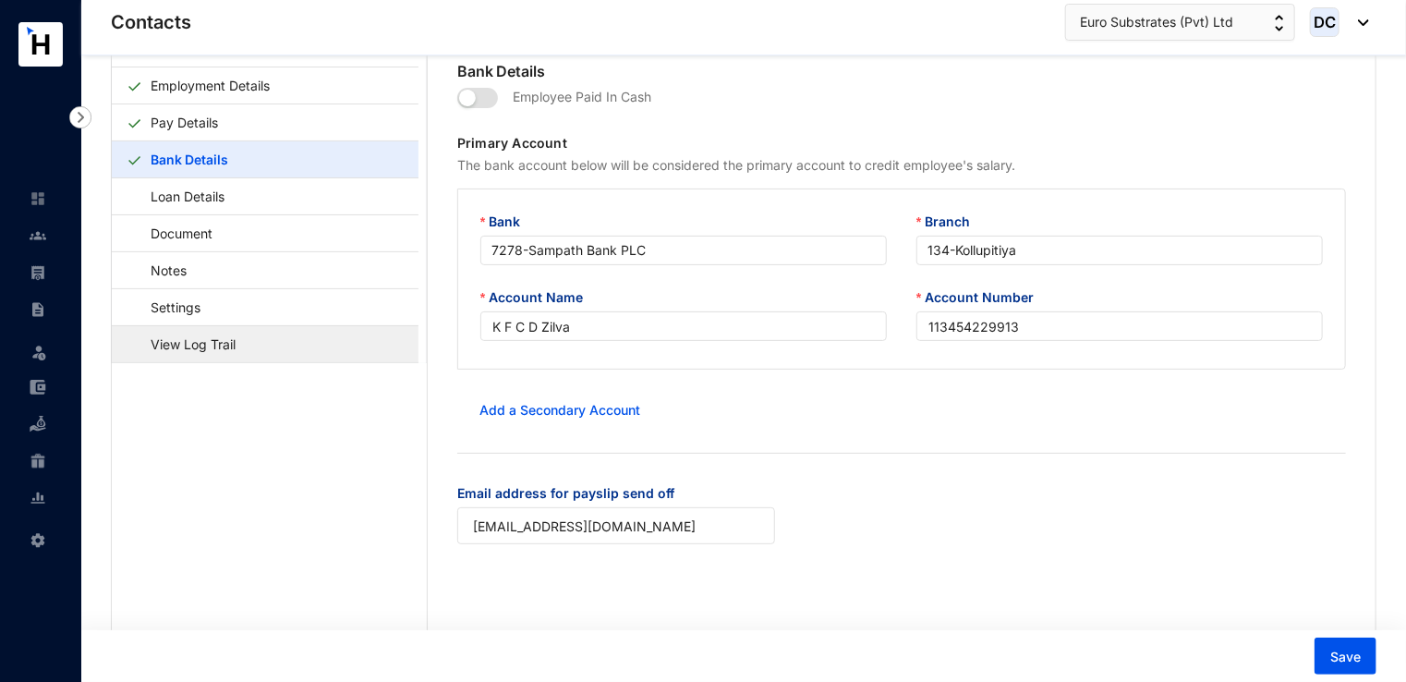
click at [218, 341] on link "View Log Trail" at bounding box center [184, 344] width 115 height 38
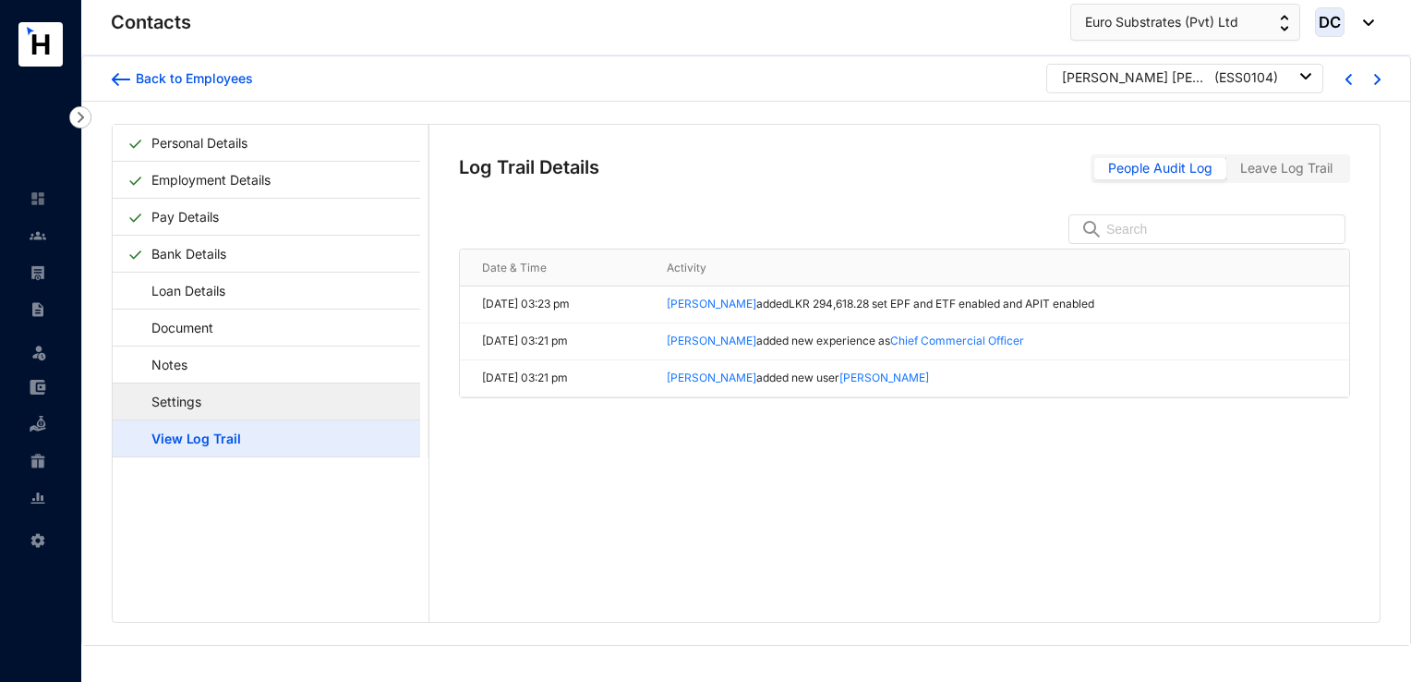
click at [208, 403] on link "Settings" at bounding box center [167, 401] width 80 height 38
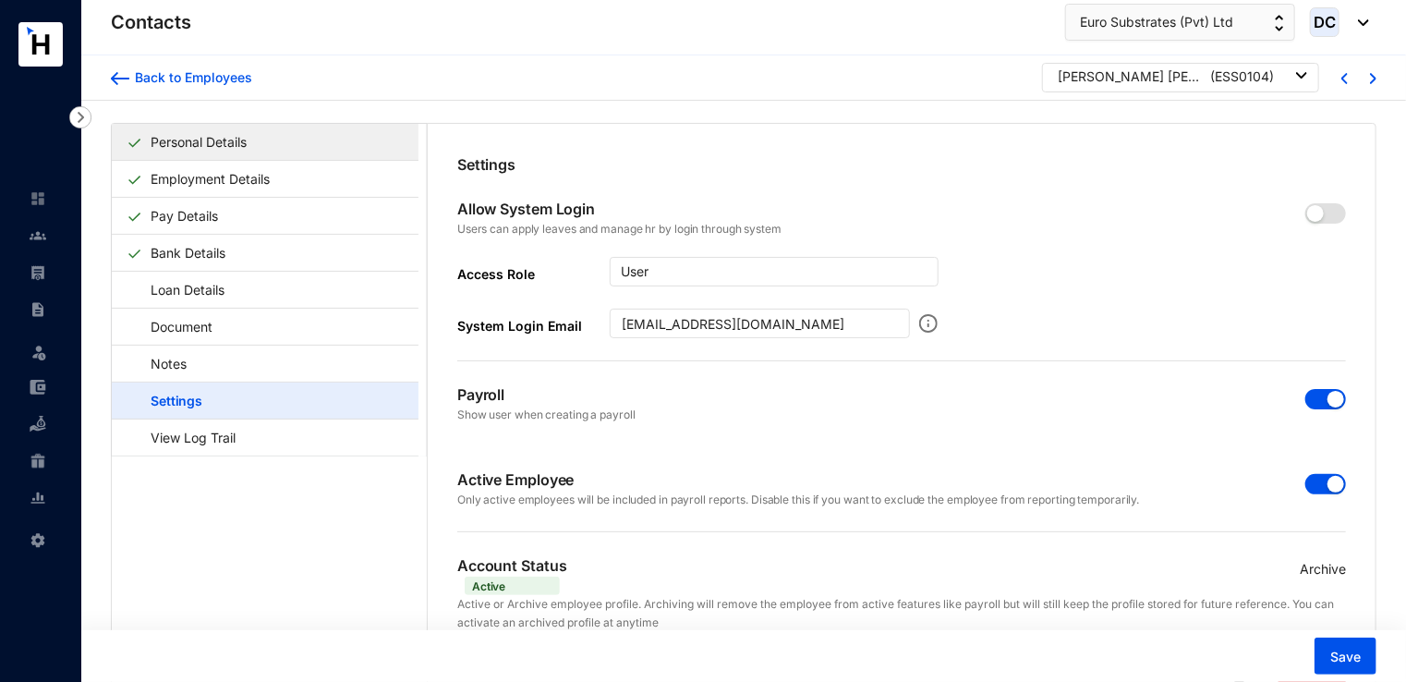
click at [254, 141] on link "Personal Details" at bounding box center [198, 142] width 111 height 38
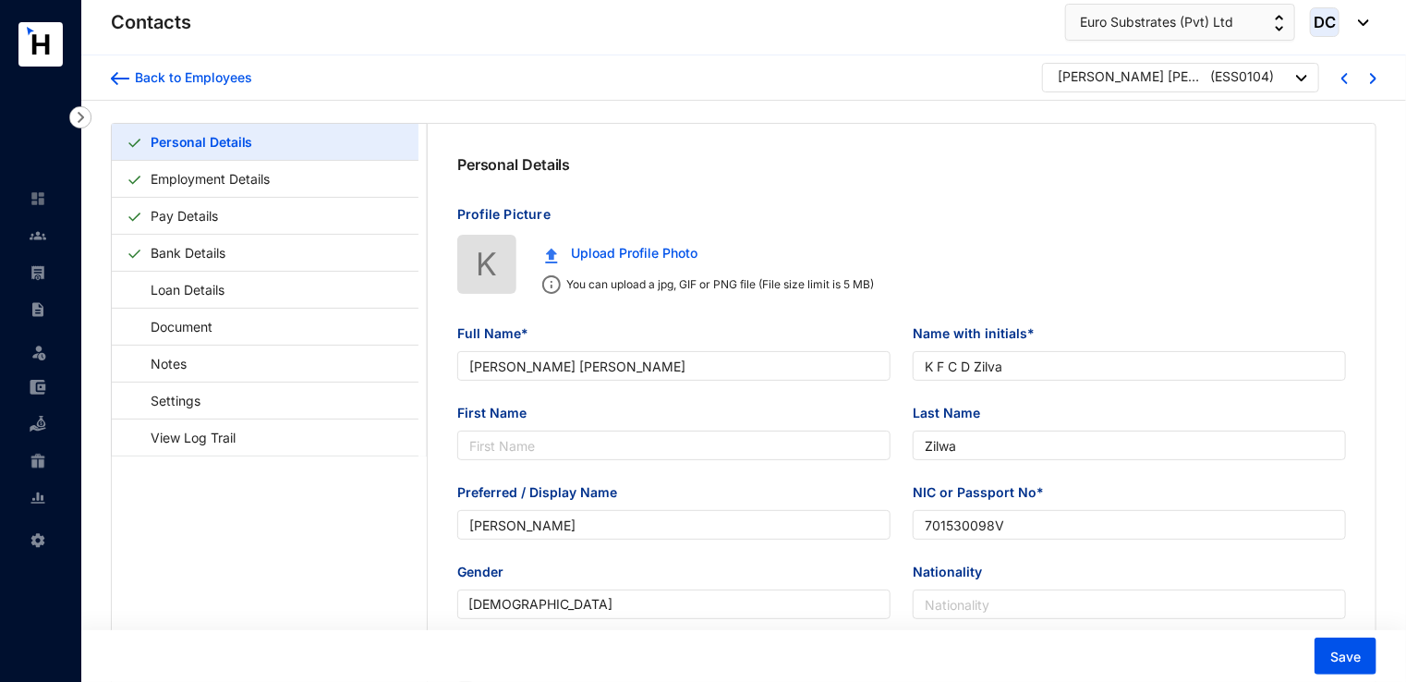
type input "[DATE]"
click at [183, 74] on div "Back to Employees" at bounding box center [190, 77] width 123 height 18
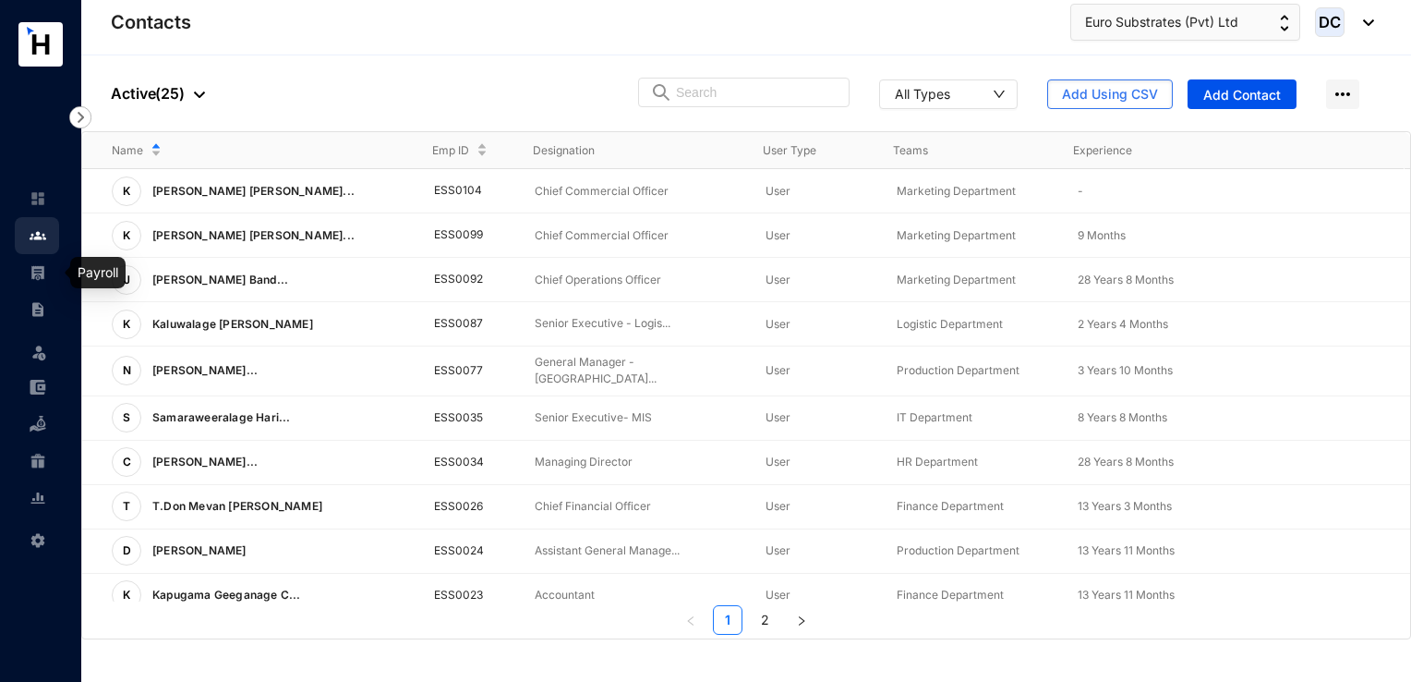
click at [40, 276] on img at bounding box center [38, 272] width 17 height 17
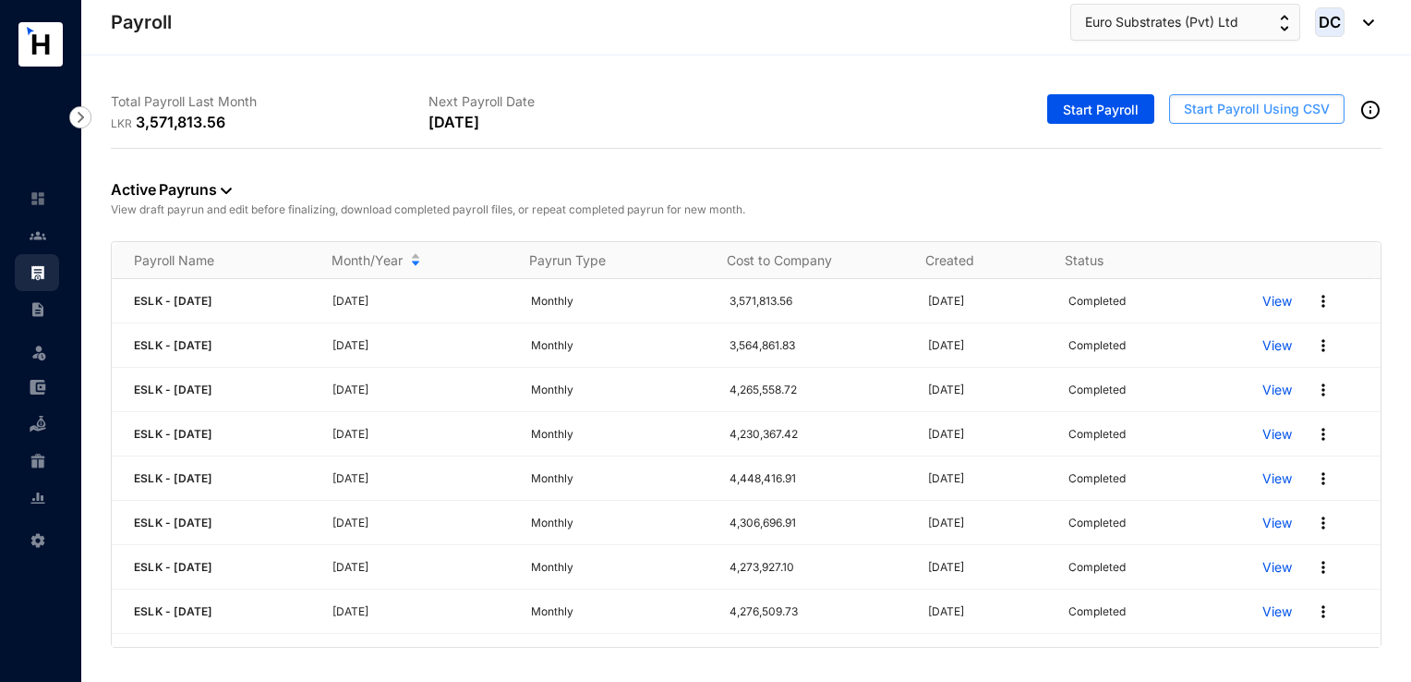
click at [1204, 102] on span "Start Payroll Using CSV" at bounding box center [1257, 109] width 146 height 18
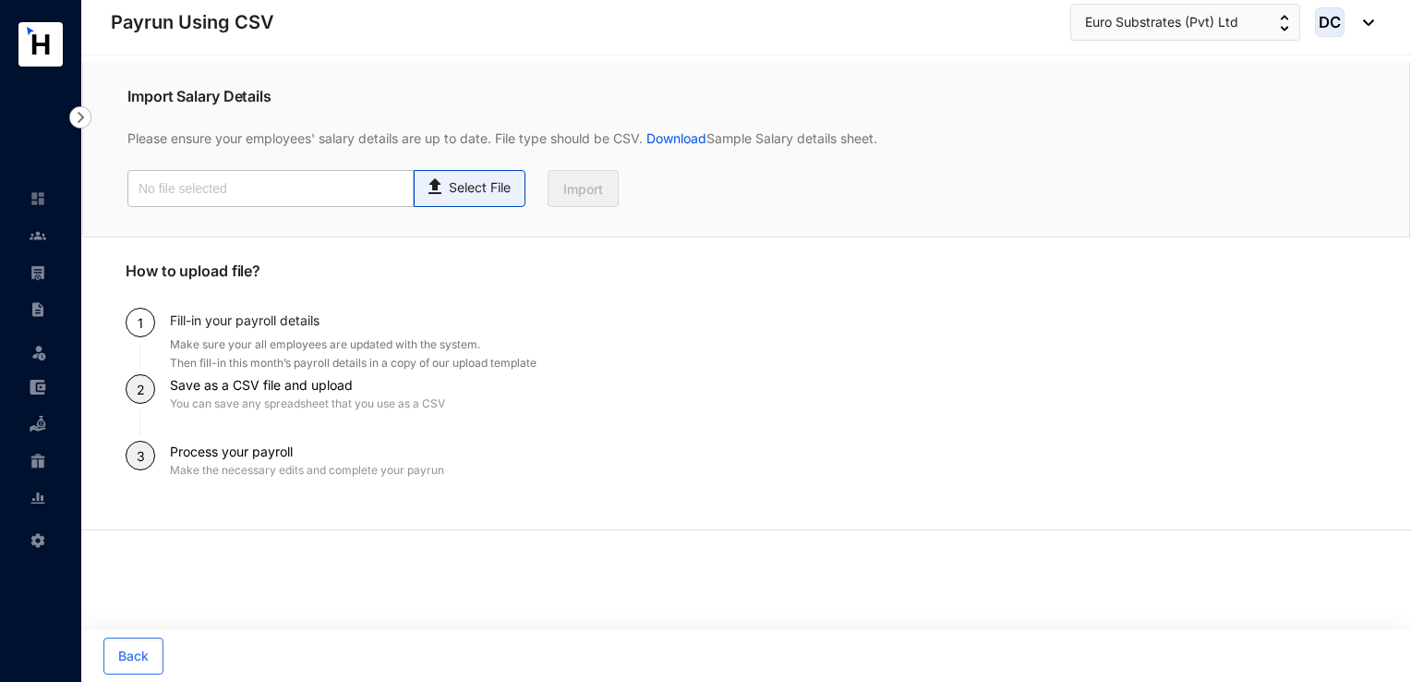
click at [506, 190] on p "Select File" at bounding box center [480, 187] width 62 height 19
click at [0, 0] on input "Select File" at bounding box center [0, 0] width 0 height 0
type input "Payroll Uploaded File- ESLK- [DATE].csv"
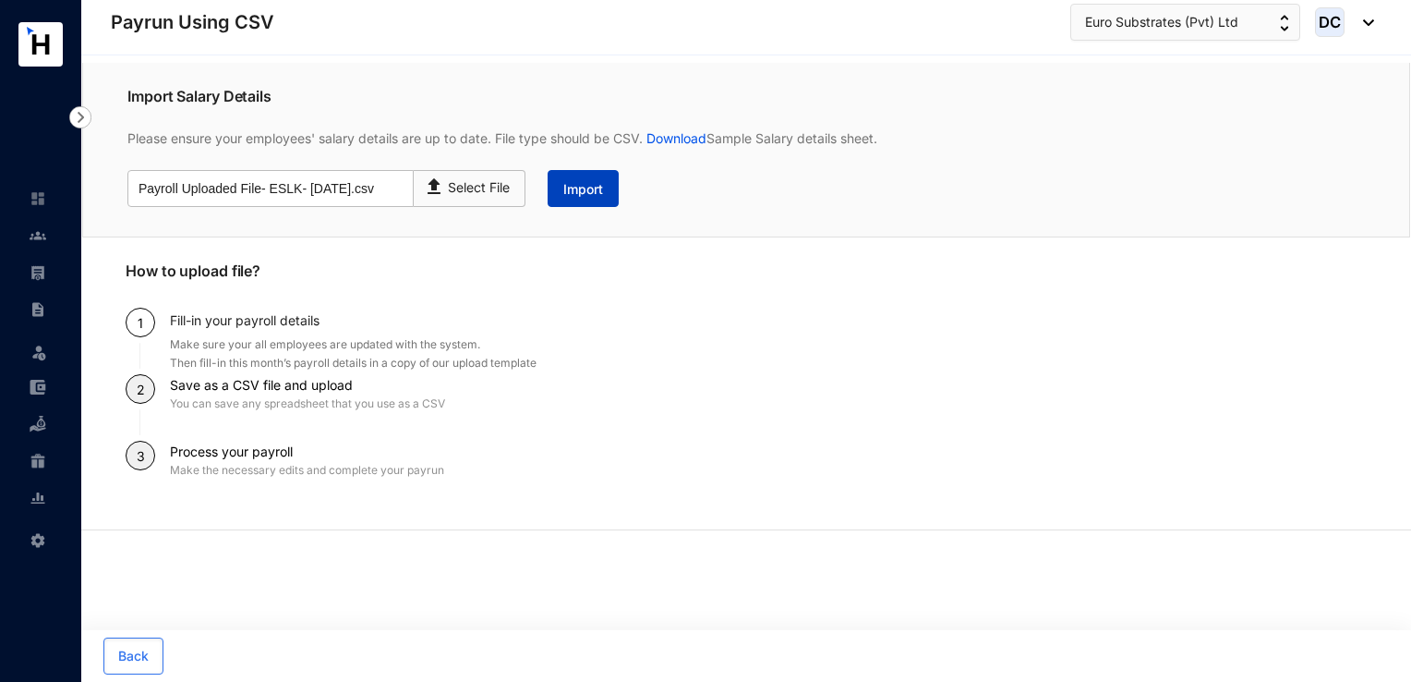
click at [585, 203] on button "Import" at bounding box center [583, 188] width 71 height 37
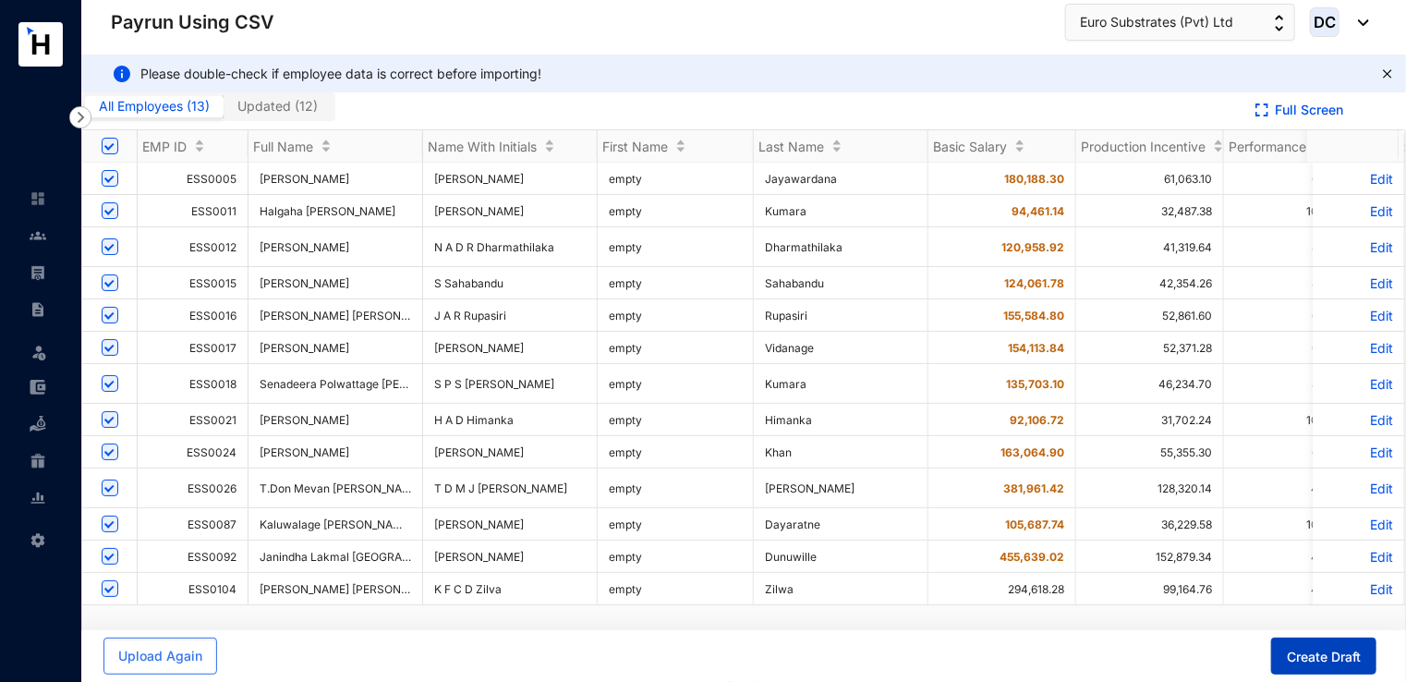
click at [1330, 658] on span "Create Draft" at bounding box center [1324, 657] width 74 height 18
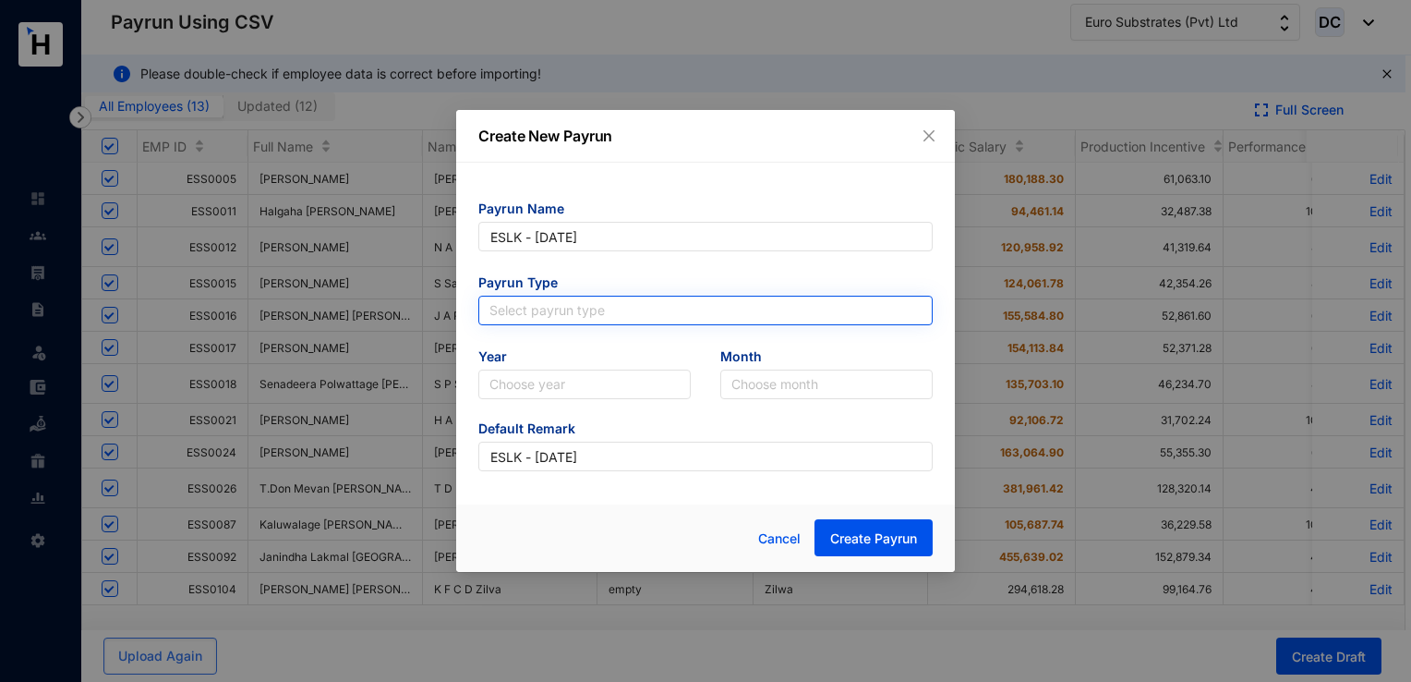
click at [547, 308] on input "search" at bounding box center [706, 311] width 432 height 28
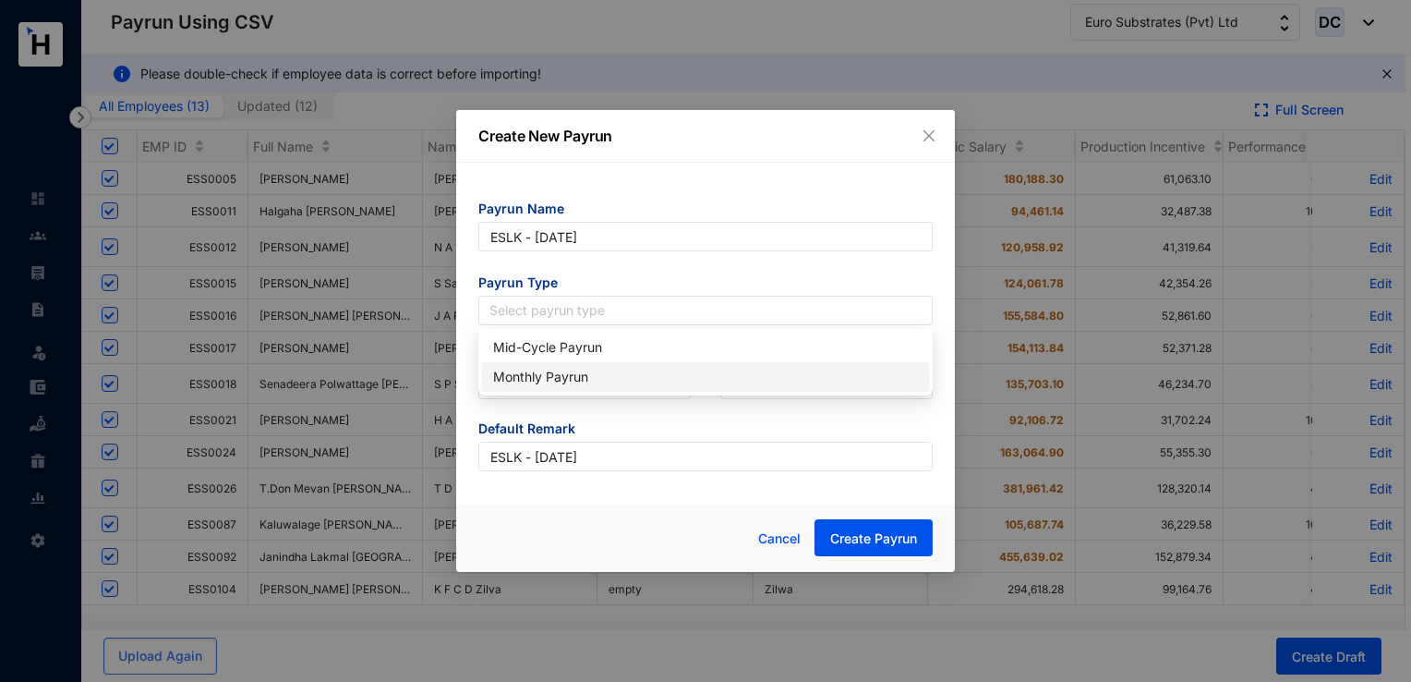
click at [558, 371] on div "Monthly Payrun" at bounding box center [705, 377] width 425 height 20
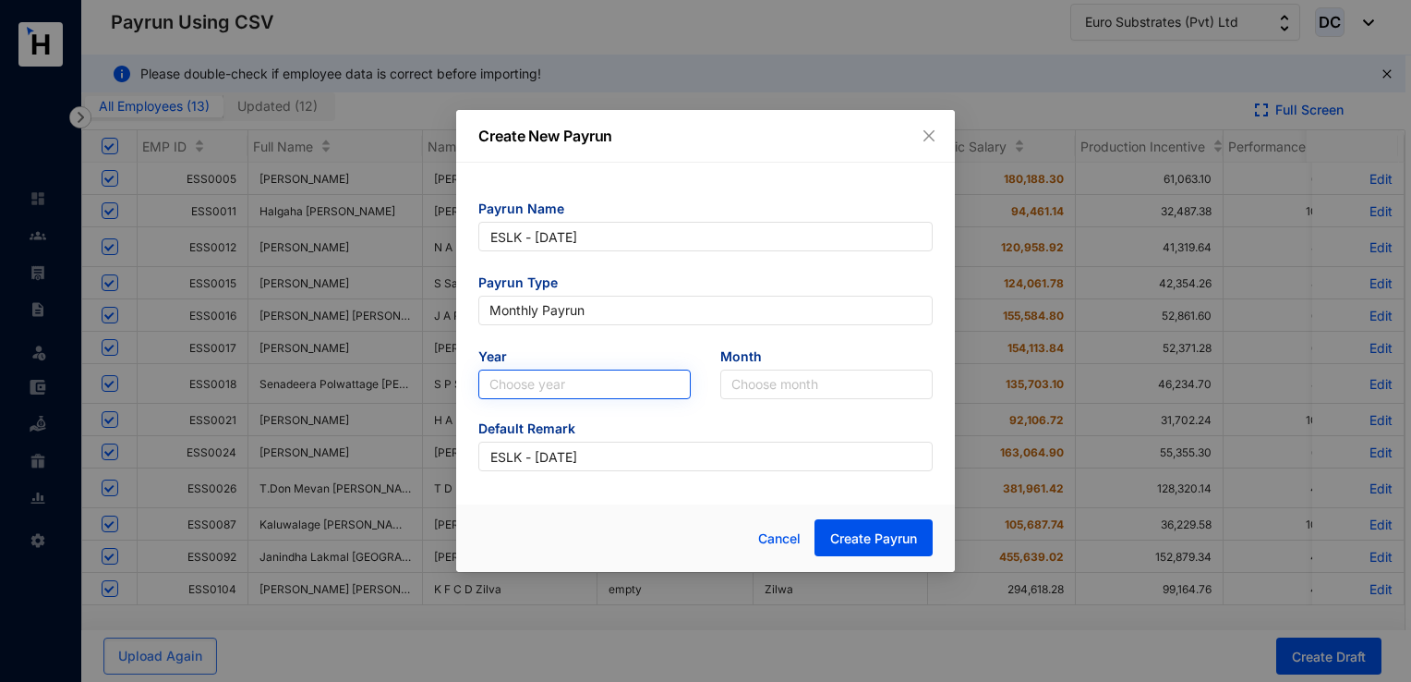
click at [571, 377] on input "search" at bounding box center [585, 384] width 190 height 28
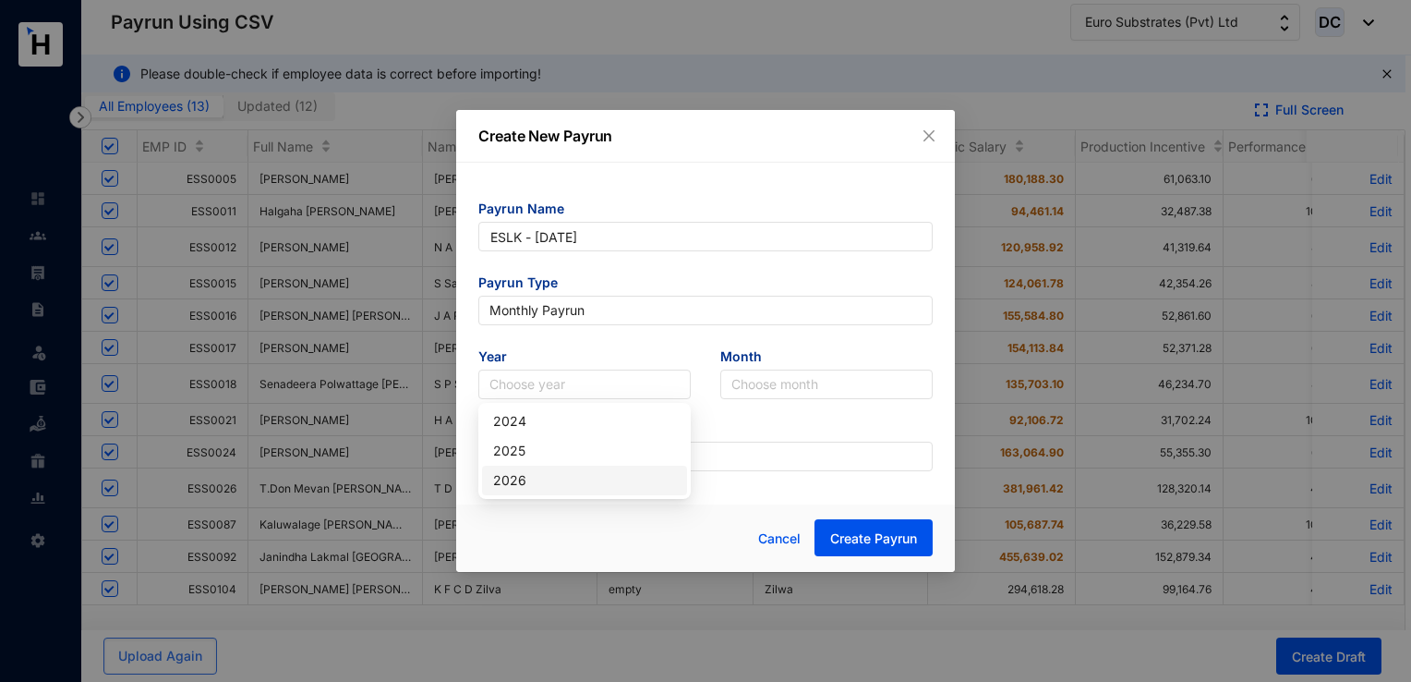
click at [520, 480] on div "2026" at bounding box center [584, 480] width 183 height 20
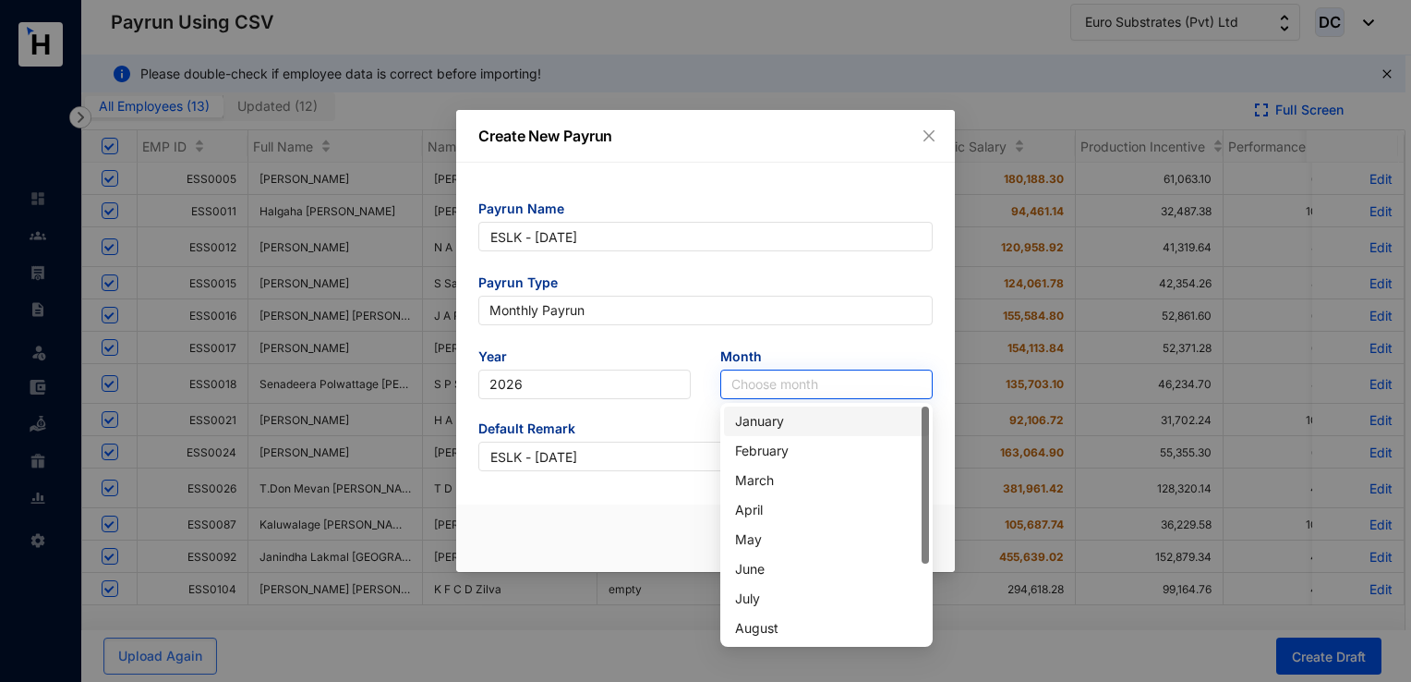
click at [764, 386] on input "search" at bounding box center [827, 384] width 190 height 28
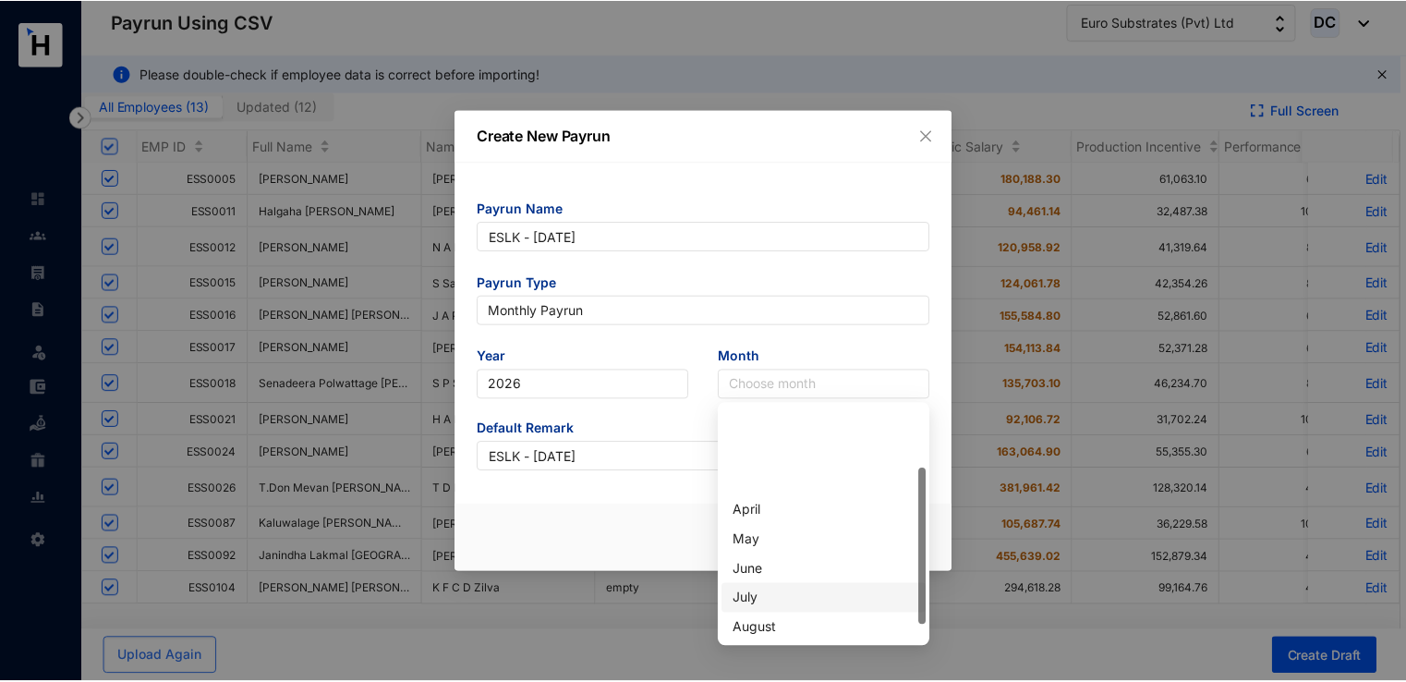
scroll to position [118, 0]
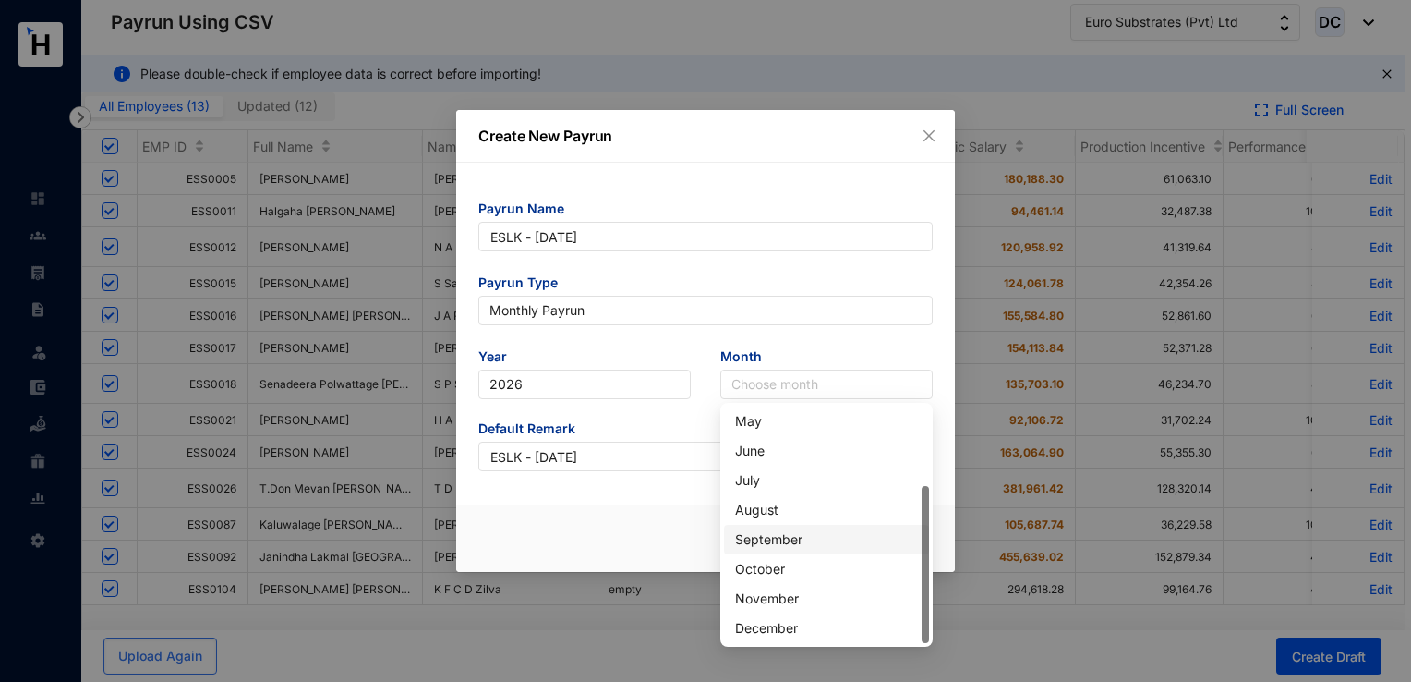
click at [762, 545] on div "September" at bounding box center [826, 539] width 183 height 20
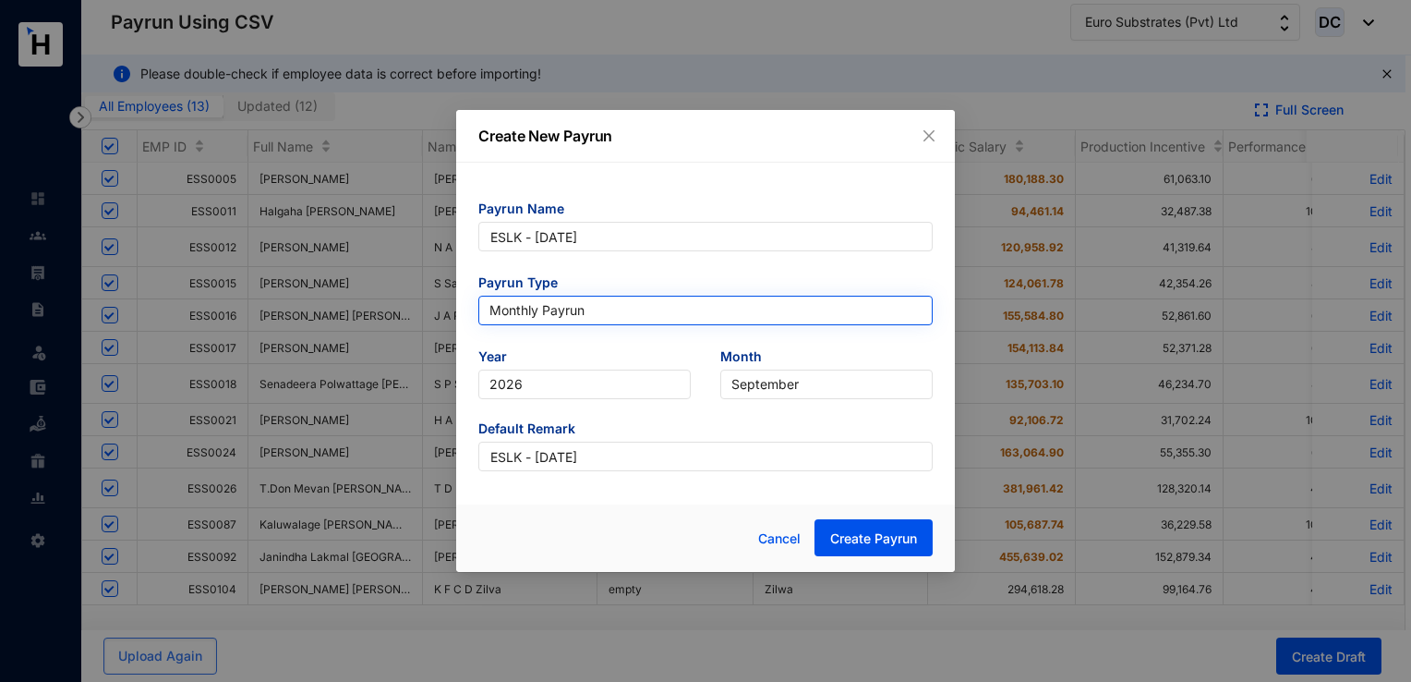
click at [591, 307] on span "Monthly Payrun" at bounding box center [706, 311] width 432 height 28
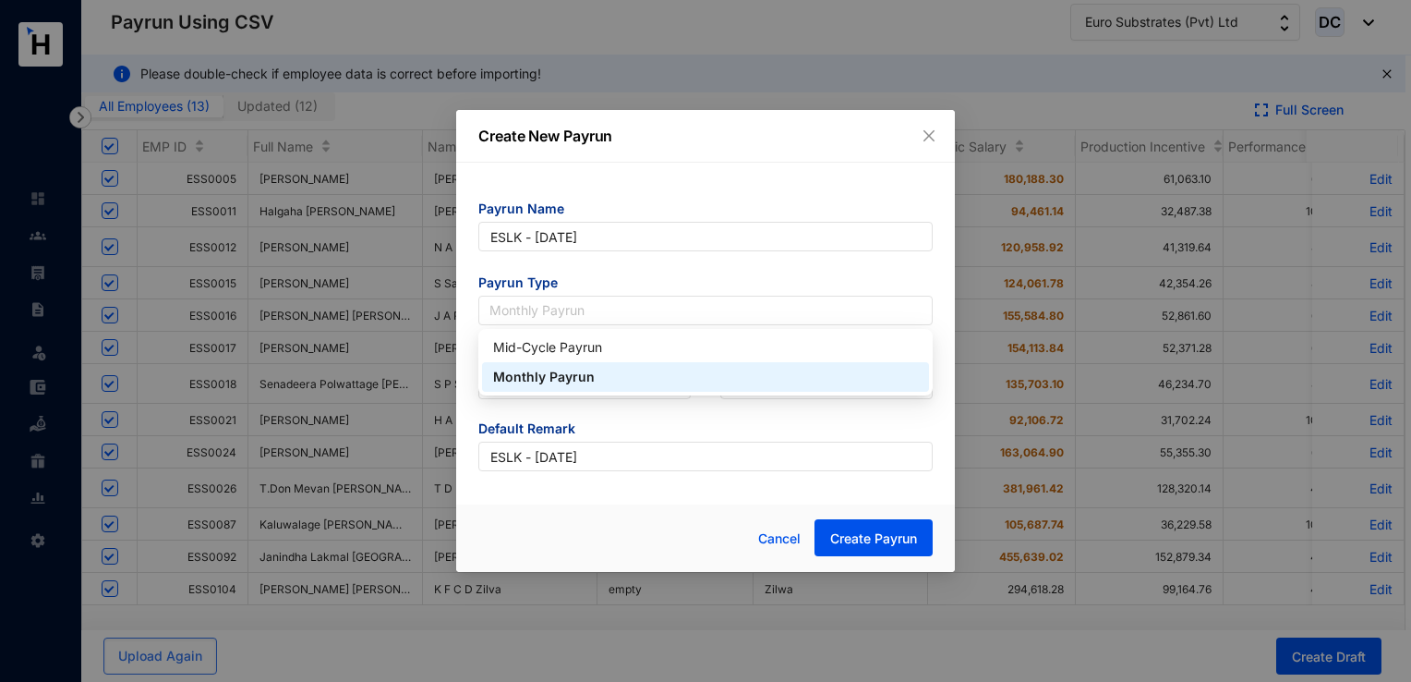
click at [575, 377] on div "Monthly Payrun" at bounding box center [705, 377] width 425 height 20
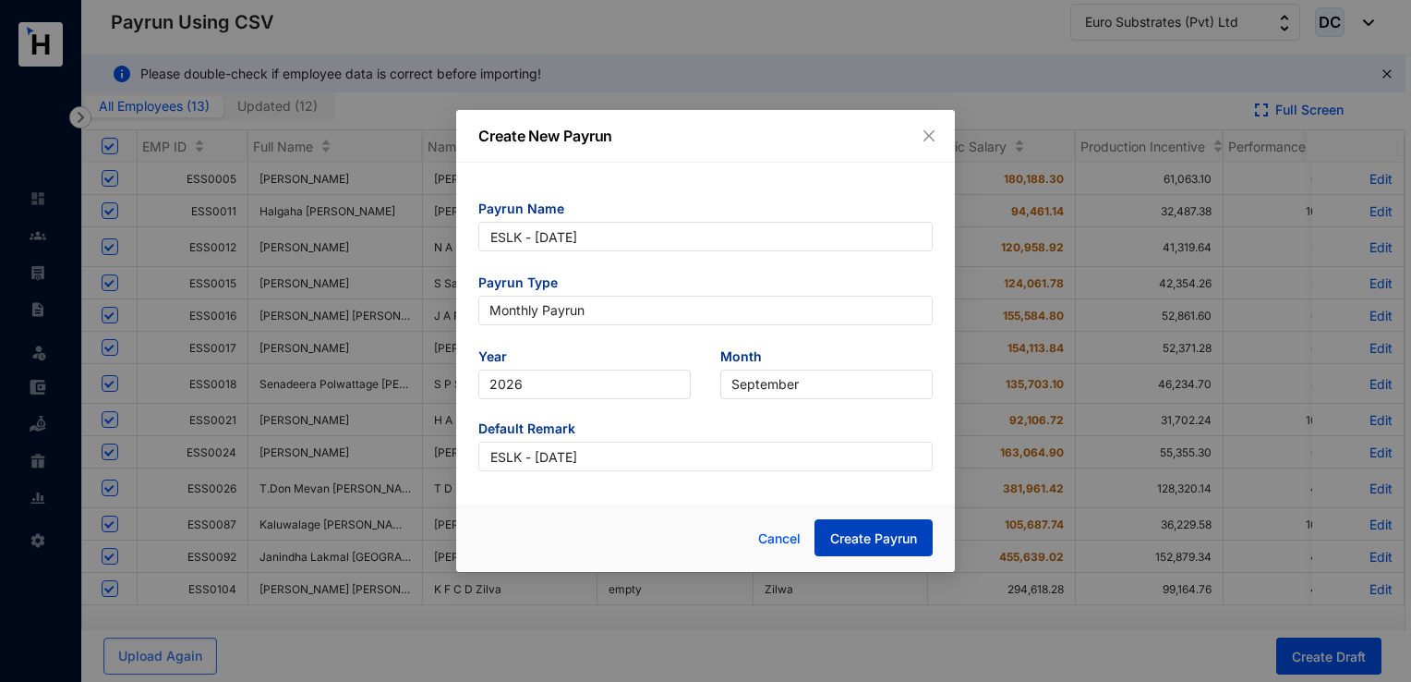
click at [856, 550] on button "Create Payrun" at bounding box center [874, 537] width 118 height 37
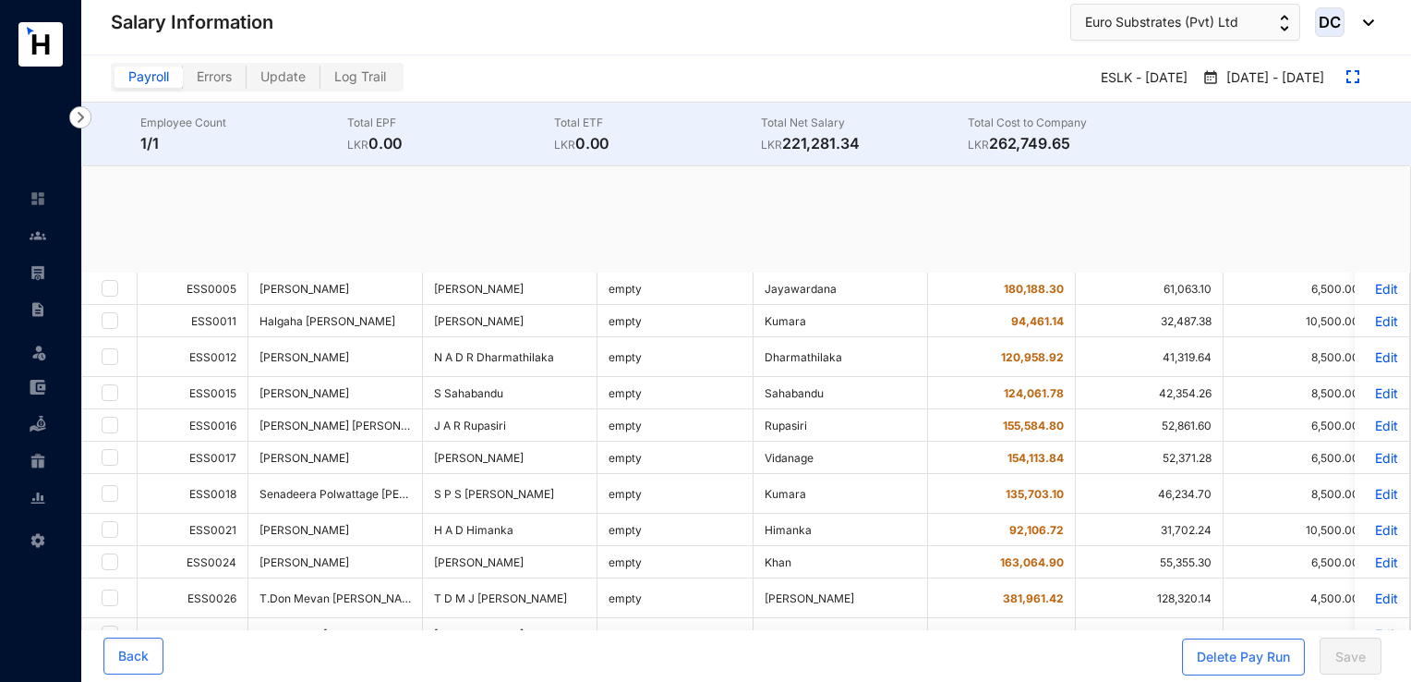
checkbox input "true"
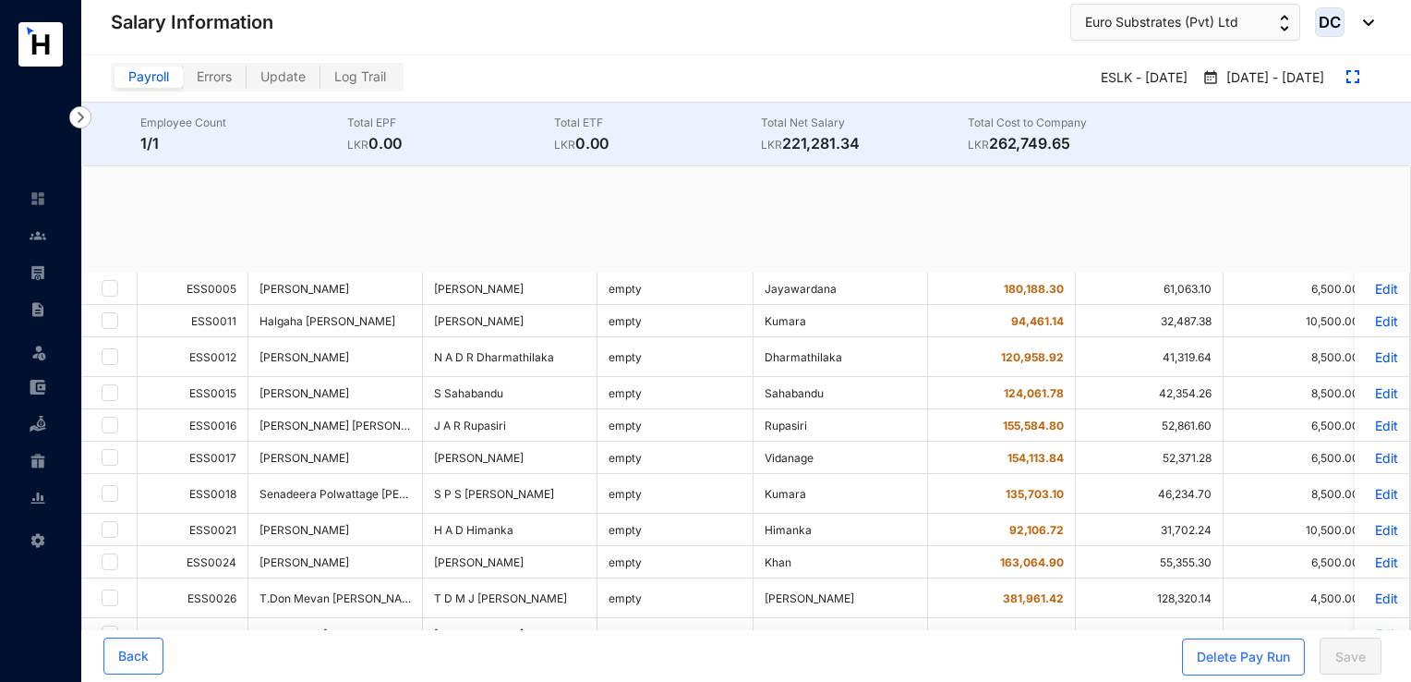
checkbox input "true"
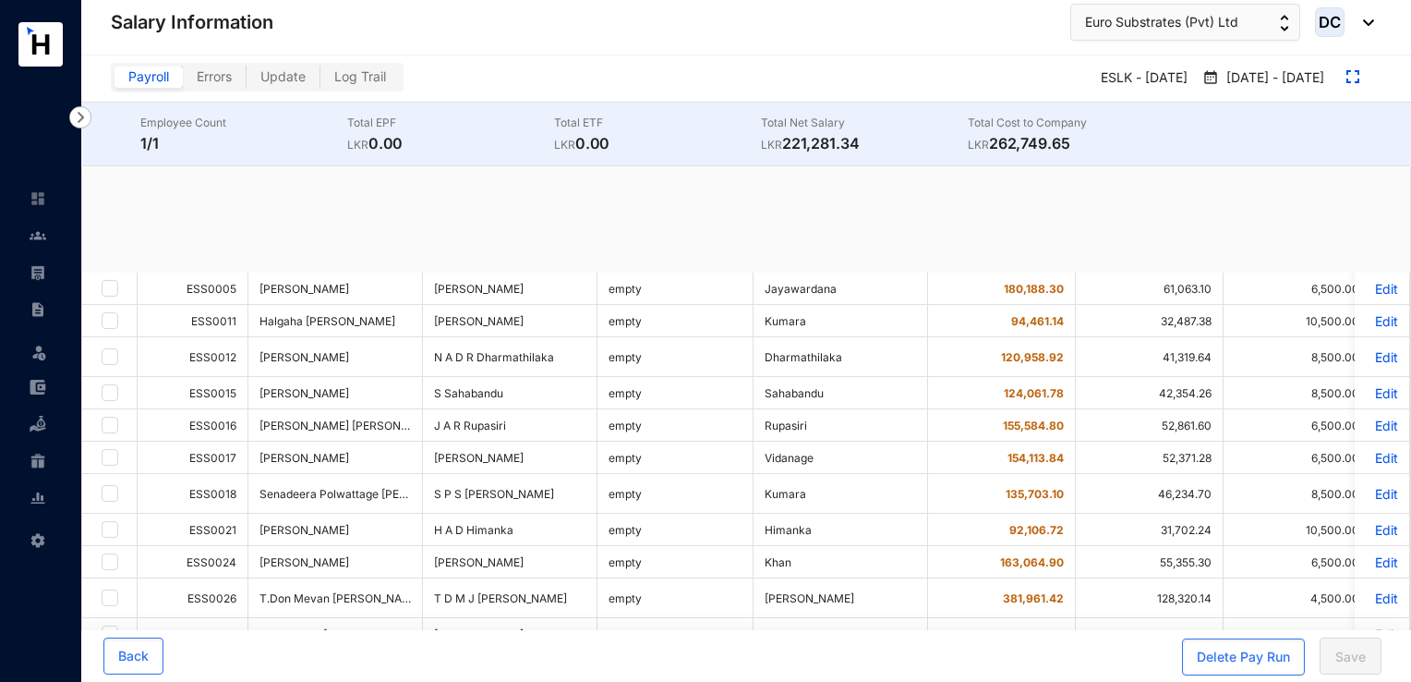
checkbox input "true"
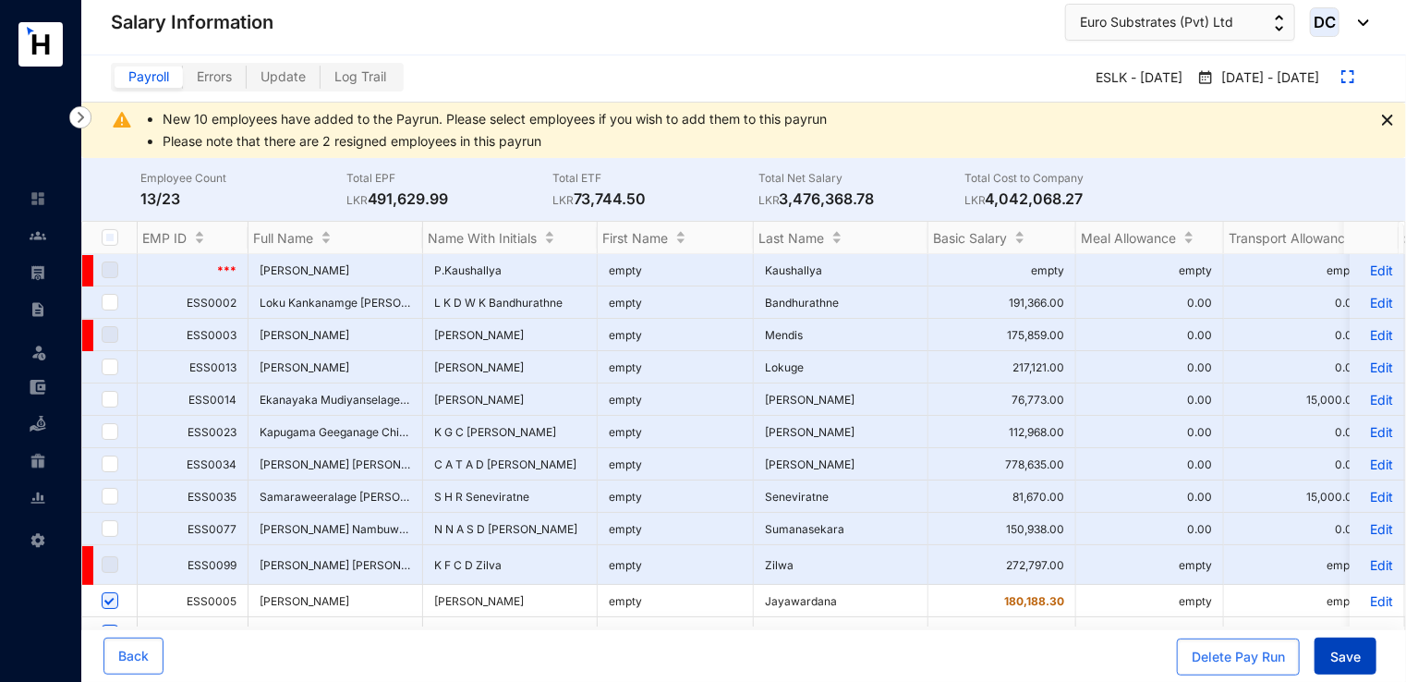
click at [1332, 660] on span "Save" at bounding box center [1345, 657] width 30 height 18
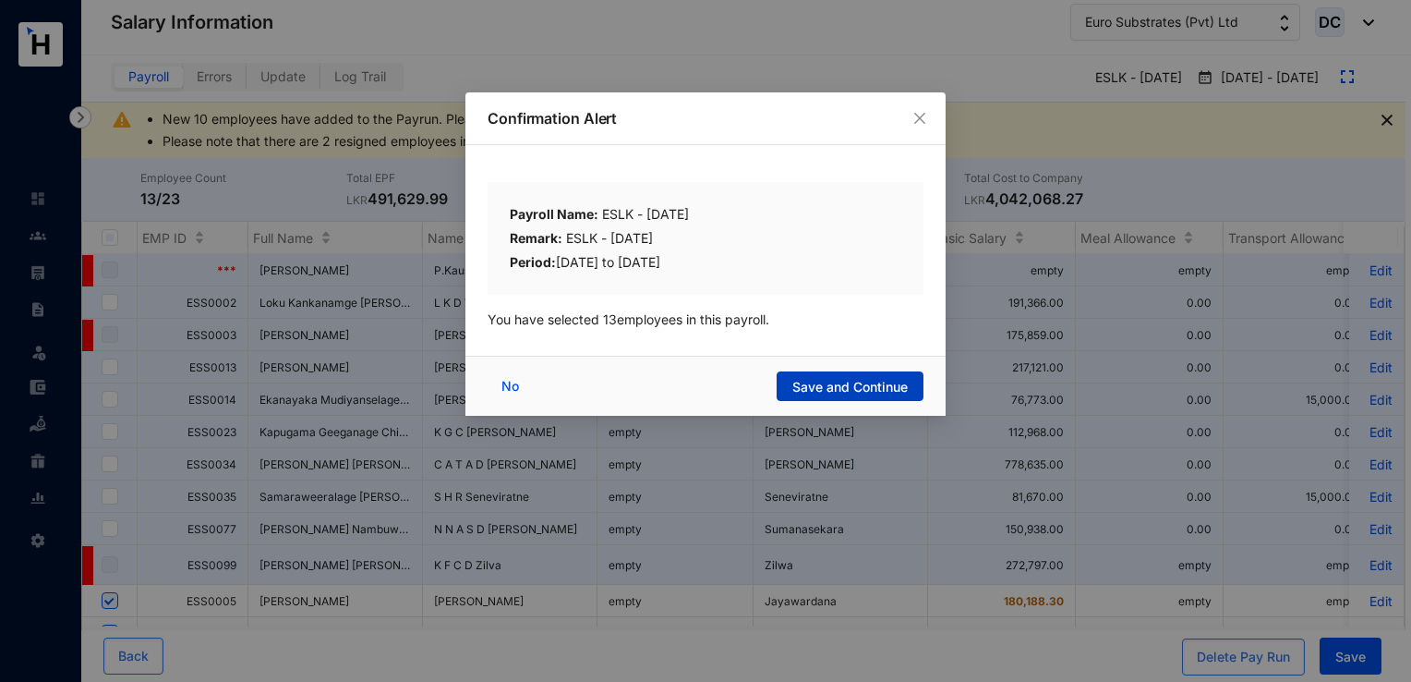
click at [889, 392] on span "Save and Continue" at bounding box center [850, 387] width 115 height 18
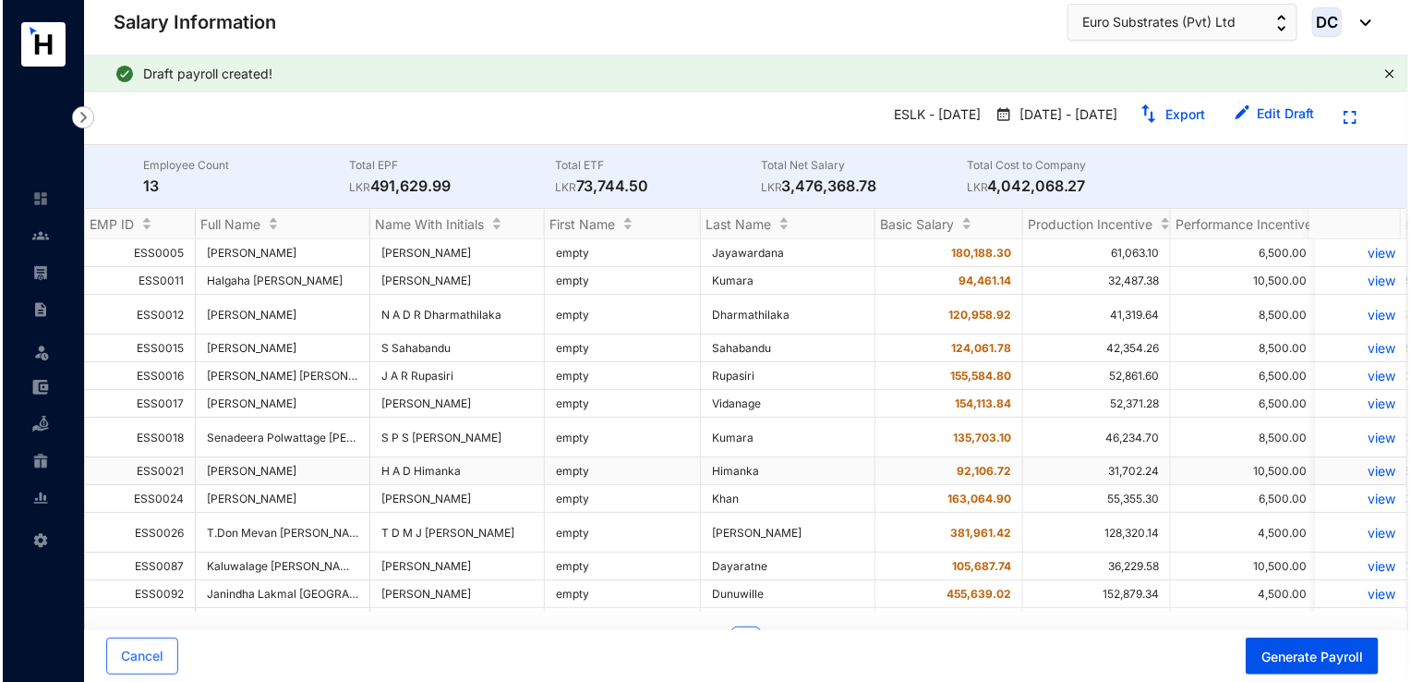
scroll to position [22, 0]
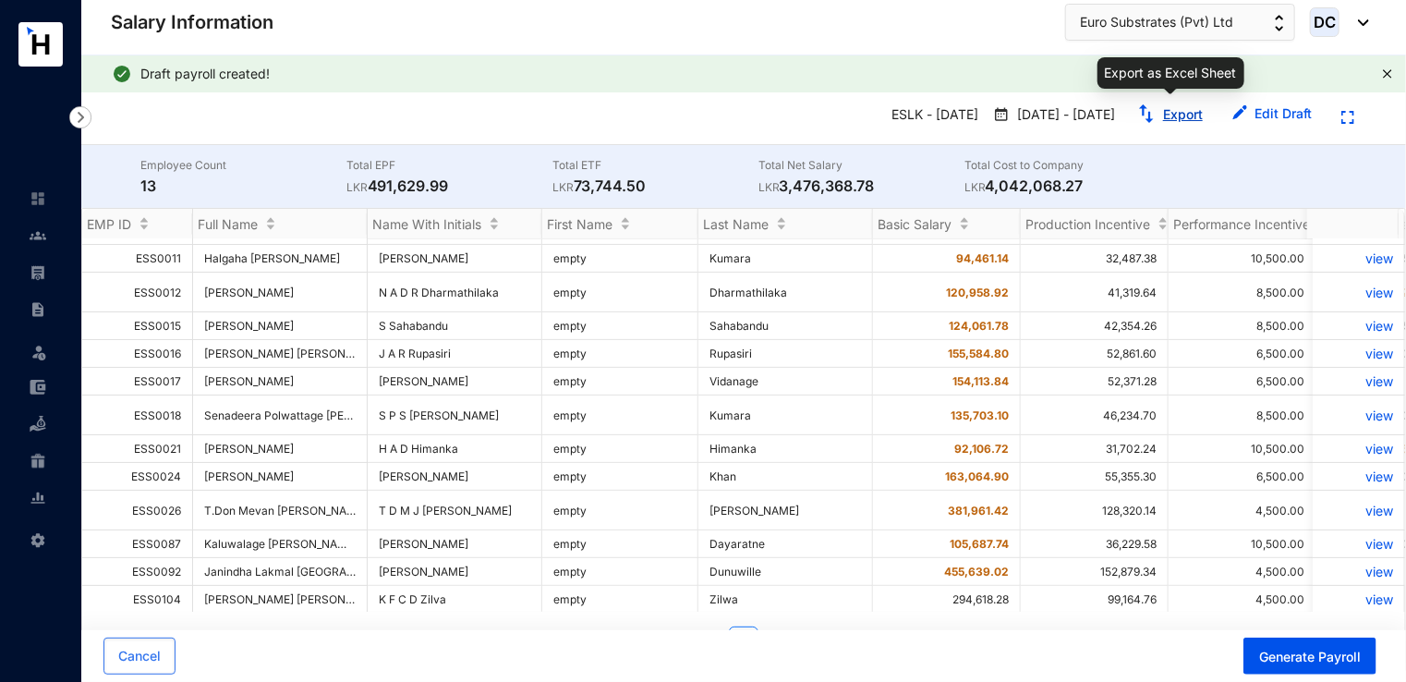
click at [1184, 120] on link "Export" at bounding box center [1183, 114] width 40 height 16
click at [133, 668] on button "Cancel" at bounding box center [139, 655] width 72 height 37
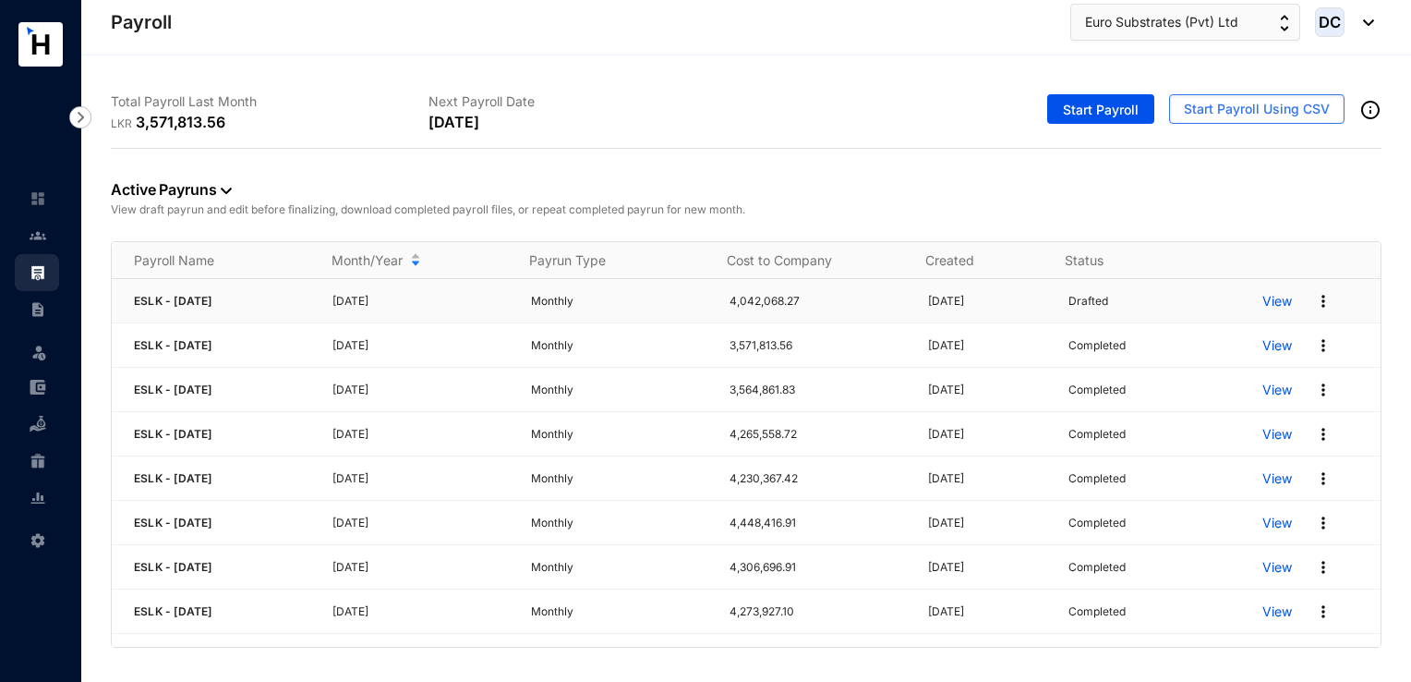
click at [1314, 303] on img at bounding box center [1323, 301] width 18 height 18
click at [1240, 343] on p "Delete" at bounding box center [1240, 337] width 130 height 31
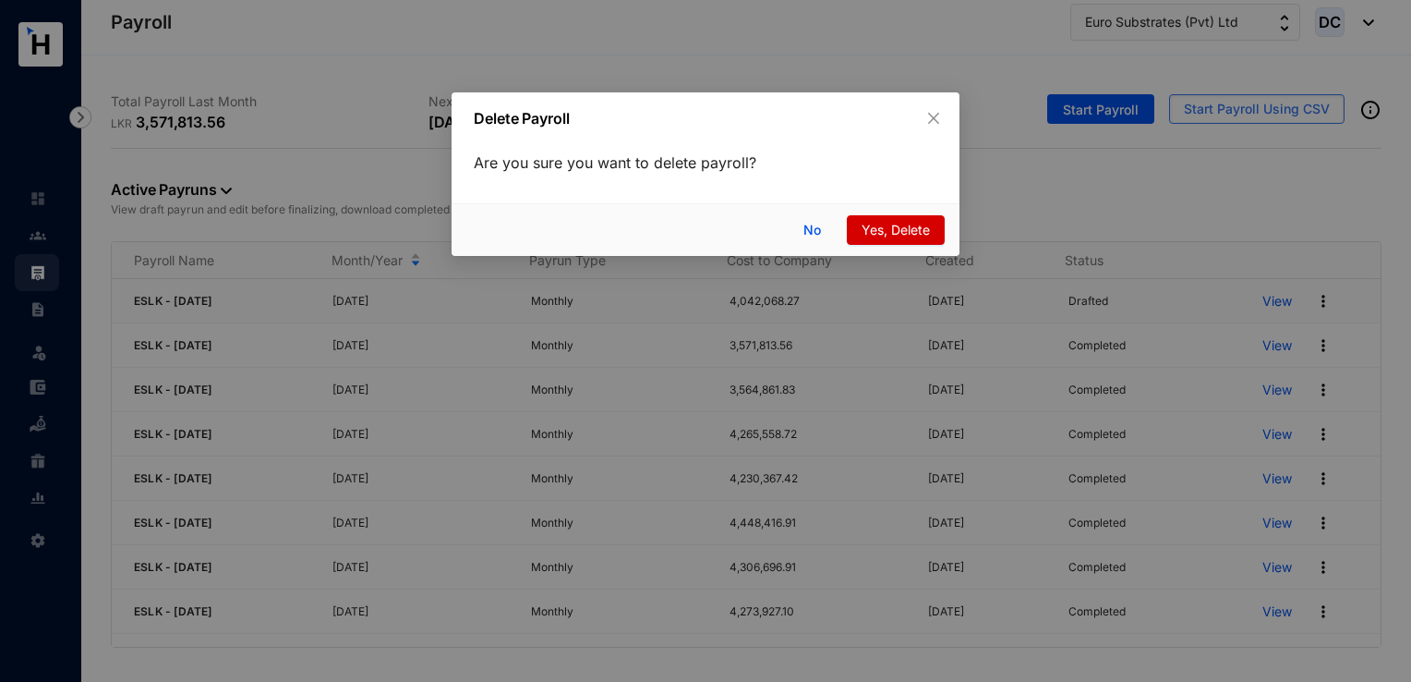
click at [922, 223] on span "Yes, Delete" at bounding box center [896, 230] width 68 height 20
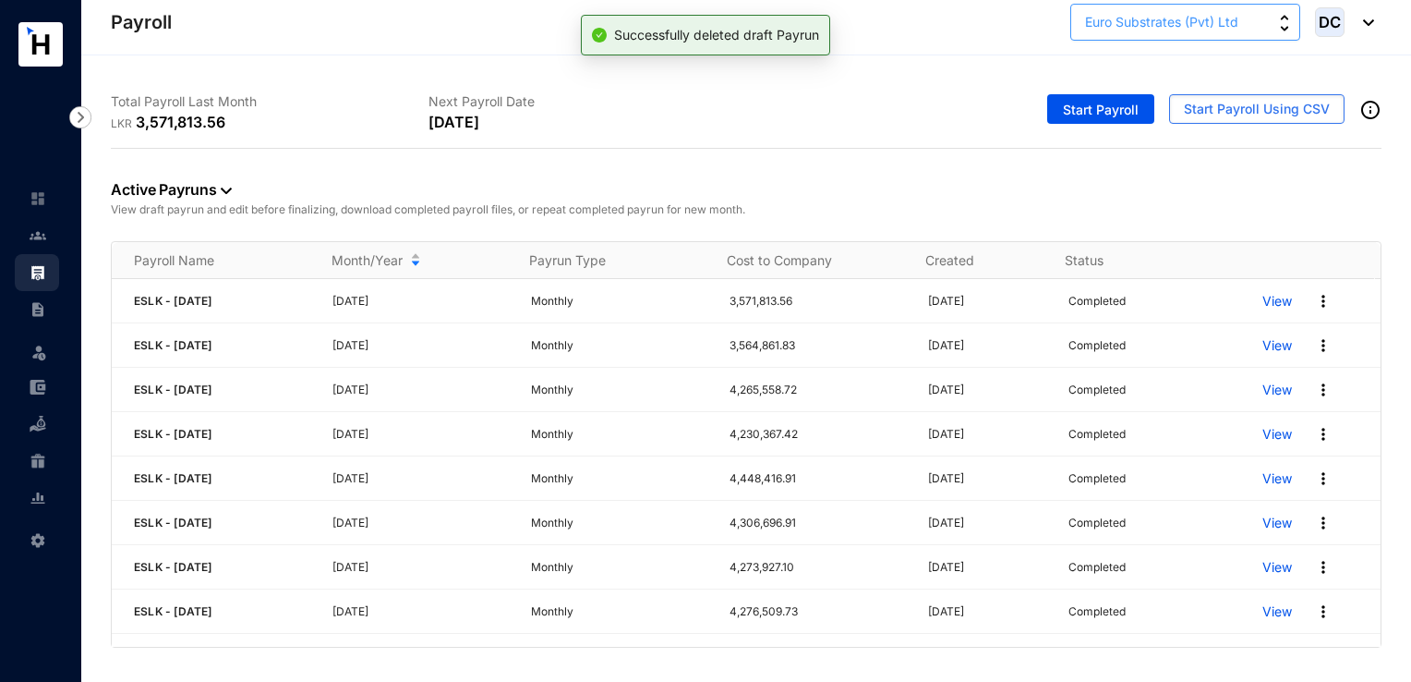
click at [1196, 32] on button "Euro Substrates (Pvt) Ltd" at bounding box center [1186, 22] width 230 height 37
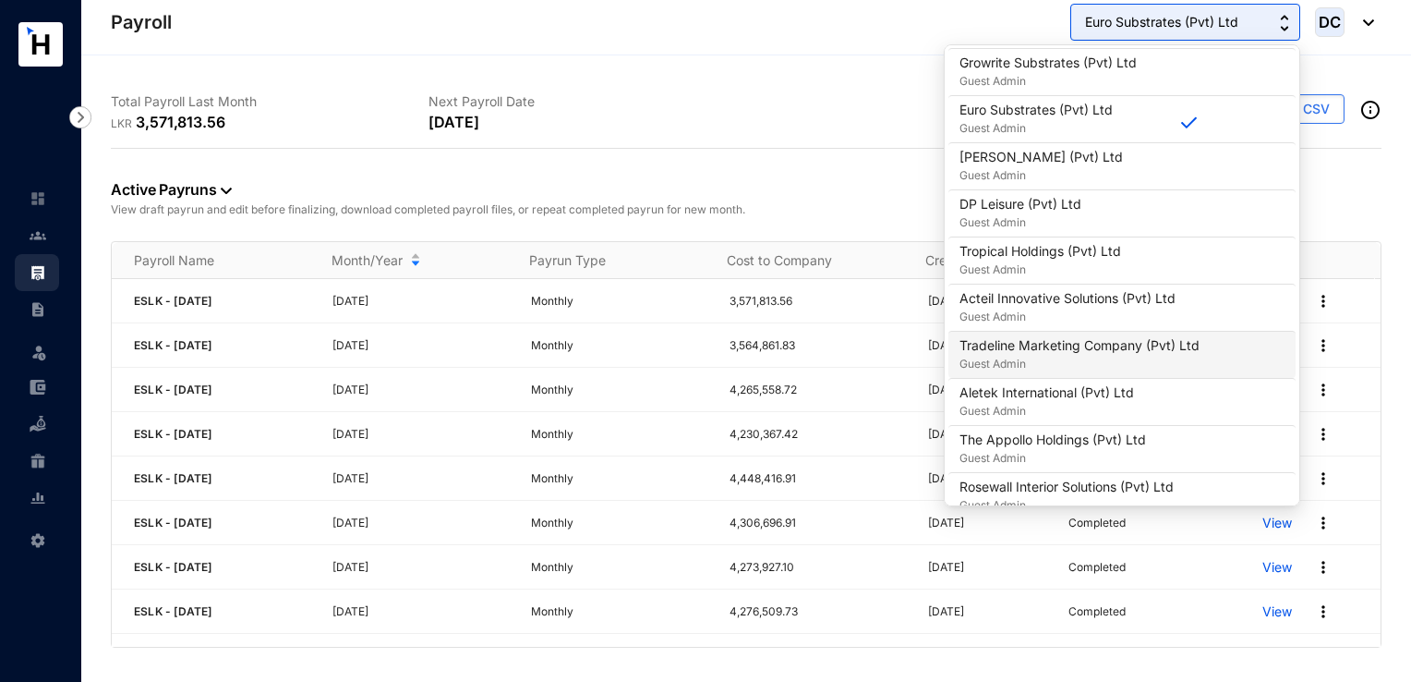
scroll to position [918, 0]
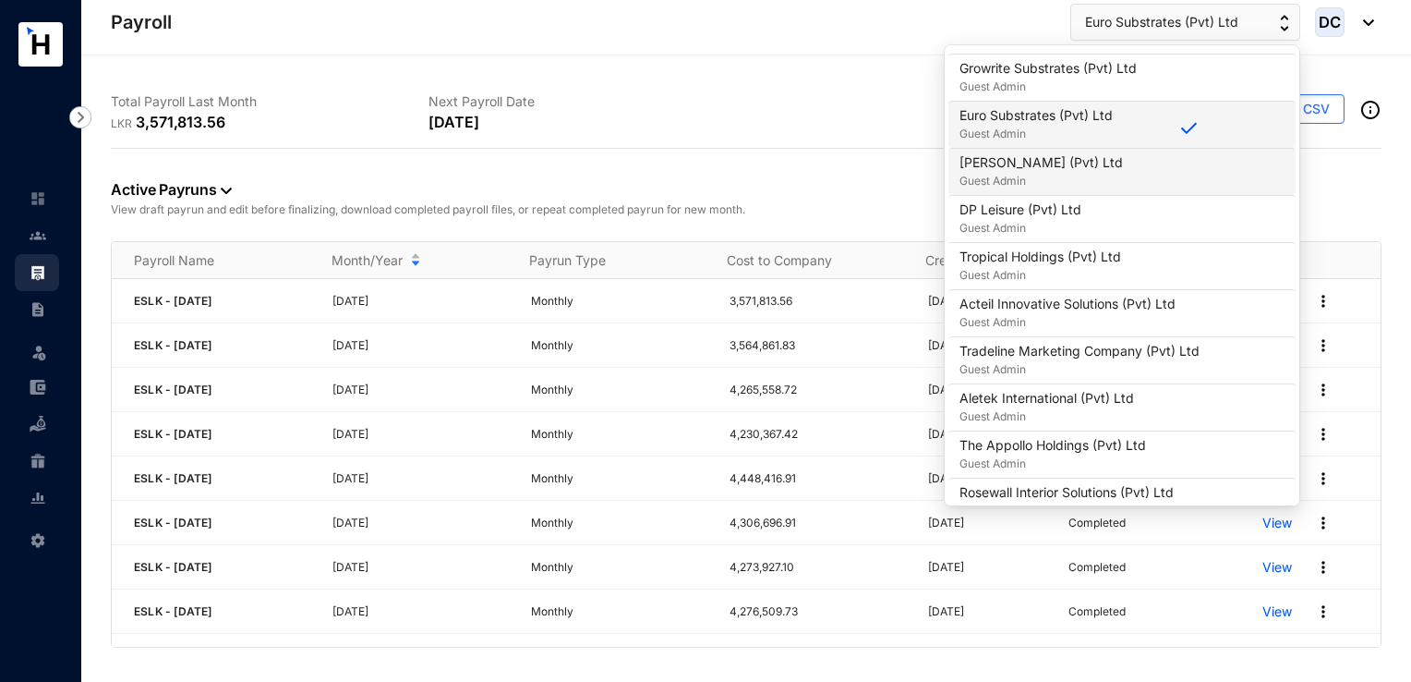
click at [1027, 148] on li "[PERSON_NAME] (Pvt) Ltd Guest Admin" at bounding box center [1122, 171] width 347 height 47
